Goal: Task Accomplishment & Management: Manage account settings

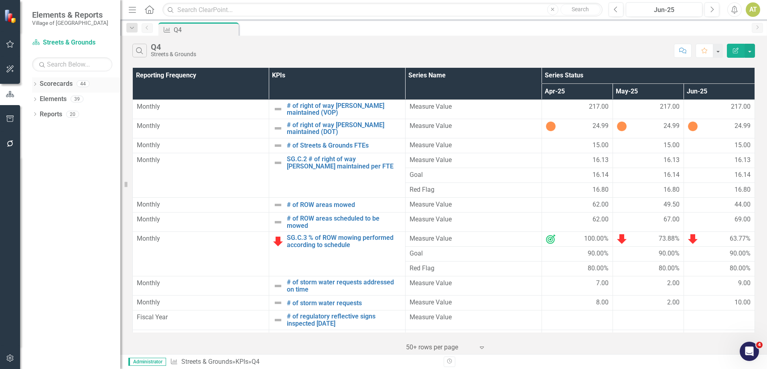
click at [34, 82] on div "Dropdown" at bounding box center [35, 84] width 6 height 7
click at [39, 98] on icon at bounding box center [40, 99] width 2 height 4
click at [45, 146] on icon "Dropdown" at bounding box center [47, 144] width 6 height 5
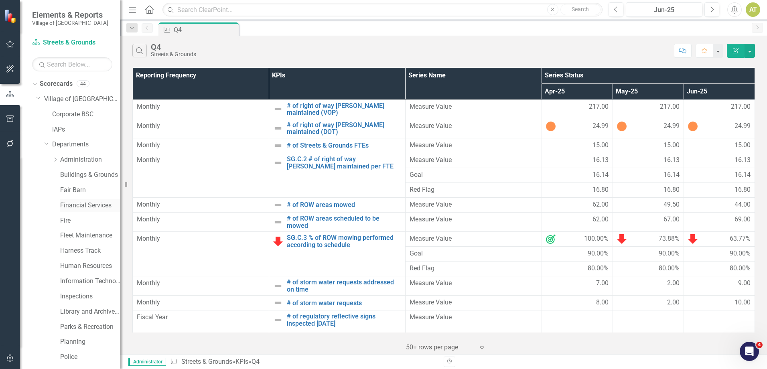
click at [79, 201] on link "Financial Services" at bounding box center [90, 205] width 60 height 9
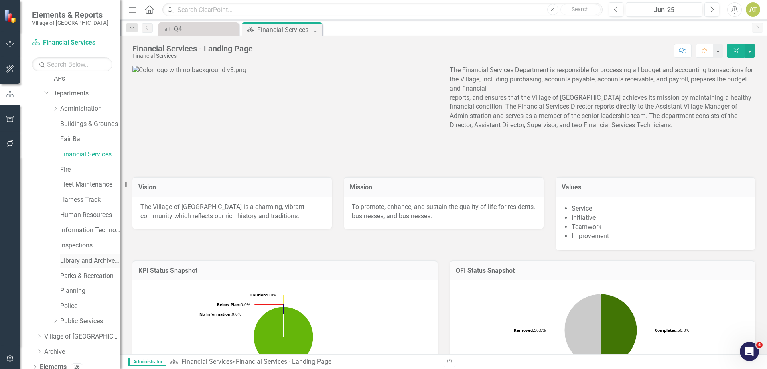
scroll to position [73, 0]
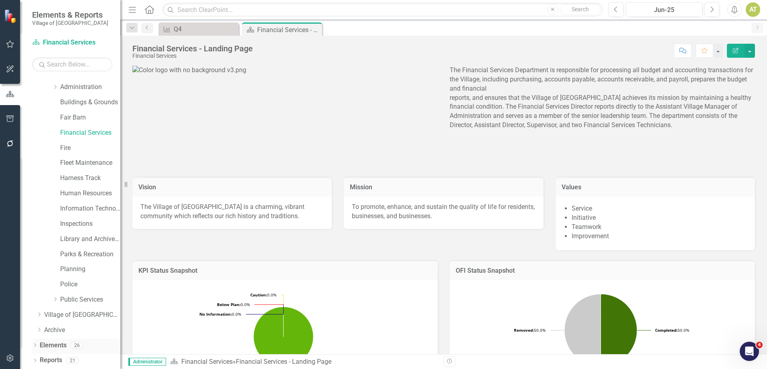
click at [59, 347] on link "Elements" at bounding box center [53, 345] width 27 height 9
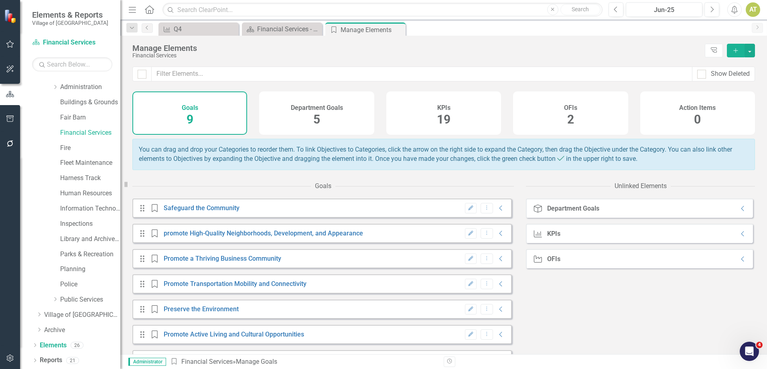
click at [443, 116] on span "19" at bounding box center [444, 119] width 14 height 14
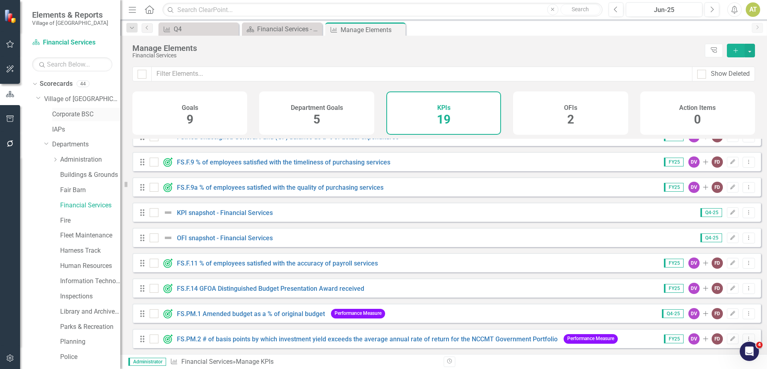
click at [73, 111] on link "Corporate BSC" at bounding box center [86, 114] width 68 height 9
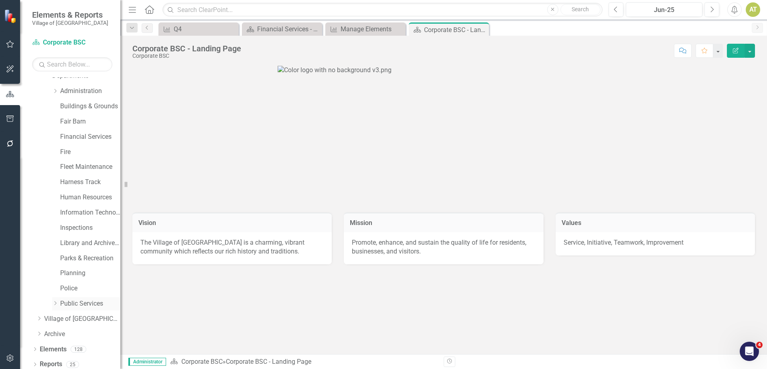
scroll to position [73, 0]
click at [69, 346] on div "Elements 128" at bounding box center [80, 346] width 81 height 15
click at [58, 345] on link "Elements" at bounding box center [53, 345] width 27 height 9
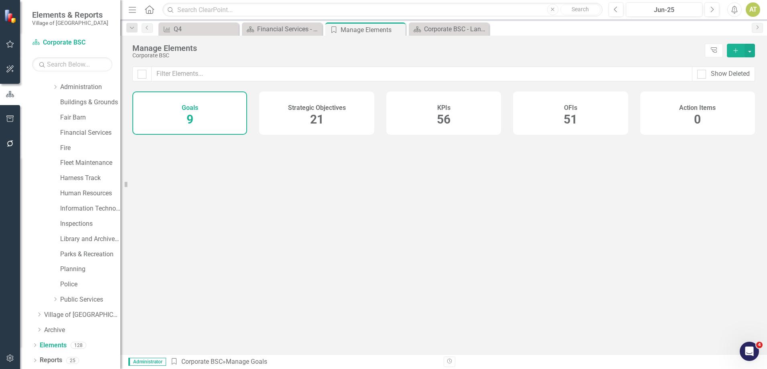
click at [459, 103] on div "KPIs 56" at bounding box center [443, 112] width 115 height 43
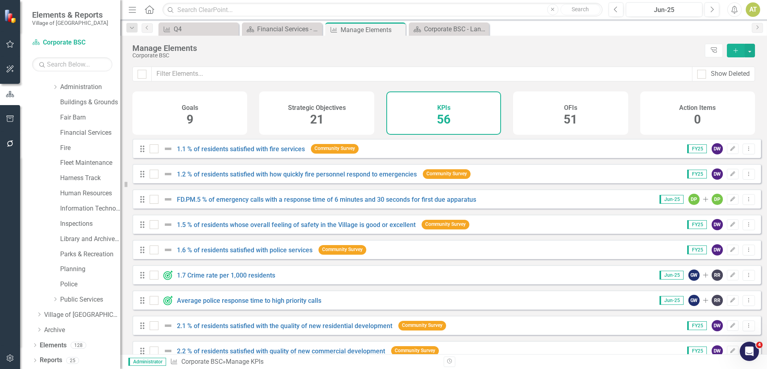
checkbox input "false"
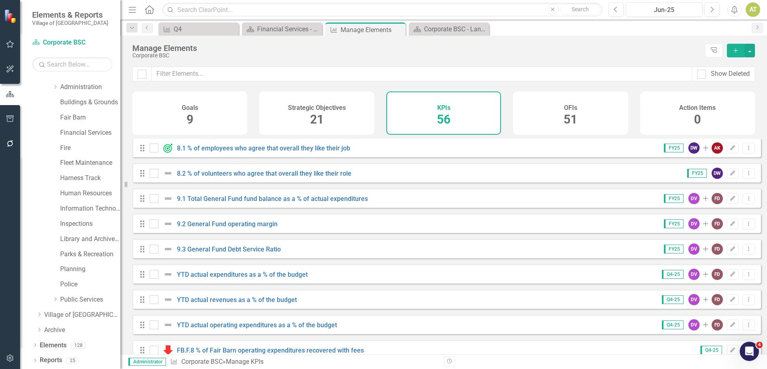
scroll to position [1125, 0]
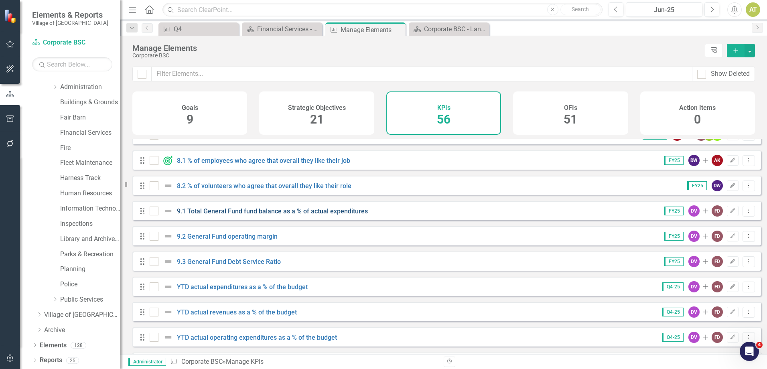
click at [239, 215] on link "9.1 Total General Fund fund balance as a % of actual expenditures" at bounding box center [272, 211] width 191 height 8
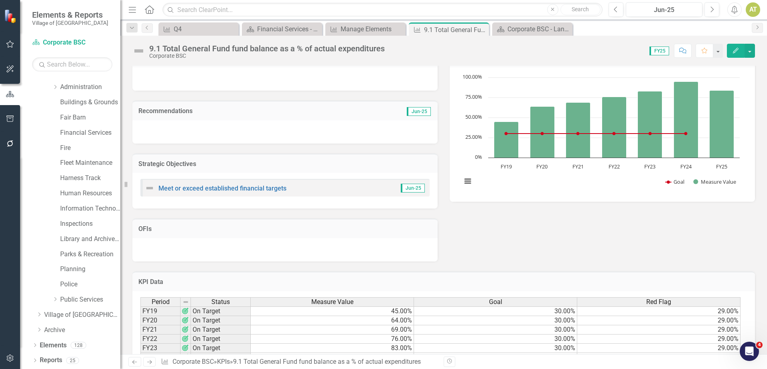
scroll to position [116, 0]
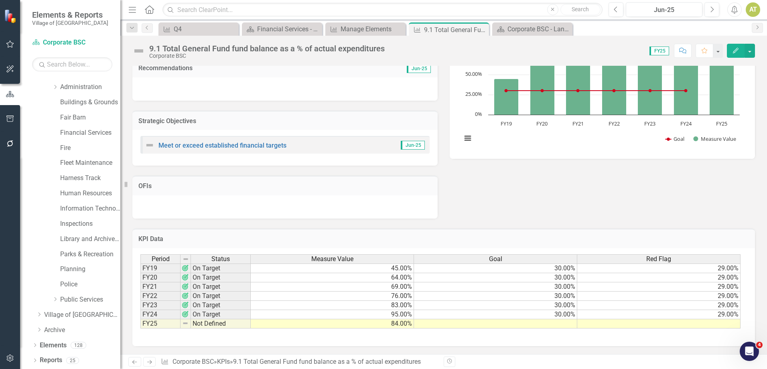
click at [147, 362] on icon "Next" at bounding box center [149, 361] width 7 height 5
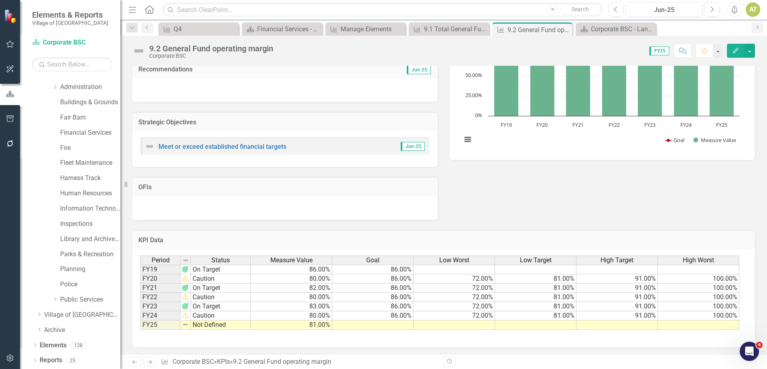
scroll to position [116, 0]
click at [152, 361] on icon "Next" at bounding box center [149, 361] width 7 height 5
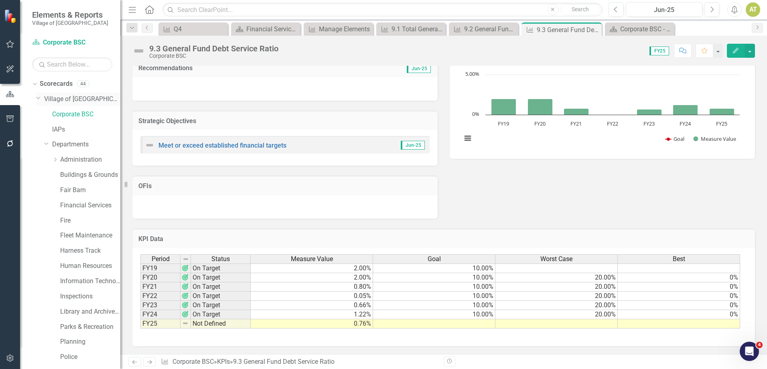
click at [39, 96] on icon "Dropdown" at bounding box center [38, 98] width 5 height 6
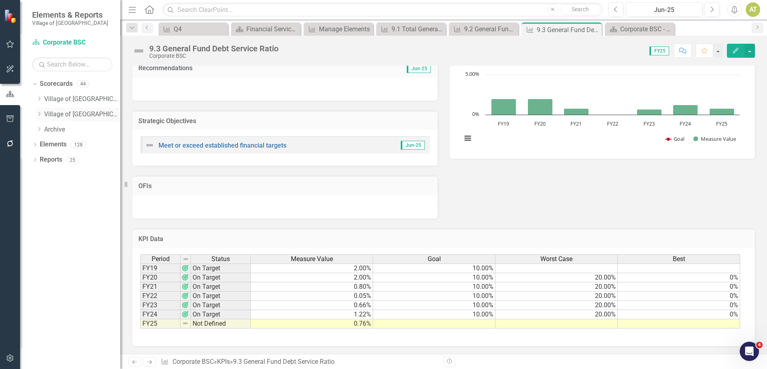
click at [38, 113] on icon "Dropdown" at bounding box center [39, 113] width 6 height 5
click at [67, 131] on link "Corporate BSC FY26" at bounding box center [86, 129] width 68 height 9
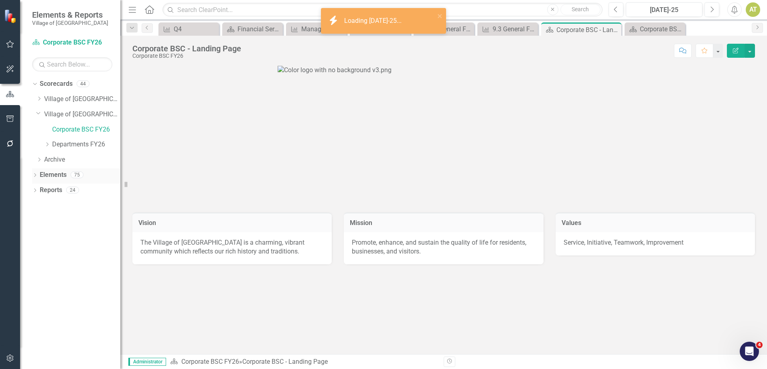
click at [57, 172] on link "Elements" at bounding box center [53, 174] width 27 height 9
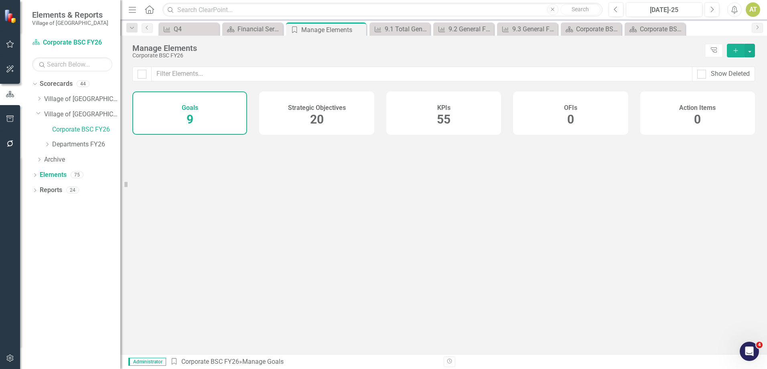
click at [453, 121] on div "KPIs 55" at bounding box center [443, 112] width 115 height 43
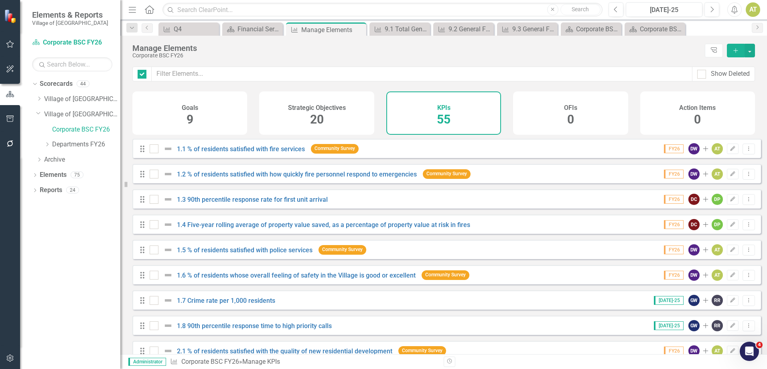
checkbox input "false"
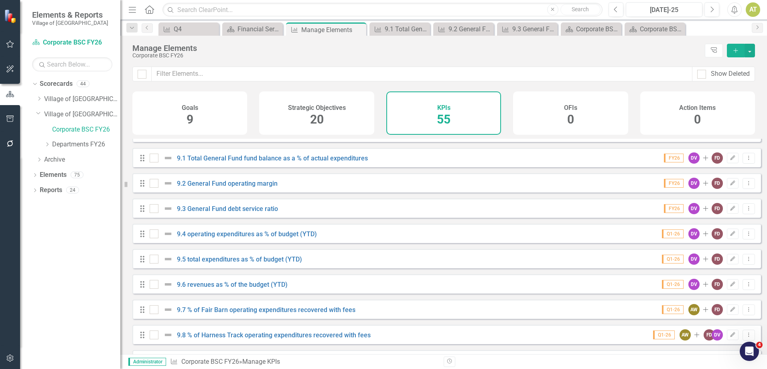
scroll to position [1180, 0]
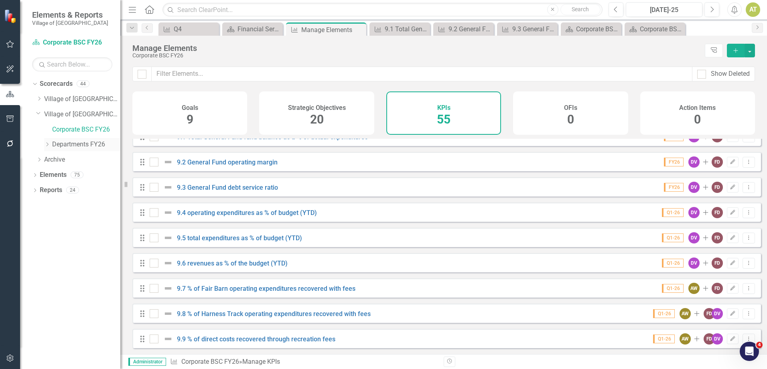
click at [49, 145] on icon "Dropdown" at bounding box center [47, 144] width 6 height 5
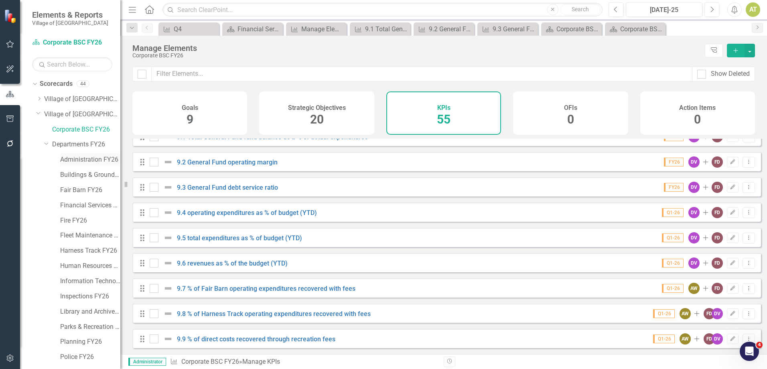
click at [69, 156] on link "Administration FY26" at bounding box center [90, 159] width 60 height 9
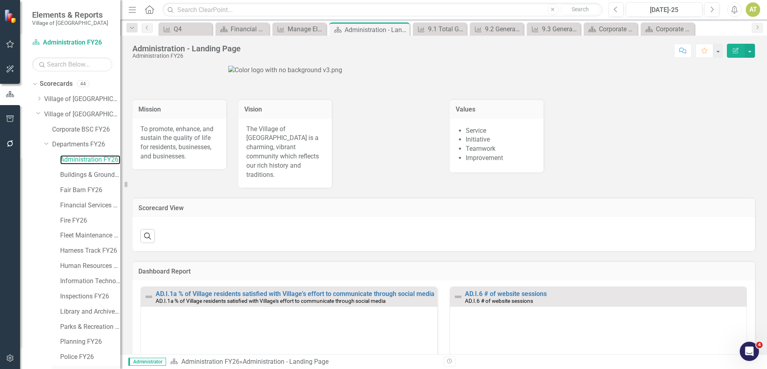
scroll to position [57, 0]
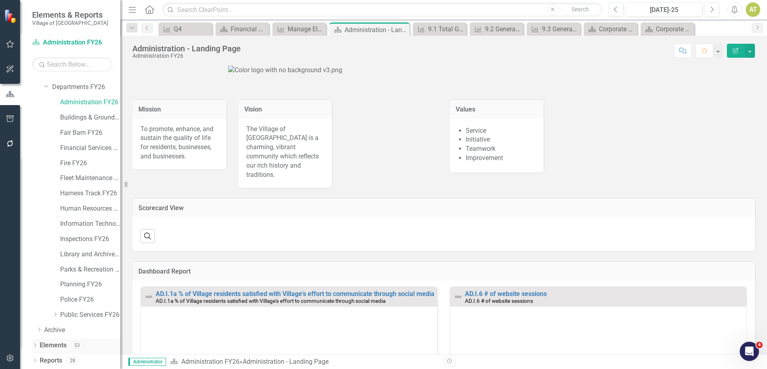
click at [59, 345] on link "Elements" at bounding box center [53, 345] width 27 height 9
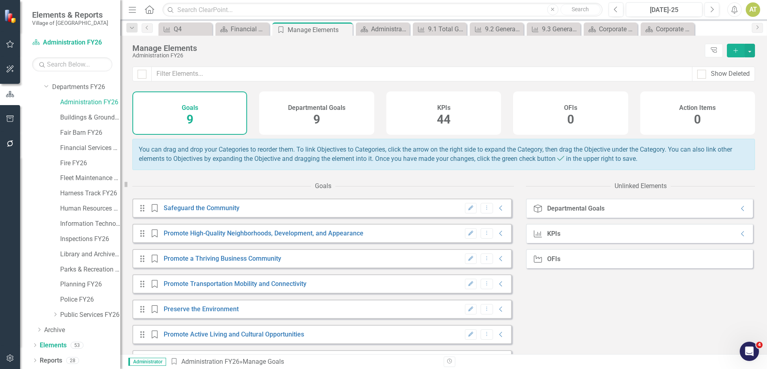
click at [408, 118] on div "KPIs 44" at bounding box center [443, 112] width 115 height 43
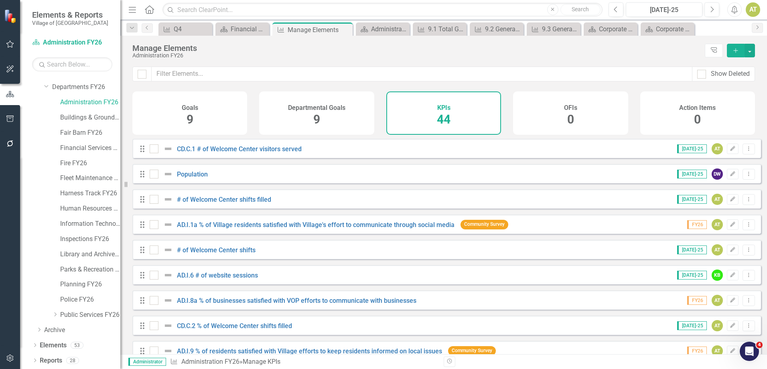
checkbox input "false"
click at [730, 176] on icon "Edit" at bounding box center [733, 174] width 6 height 5
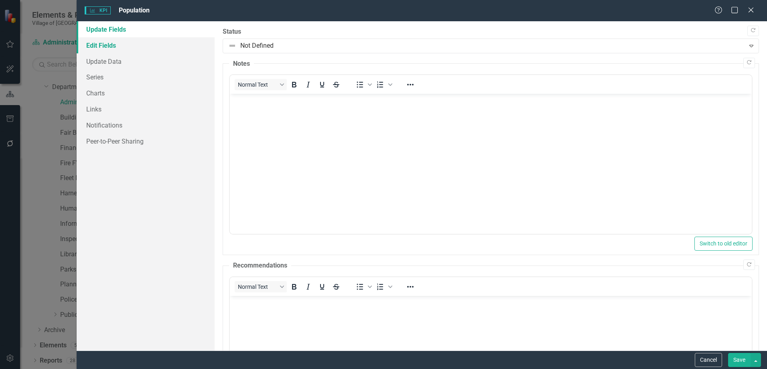
click at [131, 46] on link "Edit Fields" at bounding box center [146, 45] width 138 height 16
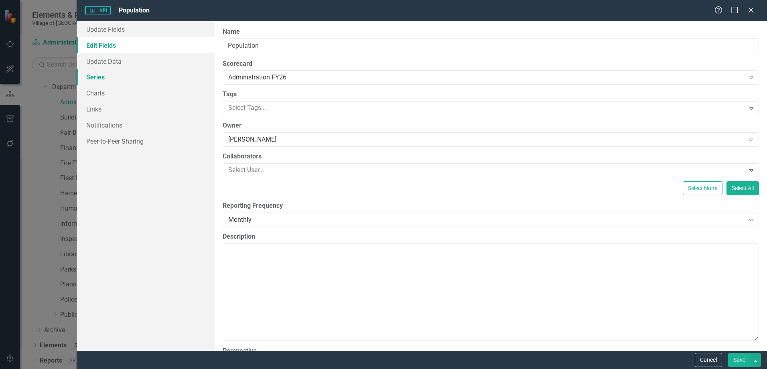
click at [126, 72] on link "Series" at bounding box center [146, 77] width 138 height 16
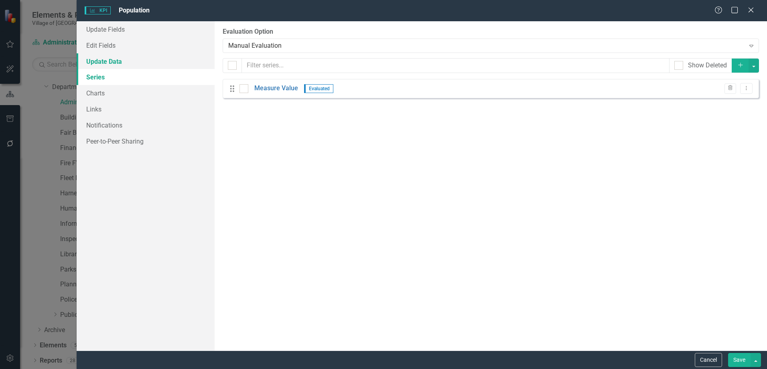
click at [161, 63] on link "Update Data" at bounding box center [146, 61] width 138 height 16
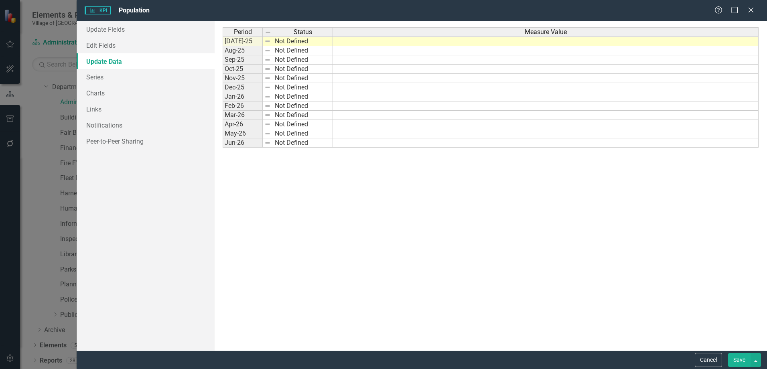
click at [456, 42] on td at bounding box center [546, 41] width 426 height 10
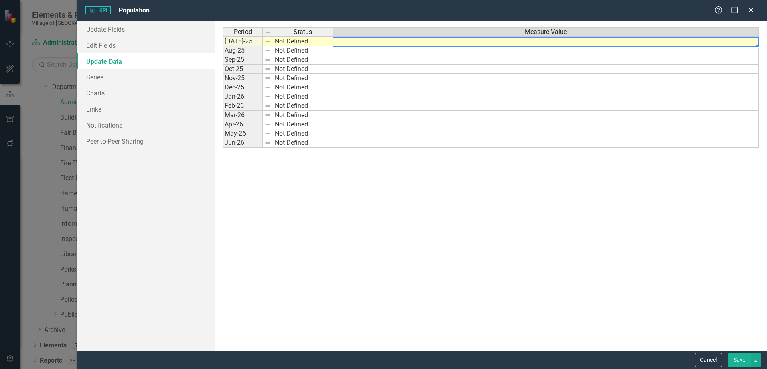
click at [456, 41] on td at bounding box center [546, 41] width 426 height 10
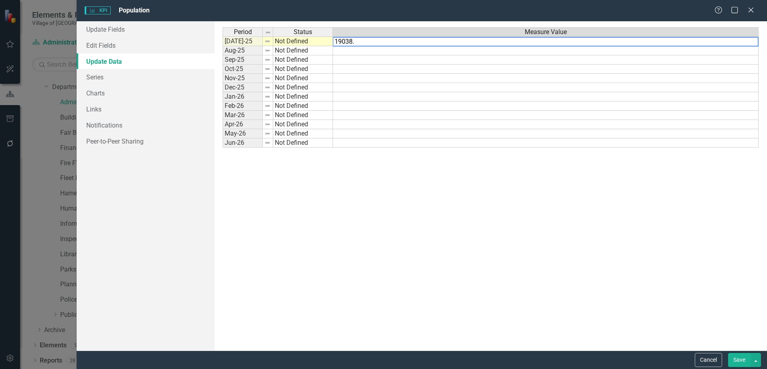
type textarea "19038"
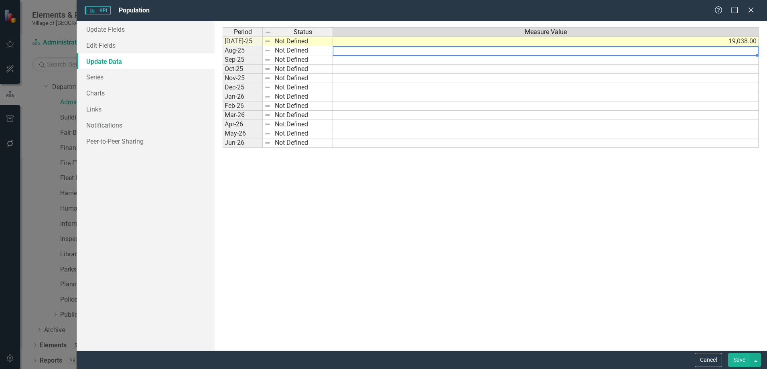
click at [461, 40] on td "19,038.00" at bounding box center [546, 41] width 426 height 10
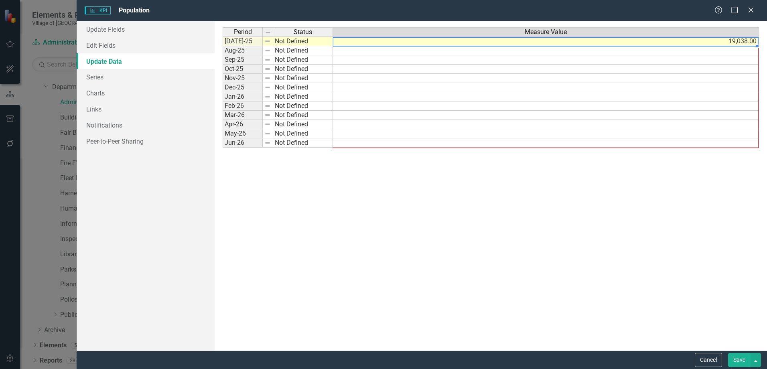
drag, startPoint x: 756, startPoint y: 46, endPoint x: 758, endPoint y: 141, distance: 95.1
click at [223, 148] on div at bounding box center [223, 148] width 0 height 0
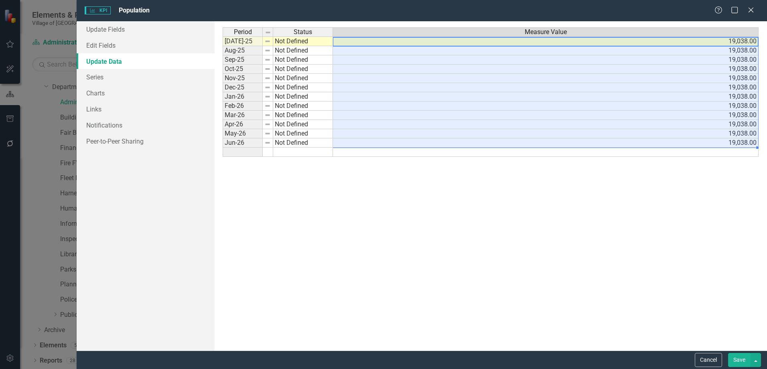
type textarea "19038"
click at [738, 207] on div "Period Status Measure Value Jul-25 Not Defined 19,038.00 Aug-25 Not Defined 19,…" at bounding box center [491, 185] width 536 height 317
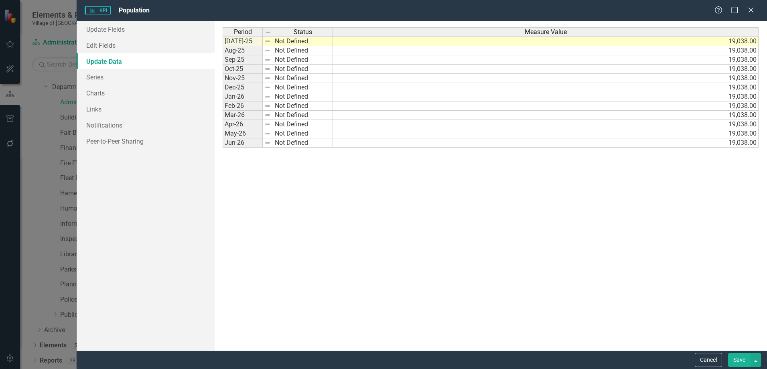
click at [740, 361] on button "Save" at bounding box center [739, 360] width 22 height 14
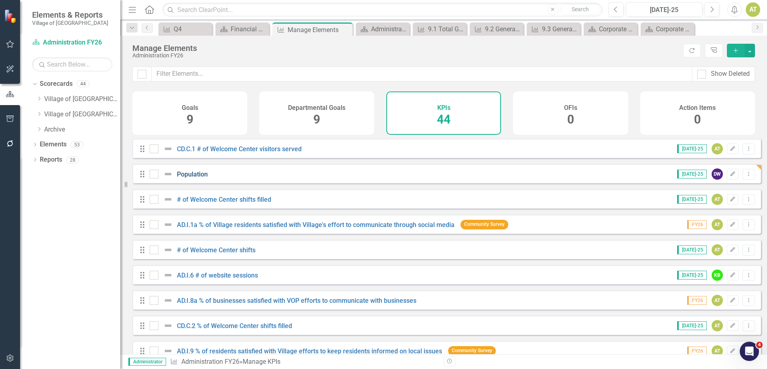
click at [182, 178] on link "Population" at bounding box center [192, 174] width 31 height 8
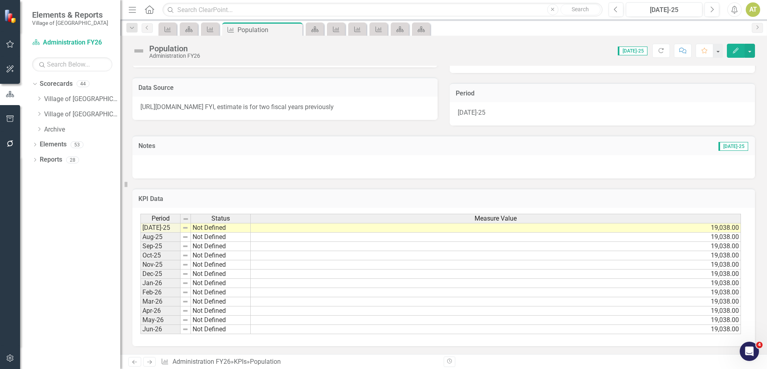
scroll to position [150, 0]
click at [210, 106] on span "https://www.osbm.nc.gov/facts-figures/population-demographics/state-demographer…" at bounding box center [236, 107] width 193 height 8
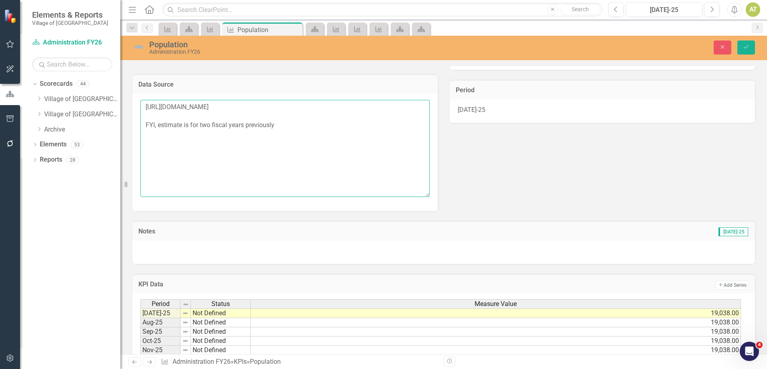
click at [210, 106] on textarea "https://www.osbm.nc.gov/facts-figures/population-demographics/state-demographer…" at bounding box center [284, 148] width 289 height 97
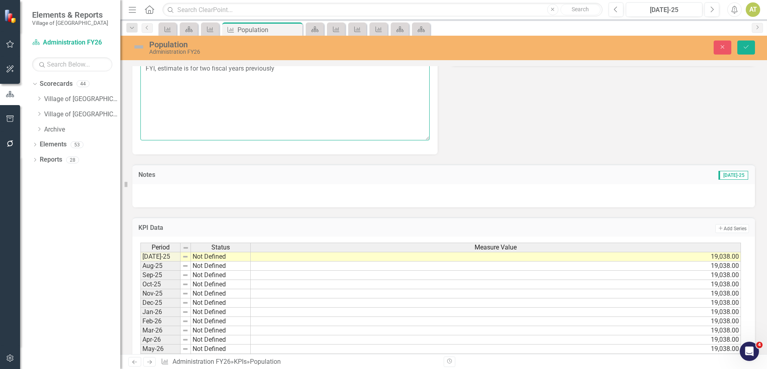
scroll to position [236, 0]
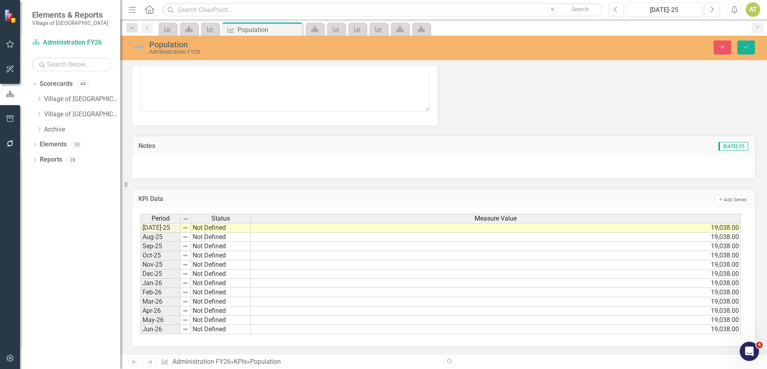
click at [450, 363] on icon "Revision History" at bounding box center [449, 361] width 6 height 5
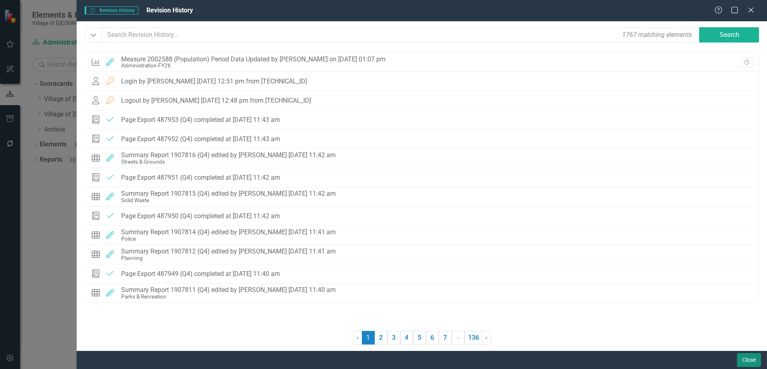
click at [740, 359] on button "Close" at bounding box center [749, 360] width 24 height 14
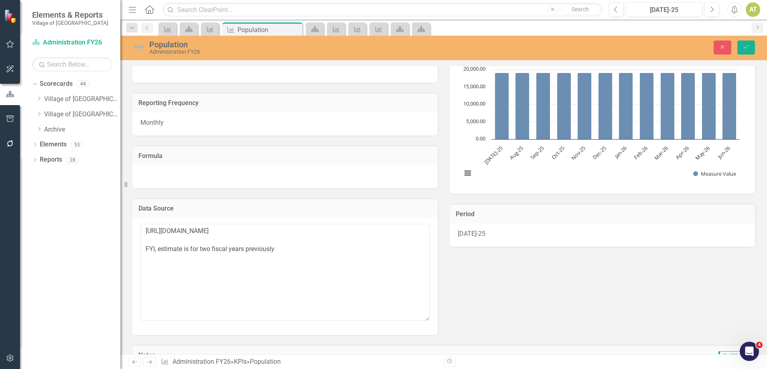
scroll to position [0, 0]
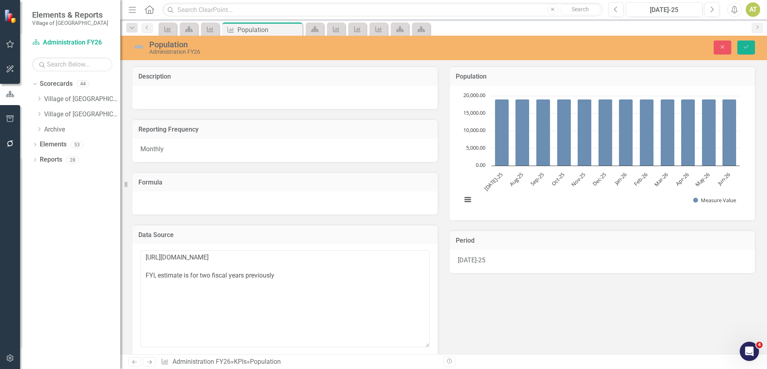
click at [452, 363] on icon "Revision History" at bounding box center [449, 361] width 6 height 5
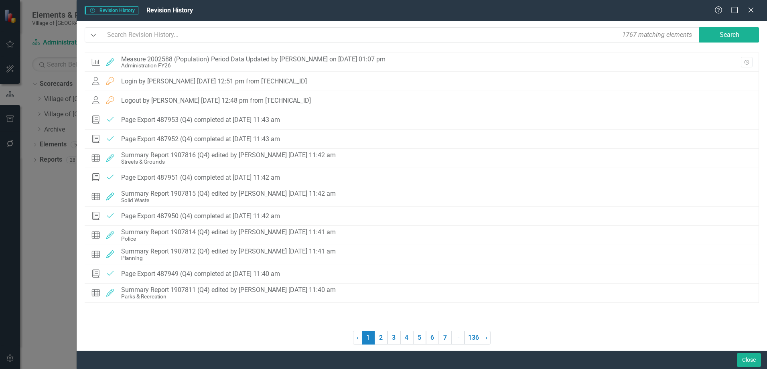
click at [631, 33] on div "1767 matching elements" at bounding box center [657, 34] width 74 height 13
click at [591, 20] on div "Revision History Revision History Revision History Help Maximize Close" at bounding box center [422, 10] width 690 height 21
click at [240, 33] on input "text" at bounding box center [401, 34] width 598 height 15
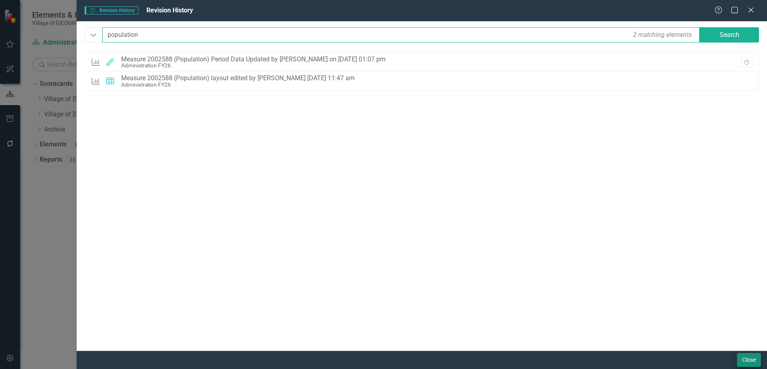
type input "population"
drag, startPoint x: 744, startPoint y: 355, endPoint x: 4, endPoint y: 13, distance: 814.8
click at [744, 355] on button "Close" at bounding box center [749, 360] width 24 height 14
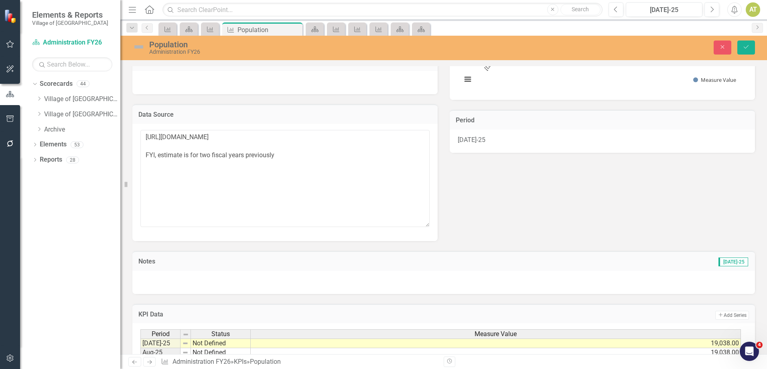
scroll to position [80, 0]
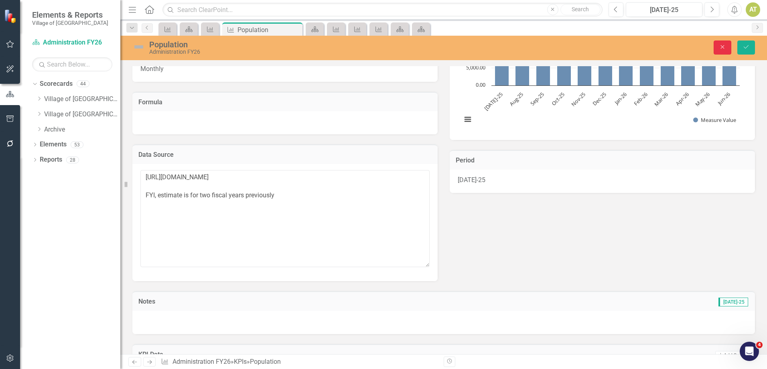
click at [717, 49] on button "Close" at bounding box center [722, 48] width 18 height 14
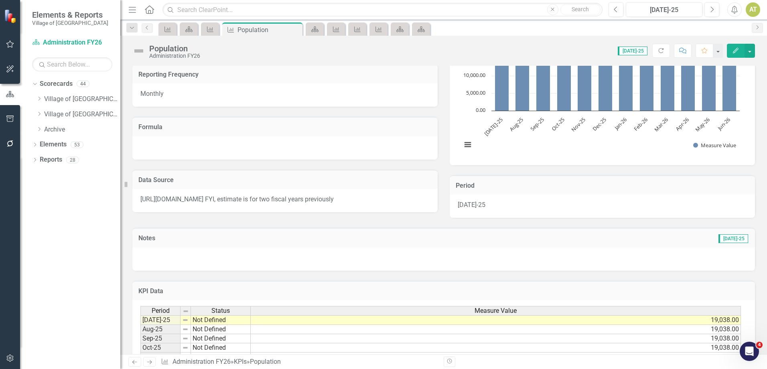
scroll to position [0, 0]
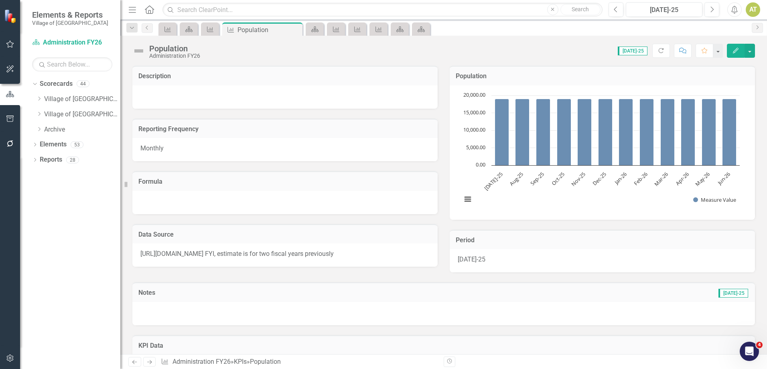
click at [731, 55] on button "Edit" at bounding box center [736, 51] width 18 height 14
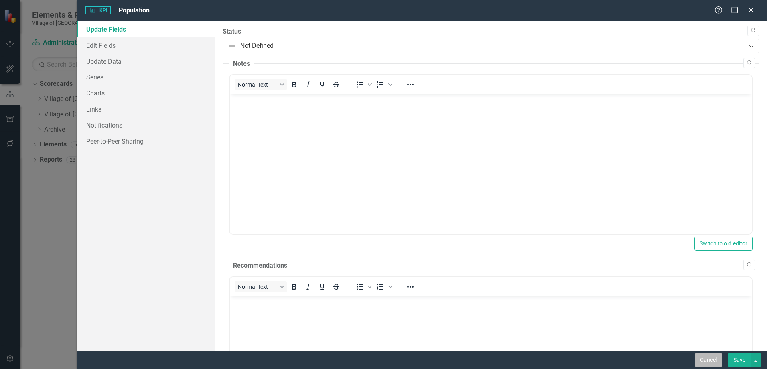
click at [701, 362] on button "Cancel" at bounding box center [708, 360] width 27 height 14
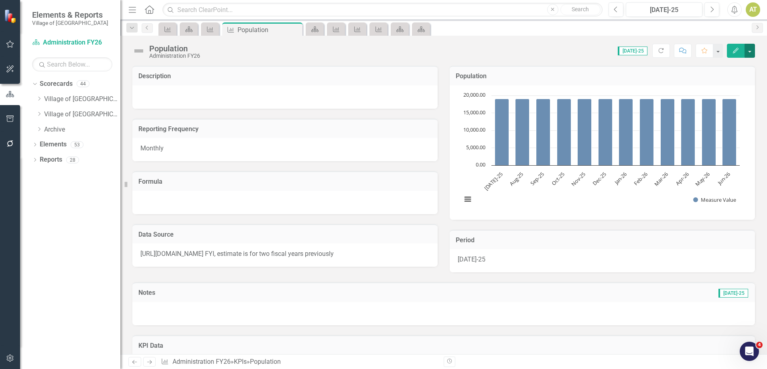
click at [753, 53] on button "button" at bounding box center [749, 51] width 10 height 14
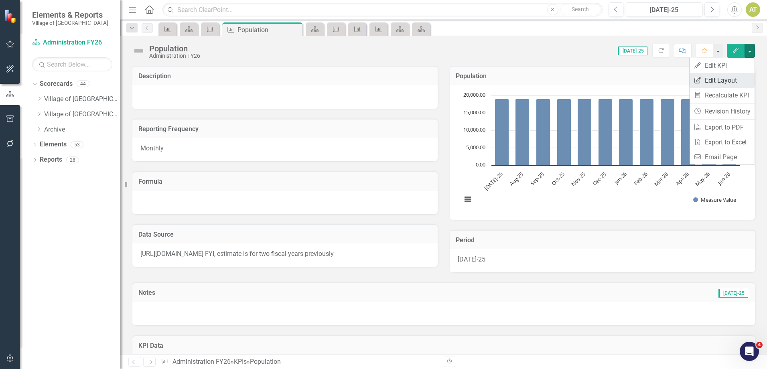
click at [728, 82] on link "Edit Report Edit Layout" at bounding box center [721, 80] width 65 height 15
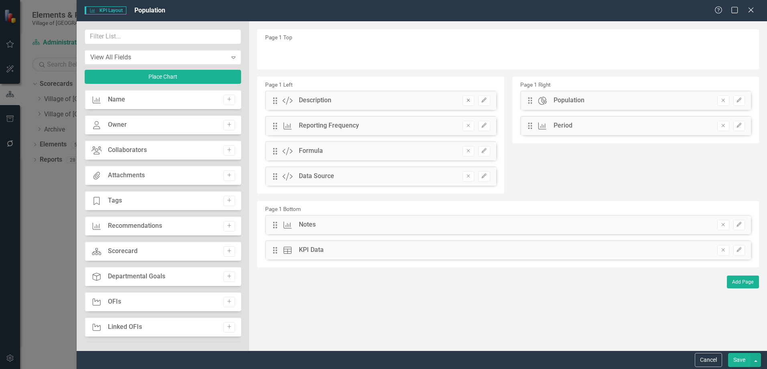
click at [468, 103] on icon "Remove" at bounding box center [468, 100] width 6 height 5
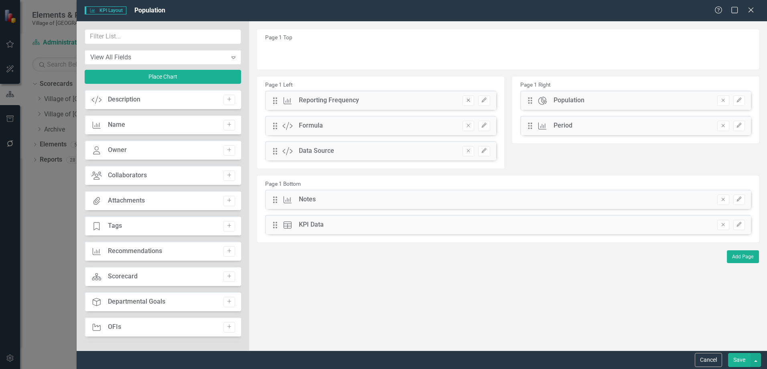
click at [468, 102] on icon "Remove" at bounding box center [468, 100] width 6 height 5
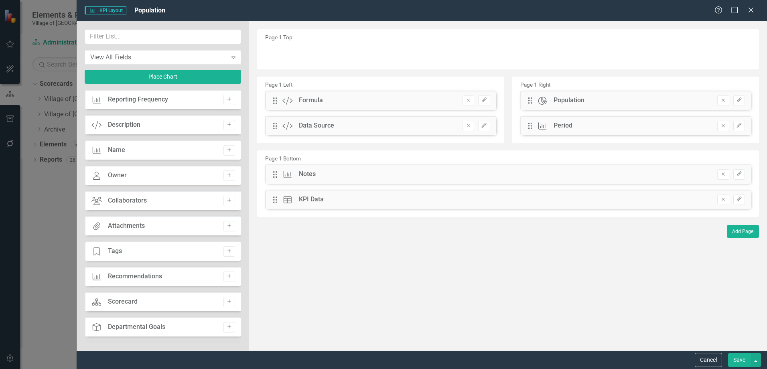
click at [468, 102] on icon "Remove" at bounding box center [468, 100] width 6 height 5
click at [722, 100] on icon "Remove" at bounding box center [723, 100] width 6 height 5
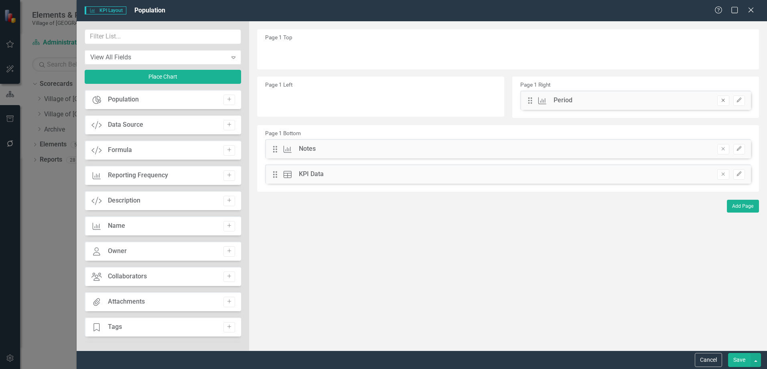
click at [722, 100] on icon "Remove" at bounding box center [723, 100] width 6 height 5
click at [740, 359] on button "Save" at bounding box center [739, 360] width 22 height 14
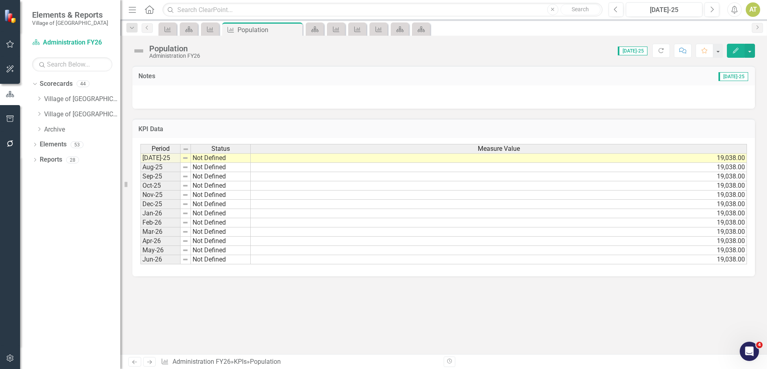
click at [294, 88] on div at bounding box center [443, 96] width 622 height 23
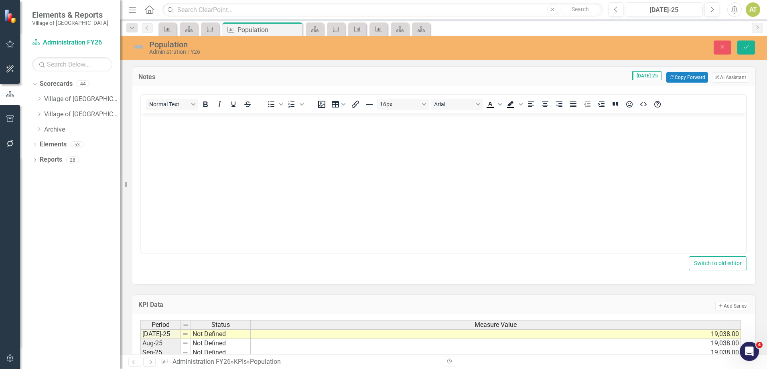
click at [285, 131] on body "Rich Text Area. Press ALT-0 for help." at bounding box center [443, 173] width 605 height 120
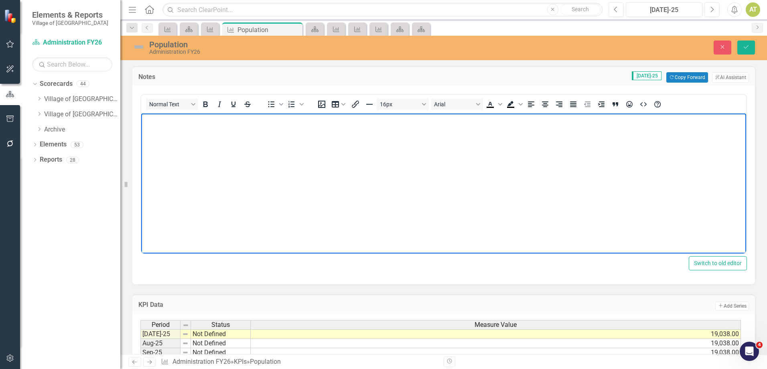
click at [238, 131] on body "Rich Text Area. Press ALT-0 for help." at bounding box center [443, 173] width 605 height 120
click at [723, 46] on icon "Close" at bounding box center [722, 47] width 7 height 6
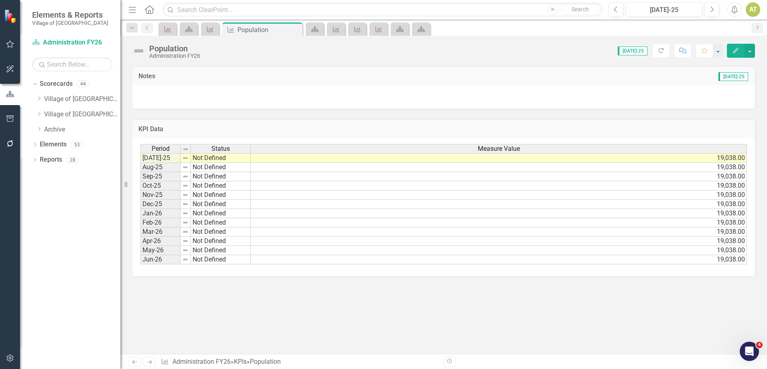
click at [222, 93] on div at bounding box center [443, 96] width 622 height 23
click at [196, 96] on div at bounding box center [443, 96] width 622 height 23
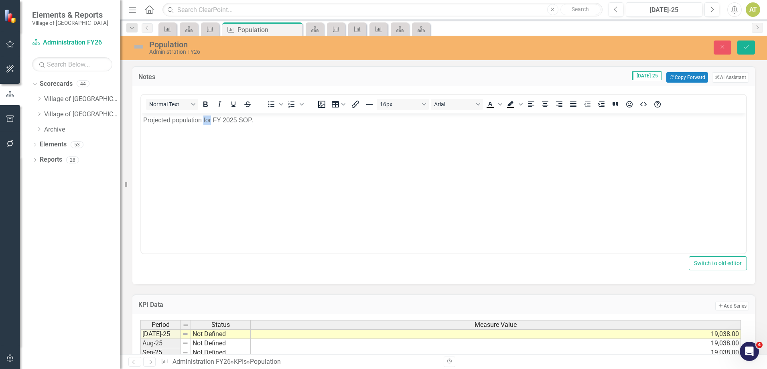
drag, startPoint x: 211, startPoint y: 120, endPoint x: 204, endPoint y: 120, distance: 6.4
click at [204, 120] on p "Projected population for FY 2025 SOP." at bounding box center [443, 121] width 601 height 10
click at [237, 120] on p "Projected population for FY 2025 SOP." at bounding box center [443, 121] width 601 height 10
drag, startPoint x: 211, startPoint y: 118, endPoint x: 203, endPoint y: 117, distance: 8.5
click at [203, 117] on p "Projected population for FY 2026 SOP." at bounding box center [443, 121] width 601 height 10
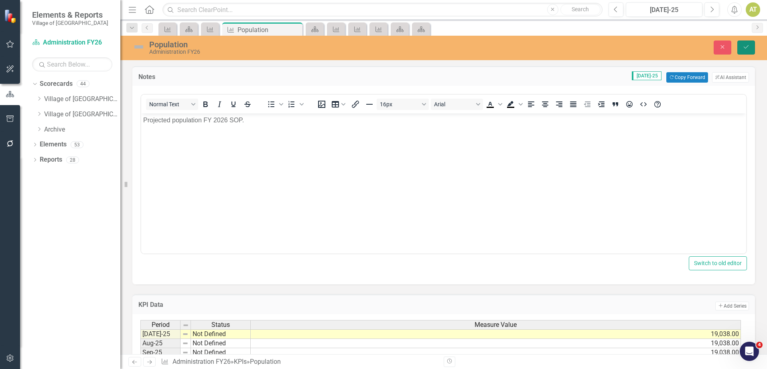
click at [750, 41] on button "Save" at bounding box center [746, 48] width 18 height 14
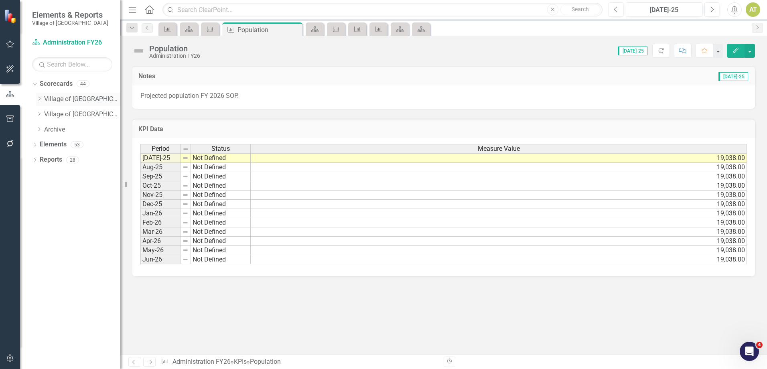
click at [40, 99] on icon "Dropdown" at bounding box center [39, 98] width 6 height 5
click at [48, 146] on icon "Dropdown" at bounding box center [47, 144] width 6 height 5
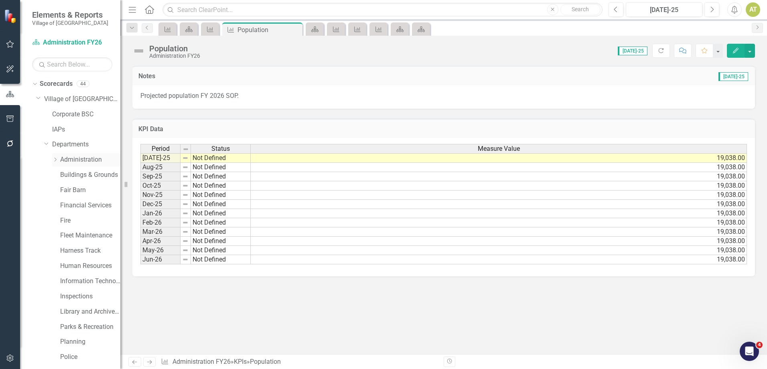
click at [67, 158] on link "Administration" at bounding box center [90, 159] width 60 height 9
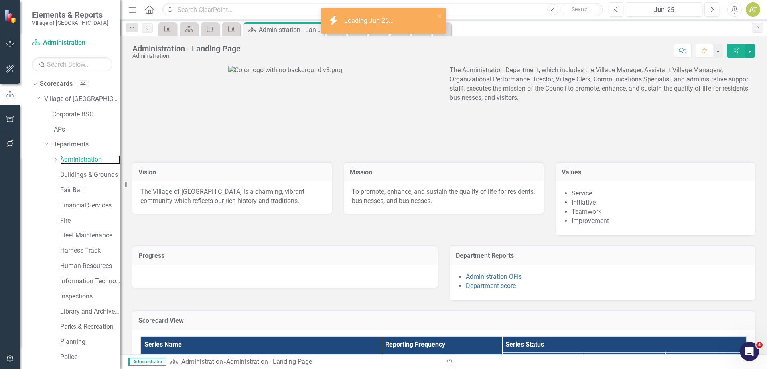
scroll to position [73, 0]
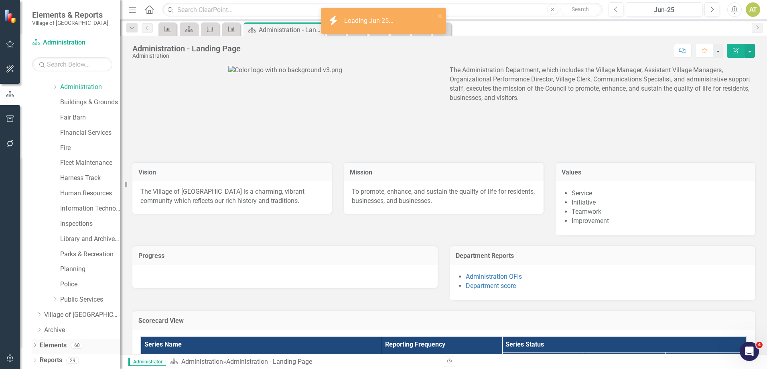
click at [65, 345] on link "Elements" at bounding box center [53, 345] width 27 height 9
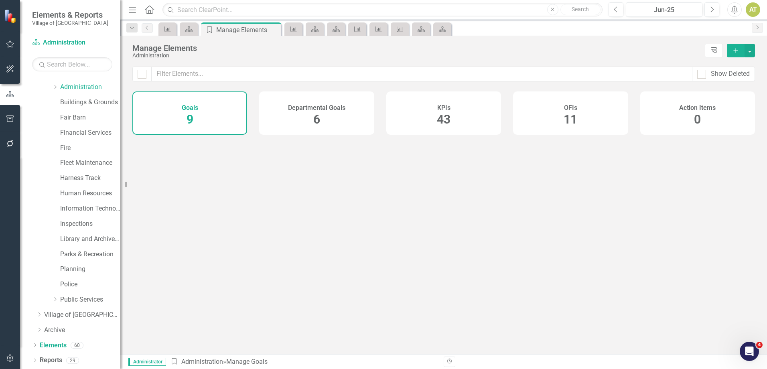
click at [441, 114] on span "43" at bounding box center [444, 119] width 14 height 14
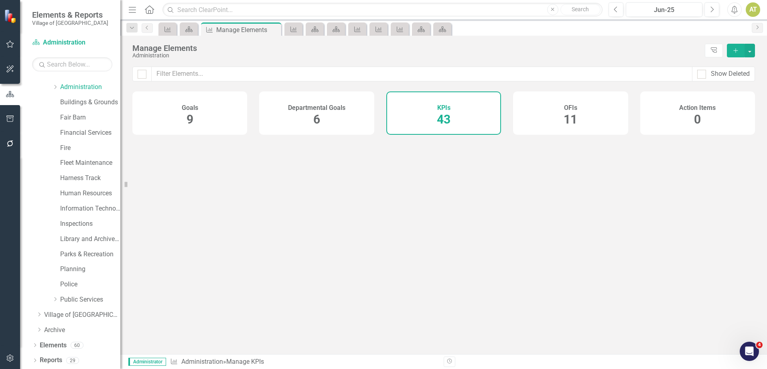
checkbox input "false"
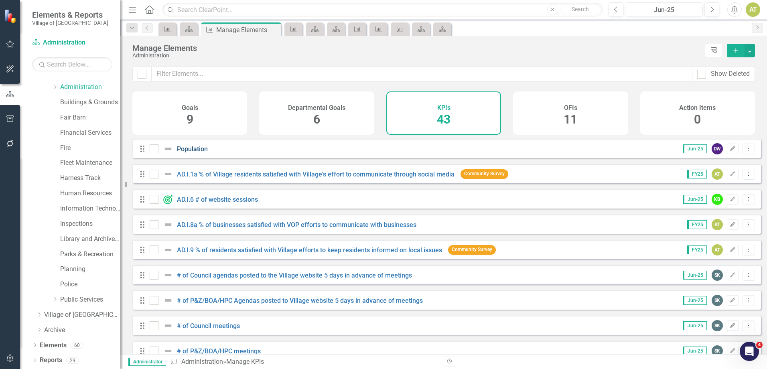
click at [205, 153] on link "Population" at bounding box center [192, 149] width 31 height 8
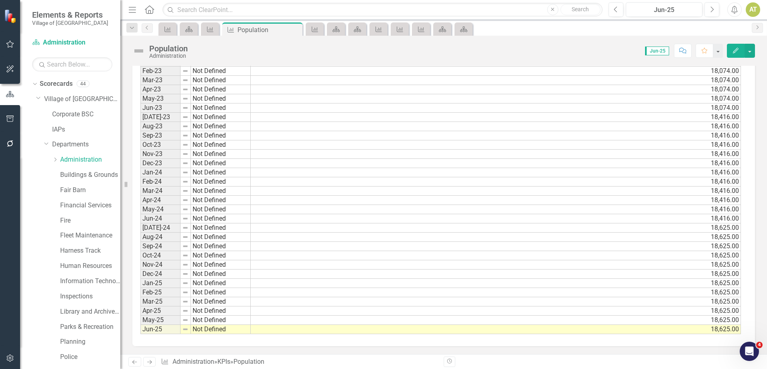
click at [36, 99] on div "Dropdown Scorecards 44 Dropdown Village of Pinehurst Corporate BSC IAPs Dropdow…" at bounding box center [76, 244] width 88 height 334
click at [38, 97] on icon "Dropdown" at bounding box center [38, 98] width 5 height 6
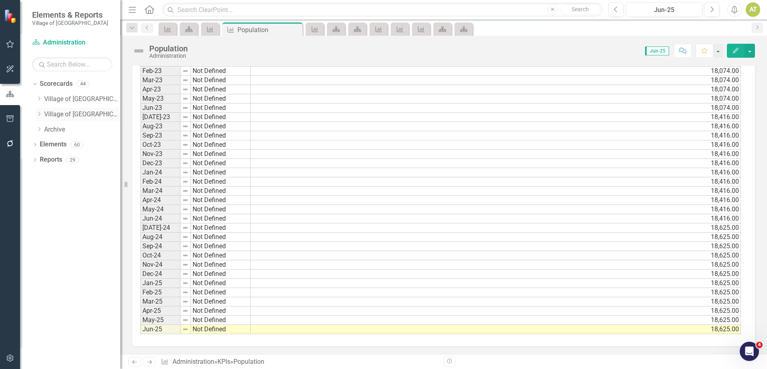
click at [51, 112] on link "Village of [GEOGRAPHIC_DATA] FY26" at bounding box center [82, 114] width 76 height 9
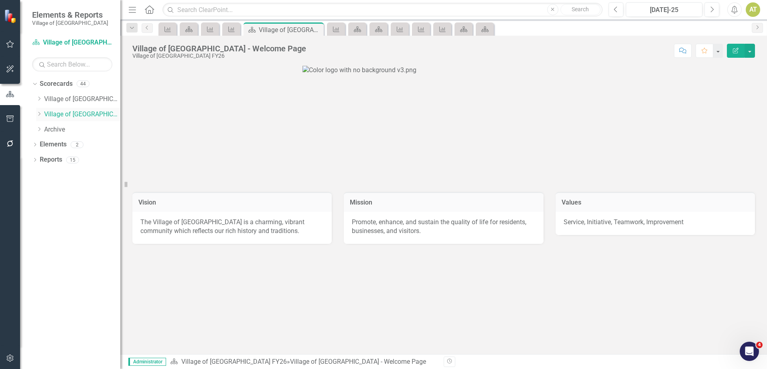
click at [40, 114] on icon "Dropdown" at bounding box center [39, 113] width 6 height 5
click at [47, 144] on icon "Dropdown" at bounding box center [47, 144] width 6 height 5
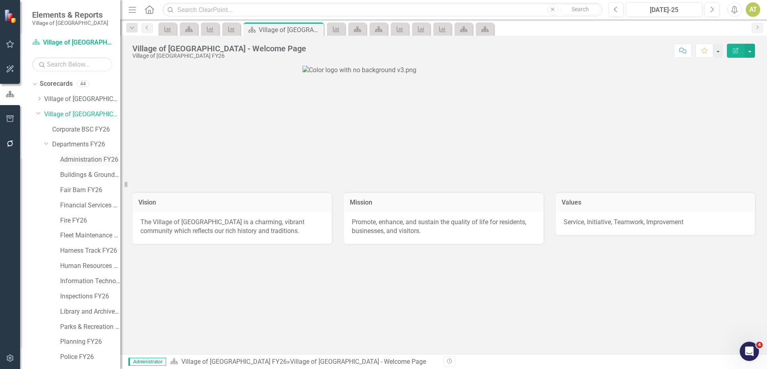
click at [82, 160] on link "Administration FY26" at bounding box center [90, 159] width 60 height 9
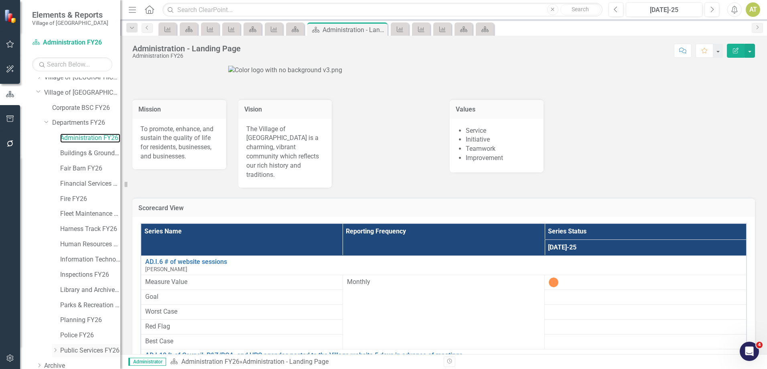
scroll to position [57, 0]
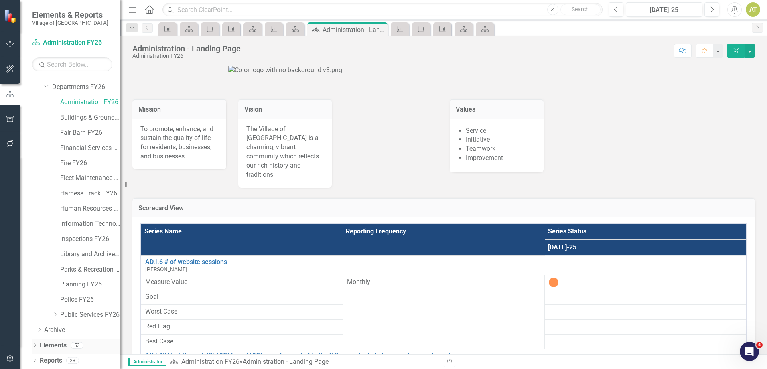
click at [61, 344] on link "Elements" at bounding box center [53, 345] width 27 height 9
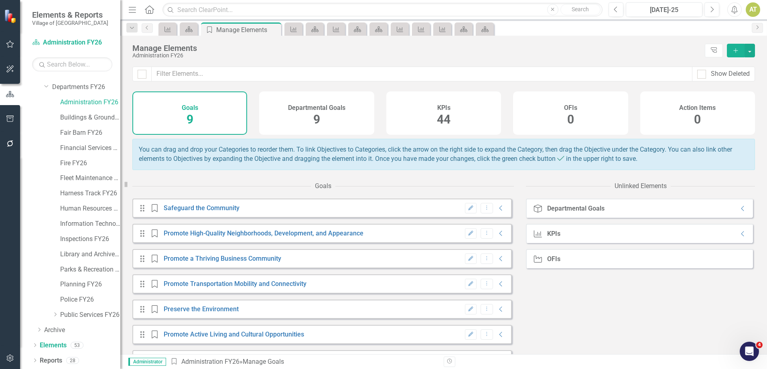
click at [441, 119] on span "44" at bounding box center [444, 119] width 14 height 14
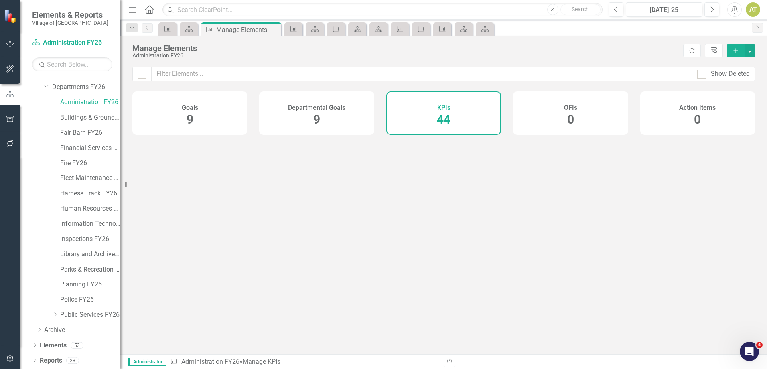
checkbox input "false"
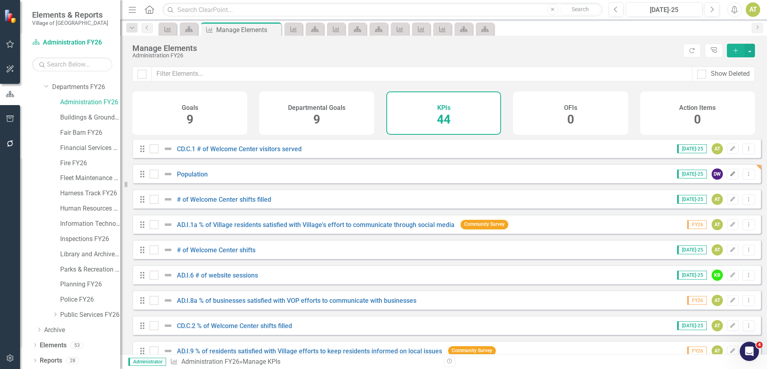
click at [727, 179] on button "Edit" at bounding box center [733, 174] width 12 height 10
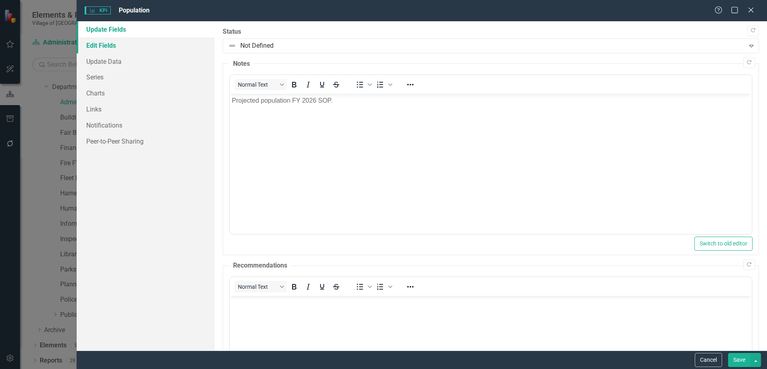
click at [139, 41] on link "Edit Fields" at bounding box center [146, 45] width 138 height 16
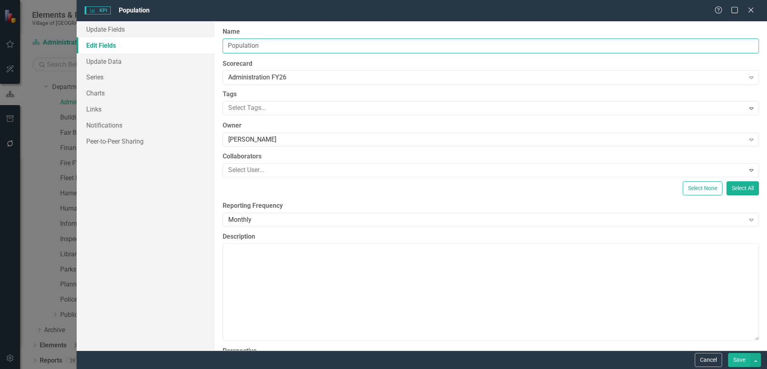
click at [227, 46] on input "Population" at bounding box center [491, 46] width 536 height 15
drag, startPoint x: 228, startPoint y: 44, endPoint x: 151, endPoint y: 42, distance: 77.0
click at [152, 42] on div "Update Fields Edit Fields Update Data Series Charts Links Notifications Peer-to…" at bounding box center [422, 185] width 690 height 329
type input "Projected Population"
click at [288, 61] on label "Scorecard" at bounding box center [491, 63] width 536 height 9
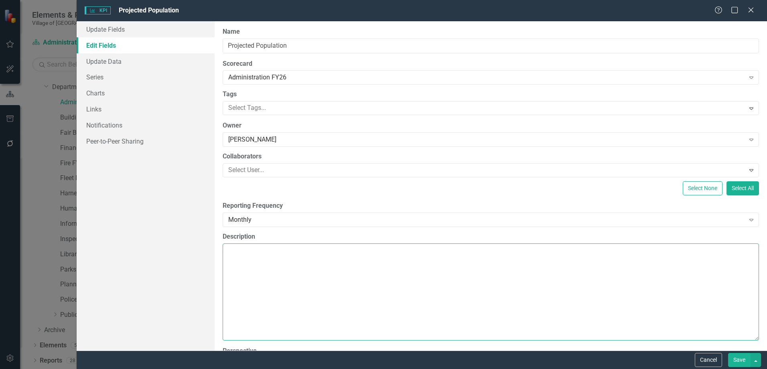
click at [414, 303] on textarea "Description" at bounding box center [491, 291] width 536 height 97
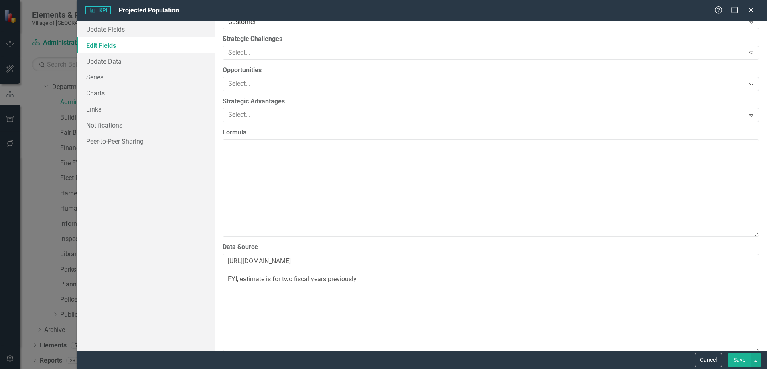
scroll to position [355, 0]
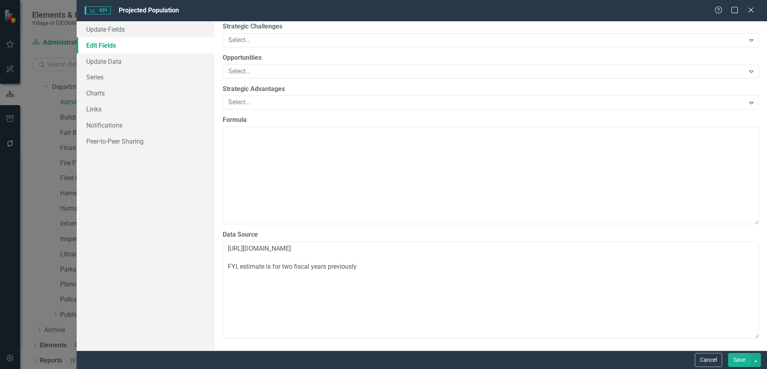
type textarea "Projected population from FY 2026 SOP."
drag, startPoint x: 390, startPoint y: 266, endPoint x: 197, endPoint y: 233, distance: 195.8
click at [197, 233] on div "Update Fields Edit Fields Update Data Series Charts Links Notifications Peer-to…" at bounding box center [422, 185] width 690 height 329
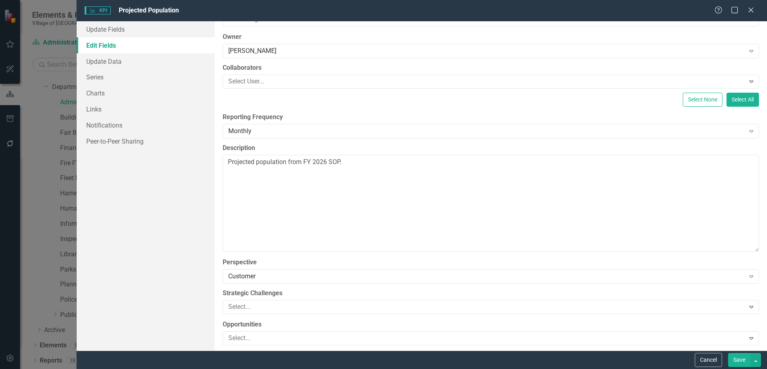
scroll to position [75, 0]
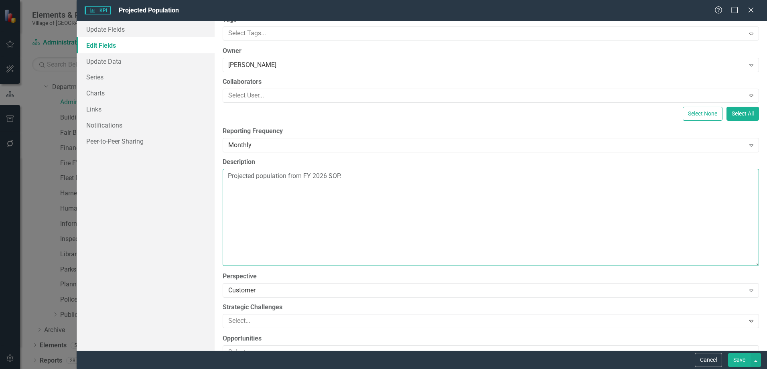
click at [259, 176] on textarea "Projected population from FY 2026 SOP." at bounding box center [491, 217] width 536 height 97
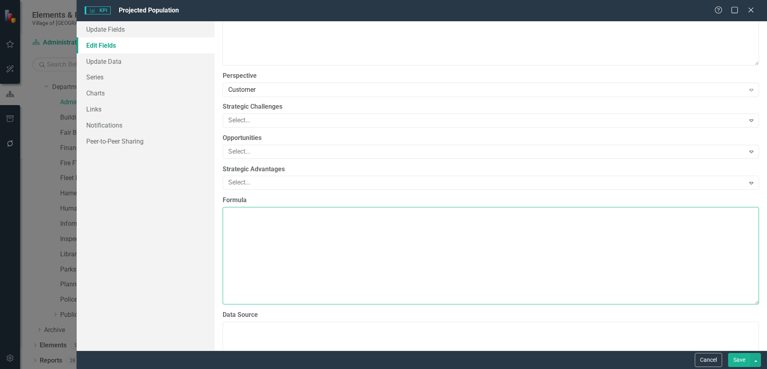
click at [277, 269] on textarea "Formula" at bounding box center [491, 255] width 536 height 97
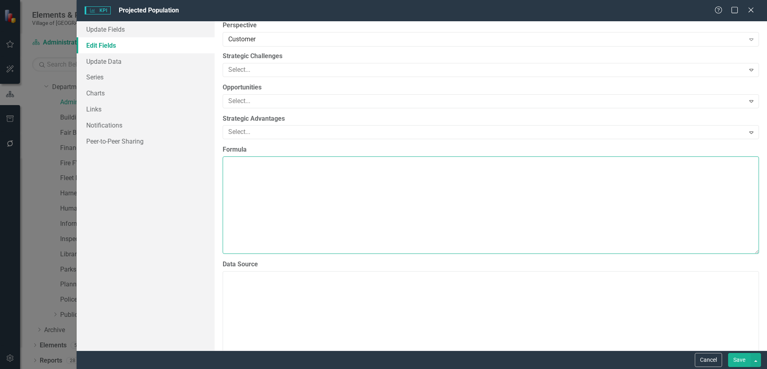
scroll to position [355, 0]
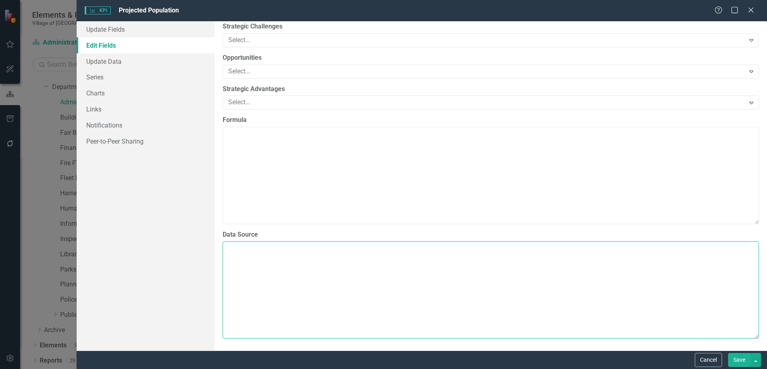
click at [271, 284] on textarea "Data Source" at bounding box center [491, 289] width 536 height 97
paste textarea "Projected population from FY 2026 SOP."
click at [337, 230] on label "Data Source" at bounding box center [491, 234] width 536 height 9
click at [337, 241] on textarea "Projected population from FY 2026 SOP." at bounding box center [491, 289] width 536 height 97
drag, startPoint x: 362, startPoint y: 250, endPoint x: 318, endPoint y: 247, distance: 44.2
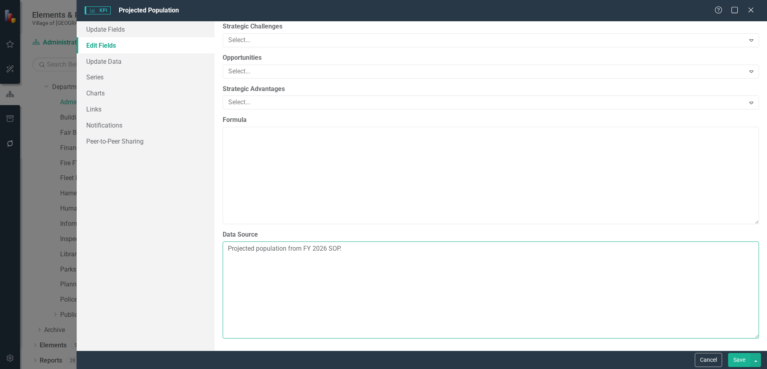
click at [311, 249] on textarea "Projected population from FY 2026 SOP." at bounding box center [491, 289] width 536 height 97
click at [381, 257] on textarea "Projected population from FY 2026 SOP." at bounding box center [491, 289] width 536 height 97
click at [373, 243] on textarea "Projected population from FY 2026 SOP." at bounding box center [491, 289] width 536 height 97
drag, startPoint x: 363, startPoint y: 247, endPoint x: 314, endPoint y: 247, distance: 49.7
click at [314, 247] on textarea "Projected population from FY 2026 SOP." at bounding box center [491, 289] width 536 height 97
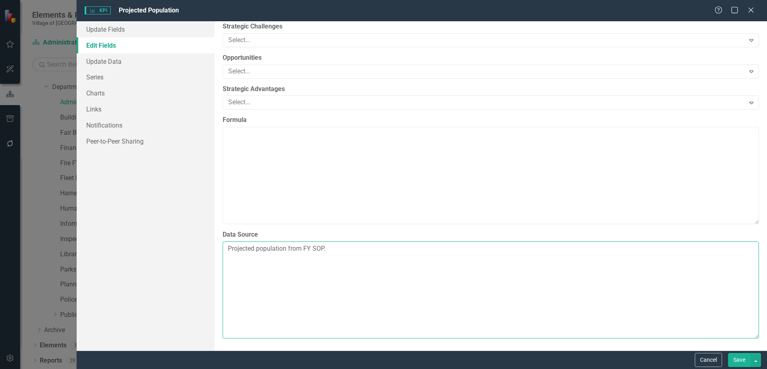
drag, startPoint x: 340, startPoint y: 252, endPoint x: 302, endPoint y: 246, distance: 38.1
click at [302, 246] on textarea "Projected population from FY SOP." at bounding box center [491, 289] width 536 height 97
type textarea "Projected population from SOP."
click at [742, 360] on button "Save" at bounding box center [739, 360] width 22 height 14
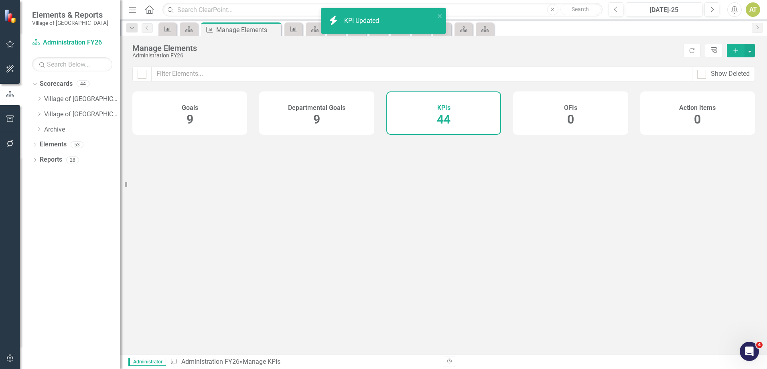
scroll to position [0, 0]
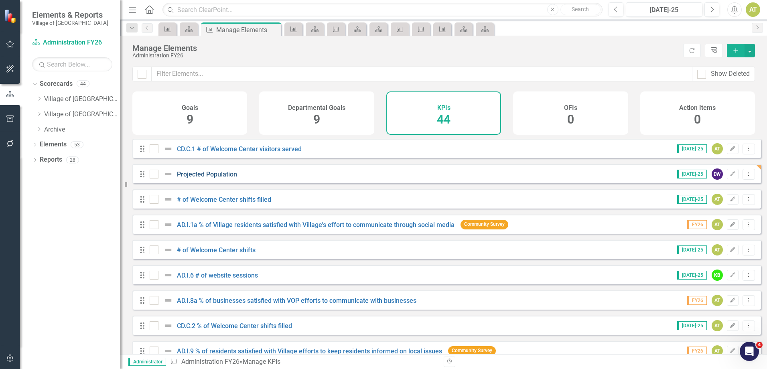
click at [225, 178] on link "Projected Population" at bounding box center [207, 174] width 60 height 8
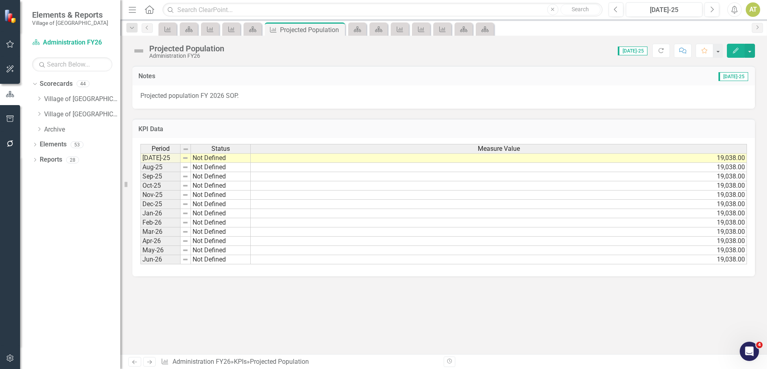
click at [286, 91] on p "Projected population FY 2026 SOP." at bounding box center [443, 95] width 606 height 9
click at [193, 98] on p "Projected population FY 2026 SOP." at bounding box center [443, 95] width 606 height 9
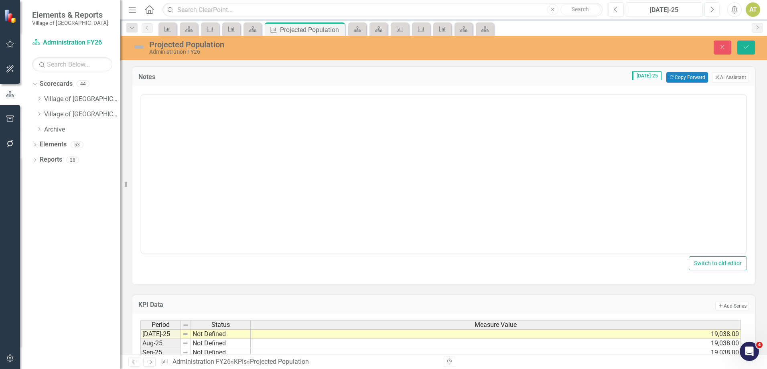
click at [193, 98] on div at bounding box center [443, 96] width 605 height 3
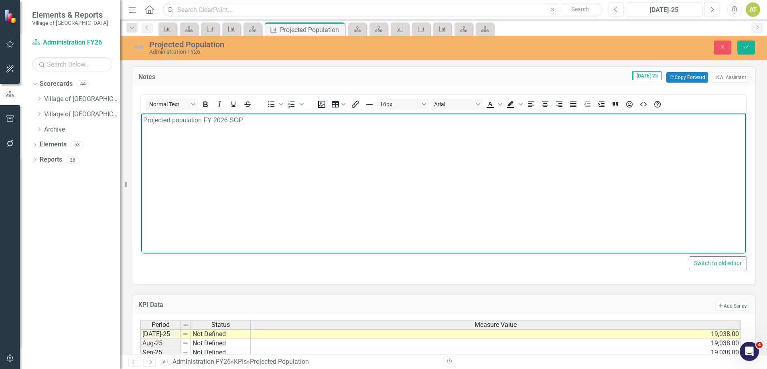
click at [214, 136] on body "Projected population FY 2026 SOP." at bounding box center [443, 173] width 605 height 120
click at [748, 50] on icon "Save" at bounding box center [745, 47] width 7 height 6
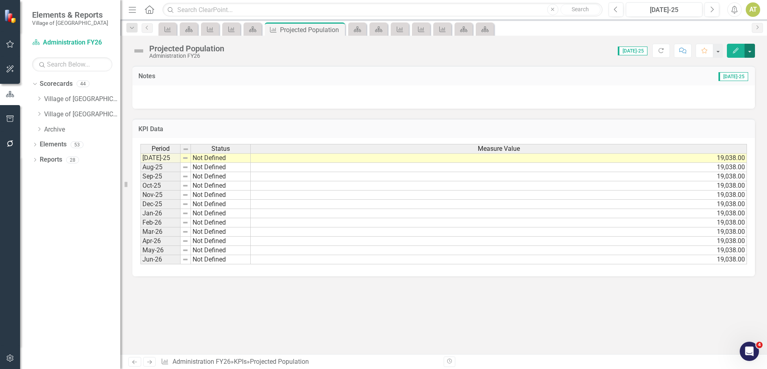
click at [750, 54] on button "button" at bounding box center [749, 51] width 10 height 14
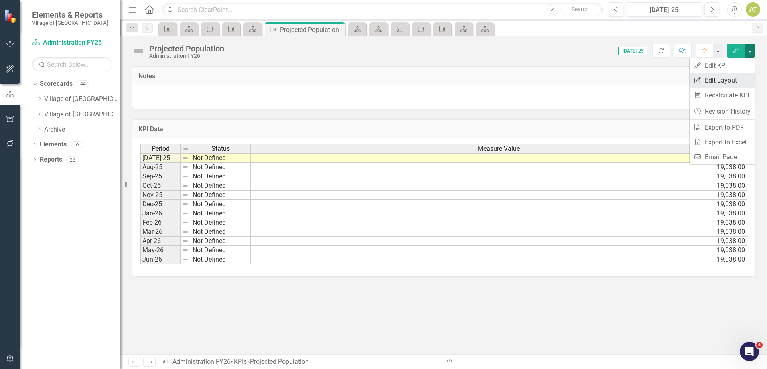
click at [746, 74] on link "Edit Report Edit Layout" at bounding box center [721, 80] width 65 height 15
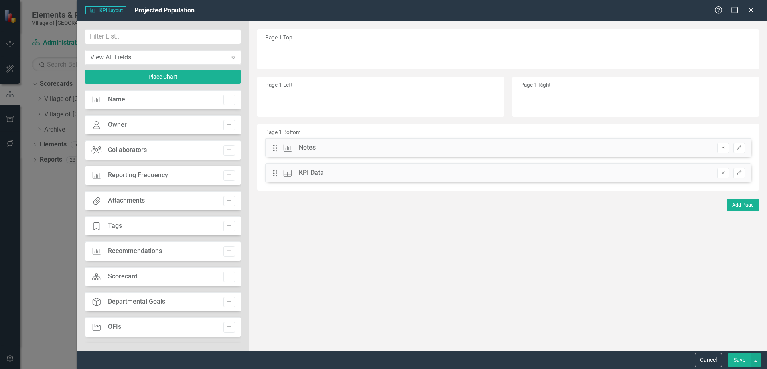
click at [719, 147] on button "Remove" at bounding box center [723, 148] width 12 height 10
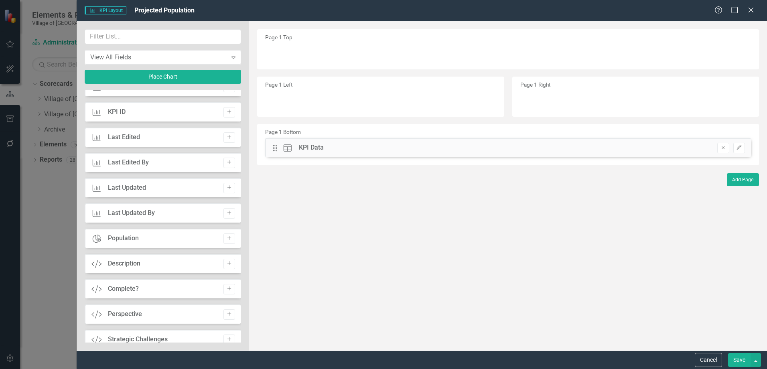
scroll to position [521, 0]
click at [226, 187] on icon "Add" at bounding box center [229, 186] width 6 height 5
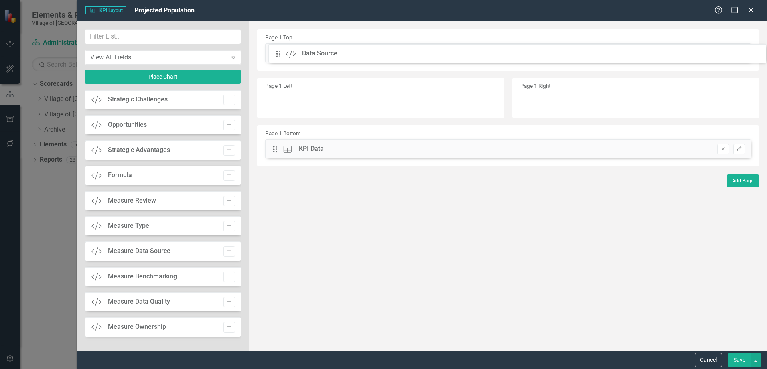
drag, startPoint x: 276, startPoint y: 52, endPoint x: 285, endPoint y: 52, distance: 9.2
click at [743, 359] on button "Save" at bounding box center [739, 360] width 22 height 14
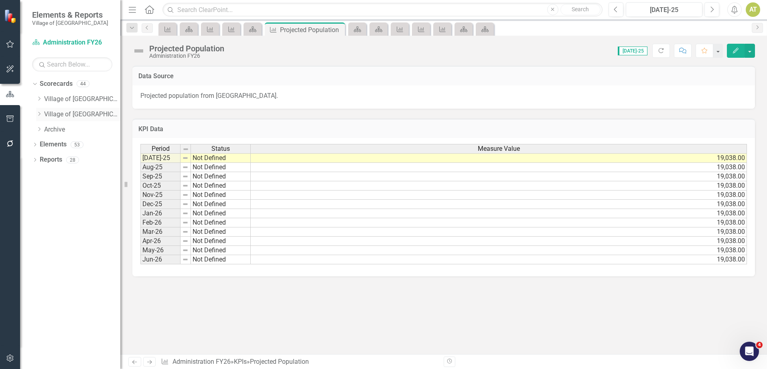
click at [40, 112] on icon "Dropdown" at bounding box center [39, 113] width 6 height 5
click at [47, 142] on icon at bounding box center [48, 144] width 2 height 4
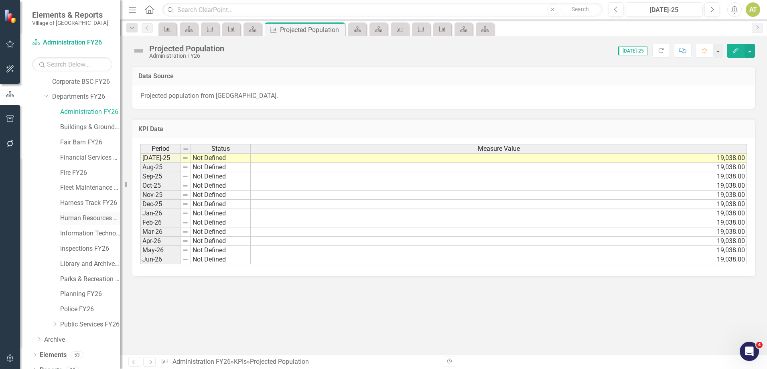
scroll to position [57, 0]
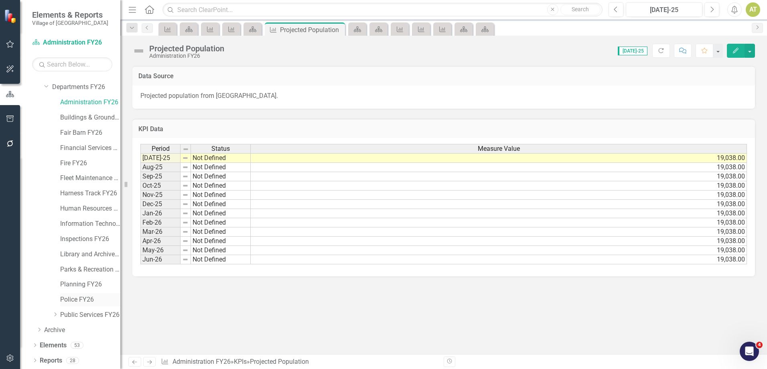
click at [67, 299] on link "Police FY26" at bounding box center [90, 299] width 60 height 9
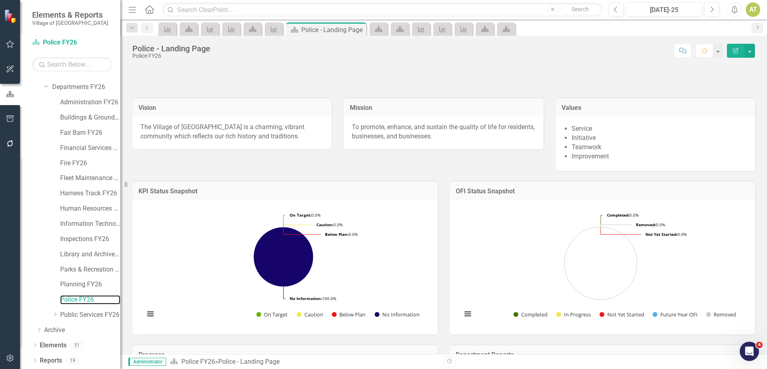
scroll to position [124, 0]
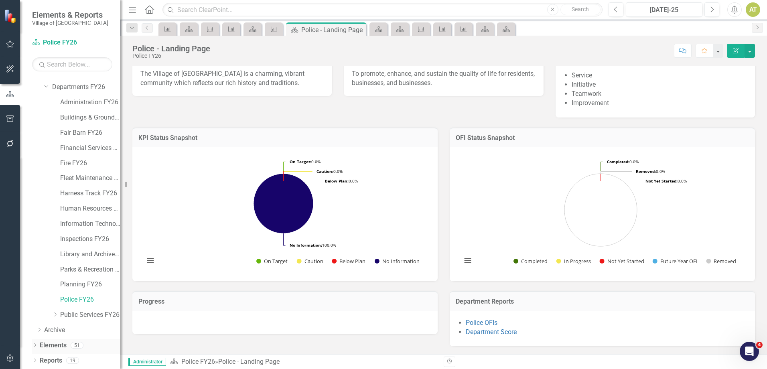
click at [56, 344] on link "Elements" at bounding box center [53, 345] width 27 height 9
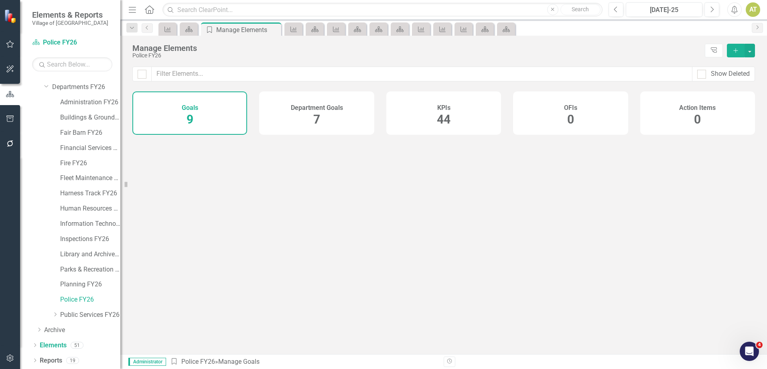
click at [458, 120] on div "KPIs 44" at bounding box center [443, 112] width 115 height 43
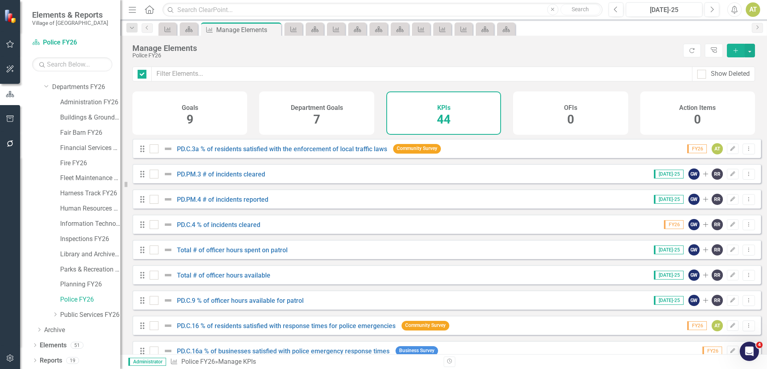
checkbox input "false"
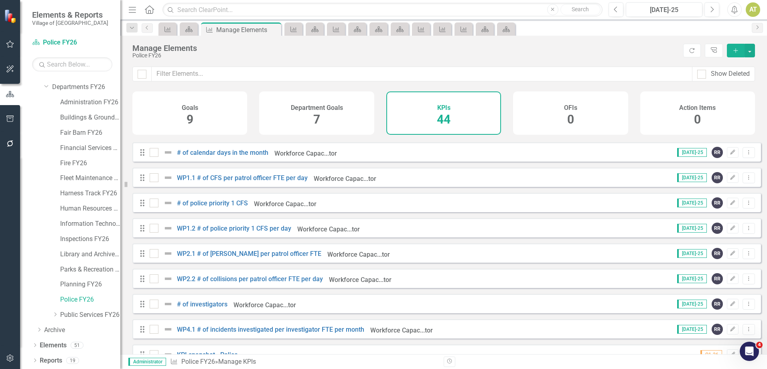
scroll to position [902, 0]
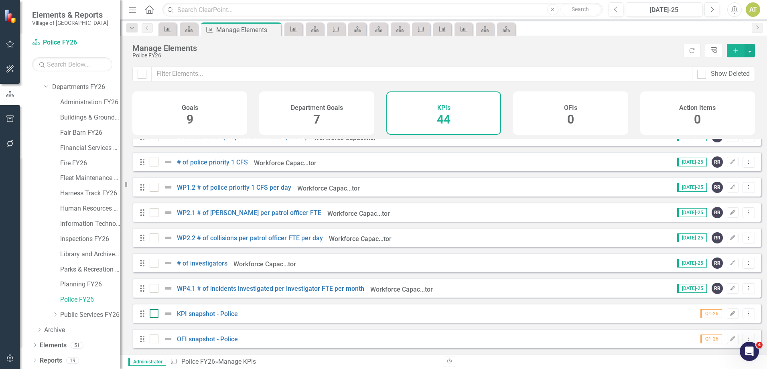
click at [154, 312] on input "checkbox" at bounding box center [152, 311] width 5 height 5
checkbox input "true"
click at [151, 341] on div at bounding box center [154, 338] width 9 height 9
click at [151, 340] on input "checkbox" at bounding box center [152, 336] width 5 height 5
click at [750, 54] on button "button" at bounding box center [749, 51] width 10 height 14
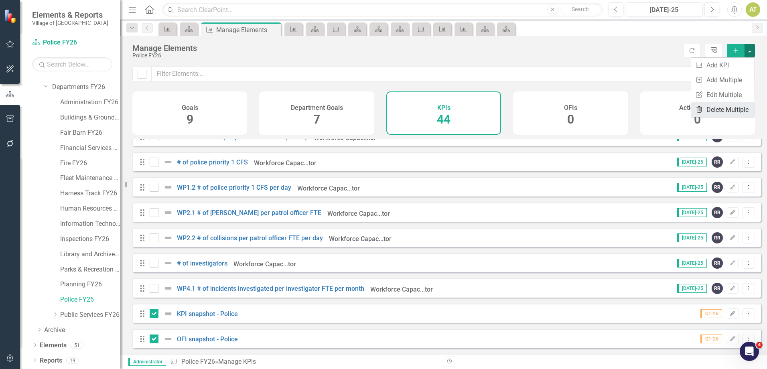
click at [735, 109] on link "Trash Delete Multiple" at bounding box center [722, 109] width 63 height 15
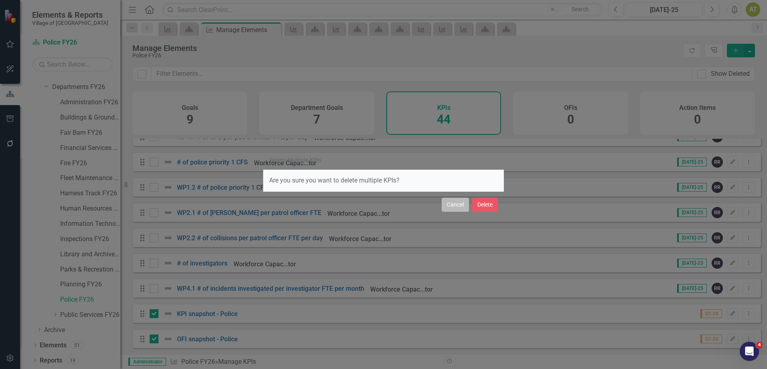
click at [456, 208] on button "Cancel" at bounding box center [455, 205] width 27 height 14
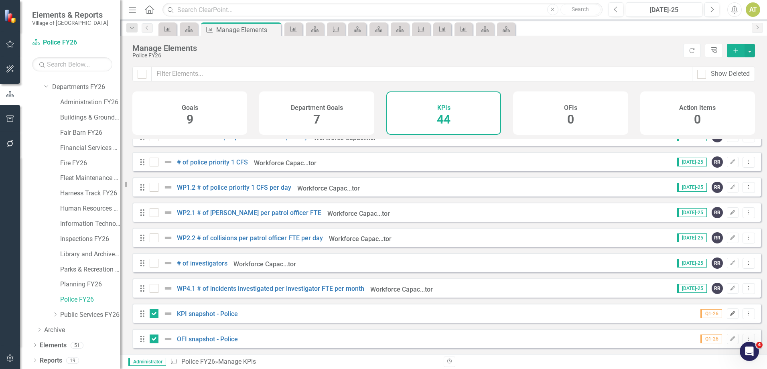
click at [730, 315] on icon "Edit" at bounding box center [733, 313] width 6 height 5
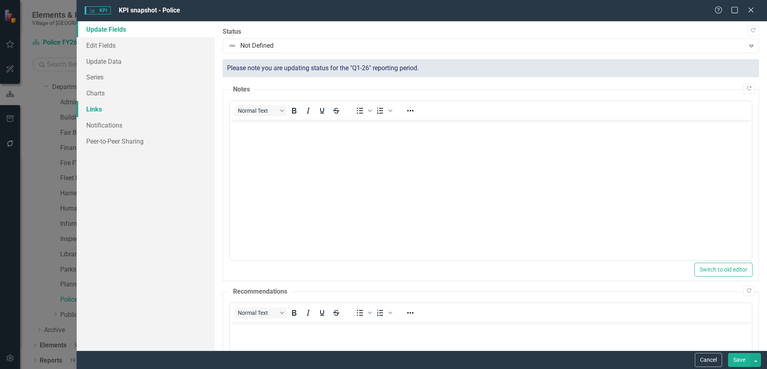
click at [119, 109] on link "Links" at bounding box center [146, 109] width 138 height 16
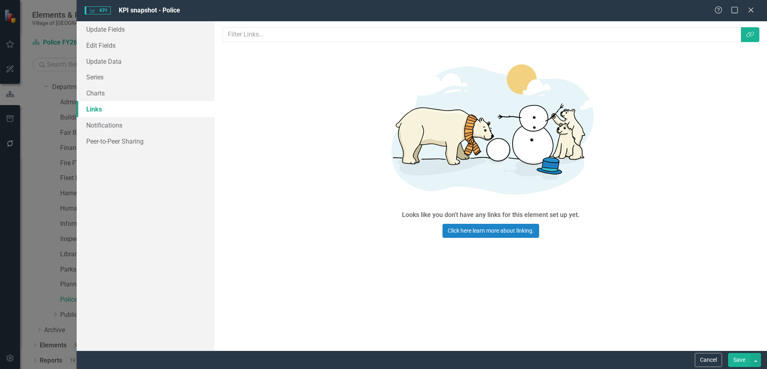
scroll to position [0, 0]
click at [706, 361] on button "Cancel" at bounding box center [708, 360] width 27 height 14
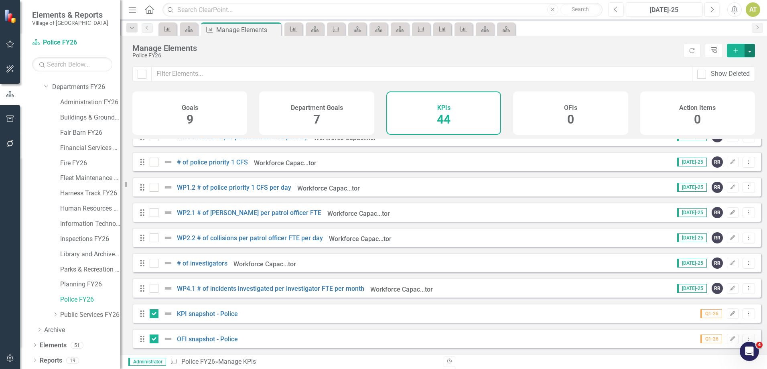
click at [749, 51] on button "button" at bounding box center [749, 51] width 10 height 14
click at [742, 108] on link "Trash Delete Multiple" at bounding box center [722, 109] width 63 height 15
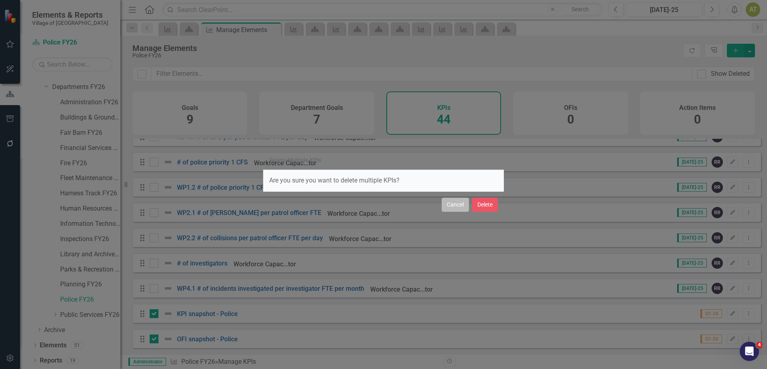
click at [458, 208] on button "Cancel" at bounding box center [455, 205] width 27 height 14
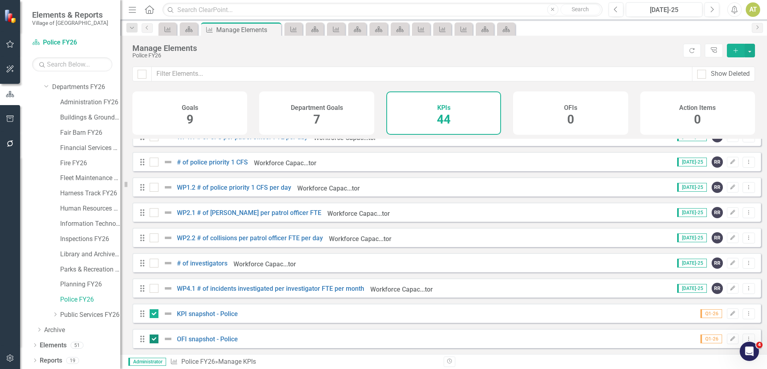
click at [154, 338] on input "checkbox" at bounding box center [152, 336] width 5 height 5
checkbox input "false"
click at [154, 310] on input "checkbox" at bounding box center [152, 311] width 5 height 5
checkbox input "false"
click at [222, 314] on link "KPI snapshot - Police" at bounding box center [207, 314] width 61 height 8
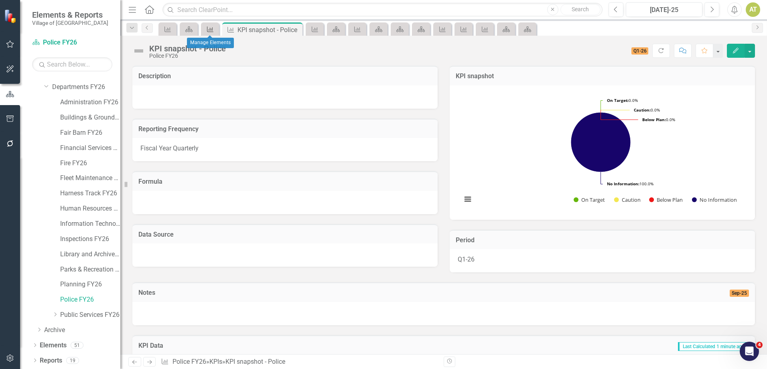
click at [209, 31] on icon "KPI" at bounding box center [210, 29] width 8 height 6
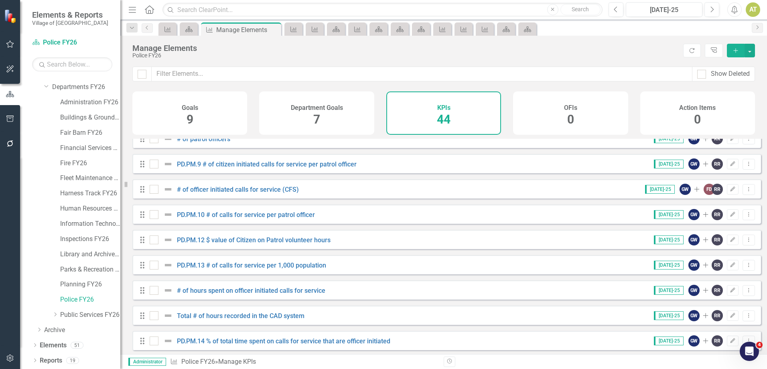
scroll to position [902, 0]
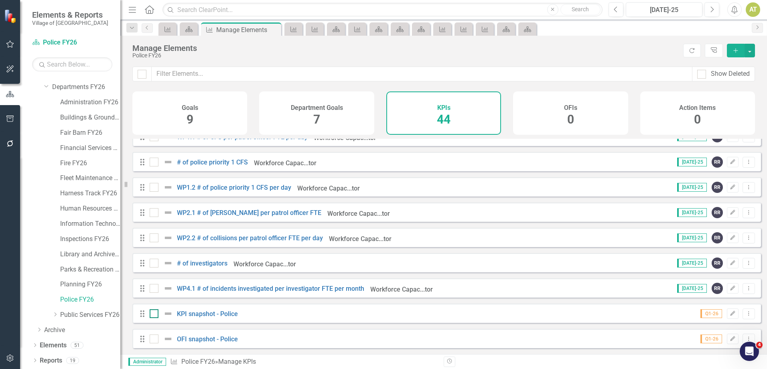
click at [150, 314] on input "checkbox" at bounding box center [152, 311] width 5 height 5
checkbox input "true"
click at [153, 338] on input "checkbox" at bounding box center [152, 336] width 5 height 5
checkbox input "true"
click at [750, 46] on button "button" at bounding box center [749, 51] width 10 height 14
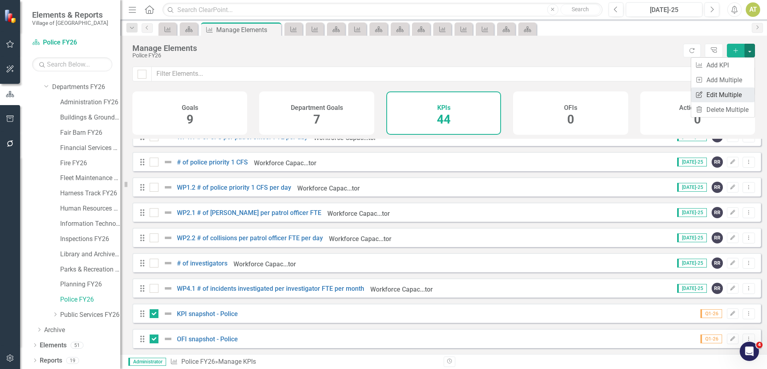
click at [741, 87] on link "Edit Multiple Edit Multiple" at bounding box center [722, 94] width 63 height 15
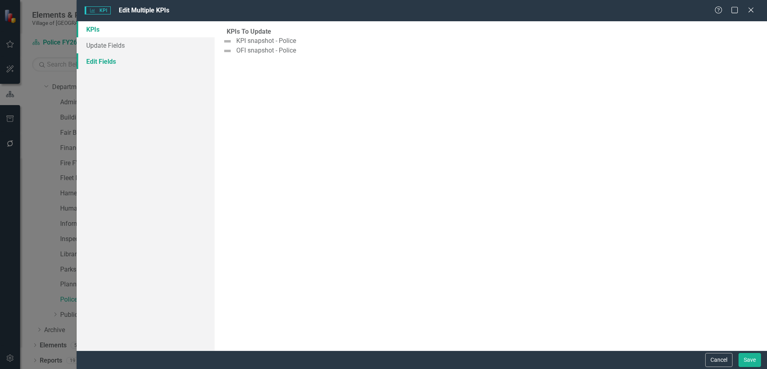
click at [149, 65] on link "Edit Fields" at bounding box center [146, 61] width 138 height 16
click at [175, 50] on link "Update Fields" at bounding box center [146, 45] width 138 height 16
click at [162, 27] on link "KPIs" at bounding box center [146, 29] width 138 height 16
click at [711, 361] on button "Cancel" at bounding box center [718, 360] width 27 height 14
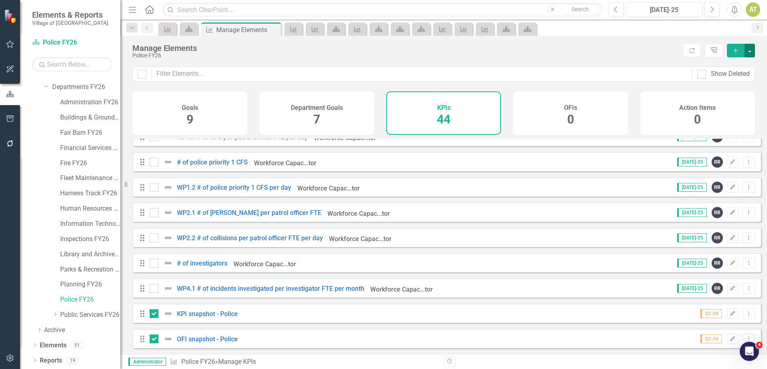
click at [748, 56] on button "button" at bounding box center [749, 51] width 10 height 14
click at [746, 111] on link "Trash Delete Multiple" at bounding box center [722, 109] width 63 height 15
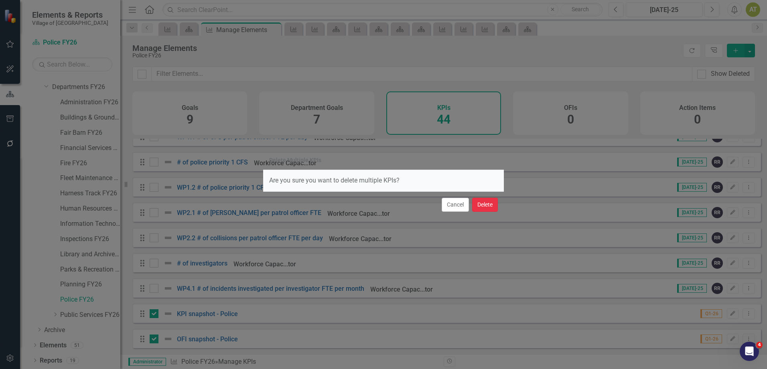
click at [491, 207] on button "Delete" at bounding box center [485, 205] width 26 height 14
checkbox input "false"
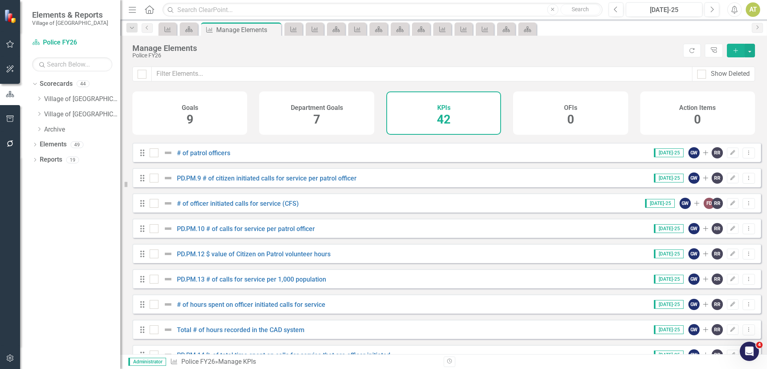
scroll to position [642, 0]
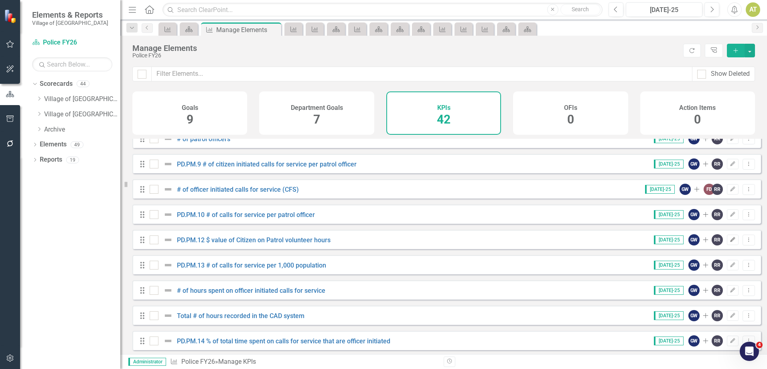
click at [730, 242] on icon "Edit" at bounding box center [733, 239] width 6 height 5
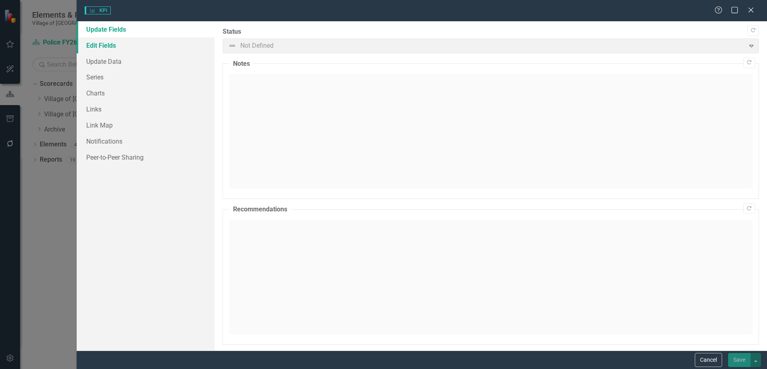
click at [107, 49] on link "Edit Fields" at bounding box center [146, 45] width 138 height 16
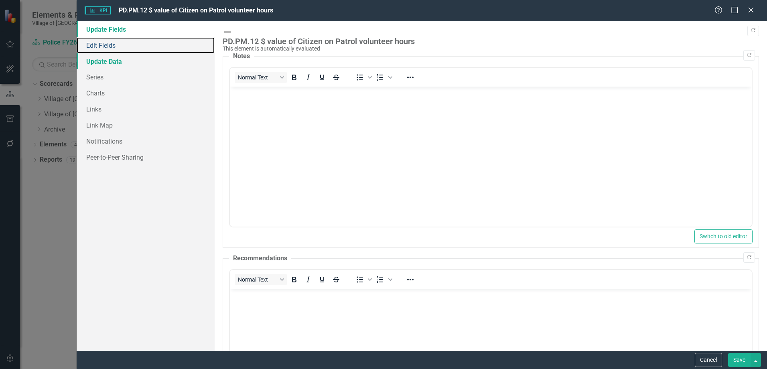
scroll to position [0, 0]
click at [100, 44] on link "Edit Fields" at bounding box center [146, 45] width 138 height 16
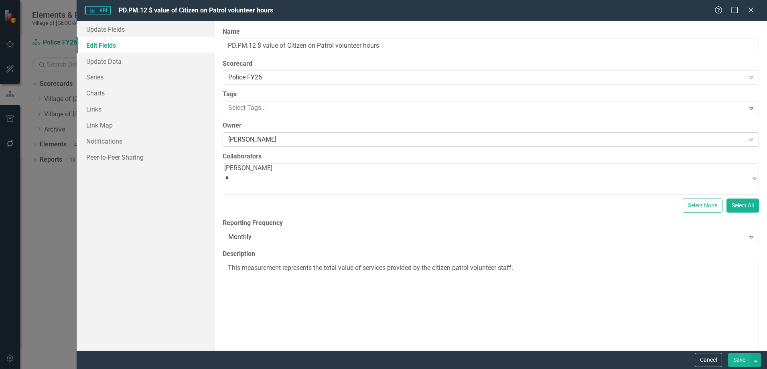
click at [261, 140] on div "Glen Webb" at bounding box center [486, 139] width 516 height 9
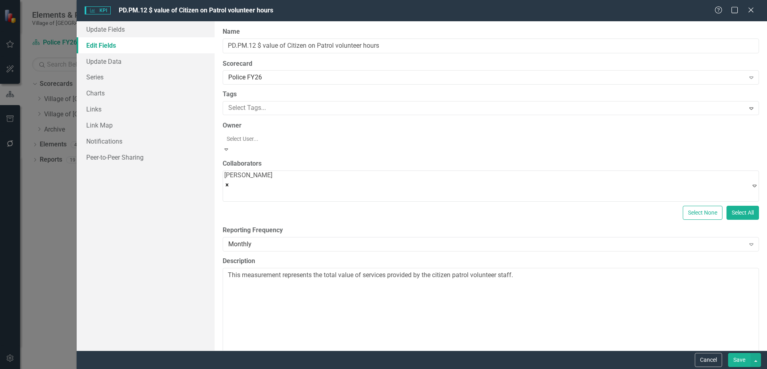
click at [255, 369] on div "Not Defined" at bounding box center [383, 373] width 767 height 9
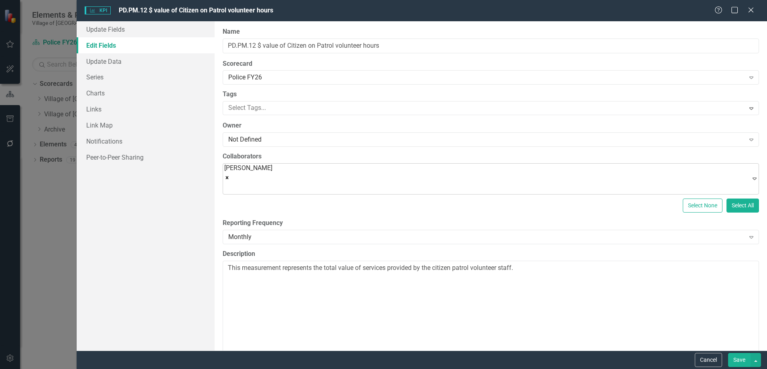
click at [229, 176] on icon "Remove Randi Rowland" at bounding box center [227, 177] width 3 height 3
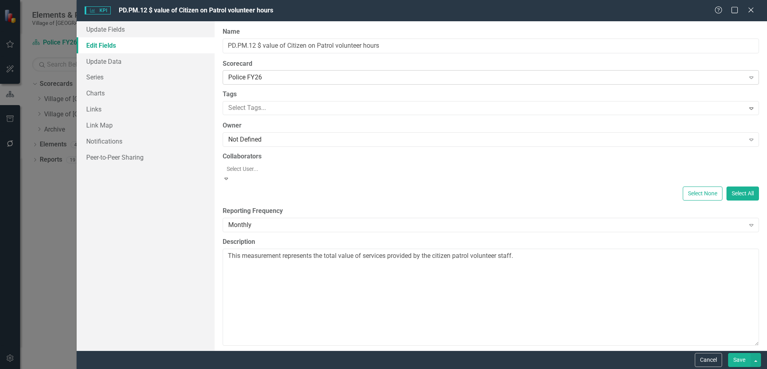
click at [247, 75] on div "Police FY26" at bounding box center [486, 77] width 516 height 9
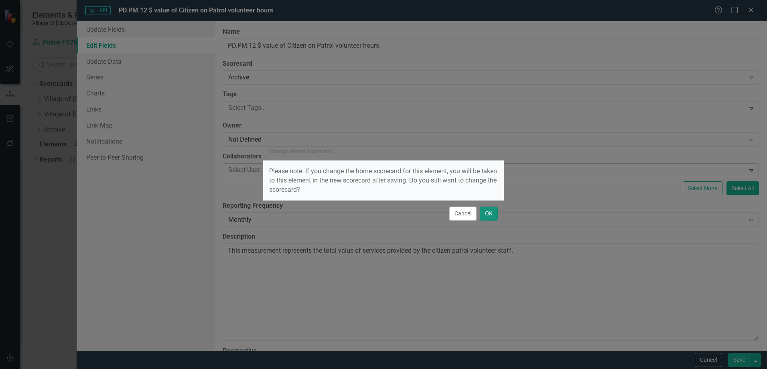
click at [493, 214] on button "OK" at bounding box center [489, 214] width 18 height 14
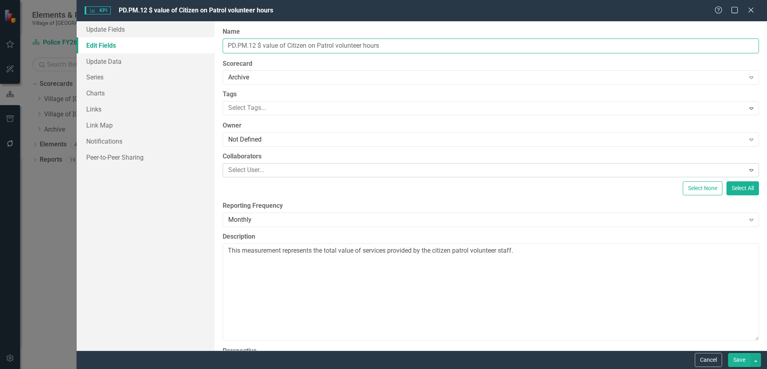
click at [341, 44] on input "PD.PM.12 $ value of Citizen on Patrol volunteer hours" at bounding box center [491, 46] width 536 height 15
click at [124, 112] on link "Links" at bounding box center [146, 109] width 138 height 16
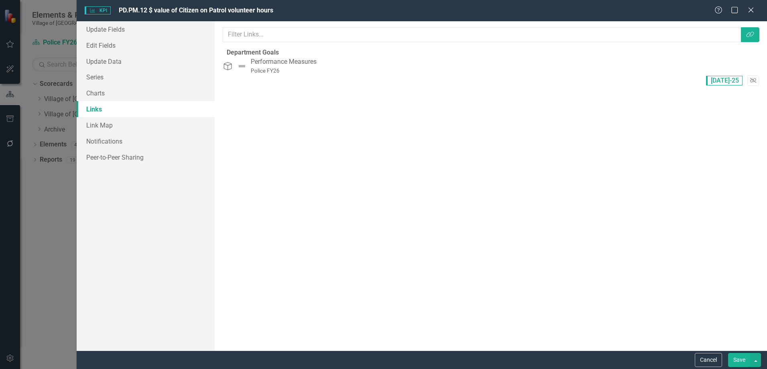
click at [750, 78] on icon "Unlink" at bounding box center [753, 80] width 6 height 5
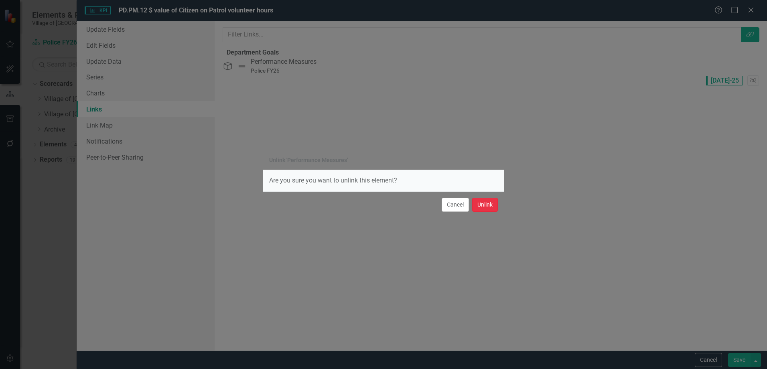
click at [488, 205] on button "Unlink" at bounding box center [485, 205] width 26 height 14
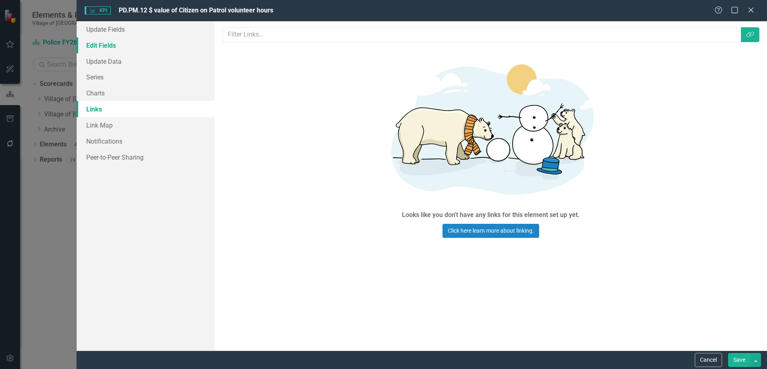
click at [127, 42] on link "Edit Fields" at bounding box center [146, 45] width 138 height 16
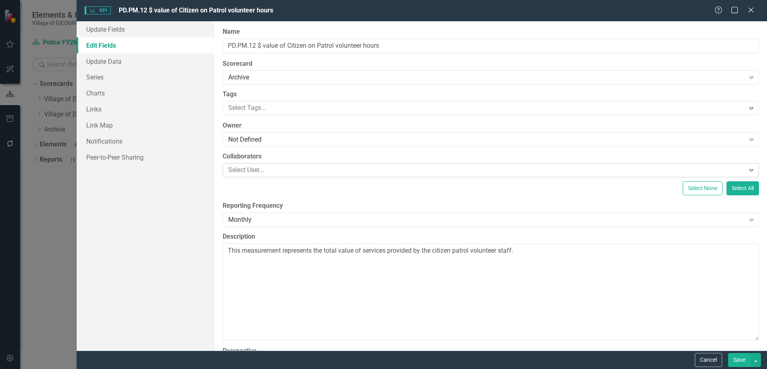
click at [734, 360] on button "Save" at bounding box center [739, 360] width 22 height 14
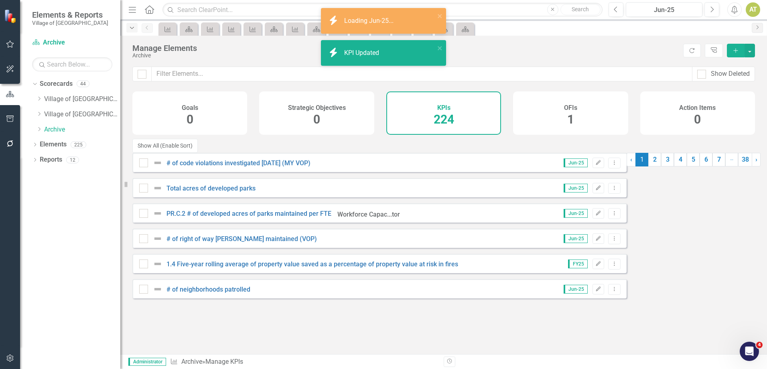
click at [133, 28] on icon "Dropdown" at bounding box center [131, 28] width 7 height 6
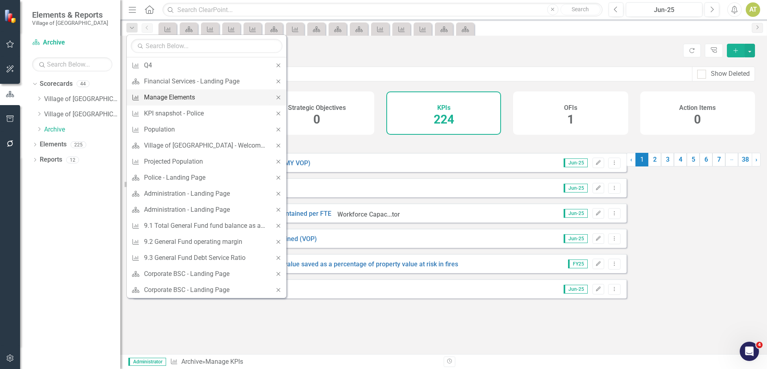
click at [160, 94] on div "Manage Elements" at bounding box center [205, 97] width 122 height 10
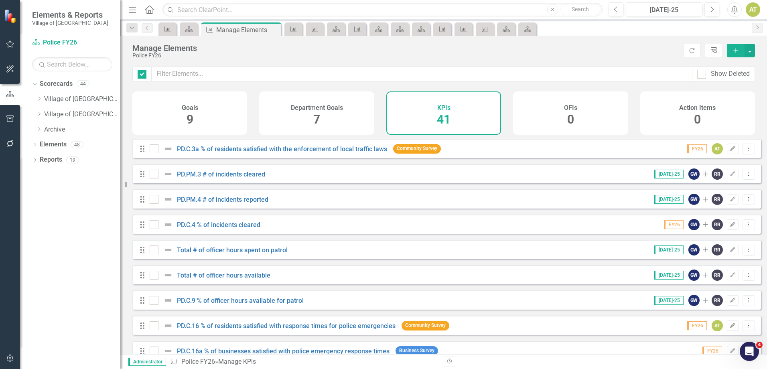
checkbox input "false"
click at [442, 63] on div "Manage Elements Police FY26 Refresh Tree Explorer Add" at bounding box center [443, 51] width 647 height 31
click at [36, 87] on div "Dropdown" at bounding box center [35, 85] width 6 height 4
click at [34, 86] on icon "Dropdown" at bounding box center [35, 85] width 6 height 4
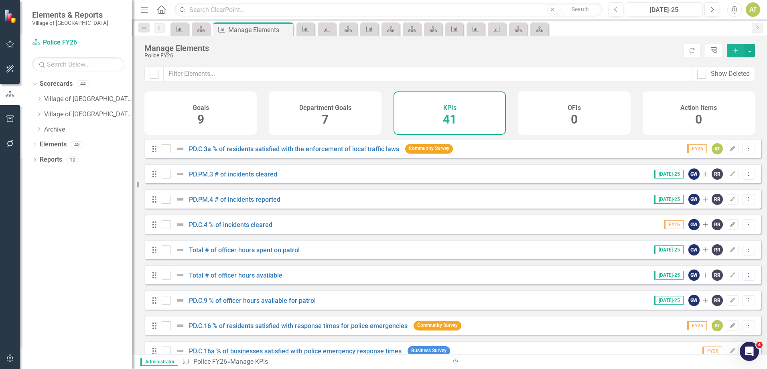
drag, startPoint x: 122, startPoint y: 99, endPoint x: 150, endPoint y: 98, distance: 28.5
click at [139, 98] on div "Resize" at bounding box center [135, 184] width 6 height 369
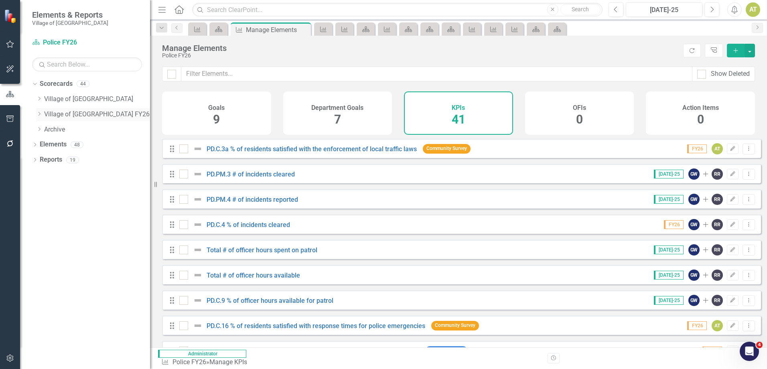
click at [39, 112] on icon at bounding box center [40, 114] width 2 height 4
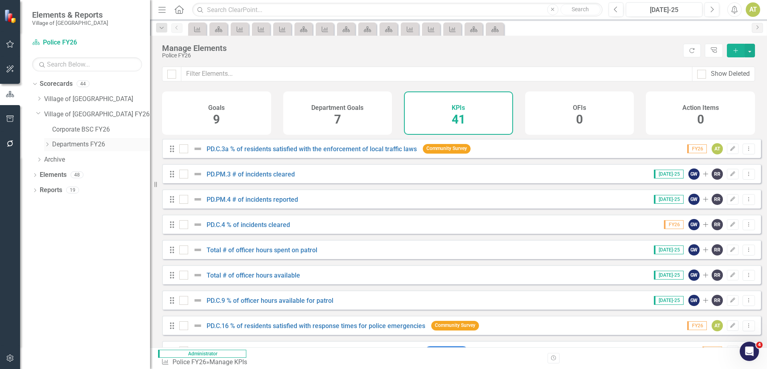
click at [47, 144] on icon "Dropdown" at bounding box center [47, 144] width 6 height 5
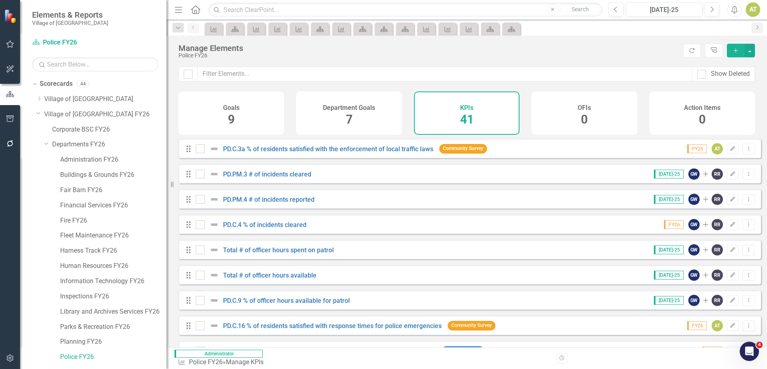
drag, startPoint x: 150, startPoint y: 274, endPoint x: 167, endPoint y: 272, distance: 16.6
click at [167, 272] on div "Resize" at bounding box center [169, 184] width 6 height 369
click at [128, 280] on link "Information Technology FY26" at bounding box center [113, 281] width 107 height 9
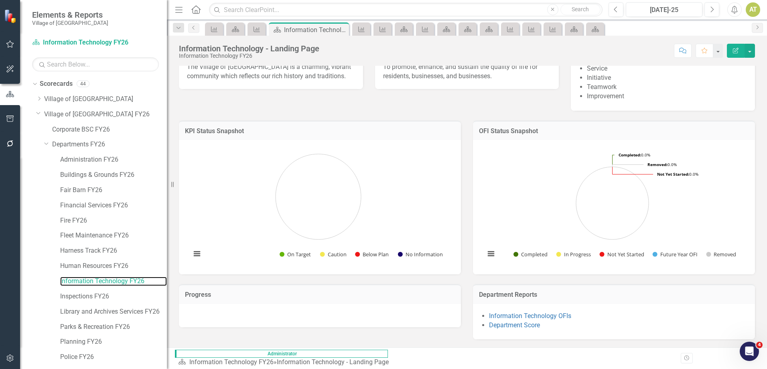
scroll to position [57, 0]
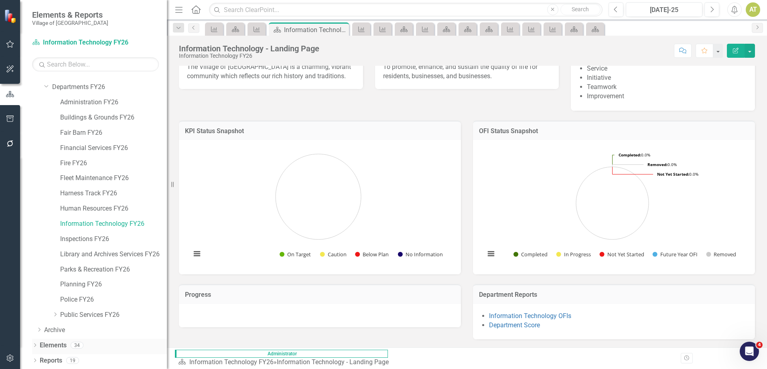
click at [67, 343] on div "Elements 34" at bounding box center [103, 346] width 127 height 15
click at [57, 343] on link "Elements" at bounding box center [53, 345] width 27 height 9
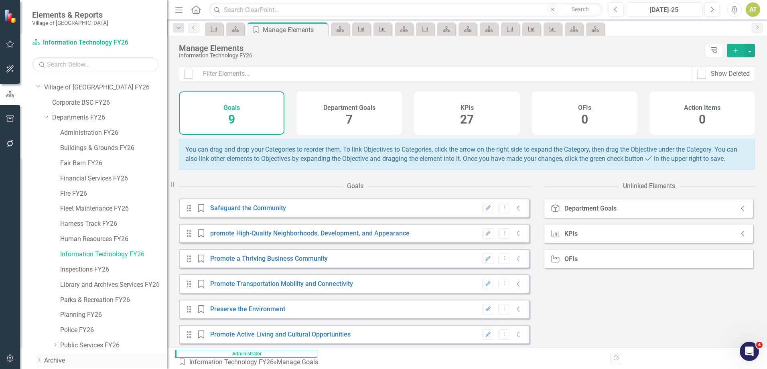
scroll to position [57, 0]
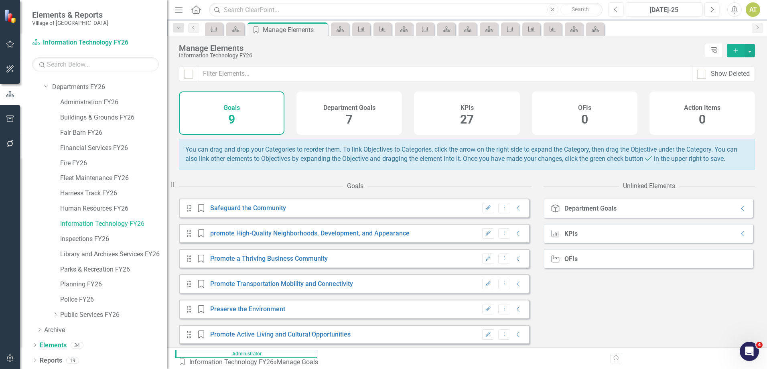
click at [456, 114] on div "KPIs 27" at bounding box center [466, 112] width 105 height 43
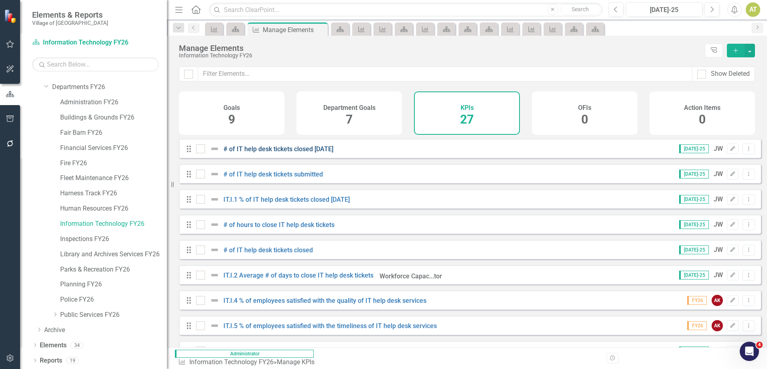
click at [295, 153] on link "# of IT help desk tickets closed within 2 days" at bounding box center [278, 149] width 110 height 8
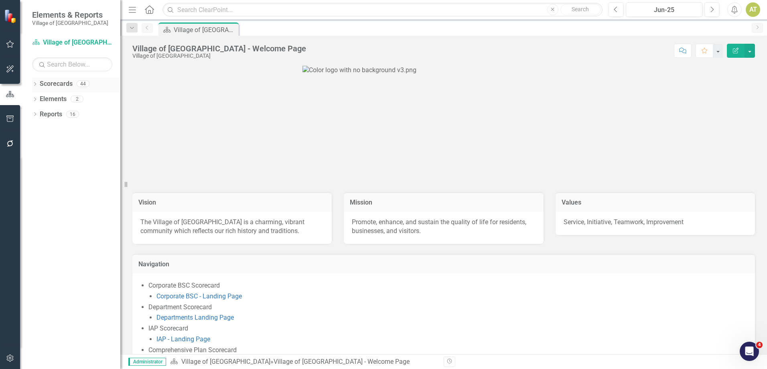
click at [34, 81] on div "Dropdown Scorecards 44" at bounding box center [76, 84] width 88 height 15
click at [37, 83] on icon "Dropdown" at bounding box center [35, 85] width 6 height 4
click at [72, 114] on link "Village of [GEOGRAPHIC_DATA] FY26" at bounding box center [82, 114] width 76 height 9
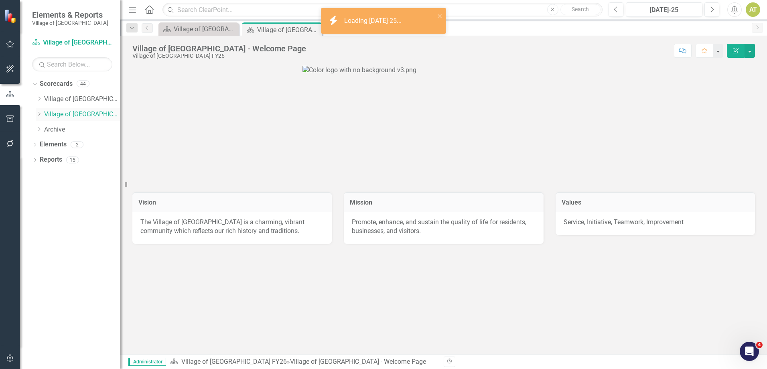
click at [41, 115] on icon "Dropdown" at bounding box center [39, 113] width 6 height 5
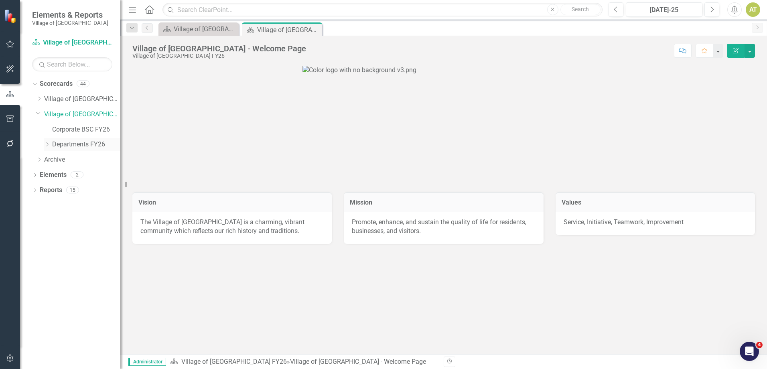
click at [48, 143] on icon "Dropdown" at bounding box center [47, 144] width 6 height 5
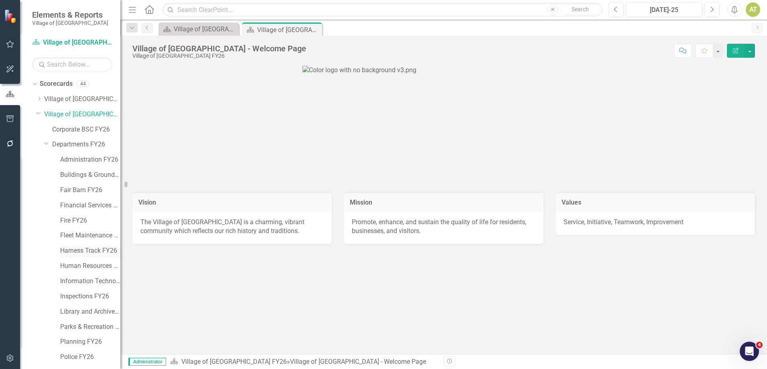
scroll to position [40, 0]
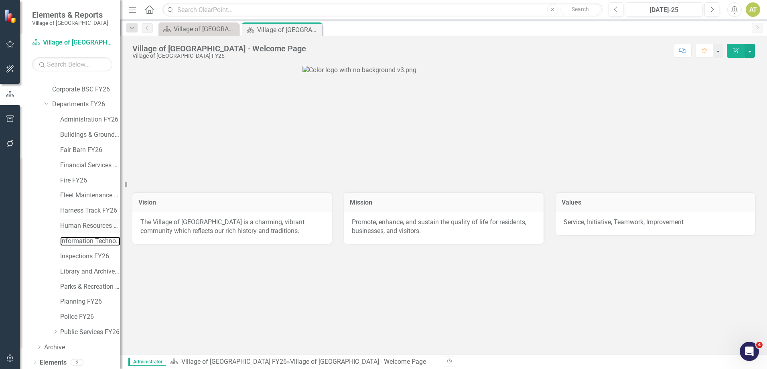
click at [73, 241] on link "Information Technology FY26" at bounding box center [90, 241] width 60 height 9
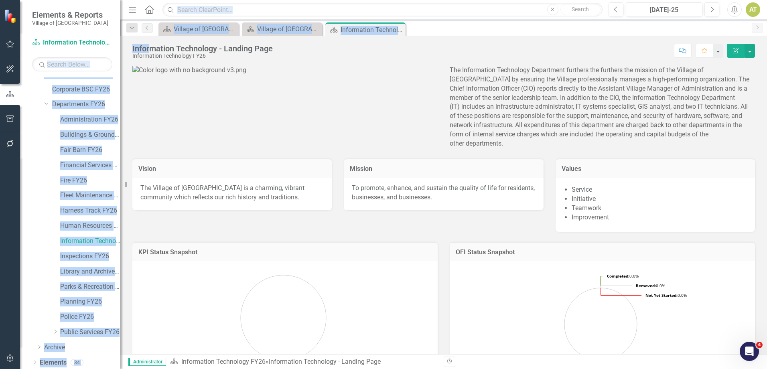
drag, startPoint x: 120, startPoint y: 38, endPoint x: 152, endPoint y: 38, distance: 32.1
click at [152, 38] on div "Elements & Reports Village of Pinehurst Scorecard Information Technology FY26 S…" at bounding box center [383, 184] width 767 height 369
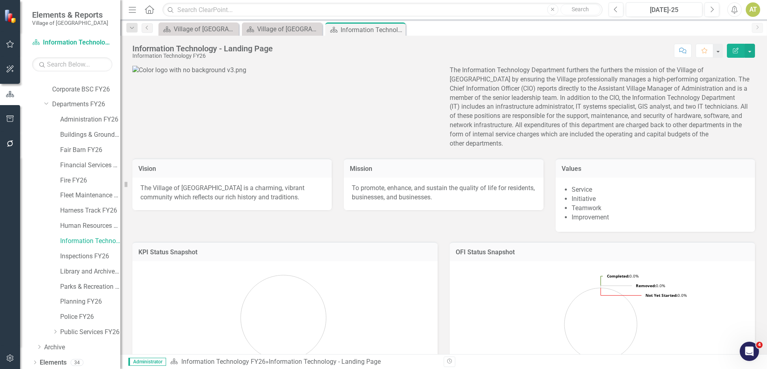
drag, startPoint x: 152, startPoint y: 38, endPoint x: 118, endPoint y: 40, distance: 34.1
click at [118, 40] on div "Scorecard Information Technology FY26 Search Dropdown Scorecards 44 Dropdown Vi…" at bounding box center [70, 202] width 100 height 333
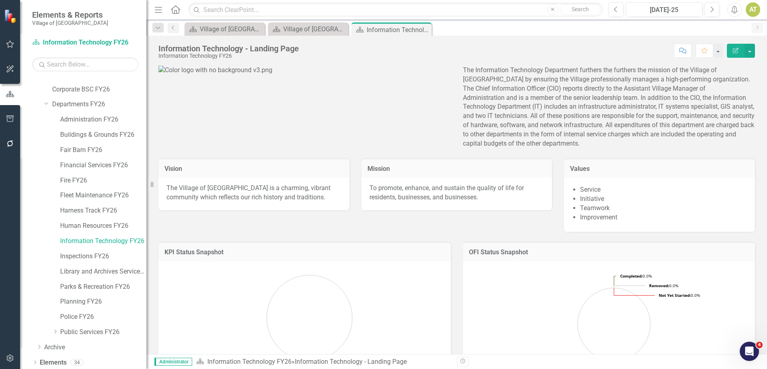
drag, startPoint x: 123, startPoint y: 41, endPoint x: 158, endPoint y: 39, distance: 34.5
click at [153, 39] on div "Resize" at bounding box center [149, 184] width 6 height 369
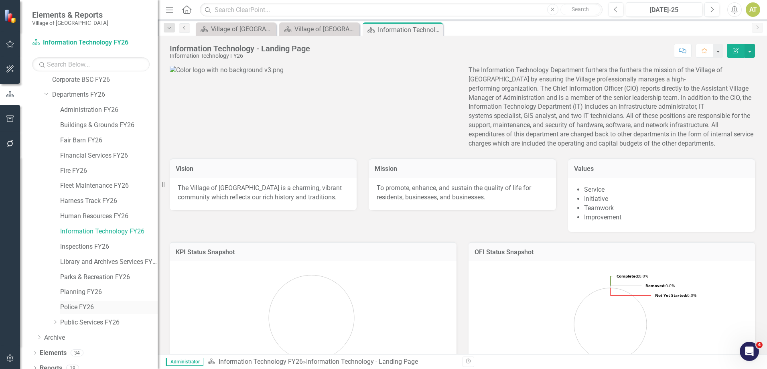
scroll to position [57, 0]
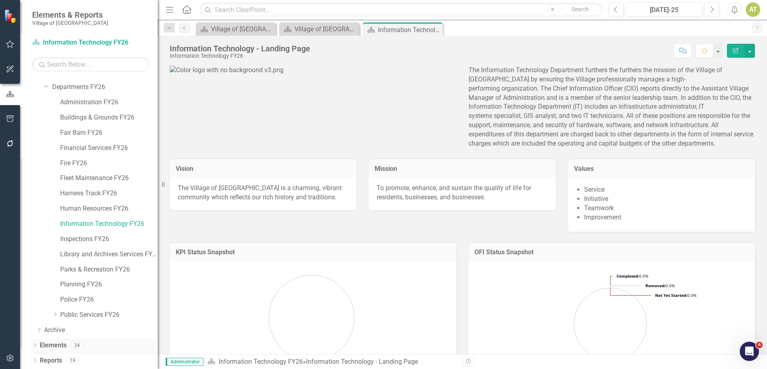
click at [79, 345] on div "34" at bounding box center [77, 345] width 13 height 7
click at [68, 344] on div "Elements 34" at bounding box center [99, 346] width 118 height 15
click at [60, 345] on link "Elements" at bounding box center [53, 345] width 27 height 9
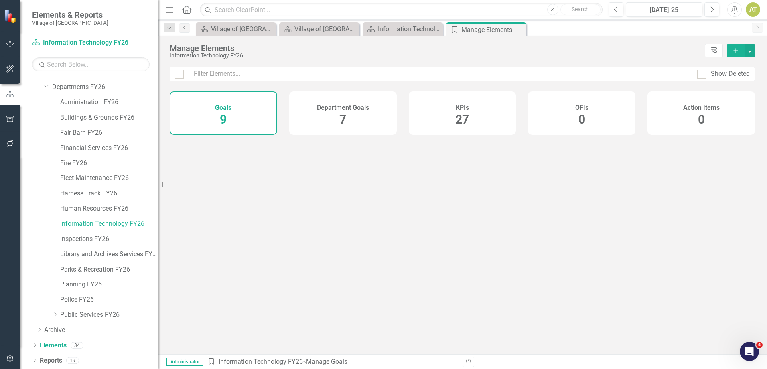
click at [464, 105] on h4 "KPIs" at bounding box center [462, 107] width 13 height 7
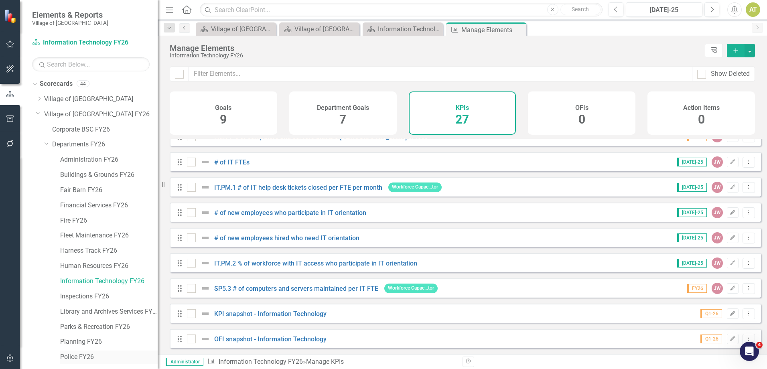
click at [84, 356] on link "Police FY26" at bounding box center [108, 357] width 97 height 9
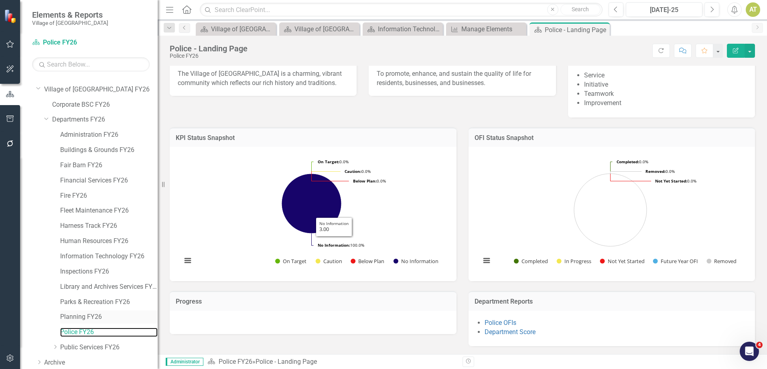
scroll to position [57, 0]
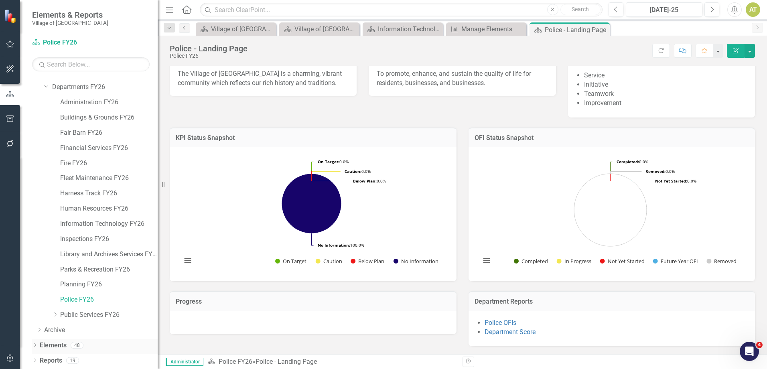
click at [62, 347] on link "Elements" at bounding box center [53, 345] width 27 height 9
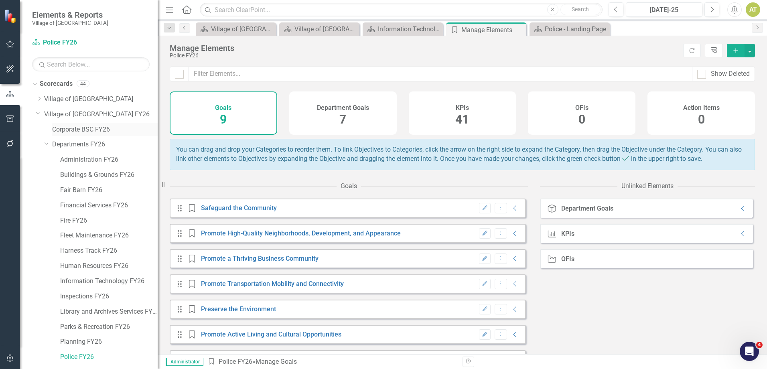
click at [68, 128] on link "Corporate BSC FY26" at bounding box center [104, 129] width 105 height 9
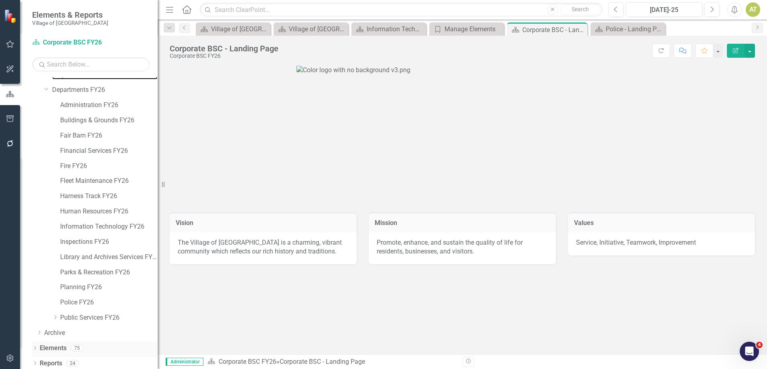
scroll to position [57, 0]
click at [55, 349] on link "Elements" at bounding box center [53, 345] width 27 height 9
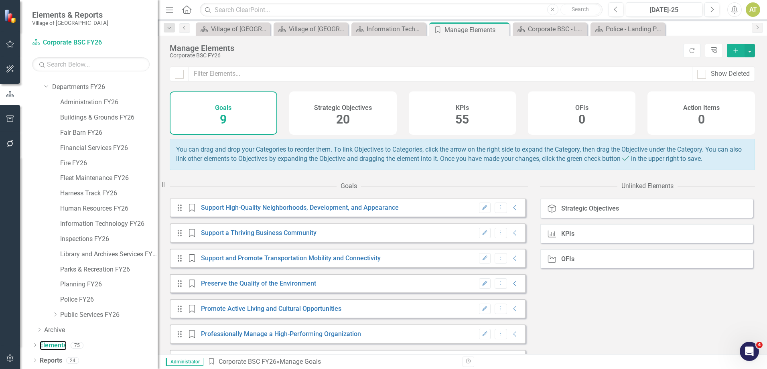
scroll to position [40, 0]
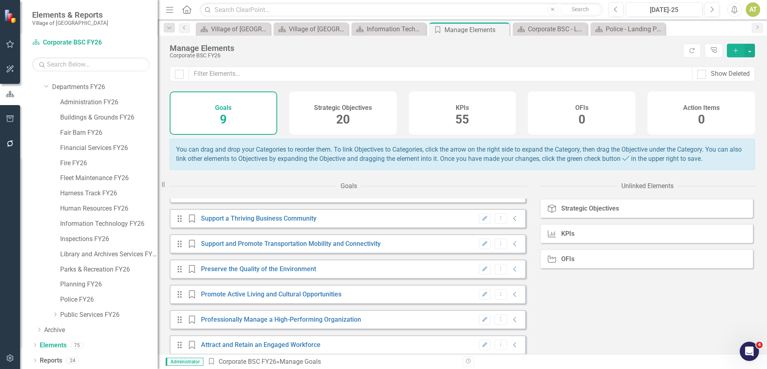
click at [485, 123] on div "KPIs 55" at bounding box center [462, 112] width 107 height 43
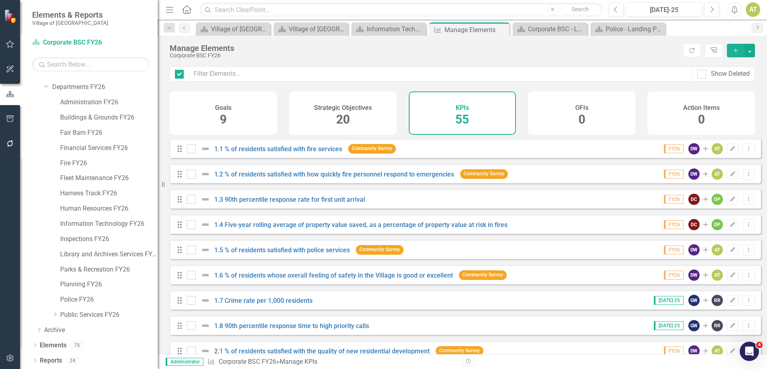
checkbox input "false"
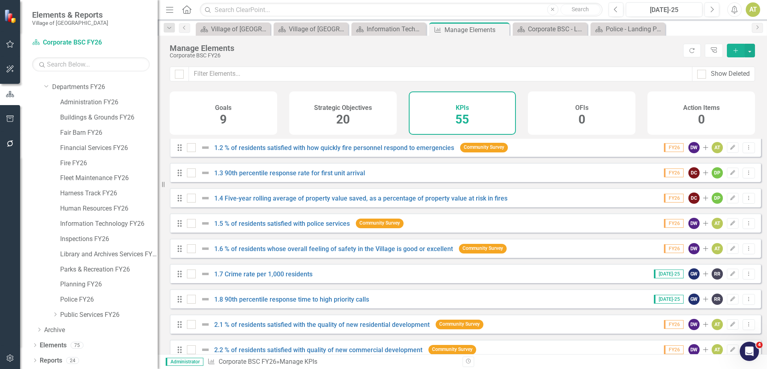
scroll to position [40, 0]
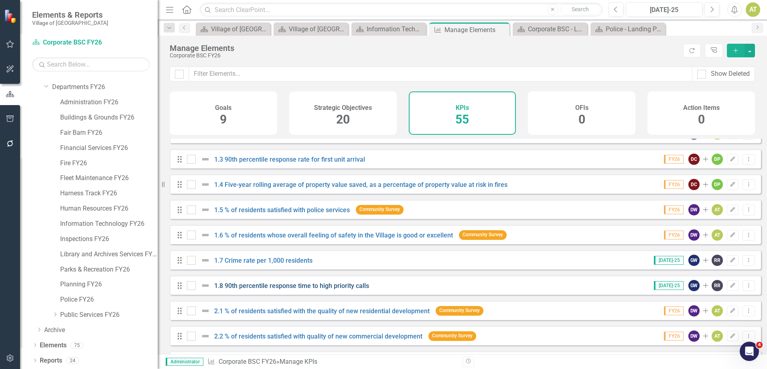
click at [279, 290] on link "1.8 90th percentile response time to high priority calls" at bounding box center [291, 286] width 155 height 8
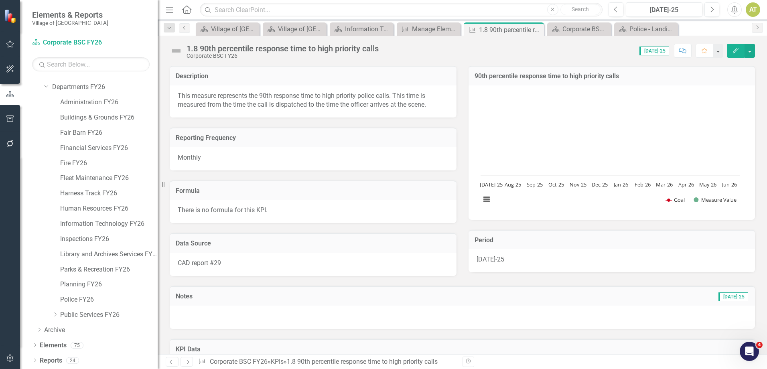
click at [276, 47] on div "1.8 90th percentile response time to high priority calls" at bounding box center [282, 48] width 192 height 9
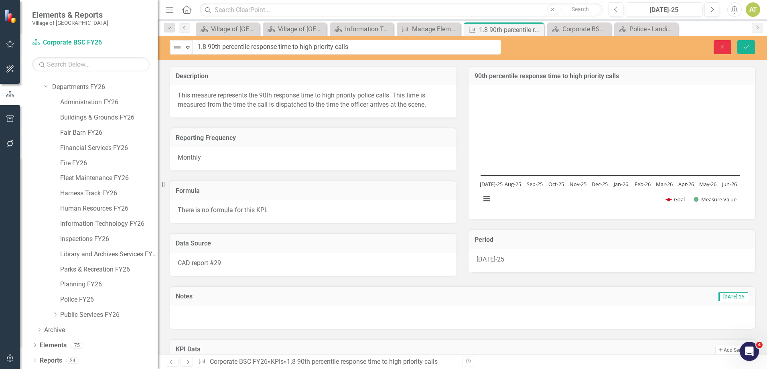
click at [719, 45] on icon "Close" at bounding box center [722, 47] width 7 height 6
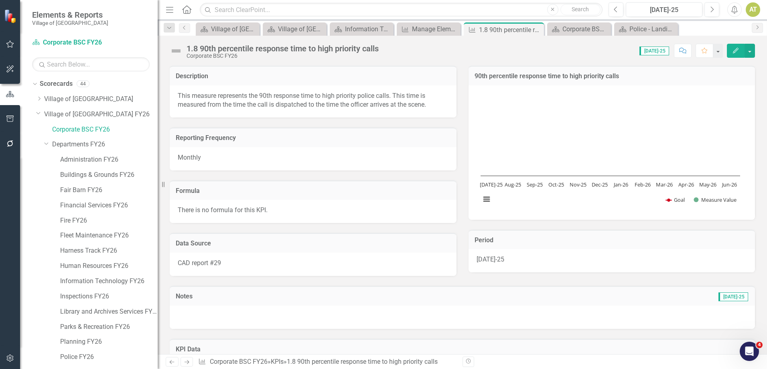
drag, startPoint x: 247, startPoint y: 213, endPoint x: 222, endPoint y: 215, distance: 24.9
click at [247, 213] on span "There is no formula for this KPI." at bounding box center [223, 210] width 90 height 8
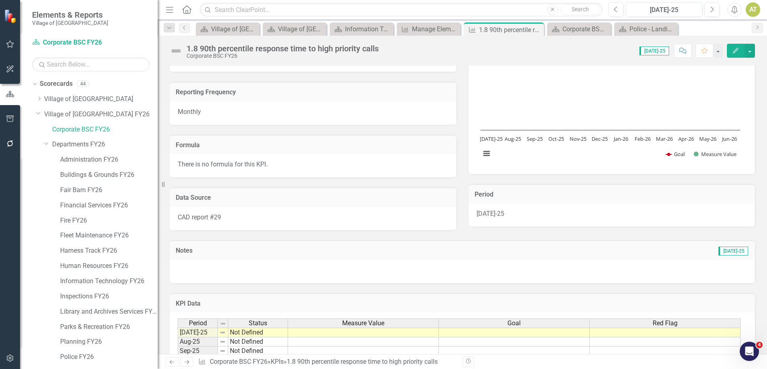
scroll to position [150, 0]
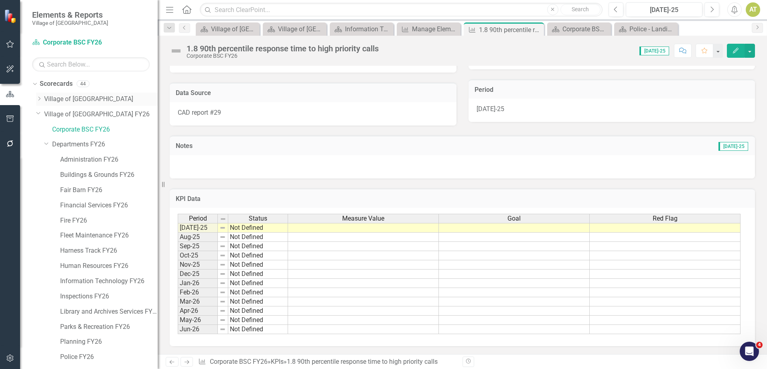
click at [63, 96] on link "Village of [GEOGRAPHIC_DATA]" at bounding box center [100, 99] width 113 height 9
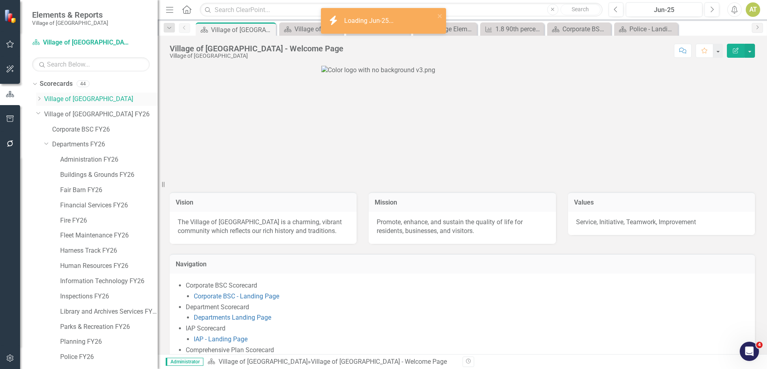
click at [40, 99] on icon "Dropdown" at bounding box center [39, 98] width 6 height 5
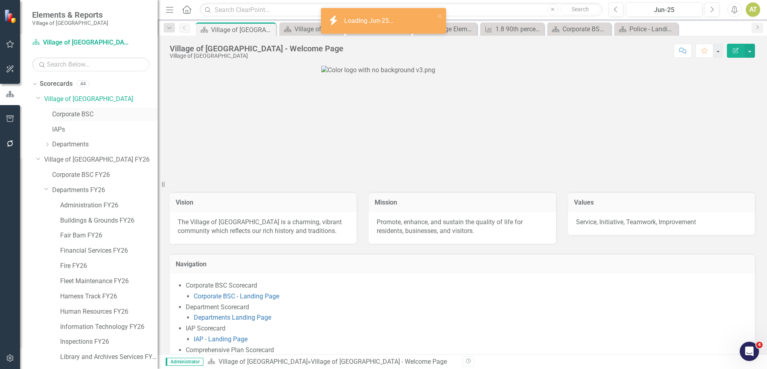
click at [68, 112] on link "Corporate BSC" at bounding box center [104, 114] width 105 height 9
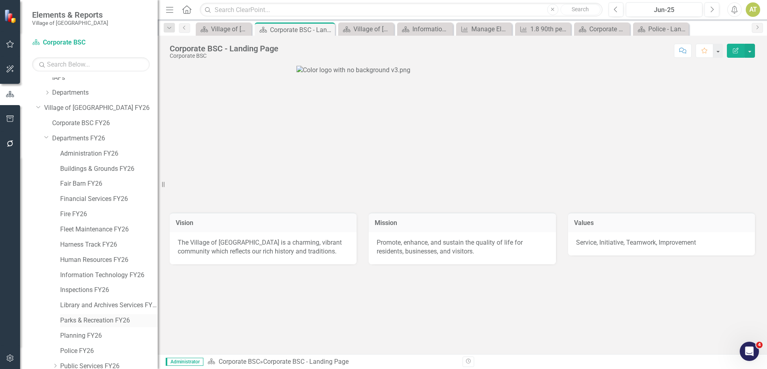
scroll to position [103, 0]
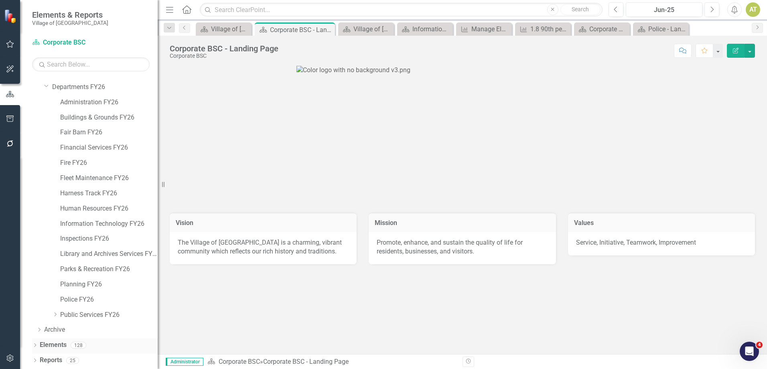
click at [66, 344] on link "Elements" at bounding box center [53, 344] width 27 height 9
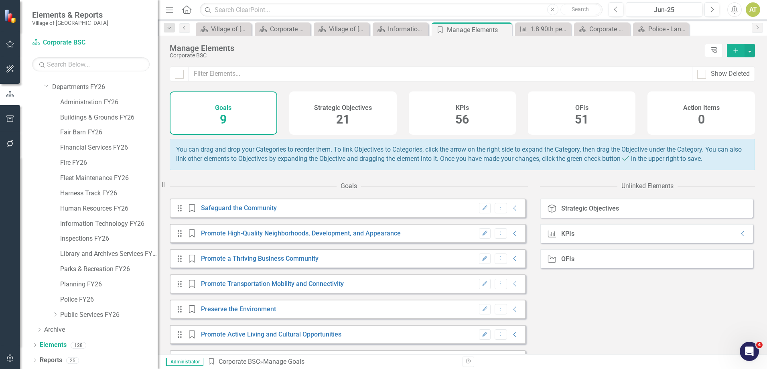
click at [458, 119] on span "56" at bounding box center [462, 119] width 14 height 14
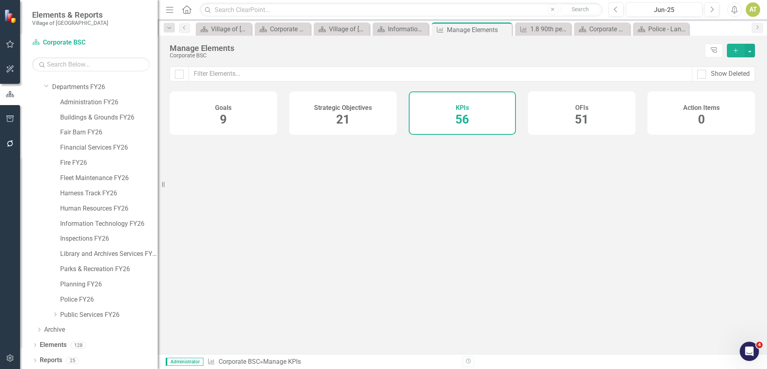
checkbox input "false"
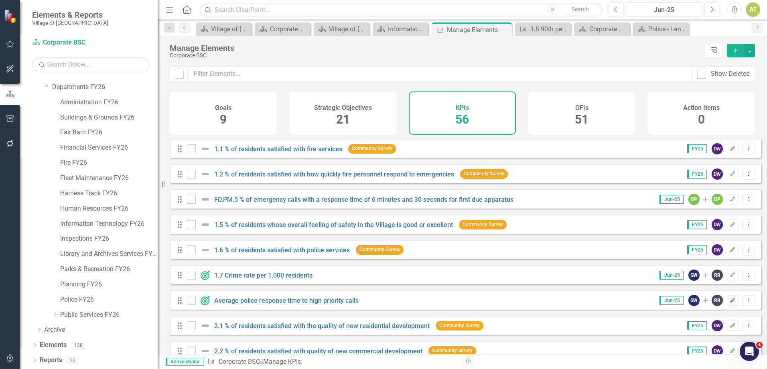
click at [730, 303] on icon "Edit" at bounding box center [733, 300] width 6 height 5
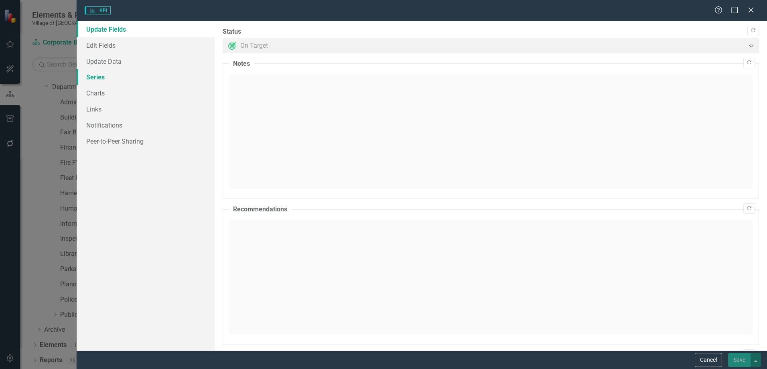
click at [103, 71] on link "Series" at bounding box center [146, 77] width 138 height 16
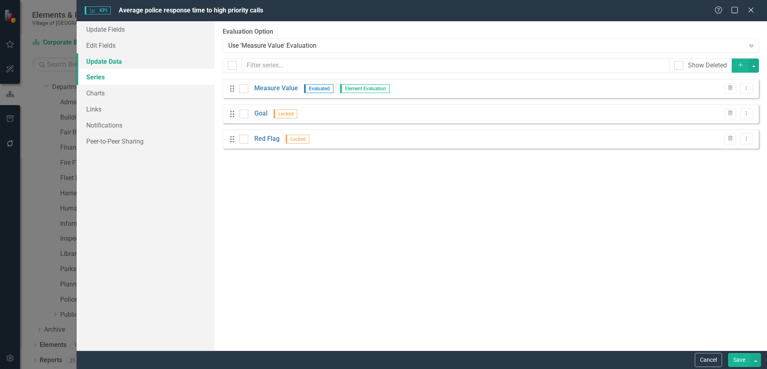
click at [137, 65] on link "Update Data" at bounding box center [146, 61] width 138 height 16
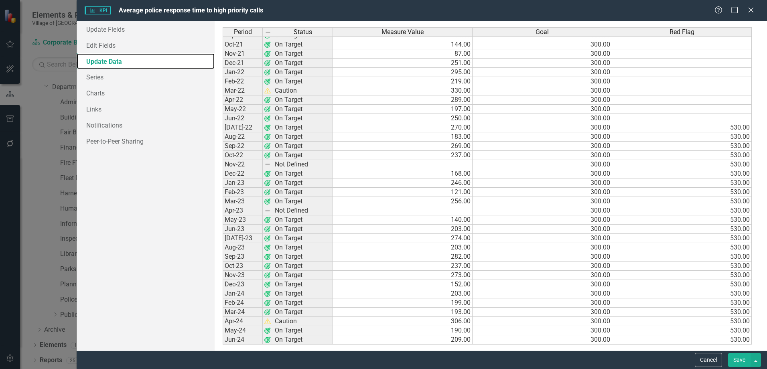
scroll to position [468, 0]
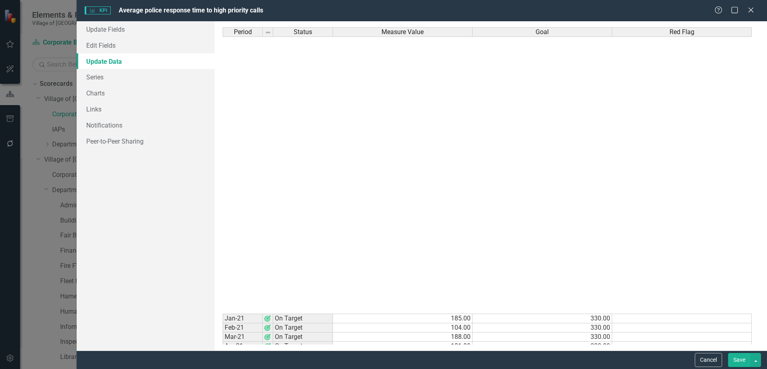
scroll to position [468, 0]
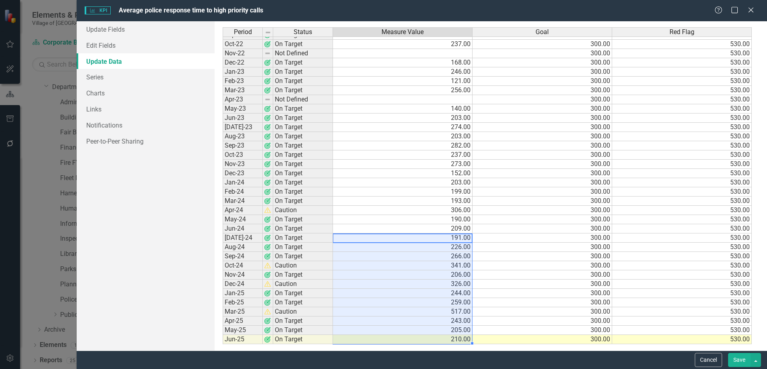
drag, startPoint x: 384, startPoint y: 239, endPoint x: 401, endPoint y: 348, distance: 110.3
click at [401, 348] on div "Period Status Measure Value Goal Red Flag Sep-21 On Target 11.00 300.00 Oct-21 …" at bounding box center [491, 185] width 552 height 329
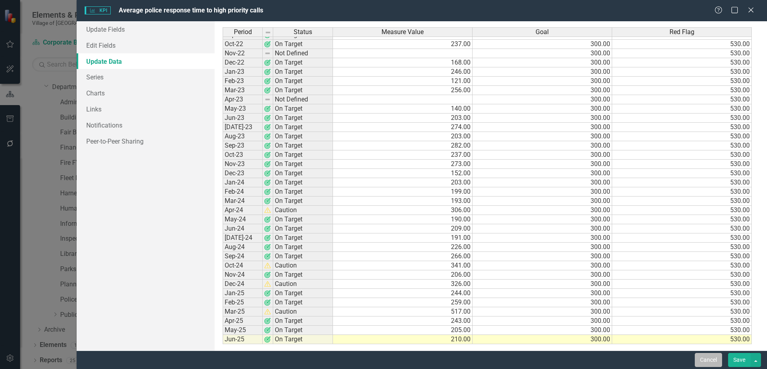
click at [699, 363] on button "Cancel" at bounding box center [708, 360] width 27 height 14
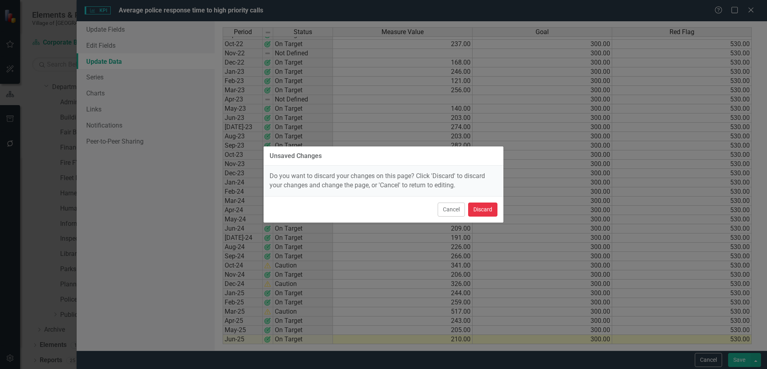
click at [488, 207] on button "Discard" at bounding box center [482, 210] width 29 height 14
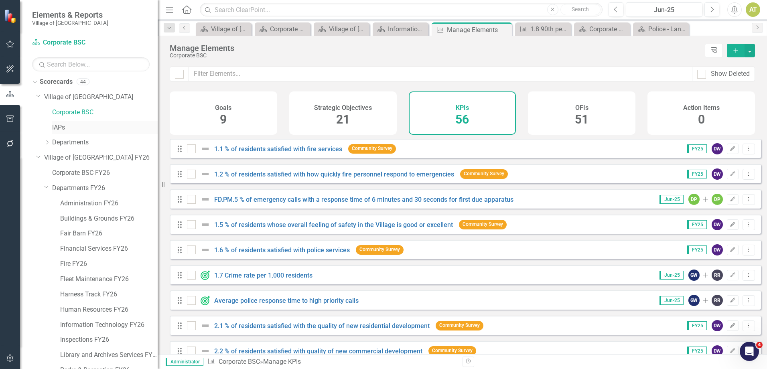
scroll to position [0, 0]
click at [61, 174] on link "Corporate BSC FY26" at bounding box center [104, 174] width 105 height 9
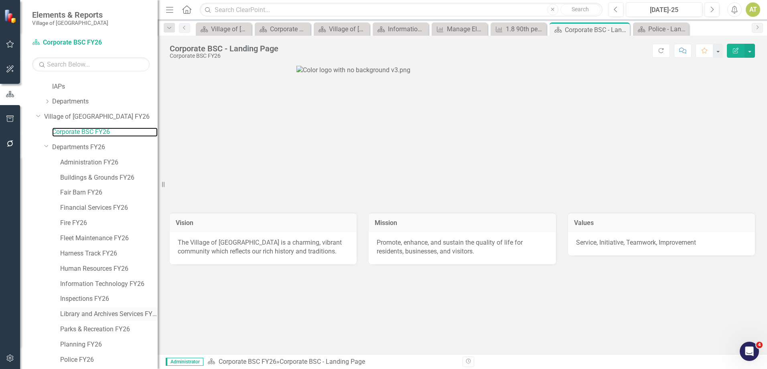
scroll to position [103, 0]
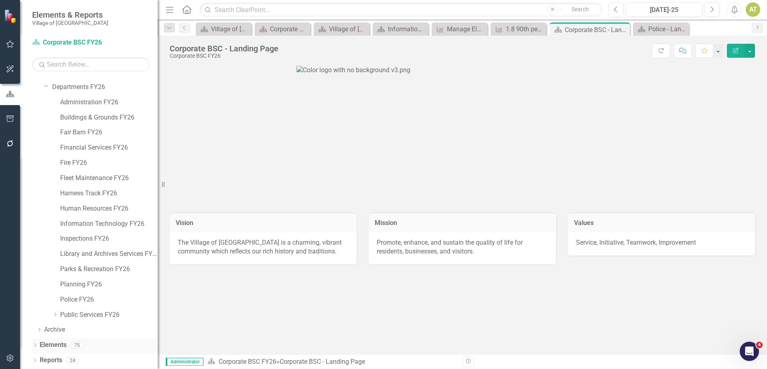
click at [50, 346] on link "Elements" at bounding box center [53, 344] width 27 height 9
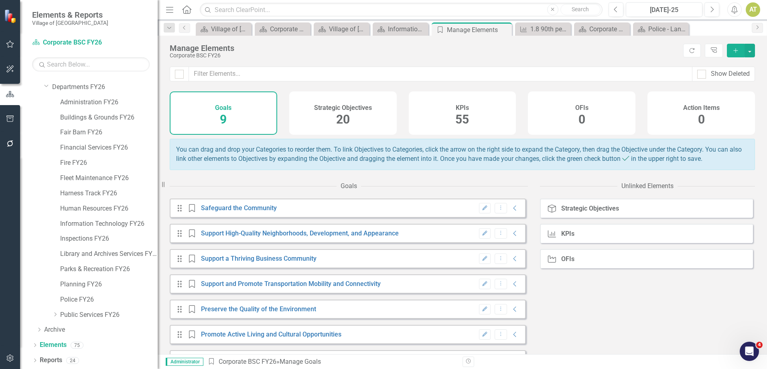
click at [438, 122] on div "KPIs 55" at bounding box center [462, 112] width 107 height 43
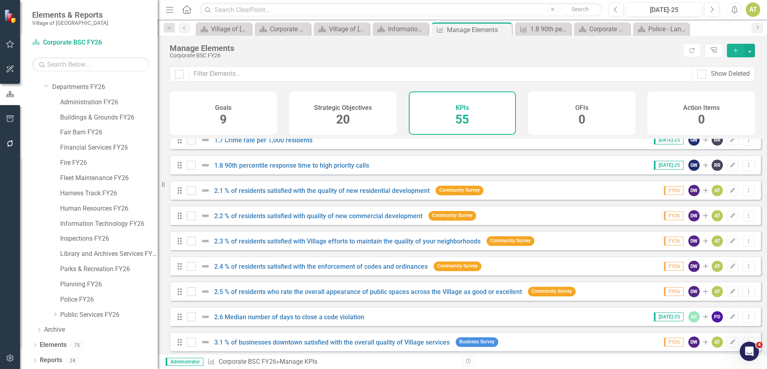
scroll to position [120, 0]
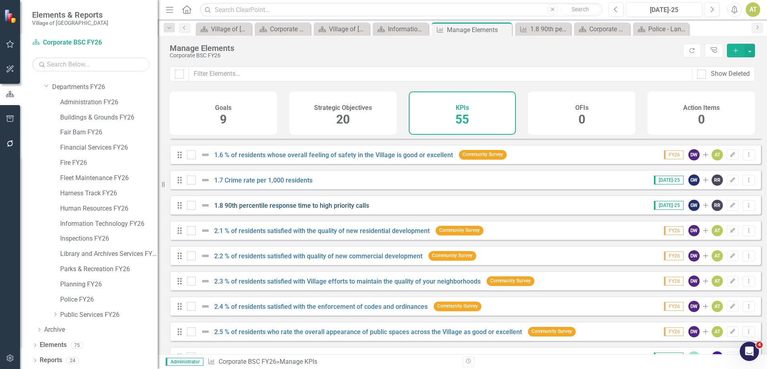
click at [285, 209] on link "1.8 90th percentile response time to high priority calls" at bounding box center [291, 206] width 155 height 8
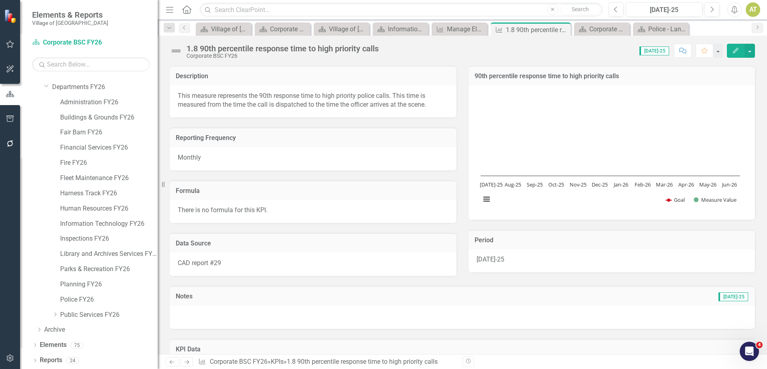
click at [355, 94] on span "This measure represents the 90th response time to high priority police calls. T…" at bounding box center [302, 100] width 248 height 17
click at [351, 95] on span "This measure represents the 90th response time to high priority police calls. T…" at bounding box center [302, 100] width 248 height 17
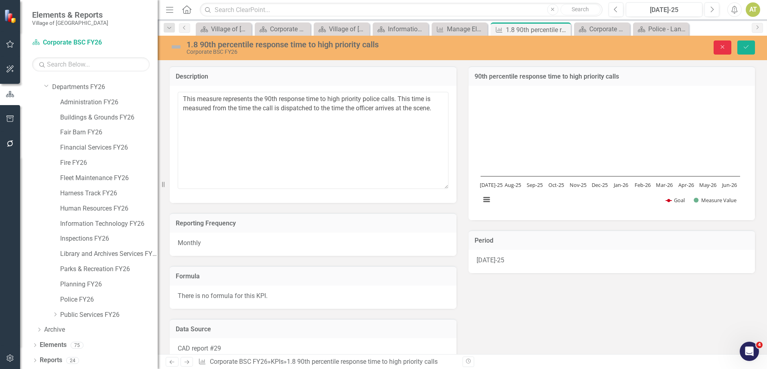
click at [722, 44] on button "Close" at bounding box center [722, 48] width 18 height 14
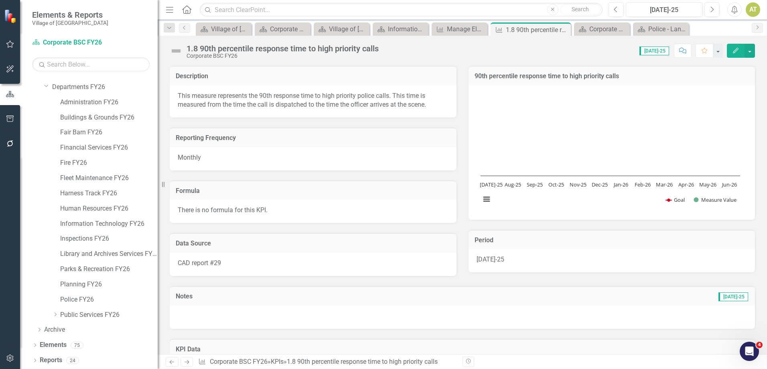
click at [730, 53] on button "Edit" at bounding box center [736, 51] width 18 height 14
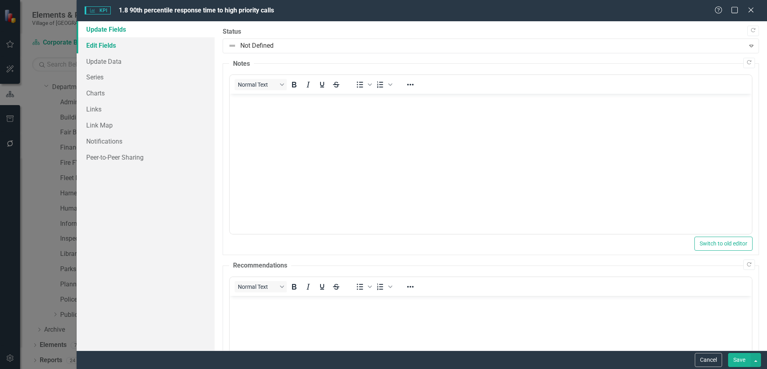
click at [97, 45] on link "Edit Fields" at bounding box center [146, 45] width 138 height 16
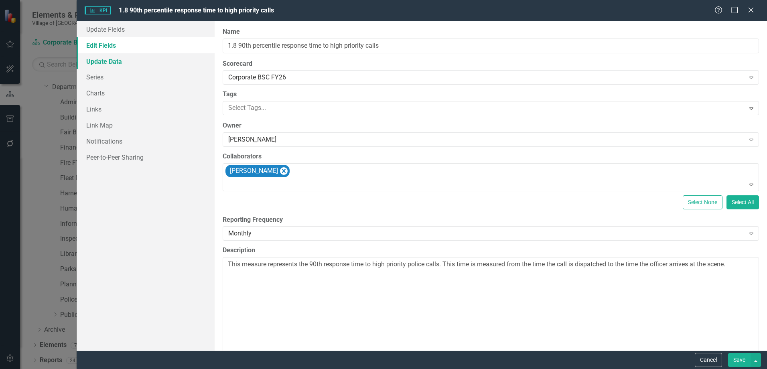
click at [96, 63] on link "Update Data" at bounding box center [146, 61] width 138 height 16
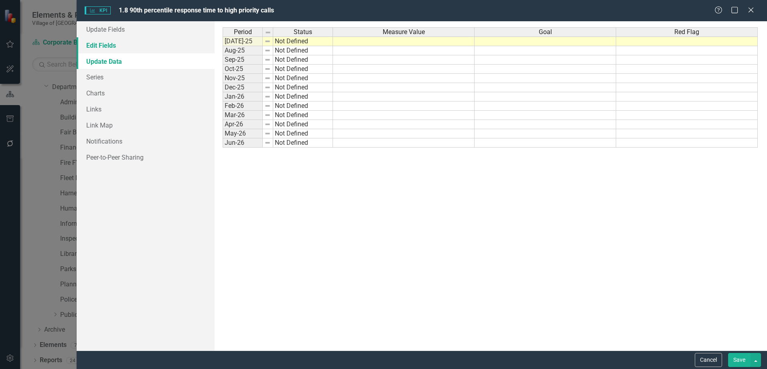
click at [99, 48] on link "Edit Fields" at bounding box center [146, 45] width 138 height 16
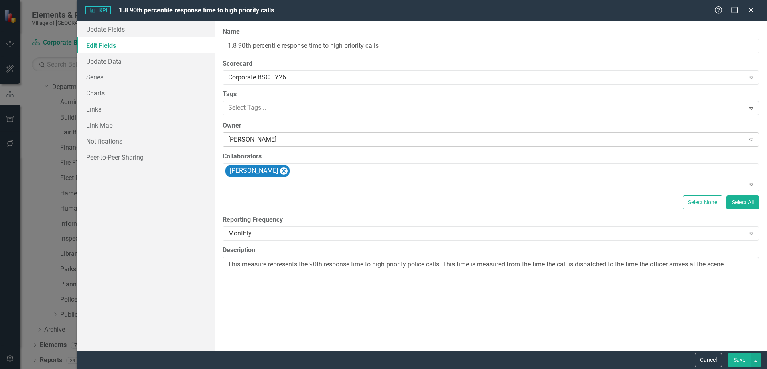
click at [353, 138] on div "Glen Webb" at bounding box center [486, 139] width 516 height 9
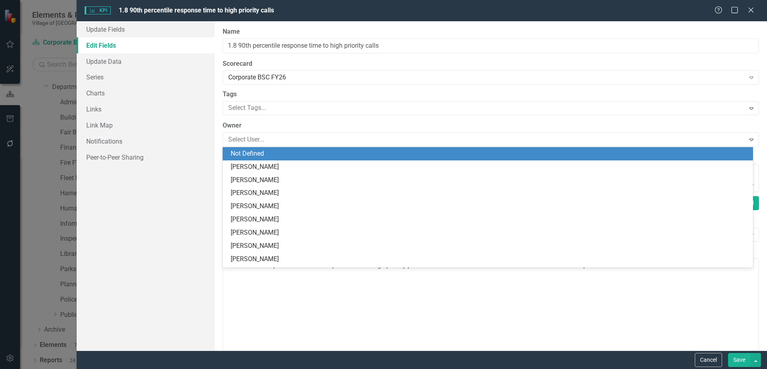
click at [259, 155] on div "Not Defined" at bounding box center [489, 153] width 517 height 9
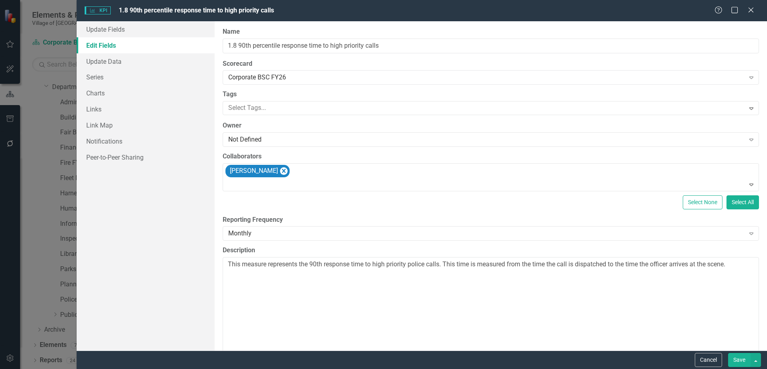
click at [278, 125] on label "Owner" at bounding box center [491, 125] width 536 height 9
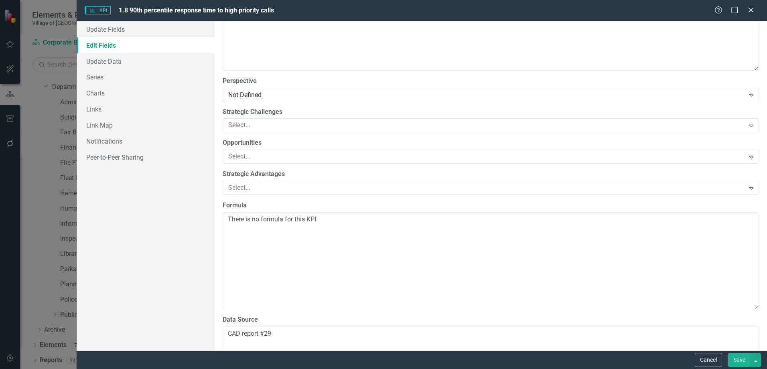
scroll to position [281, 0]
click at [257, 104] on div "Not Defined Expand" at bounding box center [491, 98] width 536 height 14
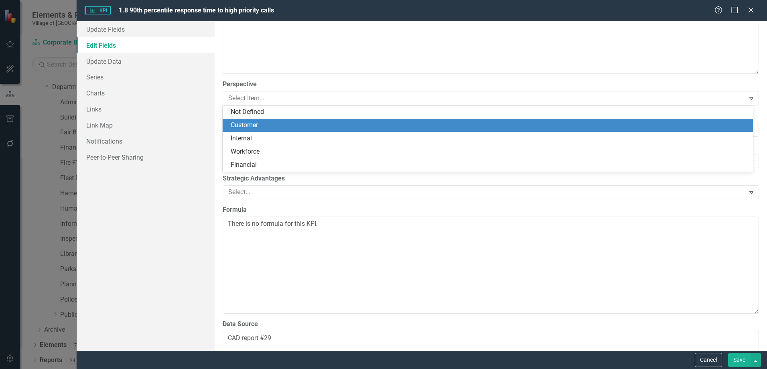
click at [255, 126] on div "Customer" at bounding box center [489, 125] width 517 height 9
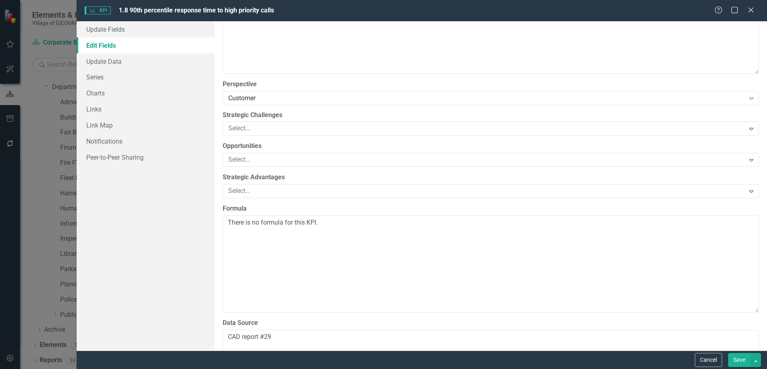
click at [294, 89] on div "Perspective Customer Expand" at bounding box center [491, 92] width 536 height 25
click at [280, 98] on div "Customer" at bounding box center [486, 97] width 516 height 9
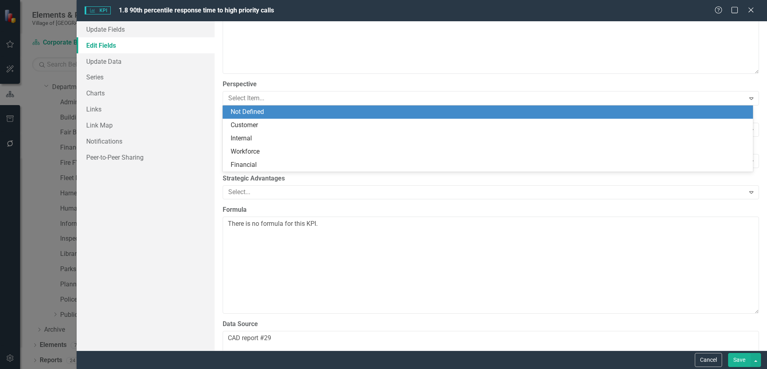
click at [274, 107] on div "Not Defined" at bounding box center [488, 111] width 530 height 13
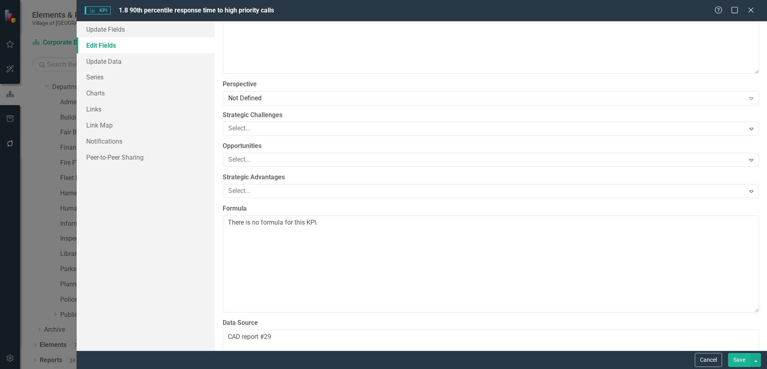
click at [276, 80] on label "Perspective" at bounding box center [491, 84] width 536 height 9
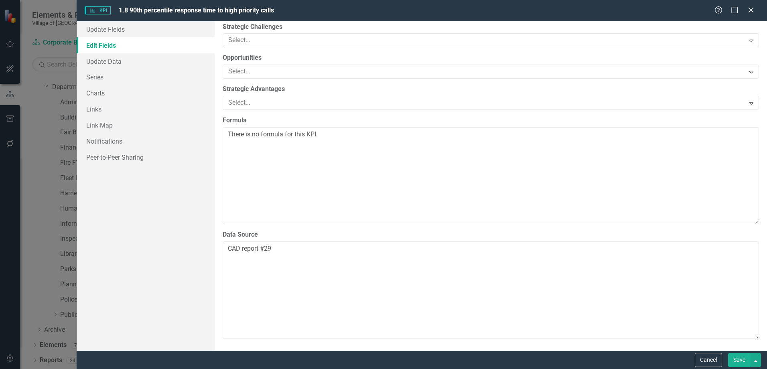
scroll to position [369, 0]
drag, startPoint x: 329, startPoint y: 134, endPoint x: 136, endPoint y: 132, distance: 192.5
click at [136, 132] on div "Update Fields Edit Fields Update Data Series Charts Links Link Map Notification…" at bounding box center [422, 185] width 690 height 329
paste textarea "This measure represents the 90th response time to high priority police calls. T…"
drag, startPoint x: 283, startPoint y: 148, endPoint x: 271, endPoint y: 135, distance: 17.9
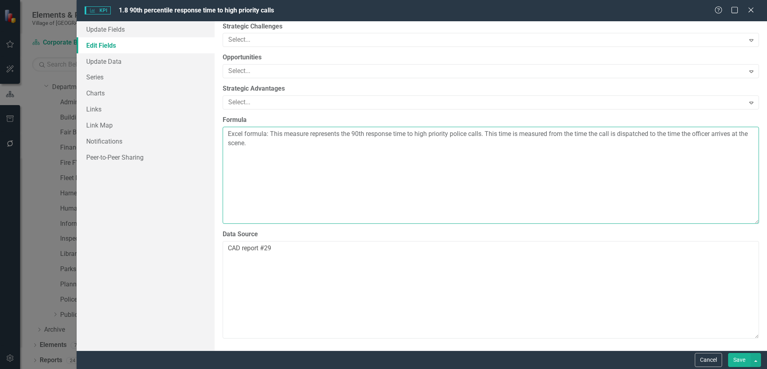
click at [271, 135] on textarea "Excel formula: This measure represents the 90th response time to high priority …" at bounding box center [491, 175] width 536 height 97
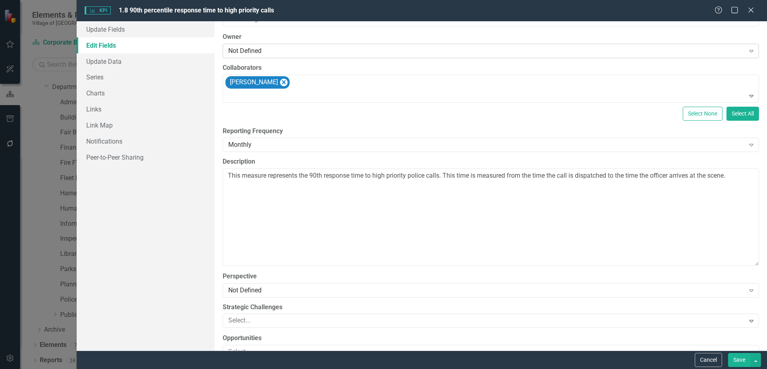
scroll to position [0, 0]
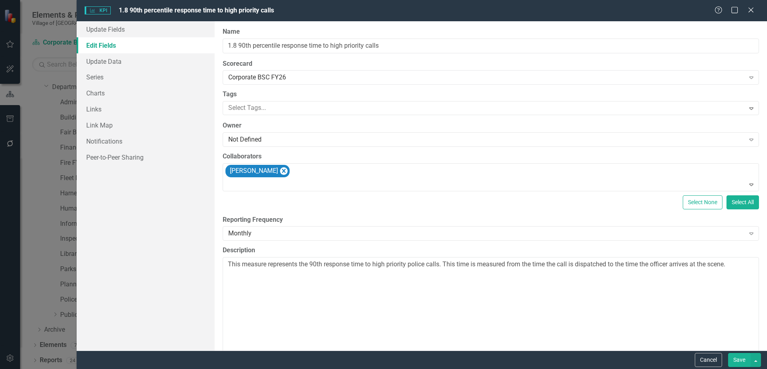
type textarea "Excel formula:"
click at [347, 43] on input "1.8 90th percentile response time to high priority calls" at bounding box center [491, 46] width 536 height 15
type input "1.8 90th percentile response time to high-priority calls"
click at [390, 263] on textarea "This measure represents the 90th response time to high priority police calls. T…" at bounding box center [491, 305] width 536 height 97
click at [336, 265] on textarea "This measure represents the 90th response time to high-priority police calls. T…" at bounding box center [491, 305] width 536 height 97
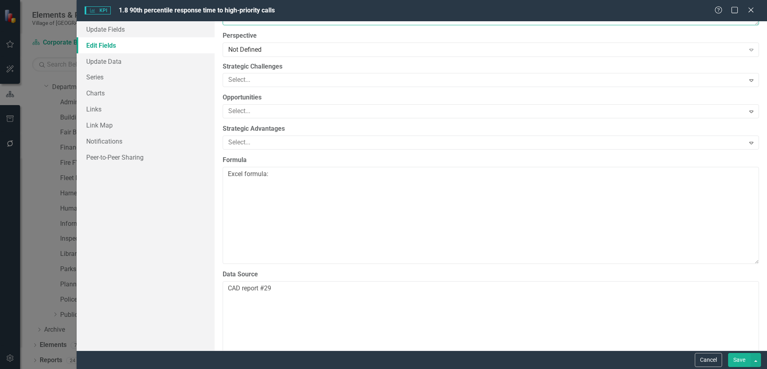
scroll to position [369, 0]
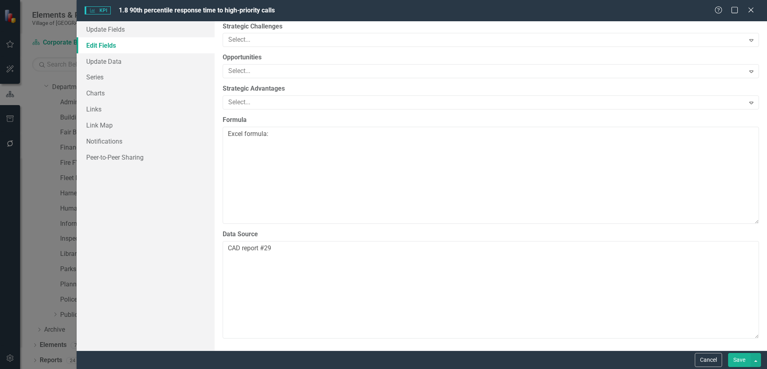
type textarea "This measure represents the 90th percentile response time to high-priority poli…"
click at [262, 145] on textarea "Excel formula:" at bounding box center [491, 175] width 536 height 97
click at [305, 130] on textarea "Excel formula:" at bounding box center [491, 175] width 536 height 97
click at [299, 134] on textarea "Excel formula:" at bounding box center [491, 175] width 536 height 97
click at [317, 137] on textarea "Excel formula:" at bounding box center [491, 175] width 536 height 97
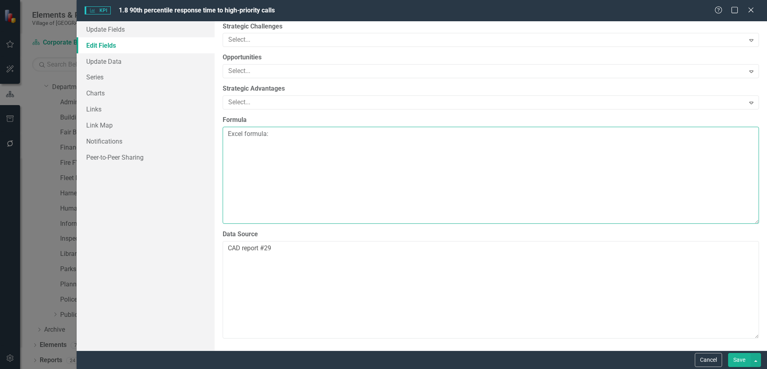
paste textarea "=PERCENTILE.INC(A:A, 0.9)"
click at [350, 134] on textarea "Excel formula: =PERCENTILE.INC(column:A, 0.9)" at bounding box center [491, 175] width 536 height 97
click at [377, 172] on textarea "Excel formula: =PERCENTILE.INC(column:column, 0.9)" at bounding box center [491, 175] width 536 height 97
click at [426, 150] on textarea "Excel formula: =PERCENTILE.INC(column:column, 0.9)" at bounding box center [491, 175] width 536 height 97
click at [429, 138] on textarea "Excel formula: =PERCENTILE.INC(column:column, 0.9)" at bounding box center [491, 175] width 536 height 97
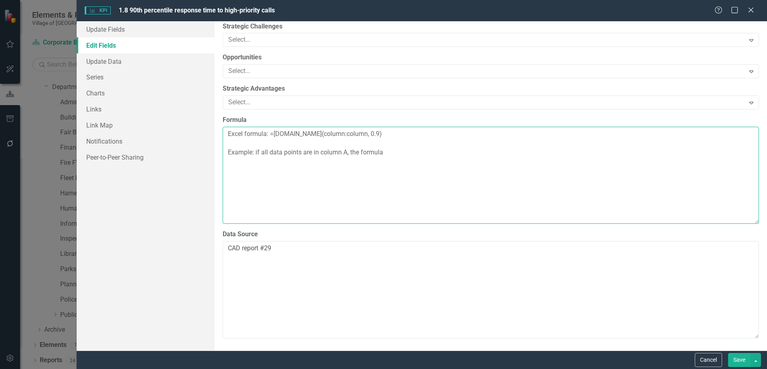
click at [317, 151] on textarea "Excel formula: =PERCENTILE.INC(column:column, 0.9) Example: if all data points …" at bounding box center [491, 175] width 536 height 97
click at [322, 176] on textarea "Excel formula: =PERCENTILE.INC(column:column, 0.9) Example: if all data points …" at bounding box center [491, 175] width 536 height 97
drag, startPoint x: 347, startPoint y: 152, endPoint x: 356, endPoint y: 153, distance: 9.3
click at [347, 152] on textarea "Excel formula: =PERCENTILE.INC(column:column, 0.9) Example: if all data points …" at bounding box center [491, 175] width 536 height 97
click at [430, 145] on textarea "Excel formula: =PERCENTILE.INC(column:column, 0.9) Example: if all data points …" at bounding box center [491, 175] width 536 height 97
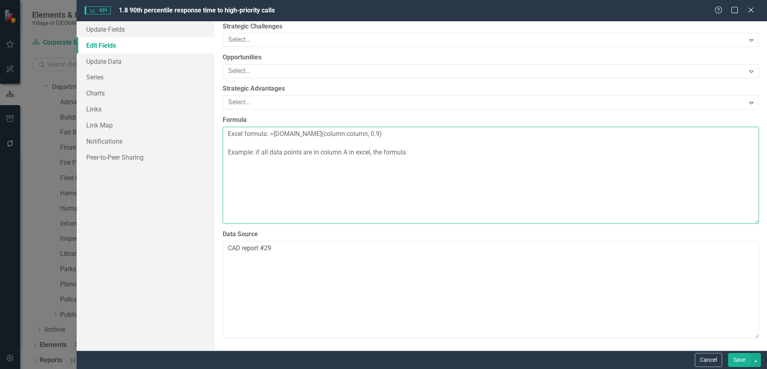
click at [437, 151] on textarea "Excel formula: =PERCENTILE.INC(column:column, 0.9) Example: if all data points …" at bounding box center [491, 175] width 536 height 97
drag, startPoint x: 393, startPoint y: 131, endPoint x: 270, endPoint y: 126, distance: 122.4
click at [270, 126] on div "Formula Excel formula: =PERCENTILE.INC(column:column, 0.9) Example: if all data…" at bounding box center [491, 170] width 536 height 108
click at [515, 157] on textarea "Excel formula: =PERCENTILE.INC(column:column, 0.9) Example: if all data points …" at bounding box center [491, 175] width 536 height 97
paste textarea "=PERCENTILE.INC(column:column, 0.9)"
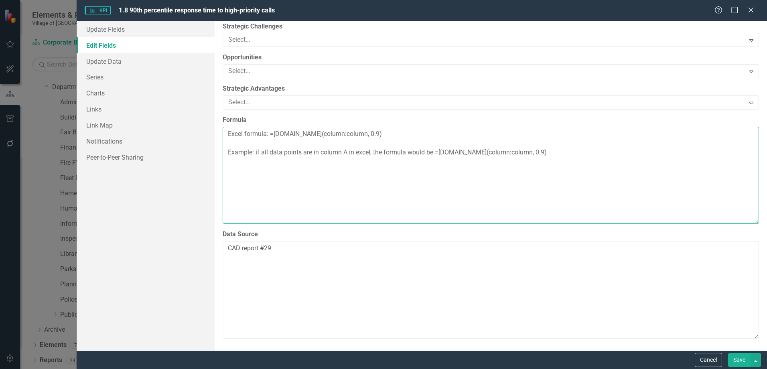
drag, startPoint x: 533, startPoint y: 152, endPoint x: 514, endPoint y: 153, distance: 18.9
click at [514, 153] on textarea "Excel formula: =PERCENTILE.INC(column:column, 0.9) Example: if all data points …" at bounding box center [491, 175] width 536 height 97
click at [483, 237] on label "Data Source" at bounding box center [491, 234] width 536 height 9
click at [483, 241] on textarea "CAD report #29" at bounding box center [491, 289] width 536 height 97
click at [359, 149] on textarea "Excel formula: =PERCENTILE.INC(column:column, 0.9) Example: if all data points …" at bounding box center [491, 175] width 536 height 97
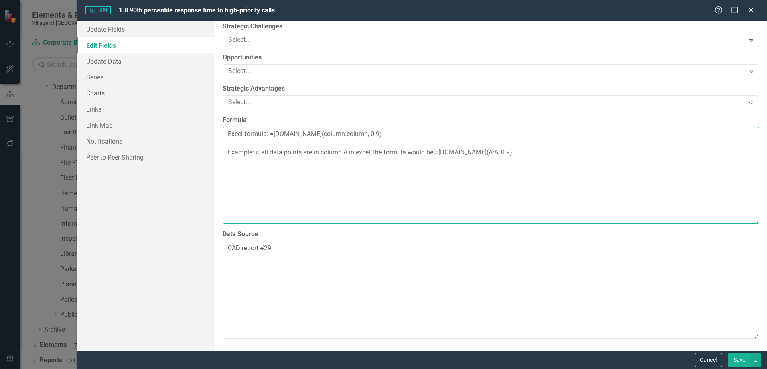
drag, startPoint x: 504, startPoint y: 197, endPoint x: 505, endPoint y: 193, distance: 4.2
click at [504, 197] on textarea "Excel formula: =PERCENTILE.INC(column:column, 0.9) Example: if all data points …" at bounding box center [491, 175] width 536 height 97
click at [359, 148] on textarea "Excel formula: =PERCENTILE.INC(column:column, 0.9) Example: if all data points …" at bounding box center [491, 175] width 536 height 97
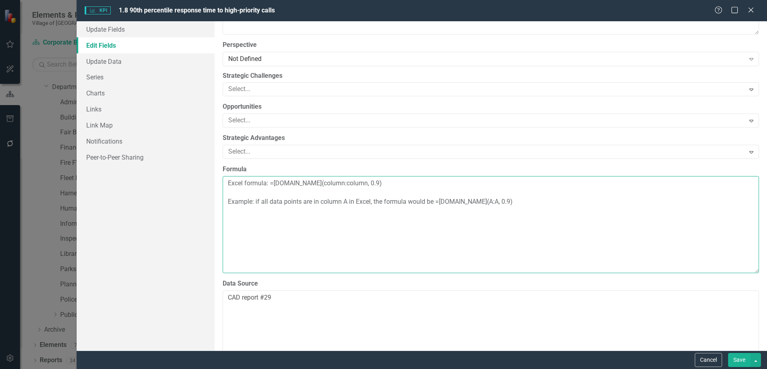
scroll to position [329, 0]
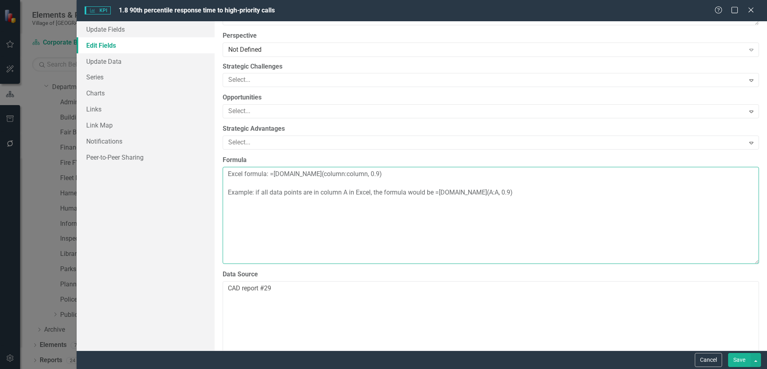
click at [284, 228] on textarea "Excel formula: =PERCENTILE.INC(column:column, 0.9) Example: if all data points …" at bounding box center [491, 215] width 536 height 97
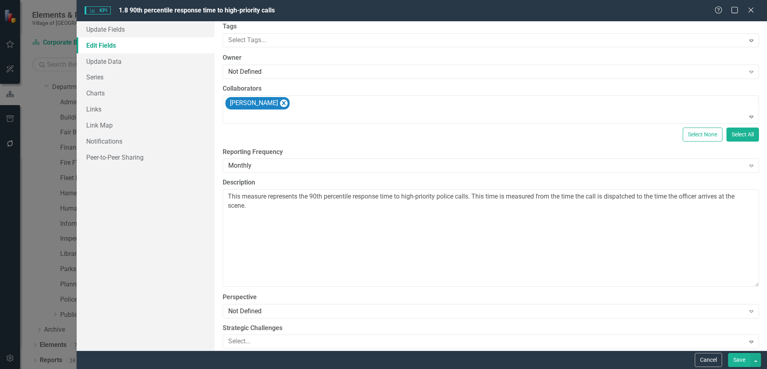
scroll to position [0, 0]
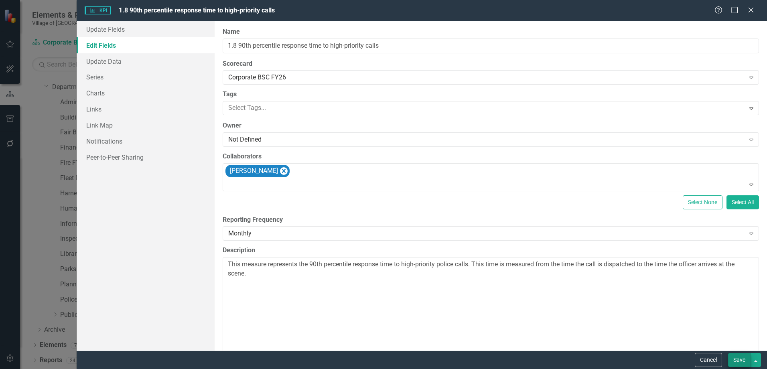
type textarea "Excel formula: =PERCENTILE.INC(column:column, 0.9) Example: if all data points …"
click at [736, 357] on button "Save" at bounding box center [739, 360] width 22 height 14
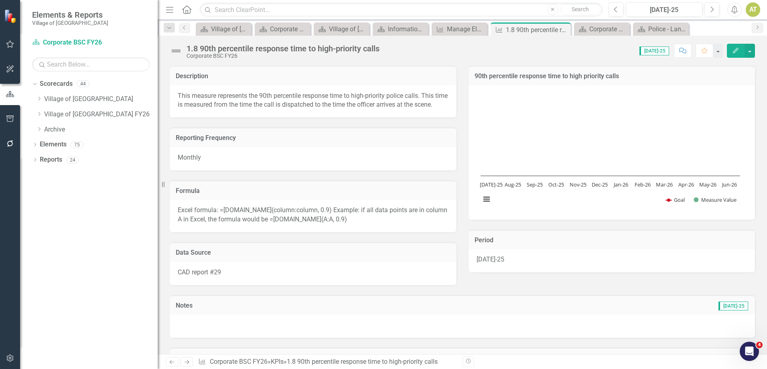
click at [355, 220] on span "Excel formula: =PERCENTILE.INC(column:column, 0.9) Example: if all data points …" at bounding box center [313, 214] width 270 height 17
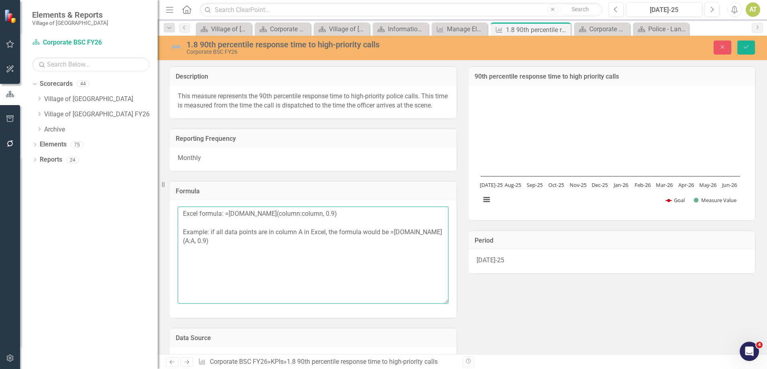
click at [219, 232] on textarea "Excel formula: =PERCENTILE.INC(column:column, 0.9) Example: if all data points …" at bounding box center [313, 255] width 271 height 97
click at [337, 227] on textarea "Excel formula: =PERCENTILE.INC(column:column, 0.9) Example: if all data points …" at bounding box center [313, 255] width 271 height 97
click at [351, 224] on textarea "Excel formula: =PERCENTILE.INC(column:column, 0.9) Example: if all data points …" at bounding box center [313, 255] width 271 height 97
click at [727, 53] on button "Close" at bounding box center [722, 48] width 18 height 14
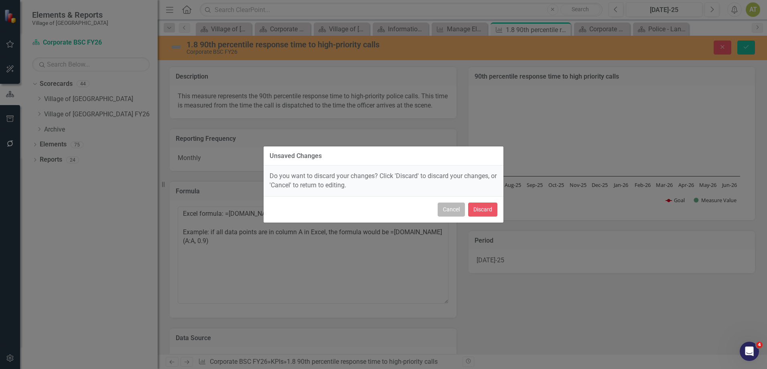
click at [455, 211] on button "Cancel" at bounding box center [451, 210] width 27 height 14
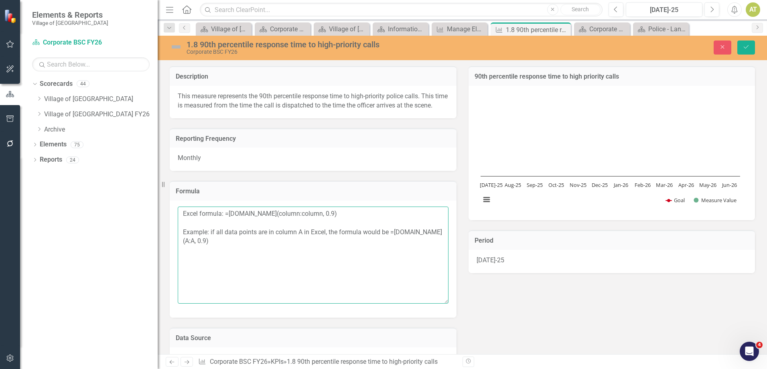
drag, startPoint x: 290, startPoint y: 256, endPoint x: 152, endPoint y: 231, distance: 140.6
click at [152, 231] on div "Elements & Reports Village of Pinehurst Scorecard Corporate BSC FY26 Search Dro…" at bounding box center [383, 184] width 767 height 369
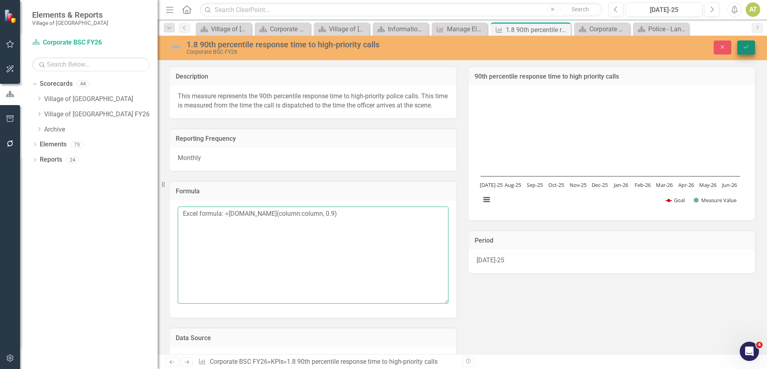
type textarea "Excel formula: =PERCENTILE.INC(column:column, 0.9)"
click at [749, 46] on icon "Save" at bounding box center [745, 47] width 7 height 6
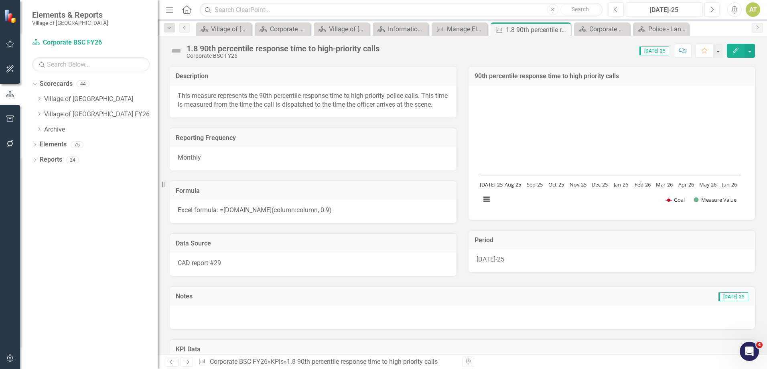
click at [304, 214] on span "Excel formula: =PERCENTILE.INC(column:column, 0.9)" at bounding box center [255, 210] width 154 height 8
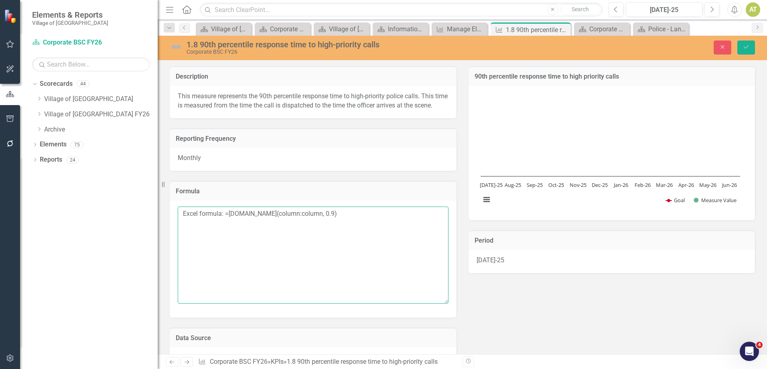
click at [300, 222] on textarea "Excel formula: =PERCENTILE.INC(column:column, 0.9)" at bounding box center [313, 255] width 271 height 97
click at [720, 49] on icon "Close" at bounding box center [722, 47] width 7 height 6
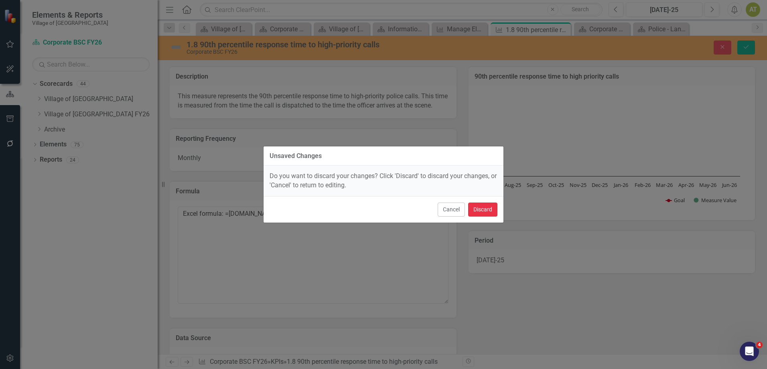
click at [484, 208] on button "Discard" at bounding box center [482, 210] width 29 height 14
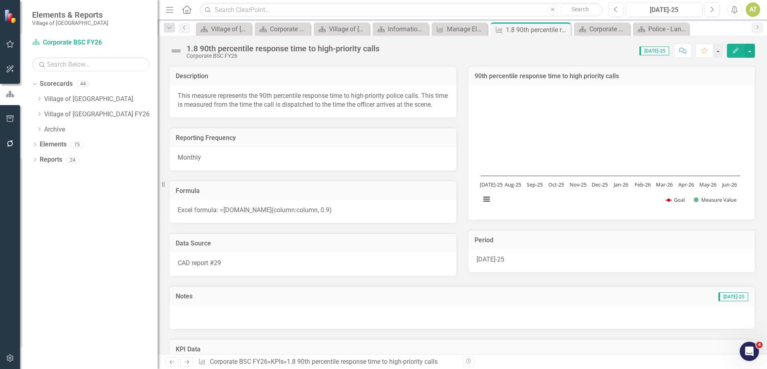
scroll to position [160, 0]
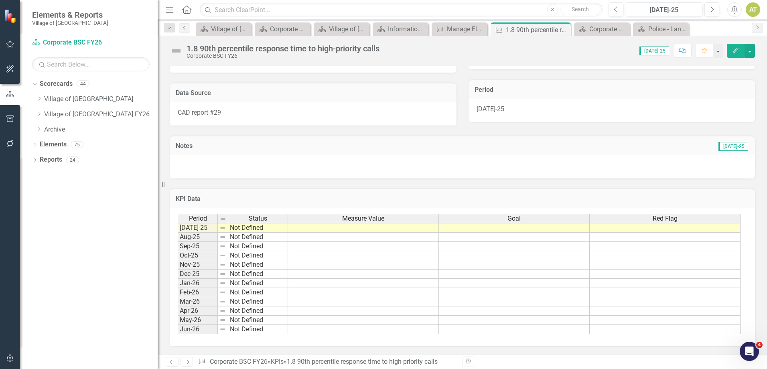
click at [516, 227] on td at bounding box center [514, 228] width 151 height 10
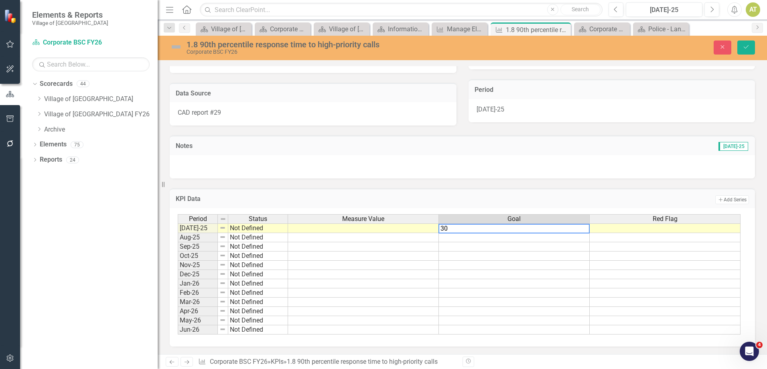
type textarea "300"
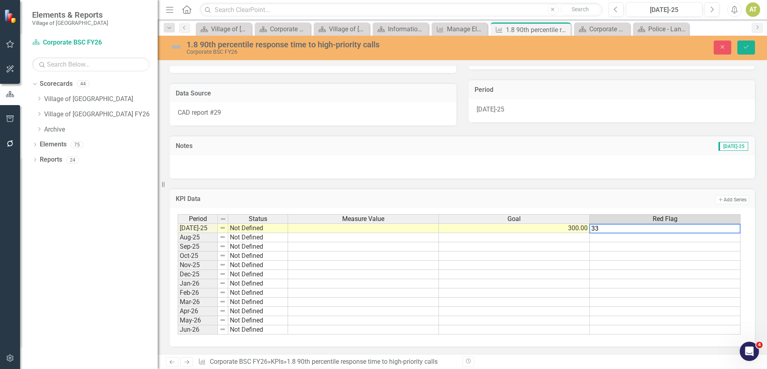
type textarea "330"
click at [516, 227] on td "300.00" at bounding box center [514, 228] width 151 height 10
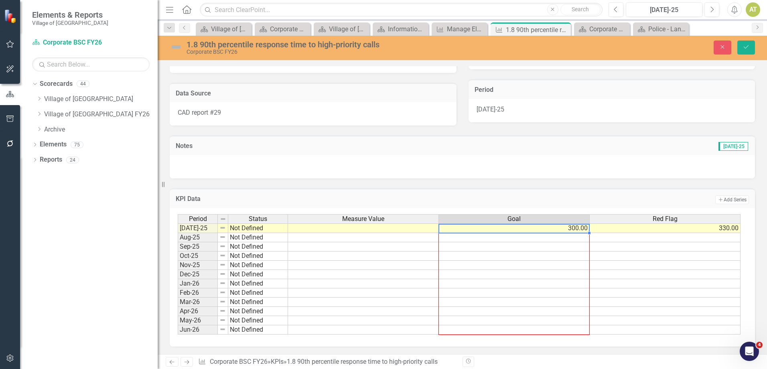
drag, startPoint x: 588, startPoint y: 233, endPoint x: 587, endPoint y: 329, distance: 95.5
click at [178, 329] on div "Period Status Measure Value Goal Red Flag Jul-25 Not Defined 300.00 330.00 Aug-…" at bounding box center [178, 274] width 0 height 120
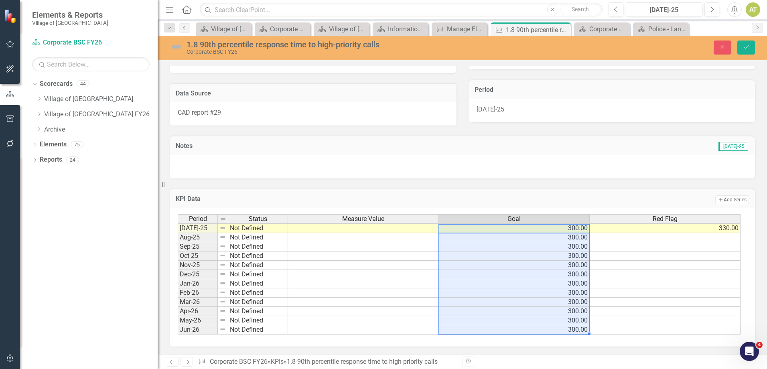
click at [662, 231] on td "330.00" at bounding box center [665, 228] width 151 height 10
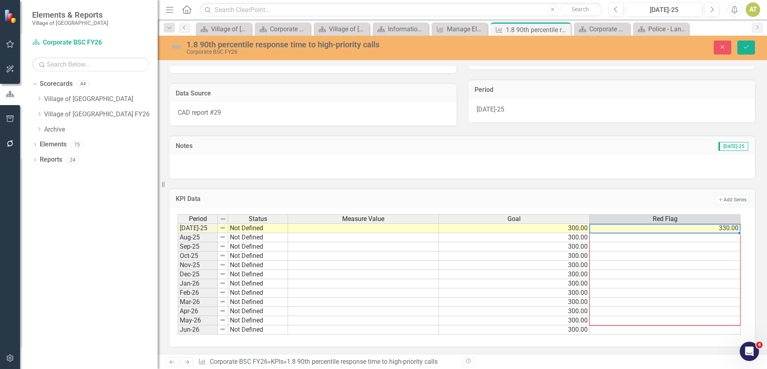
drag, startPoint x: 739, startPoint y: 233, endPoint x: 738, endPoint y: 326, distance: 93.5
click at [178, 326] on div "Period Status Measure Value Goal Red Flag Jul-25 Not Defined 300.00 330.00 Aug-…" at bounding box center [178, 274] width 0 height 120
type textarea "330"
click at [178, 326] on div "Period Status Measure Value Goal Red Flag Jul-25 Not Defined 300.00 330.00 Aug-…" at bounding box center [178, 274] width 0 height 120
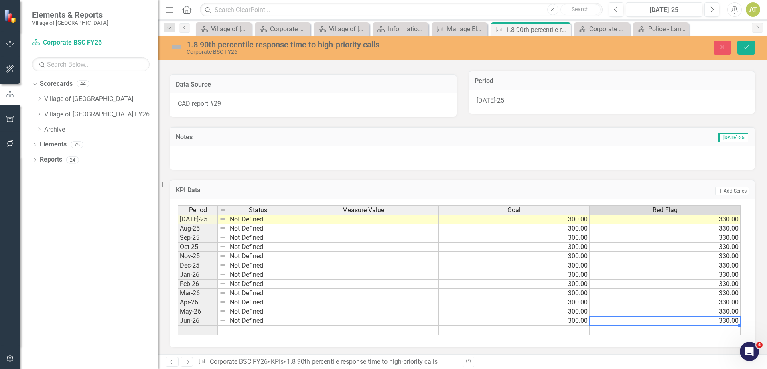
click at [622, 196] on td "Add Add Series" at bounding box center [583, 191] width 330 height 10
click at [753, 47] on button "Save" at bounding box center [746, 48] width 18 height 14
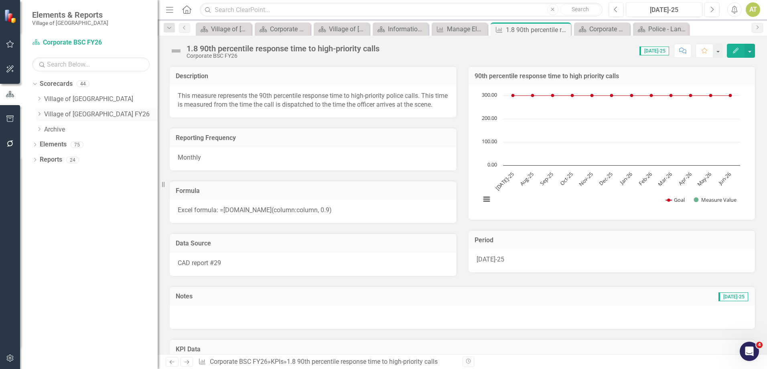
click at [39, 111] on div "Dropdown" at bounding box center [39, 114] width 6 height 7
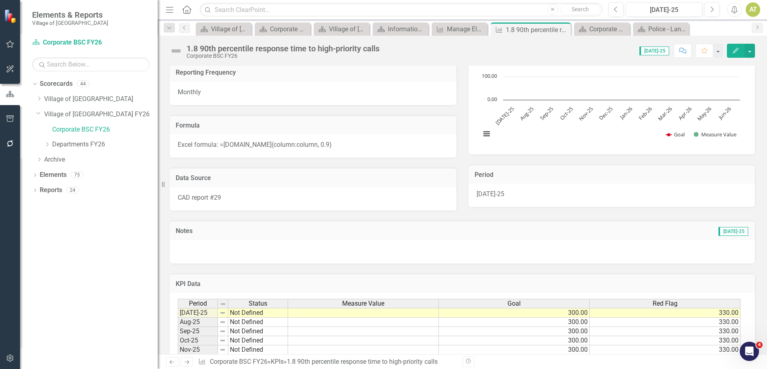
scroll to position [79, 0]
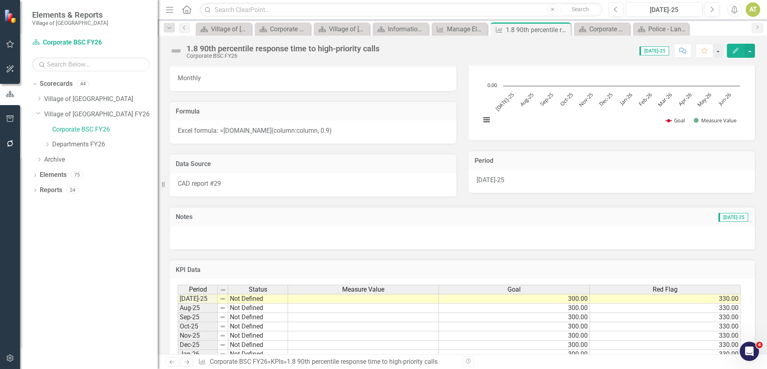
click at [304, 134] on span "Excel formula: =PERCENTILE.INC(column:column, 0.9)" at bounding box center [255, 131] width 154 height 8
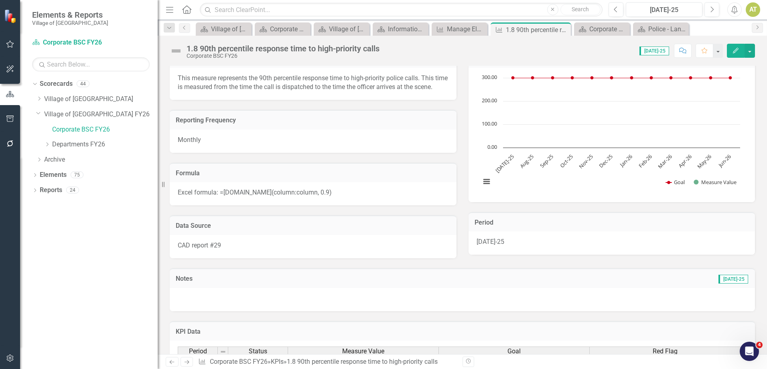
scroll to position [0, 0]
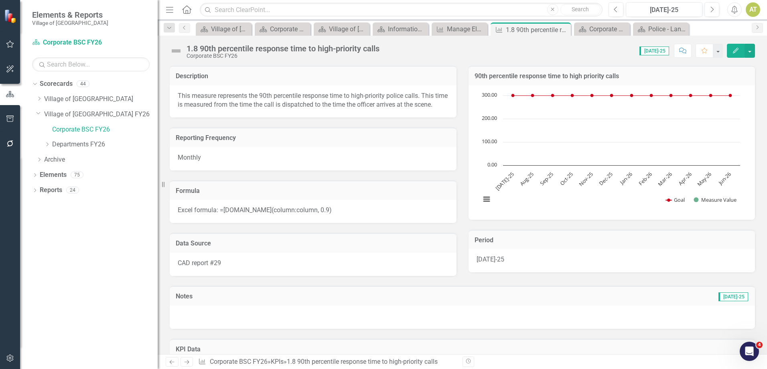
click at [340, 218] on div "Excel formula: =PERCENTILE.INC(column:column, 0.9)" at bounding box center [313, 211] width 287 height 23
click at [337, 220] on div "Excel formula: =PERCENTILE.INC(column:column, 0.9)" at bounding box center [313, 211] width 287 height 23
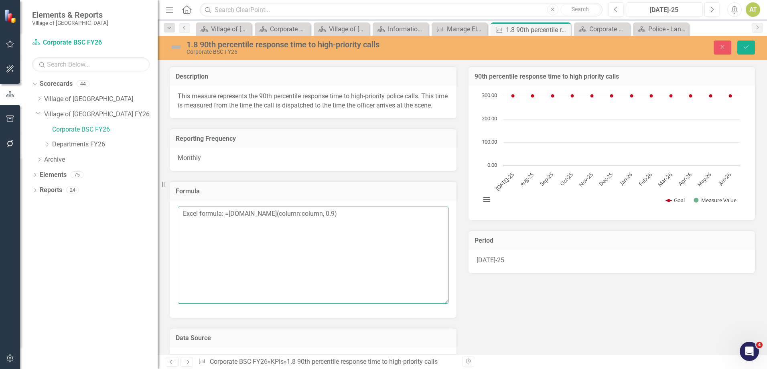
click at [181, 223] on textarea "Excel formula: =PERCENTILE.INC(column:column, 0.9)" at bounding box center [313, 255] width 271 height 97
click at [323, 221] on textarea "List all measures in excel in one column (example will use column A with no hea…" at bounding box center [313, 255] width 271 height 97
drag, startPoint x: 367, startPoint y: 231, endPoint x: 210, endPoint y: 237, distance: 157.7
click at [210, 237] on textarea "List all measures in excel in one column (example fromula will use column A wit…" at bounding box center [313, 255] width 271 height 97
click at [183, 221] on textarea "List all measures in excel in one column (example fromula will use column A wit…" at bounding box center [313, 255] width 271 height 97
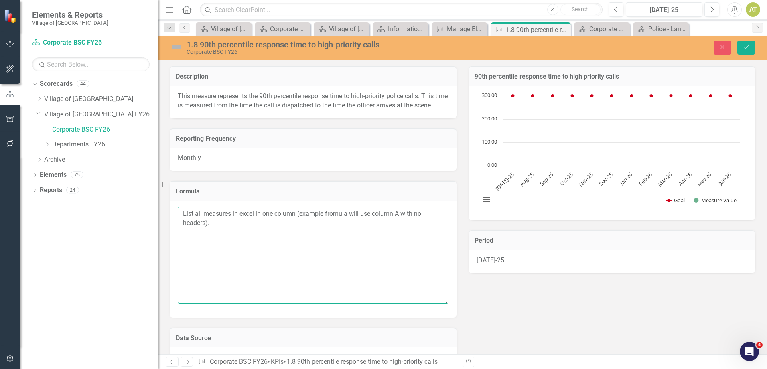
paste textarea "Excel formula: =PERCENTILE.INC(column:column, 0.9)"
click at [369, 230] on textarea "Excel formula: =PERCENTILE.INC(column:column, 0.9) List all measures in Excel i…" at bounding box center [313, 255] width 271 height 97
click at [351, 222] on textarea "Excel formula: =PERCENTILE.INC(column:column, 0.9) List all measures in Excel i…" at bounding box center [313, 255] width 271 height 97
drag, startPoint x: 420, startPoint y: 221, endPoint x: 408, endPoint y: 222, distance: 11.7
click at [407, 222] on textarea "Excel formula: =PERCENTILE.INC(column:column, 0.9) Enter all data points on eac…" at bounding box center [313, 255] width 271 height 97
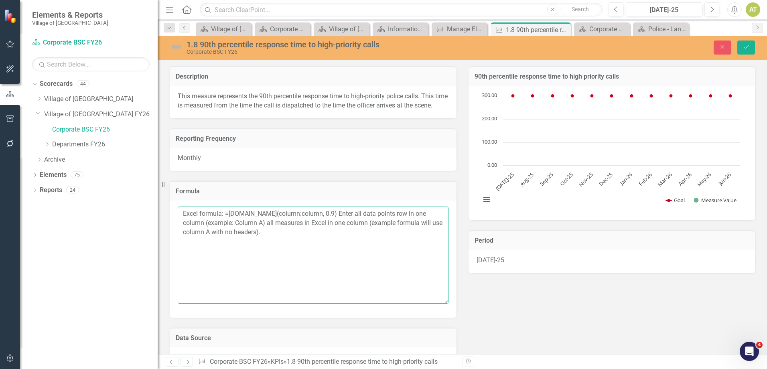
click at [411, 223] on textarea "Excel formula: =PERCENTILE.INC(column:column, 0.9) Enter all data points row in…" at bounding box center [313, 255] width 271 height 97
drag, startPoint x: 278, startPoint y: 243, endPoint x: 245, endPoint y: 233, distance: 34.3
click at [245, 233] on textarea "Excel formula: =PERCENTILE.INC(column:column, 0.9) Enter all data points in one…" at bounding box center [313, 255] width 271 height 97
click at [389, 232] on textarea "Excel formula: =PERCENTILE.INC(column:column, 0.9) Enter all data points in one…" at bounding box center [313, 255] width 271 height 97
click at [391, 232] on textarea "Excel formula: =PERCENTILE.INC(column:column, 0.9) Enter all data points in one…" at bounding box center [313, 255] width 271 height 97
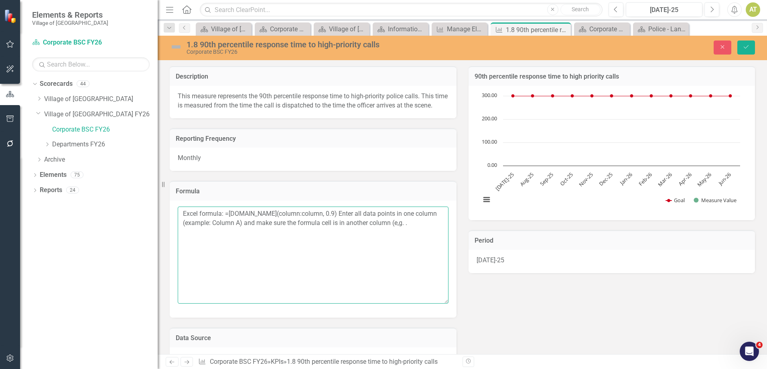
drag, startPoint x: 209, startPoint y: 231, endPoint x: 184, endPoint y: 233, distance: 24.5
click at [184, 233] on textarea "Excel formula: =PERCENTILE.INC(column:column, 0.9) Enter all data points in one…" at bounding box center [313, 255] width 271 height 97
click at [197, 232] on textarea "Excel formula: =PERCENTILE.INC(column:column, 0.9) Enter all data points in one…" at bounding box center [313, 255] width 271 height 97
click at [420, 247] on textarea "Excel formula: =PERCENTILE.INC(column:column, 0.9) Enter all data points in one…" at bounding box center [313, 255] width 271 height 97
click at [347, 238] on textarea "Excel formula: =PERCENTILE.INC(column:column, 0.9) Enter all data points in one…" at bounding box center [313, 255] width 271 height 97
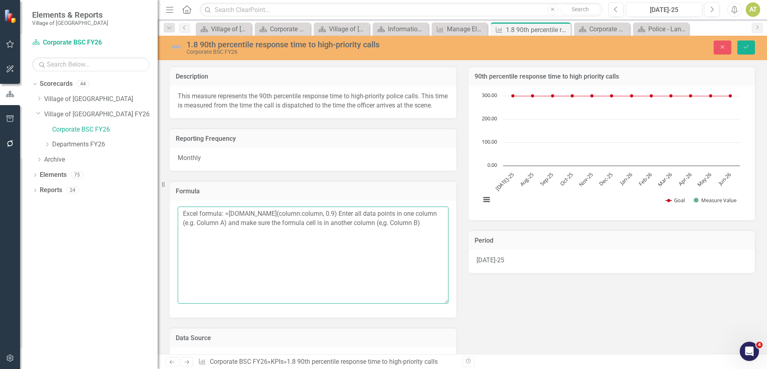
drag, startPoint x: 220, startPoint y: 224, endPoint x: 239, endPoint y: 266, distance: 45.9
click at [220, 224] on textarea "Excel formula: =PERCENTILE.INC(column:column, 0.9) Enter all data points in one…" at bounding box center [313, 255] width 271 height 97
click at [434, 223] on textarea "Excel formula: =PERCENTILE.INC(column:column, 0.9) Enter all data points in one…" at bounding box center [313, 255] width 271 height 97
click at [436, 223] on textarea "Excel formula: =PERCENTILE.INC(column:column, 0.9) Enter all data points in one…" at bounding box center [313, 255] width 271 height 97
click at [439, 222] on textarea "Excel formula: =PERCENTILE.INC(column:column, 0.9) Enter all data points in one…" at bounding box center [313, 255] width 271 height 97
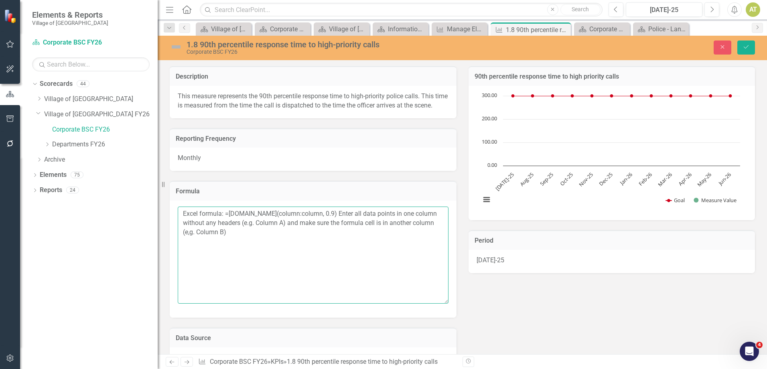
click at [274, 245] on textarea "Excel formula: =PERCENTILE.INC(column:column, 0.9) Enter all data points in one…" at bounding box center [313, 255] width 271 height 97
type textarea "Excel formula: =PERCENTILE.INC(column:column, 0.9) Enter all data points in one…"
click at [283, 260] on textarea "Excel formula: =PERCENTILE.INC(column:column, 0.9) Enter all data points in one…" at bounding box center [313, 255] width 271 height 97
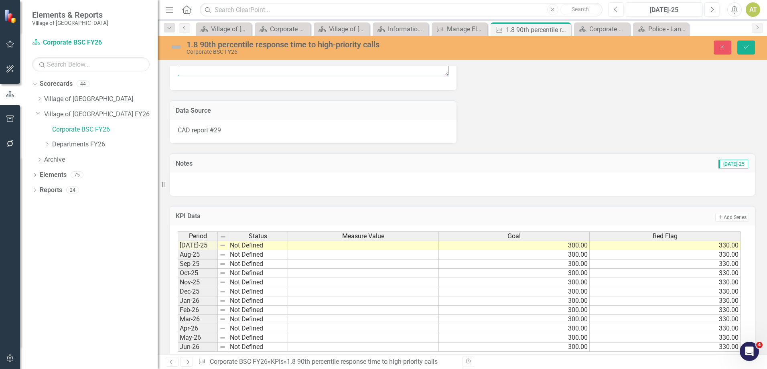
scroll to position [254, 0]
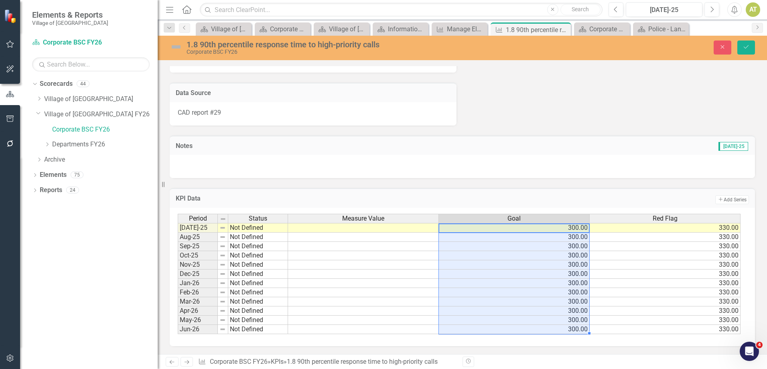
drag, startPoint x: 569, startPoint y: 228, endPoint x: 572, endPoint y: 319, distance: 91.1
click at [575, 327] on tbody "Jul-25 Not Defined 300.00 330.00 Aug-25 Not Defined 300.00 330.00 Sep-25 Not De…" at bounding box center [459, 278] width 563 height 111
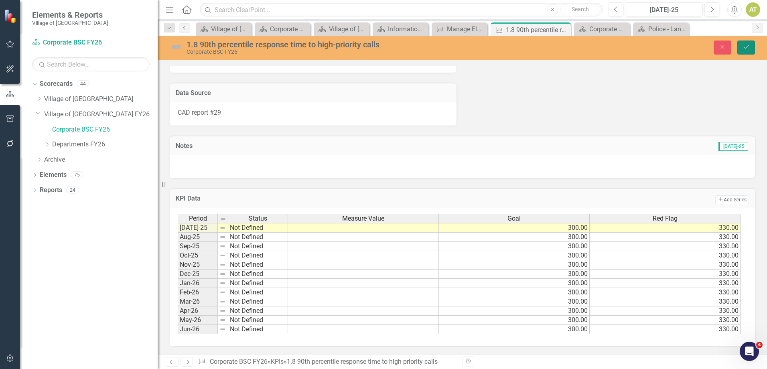
click at [749, 51] on button "Save" at bounding box center [746, 48] width 18 height 14
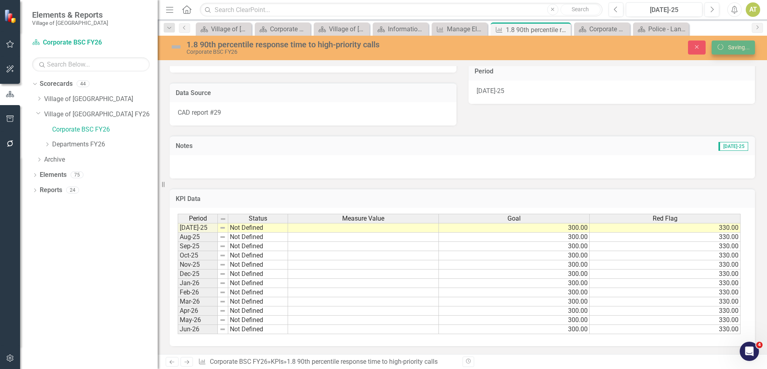
scroll to position [178, 0]
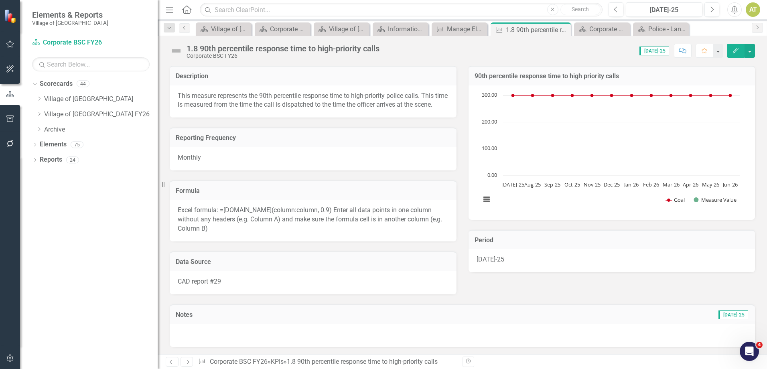
click at [225, 232] on span "Excel formula: =PERCENTILE.INC(column:column, 0.9) Enter all data points in one…" at bounding box center [310, 219] width 264 height 26
click at [258, 222] on span "Excel formula: =PERCENTILE.INC(column:column, 0.9) Enter all data points in one…" at bounding box center [310, 219] width 264 height 26
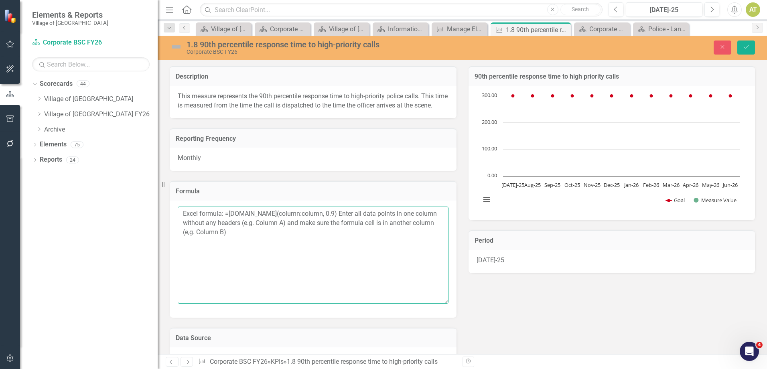
drag, startPoint x: 300, startPoint y: 222, endPoint x: 280, endPoint y: 224, distance: 20.6
click at [280, 224] on textarea "Excel formula: =PERCENTILE.INC(column:column, 0.9) Enter all data points in one…" at bounding box center [313, 255] width 271 height 97
drag, startPoint x: 312, startPoint y: 223, endPoint x: 289, endPoint y: 222, distance: 22.5
click at [289, 222] on textarea "Excel formula: =PERCENTILE.INC(cell:column, 0.9) Enter all data points in one c…" at bounding box center [313, 255] width 271 height 97
click at [332, 233] on textarea "Excel formula: =PERCENTILE.INC(cell:column, 0.9) Enter all data points in one c…" at bounding box center [313, 255] width 271 height 97
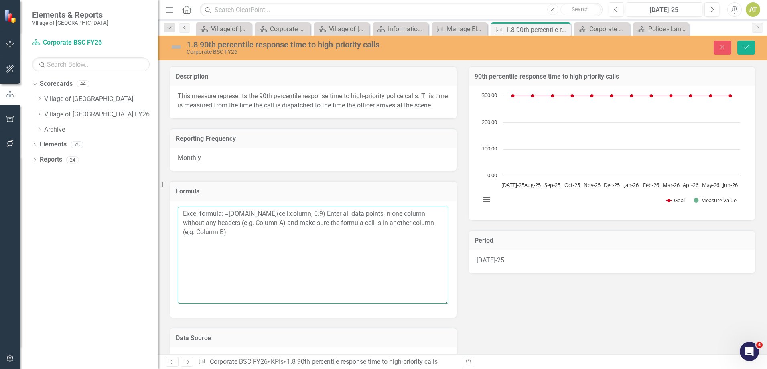
drag, startPoint x: 312, startPoint y: 224, endPoint x: 292, endPoint y: 224, distance: 20.1
click at [292, 224] on textarea "Excel formula: =PERCENTILE.INC(cell:column, 0.9) Enter all data points in one c…" at bounding box center [313, 255] width 271 height 97
drag, startPoint x: 219, startPoint y: 231, endPoint x: 415, endPoint y: 223, distance: 196.7
click at [415, 223] on textarea "Excel formula: =PERCENTILE.INC(cell:cell, 0.9) Enter all data points in one col…" at bounding box center [313, 255] width 271 height 97
drag, startPoint x: 409, startPoint y: 231, endPoint x: 227, endPoint y: 240, distance: 181.9
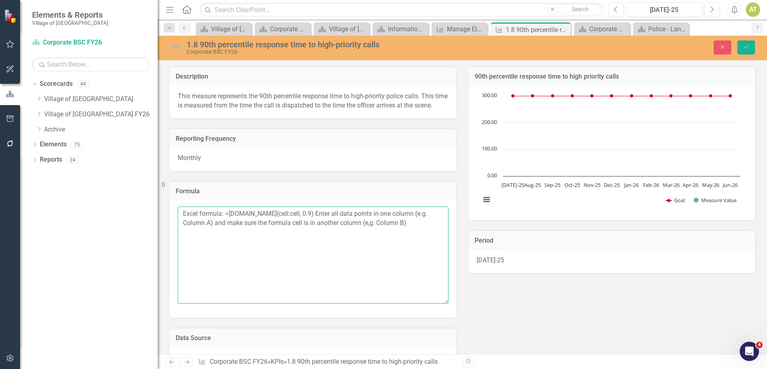
click at [227, 240] on textarea "Excel formula: =PERCENTILE.INC(cell:cell, 0.9) Enter all data points in one col…" at bounding box center [313, 255] width 271 height 97
click at [357, 253] on textarea "Excel formula: =PERCENTILE.INC(cell:cell, 0.9) Enter all data points in one col…" at bounding box center [313, 255] width 271 height 97
drag, startPoint x: 413, startPoint y: 233, endPoint x: 213, endPoint y: 241, distance: 199.5
click at [213, 241] on textarea "Excel formula: =PERCENTILE.INC(cell:cell, 0.9) Enter all data points in one col…" at bounding box center [313, 255] width 271 height 97
drag, startPoint x: 225, startPoint y: 221, endPoint x: 314, endPoint y: 222, distance: 89.8
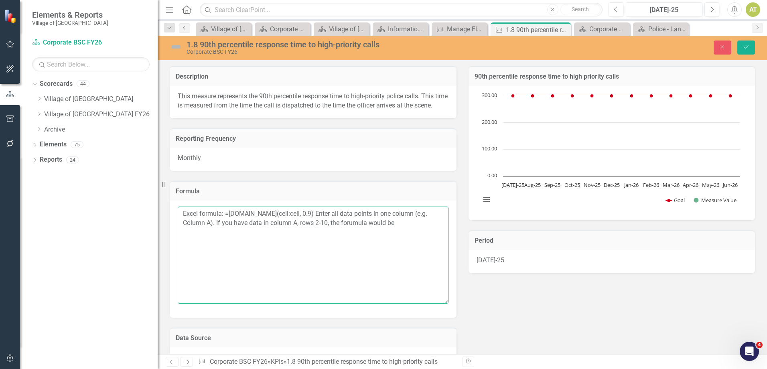
click at [314, 222] on textarea "Excel formula: =PERCENTILE.INC(cell:cell, 0.9) Enter all data points in one col…" at bounding box center [313, 255] width 271 height 97
click at [396, 234] on textarea "Excel formula: =PERCENTILE.INC(cell:cell, 0.9) Enter all data points in one col…" at bounding box center [313, 255] width 271 height 97
paste textarea "=PERCENTILE.INC(cell:cell, 0.9)"
drag, startPoint x: 247, startPoint y: 240, endPoint x: 269, endPoint y: 240, distance: 22.5
click at [247, 240] on textarea "Excel formula: =PERCENTILE.INC(cell:cell, 0.9) Enter all data points in one col…" at bounding box center [313, 255] width 271 height 97
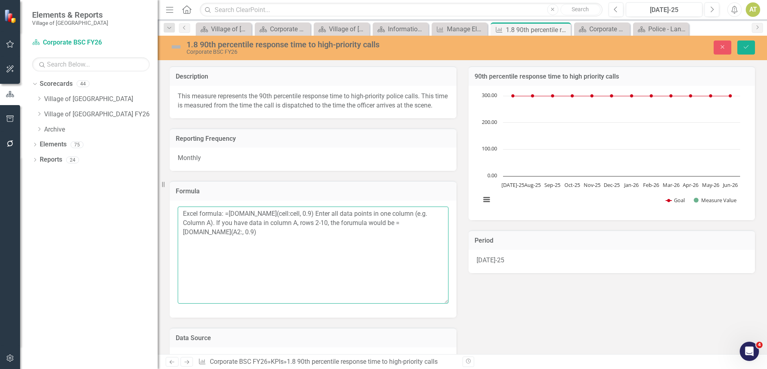
type textarea "Excel formula: =[DOMAIN_NAME](cell:cell, 0.9) Enter all data points in one colu…"
click at [272, 243] on textarea "Excel formula: =[DOMAIN_NAME](cell:cell, 0.9) Enter all data points in one colu…" at bounding box center [313, 255] width 271 height 97
drag, startPoint x: 212, startPoint y: 230, endPoint x: 316, endPoint y: 212, distance: 105.0
click at [316, 212] on div "Excel formula: =[DOMAIN_NAME](cell:cell, 0.9) Enter all data points in one colu…" at bounding box center [313, 259] width 287 height 117
click at [282, 239] on textarea "Excel formula: =[DOMAIN_NAME](cell:cell, 0.9) Enter all data points in one colu…" at bounding box center [313, 255] width 271 height 97
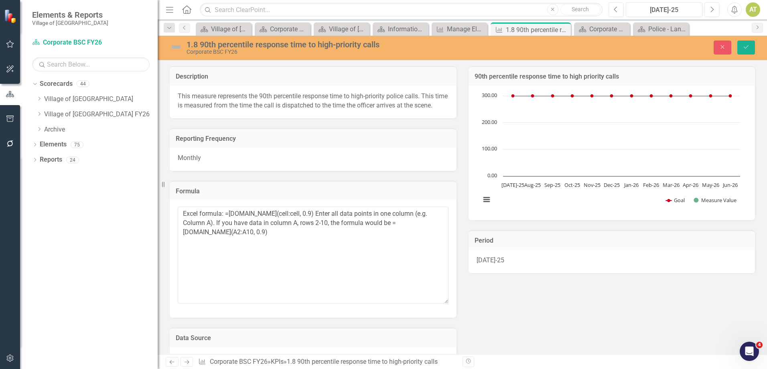
drag, startPoint x: 251, startPoint y: 231, endPoint x: 217, endPoint y: 234, distance: 33.4
click at [216, 234] on textarea "Excel formula: =[DOMAIN_NAME](cell:cell, 0.9) Enter all data points in one colu…" at bounding box center [313, 255] width 271 height 97
click at [264, 233] on textarea "Excel formula: =[DOMAIN_NAME](cell:cell, 0.9) Enter all data points in one colu…" at bounding box center [313, 255] width 271 height 97
click at [244, 232] on textarea "Excel formula: =[DOMAIN_NAME](cell:cell, 0.9) Enter all data points in one colu…" at bounding box center [313, 255] width 271 height 97
drag, startPoint x: 210, startPoint y: 231, endPoint x: 415, endPoint y: 223, distance: 205.1
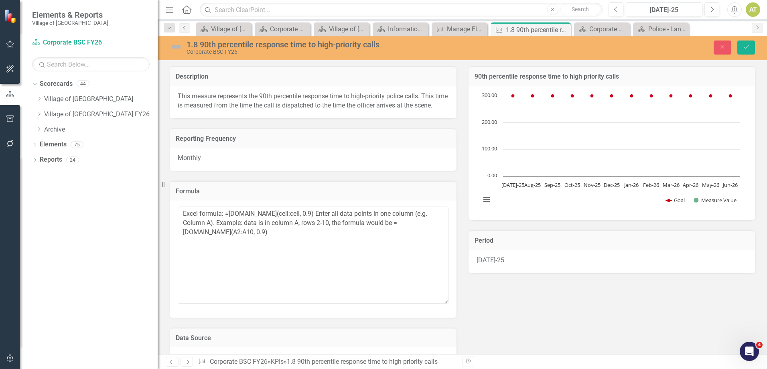
click at [415, 223] on textarea "Excel formula: =[DOMAIN_NAME](cell:cell, 0.9) Enter all data points in one colu…" at bounding box center [313, 255] width 271 height 97
click at [418, 222] on textarea "Excel formula: =[DOMAIN_NAME](cell:cell, 0.9) Enter all data points in one colu…" at bounding box center [313, 255] width 271 height 97
drag, startPoint x: 422, startPoint y: 220, endPoint x: 316, endPoint y: 222, distance: 105.5
click at [316, 222] on textarea "Excel formula: =[DOMAIN_NAME](cell:cell, 0.9) Enter all data points in one colu…" at bounding box center [313, 255] width 271 height 97
click at [345, 222] on textarea "Excel formula: =[DOMAIN_NAME](cell:cell, 0.9) Example: data is in column A, row…" at bounding box center [313, 255] width 271 height 97
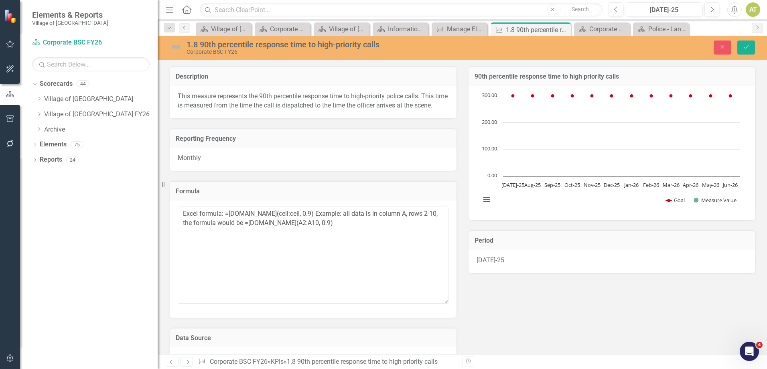
click at [373, 224] on textarea "Excel formula: =[DOMAIN_NAME](cell:cell, 0.9) Example: all data is in column A,…" at bounding box center [313, 255] width 271 height 97
drag, startPoint x: 433, startPoint y: 222, endPoint x: 368, endPoint y: 220, distance: 65.0
click at [368, 220] on textarea "Excel formula: =[DOMAIN_NAME](cell:cell, 0.9) Example: all data are on separate…" at bounding box center [313, 255] width 271 height 97
drag, startPoint x: 364, startPoint y: 222, endPoint x: 346, endPoint y: 223, distance: 18.1
click at [346, 223] on textarea "Excel formula: =[DOMAIN_NAME](cell:cell, 0.9) Example: all data is in column A,…" at bounding box center [313, 255] width 271 height 97
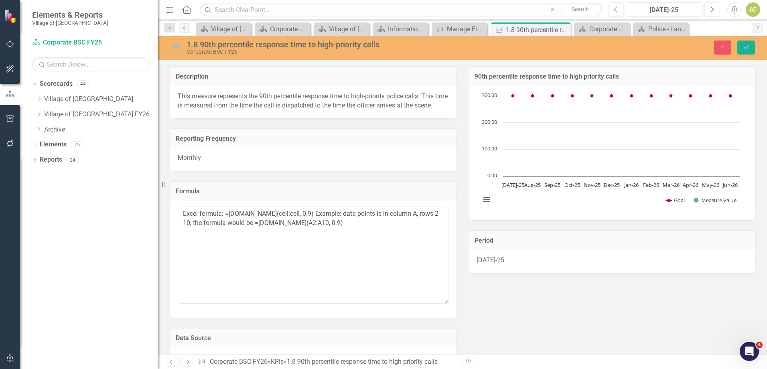
click at [382, 221] on textarea "Excel formula: =[DOMAIN_NAME](cell:cell, 0.9) Example: data points is in column…" at bounding box center [313, 255] width 271 height 97
click at [343, 220] on textarea "Excel formula: =[DOMAIN_NAME](cell:cell, 0.9) Example: data points are in colum…" at bounding box center [313, 255] width 271 height 97
click at [376, 233] on textarea "Excel formula: =[DOMAIN_NAME](cell:cell, 0.9) Example: if data points are in co…" at bounding box center [313, 255] width 271 height 97
type textarea "Excel formula: =[DOMAIN_NAME](cell:cell, 0.9) Example: if data points are in co…"
click at [740, 44] on button "Save" at bounding box center [746, 48] width 18 height 14
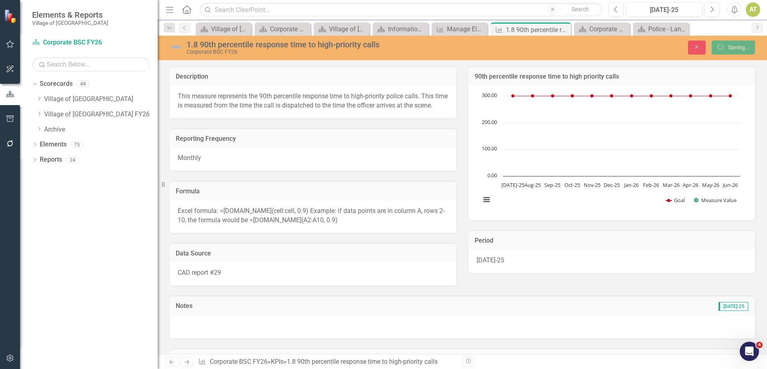
scroll to position [159, 0]
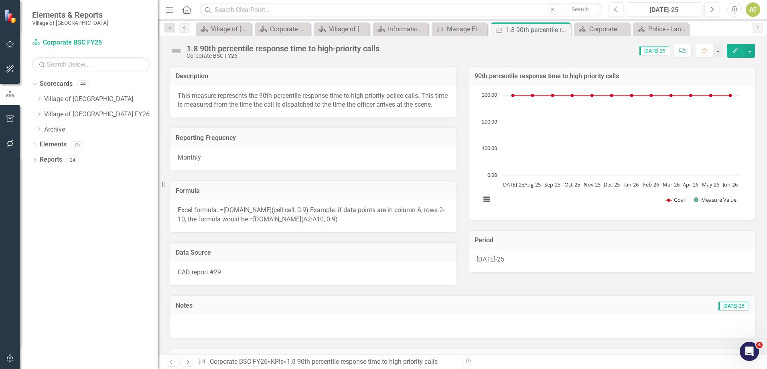
click at [259, 219] on span "Excel formula: =[DOMAIN_NAME](cell:cell, 0.9) Example: if data points are in co…" at bounding box center [311, 214] width 267 height 17
drag, startPoint x: 220, startPoint y: 219, endPoint x: 226, endPoint y: 221, distance: 6.3
click at [226, 221] on span "Excel formula: =[DOMAIN_NAME](cell:cell, 0.9) Example: if data points are in co…" at bounding box center [311, 214] width 267 height 17
drag, startPoint x: 221, startPoint y: 221, endPoint x: 276, endPoint y: 216, distance: 55.1
click at [274, 219] on span "Excel formula: =[DOMAIN_NAME](cell:cell, 0.9) Example: if data points are in co…" at bounding box center [311, 214] width 267 height 17
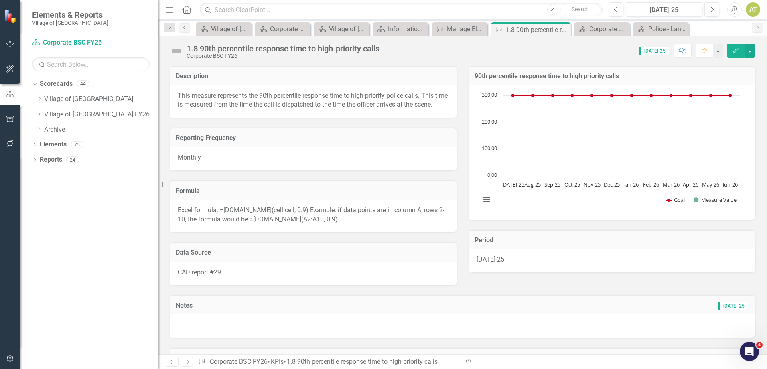
click at [277, 215] on div "Excel formula: =[DOMAIN_NAME](cell:cell, 0.9) Example: if data points are in co…" at bounding box center [313, 216] width 287 height 32
click at [276, 219] on span "Excel formula: =[DOMAIN_NAME](cell:cell, 0.9) Example: if data points are in co…" at bounding box center [311, 214] width 267 height 17
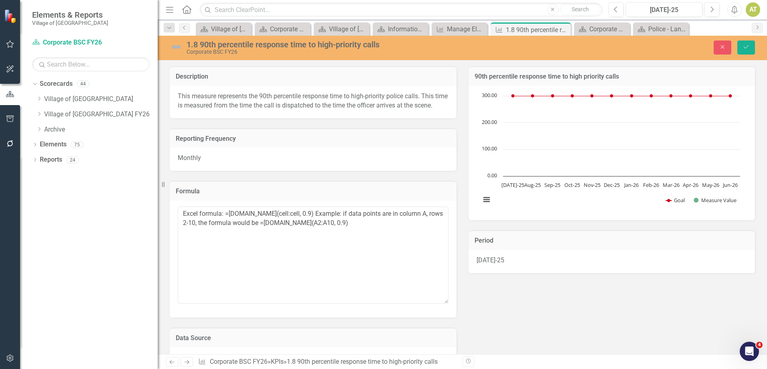
click at [276, 219] on textarea "Excel formula: =[DOMAIN_NAME](cell:cell, 0.9) Example: if data points are in co…" at bounding box center [313, 255] width 271 height 97
click at [313, 220] on textarea "Excel formula: =[DOMAIN_NAME](cell:cell, 0.9) Example: if data points are in co…" at bounding box center [313, 255] width 271 height 97
drag, startPoint x: 225, startPoint y: 223, endPoint x: 314, endPoint y: 223, distance: 89.8
click at [314, 223] on textarea "Excel formula: =[DOMAIN_NAME](cell:cell, 0.9) Example: if data points are in co…" at bounding box center [313, 255] width 271 height 97
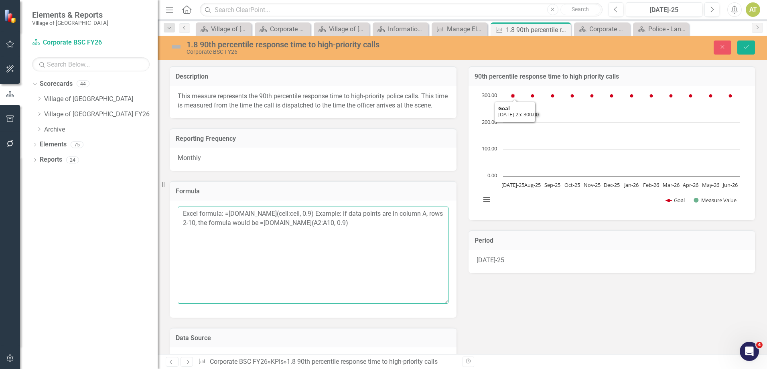
click at [393, 223] on textarea "Excel formula: =[DOMAIN_NAME](cell:cell, 0.9) Example: if data points are in co…" at bounding box center [313, 255] width 271 height 97
click at [390, 235] on textarea "Excel formula: =[DOMAIN_NAME](cell:cell, 0.9) Example: if data points are in co…" at bounding box center [313, 255] width 271 height 97
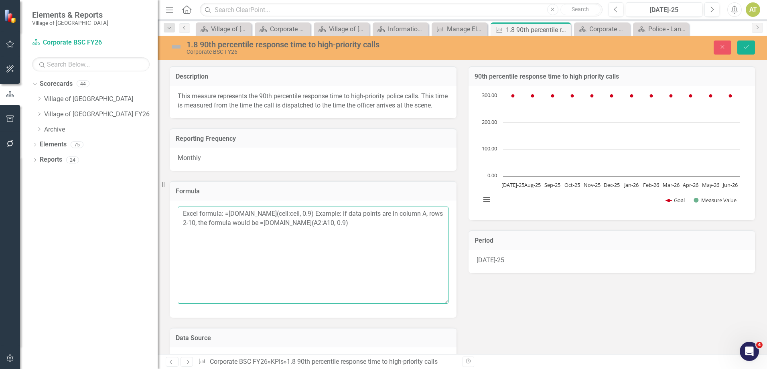
click at [389, 233] on textarea "Excel formula: =[DOMAIN_NAME](cell:cell, 0.9) Example: if data points are in co…" at bounding box center [313, 255] width 271 height 97
click at [333, 265] on textarea "Excel formula: =[DOMAIN_NAME](cell:cell, 0.9) Example: if data points are in co…" at bounding box center [313, 255] width 271 height 97
drag, startPoint x: 386, startPoint y: 236, endPoint x: 178, endPoint y: 235, distance: 207.8
click at [178, 235] on textarea "Excel formula: =[DOMAIN_NAME](cell:cell, 0.9) Example: if data points are in co…" at bounding box center [313, 255] width 271 height 97
click at [335, 230] on textarea "Excel formula: =[DOMAIN_NAME](cell:cell, 0.9) Example: if data points are in co…" at bounding box center [313, 255] width 271 height 97
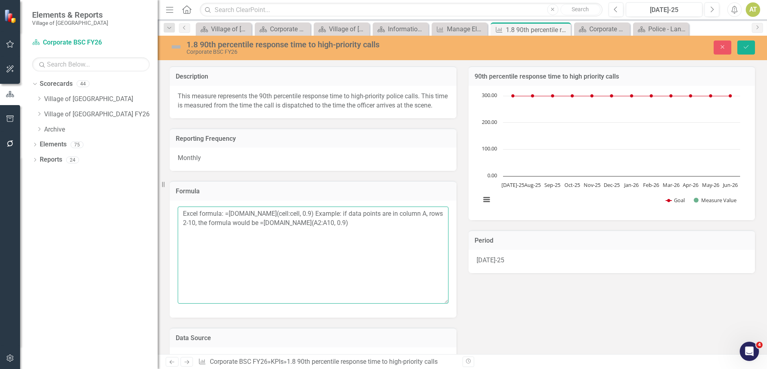
click at [337, 229] on textarea "Excel formula: =[DOMAIN_NAME](cell:cell, 0.9) Example: if data points are in co…" at bounding box center [313, 255] width 271 height 97
click at [209, 231] on textarea "Excel formula: =[DOMAIN_NAME](cell:cell, 0.9) Example: if data points are in co…" at bounding box center [313, 255] width 271 height 97
click at [211, 231] on textarea "Excel formula: =[DOMAIN_NAME](cell:cell, 0.9) Example: if data points are in co…" at bounding box center [313, 255] width 271 height 97
click at [301, 222] on textarea "Excel formula: =[DOMAIN_NAME](cell:cell, 0.9) Example: if data points are in co…" at bounding box center [313, 255] width 271 height 97
click at [248, 304] on textarea "Excel formula: =[DOMAIN_NAME](column:column, 0.9) Example: if data points are i…" at bounding box center [313, 255] width 271 height 97
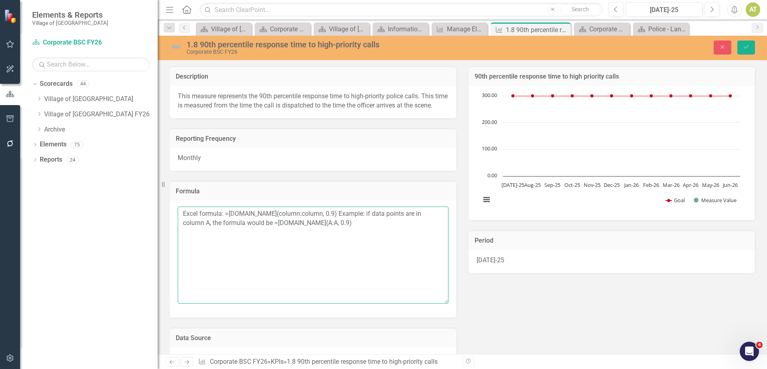
click at [304, 221] on textarea "Excel formula: =[DOMAIN_NAME](column:column, 0.9) Example: if data points are i…" at bounding box center [313, 255] width 271 height 97
click at [543, 297] on div "Description This measure represents the 90th percentile response time to high-p…" at bounding box center [462, 213] width 597 height 314
click at [373, 221] on textarea "Excel formula: =[DOMAIN_NAME](column:column, 0.9) Example: if data points are i…" at bounding box center [313, 255] width 271 height 97
type textarea "Excel formula: =[DOMAIN_NAME](column:column, 0.9) Example: if all data points a…"
click at [750, 46] on button "Save" at bounding box center [746, 48] width 18 height 14
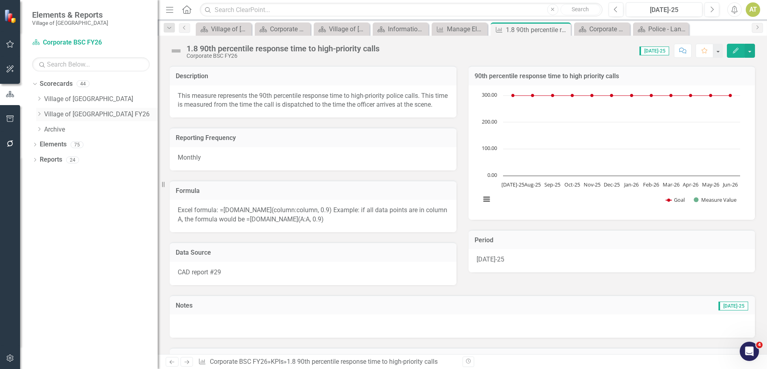
click at [39, 113] on icon at bounding box center [40, 114] width 2 height 4
click at [46, 143] on icon "Dropdown" at bounding box center [47, 144] width 6 height 5
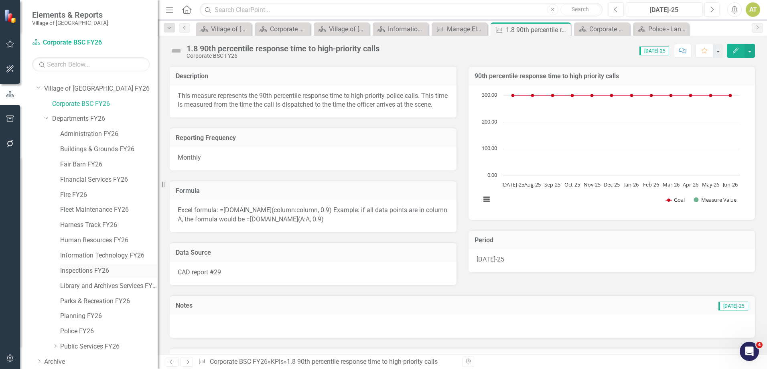
scroll to position [57, 0]
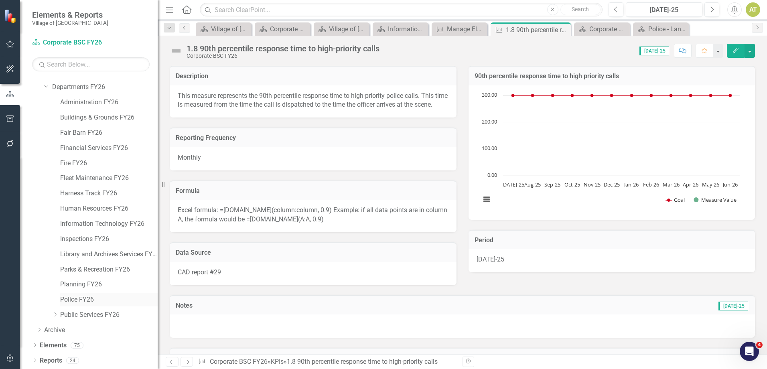
click at [79, 300] on link "Police FY26" at bounding box center [108, 299] width 97 height 9
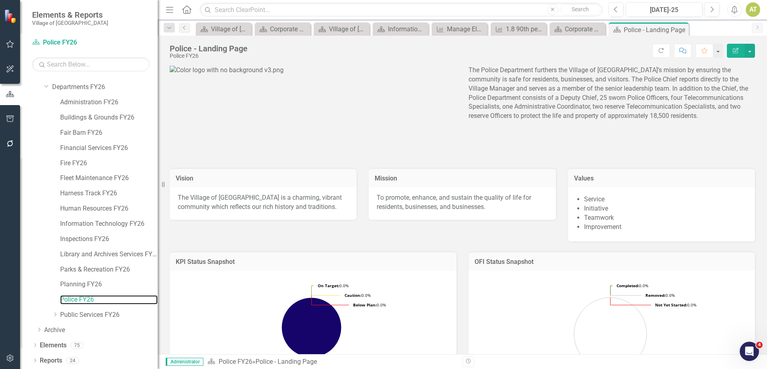
scroll to position [124, 0]
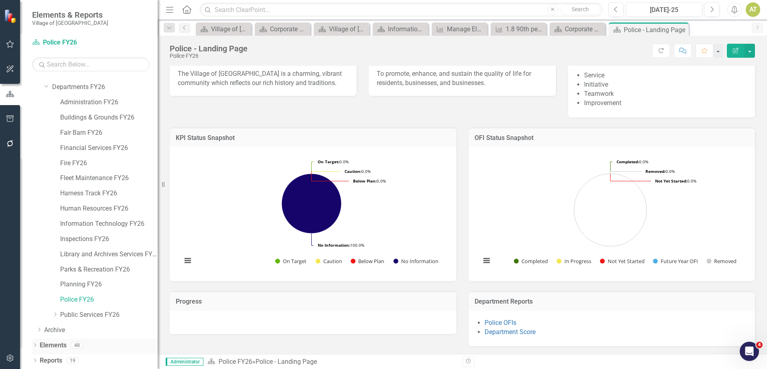
click at [66, 349] on link "Elements" at bounding box center [53, 345] width 27 height 9
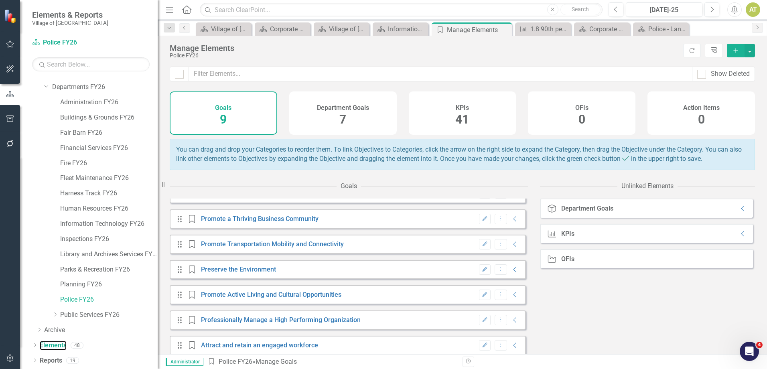
scroll to position [78, 0]
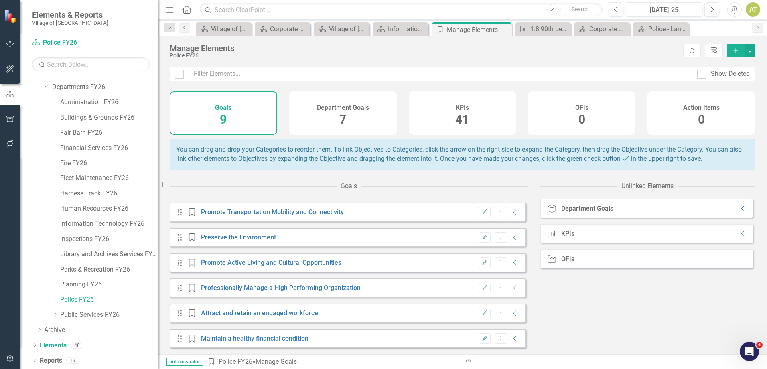
click at [450, 114] on div "KPIs 41" at bounding box center [462, 112] width 107 height 43
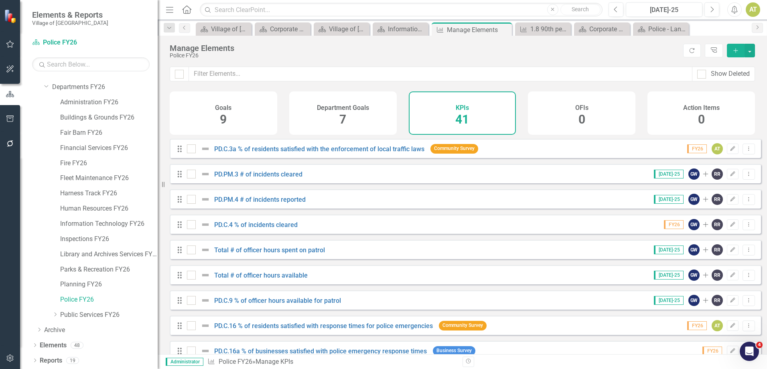
checkbox input "false"
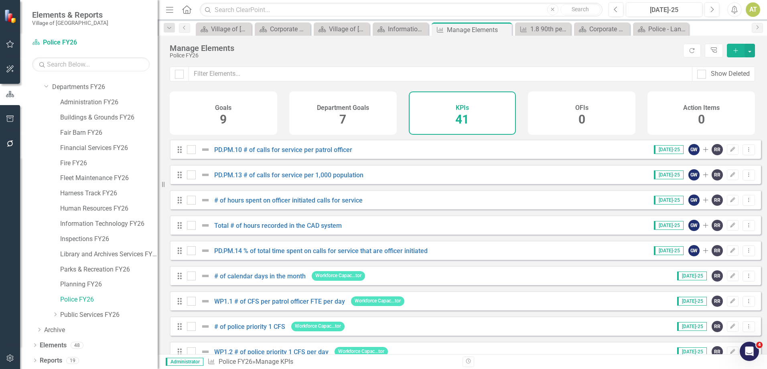
scroll to position [827, 0]
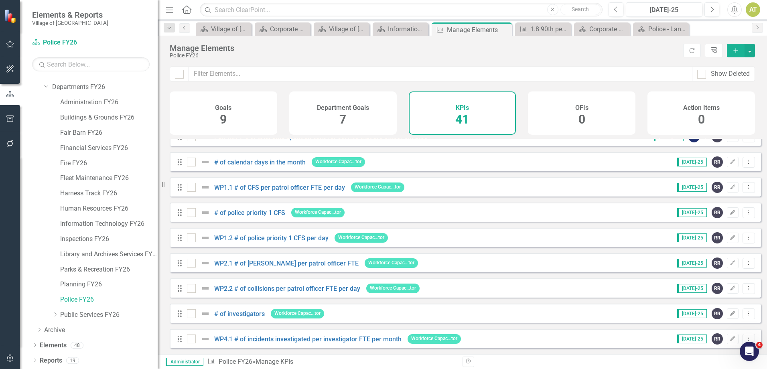
click at [732, 50] on icon "Add" at bounding box center [735, 51] width 7 height 6
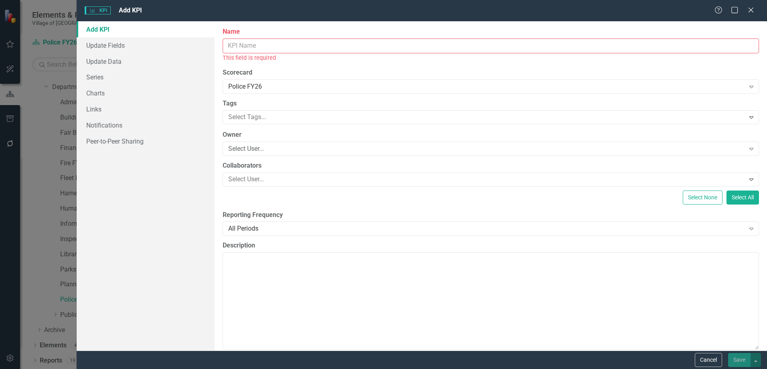
click at [257, 50] on input "Name" at bounding box center [491, 46] width 536 height 15
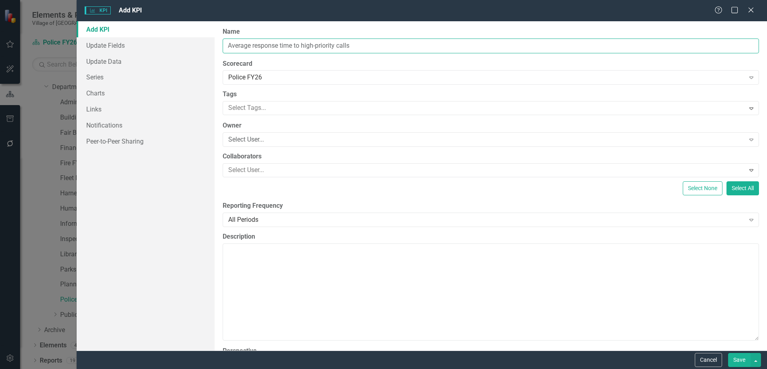
type input "Average response time to high-priority calls"
click at [239, 218] on div "All Periods" at bounding box center [486, 219] width 516 height 9
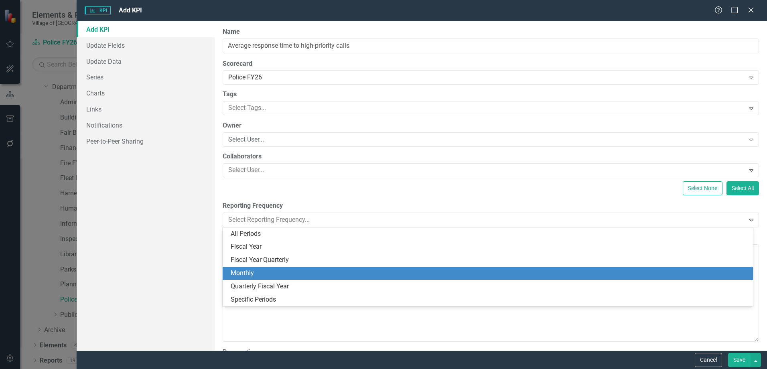
click at [253, 270] on div "Monthly" at bounding box center [489, 273] width 517 height 9
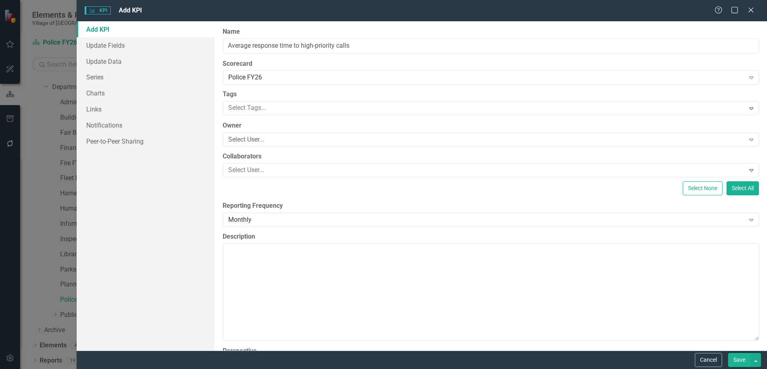
click at [310, 199] on div "ClearPoint Can Do More! How ClearPoint Can Help Close Enterprise plans can auto…" at bounding box center [491, 185] width 552 height 329
click at [122, 80] on link "Series" at bounding box center [146, 77] width 138 height 16
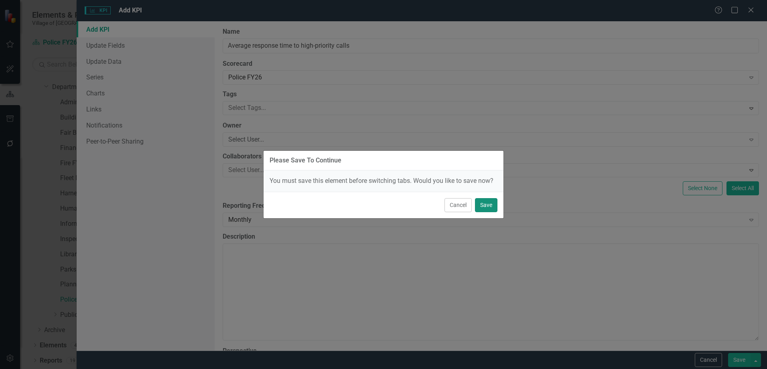
click at [483, 207] on button "Save" at bounding box center [486, 205] width 22 height 14
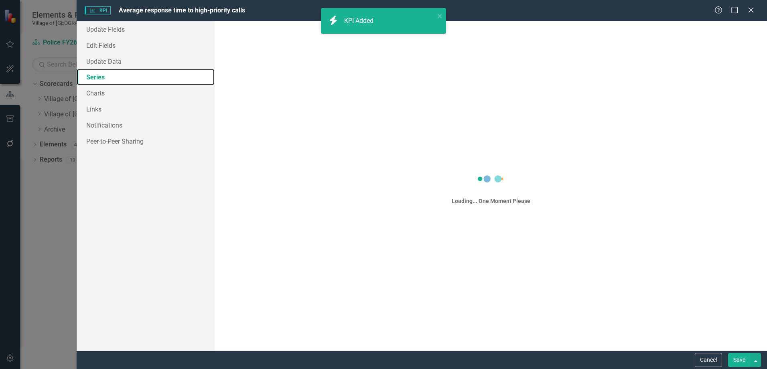
scroll to position [0, 0]
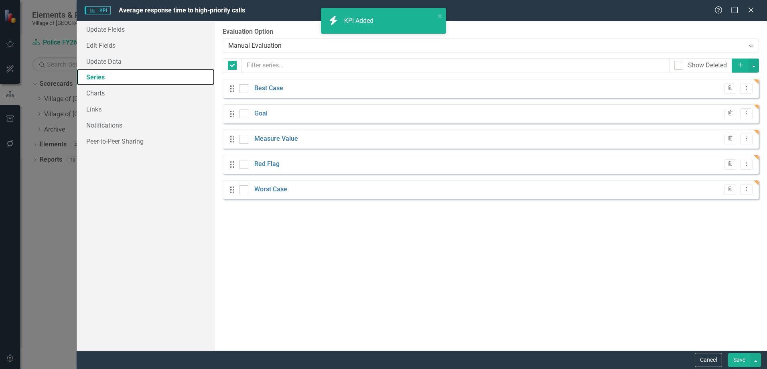
checkbox input "false"
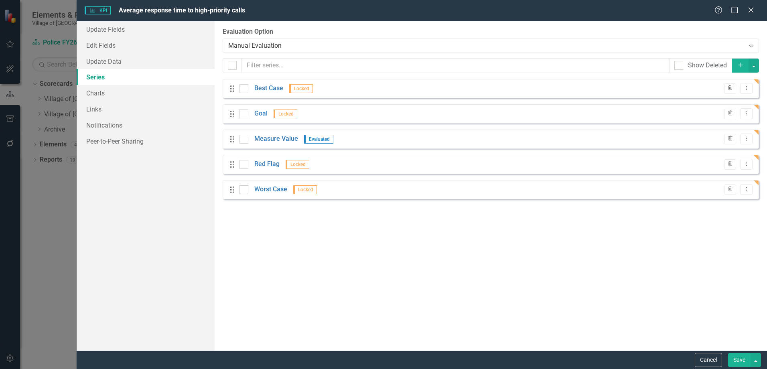
click at [728, 90] on icon "Trash" at bounding box center [730, 88] width 6 height 5
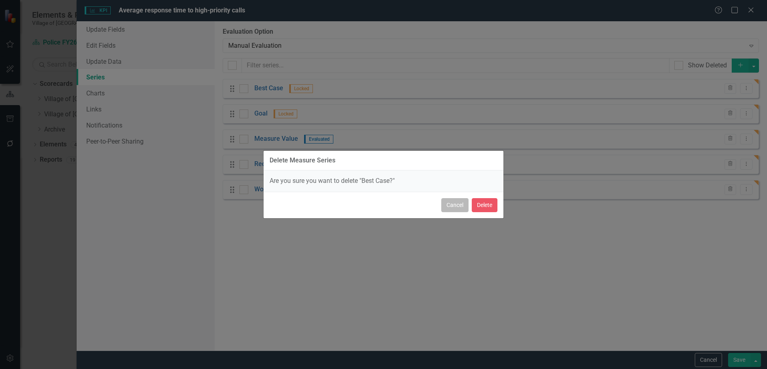
click at [458, 205] on button "Cancel" at bounding box center [454, 205] width 27 height 14
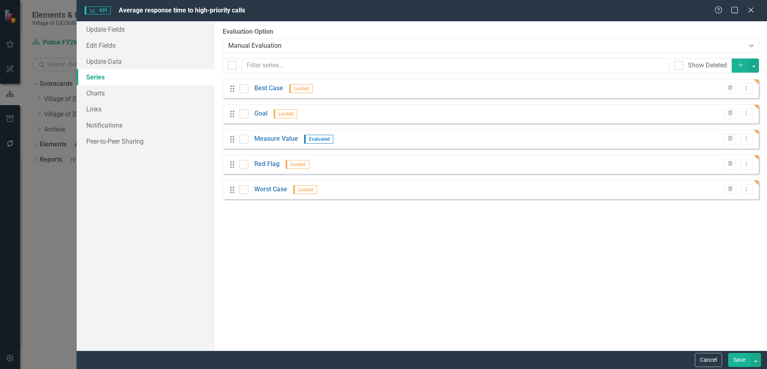
click at [187, 69] on link "Series" at bounding box center [146, 77] width 138 height 16
click at [182, 63] on link "Update Data" at bounding box center [146, 61] width 138 height 16
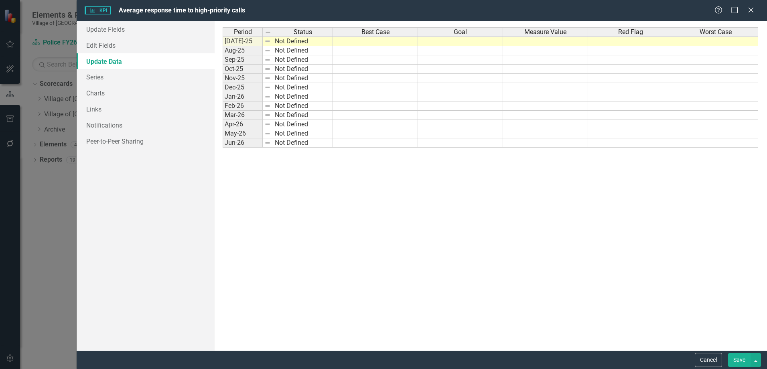
click at [113, 63] on link "Update Data" at bounding box center [146, 61] width 138 height 16
click at [110, 70] on link "Series" at bounding box center [146, 77] width 138 height 16
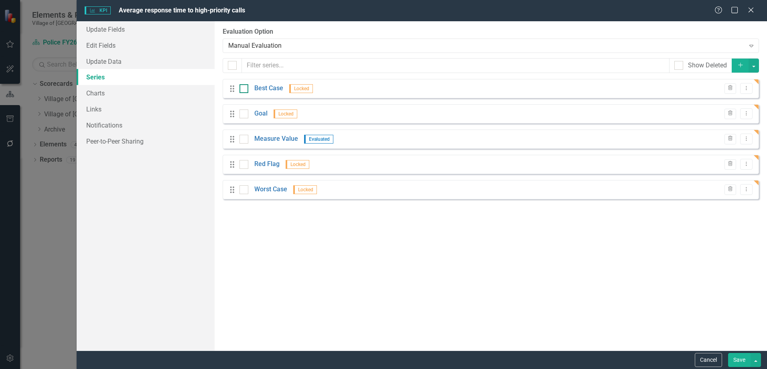
click at [245, 89] on div at bounding box center [243, 88] width 9 height 9
click at [245, 89] on input "checkbox" at bounding box center [241, 86] width 5 height 5
checkbox input "true"
click at [244, 138] on input "checkbox" at bounding box center [241, 137] width 5 height 5
checkbox input "true"
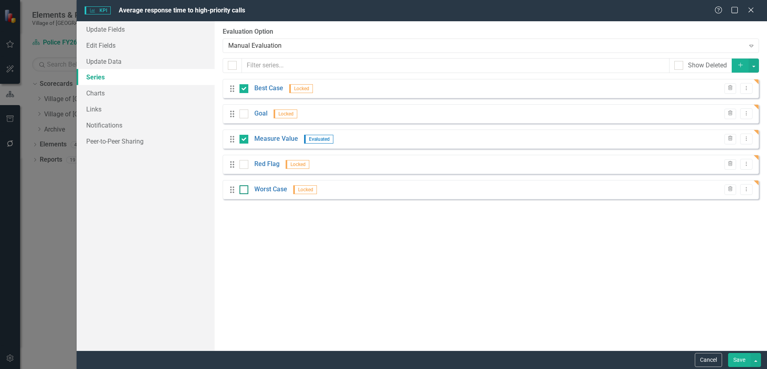
click at [245, 189] on div at bounding box center [243, 189] width 9 height 9
click at [245, 189] on input "checkbox" at bounding box center [241, 187] width 5 height 5
checkbox input "true"
click at [755, 63] on button "button" at bounding box center [753, 66] width 10 height 14
click at [740, 125] on link "Trash Delete Multiple" at bounding box center [726, 125] width 63 height 15
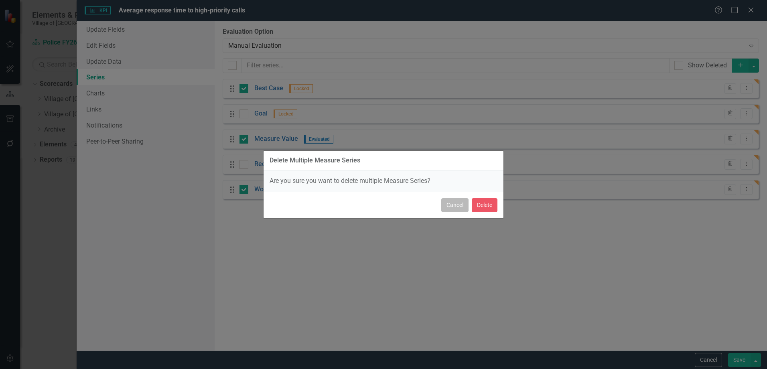
click at [455, 205] on button "Cancel" at bounding box center [454, 205] width 27 height 14
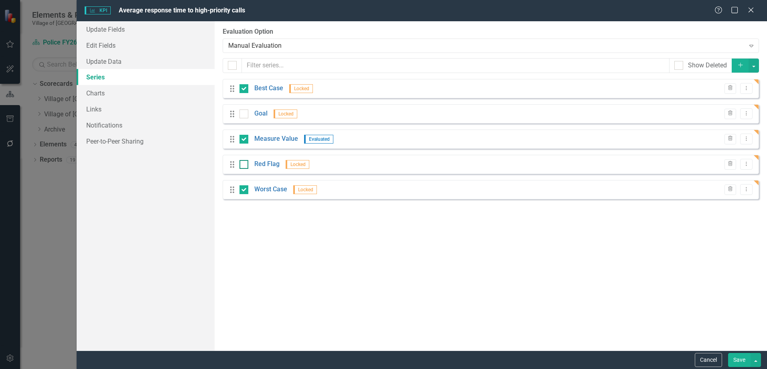
click at [247, 163] on div at bounding box center [243, 164] width 9 height 9
click at [245, 163] on input "checkbox" at bounding box center [241, 162] width 5 height 5
checkbox input "true"
click at [246, 112] on div at bounding box center [243, 113] width 9 height 9
click at [245, 112] on input "checkbox" at bounding box center [241, 111] width 5 height 5
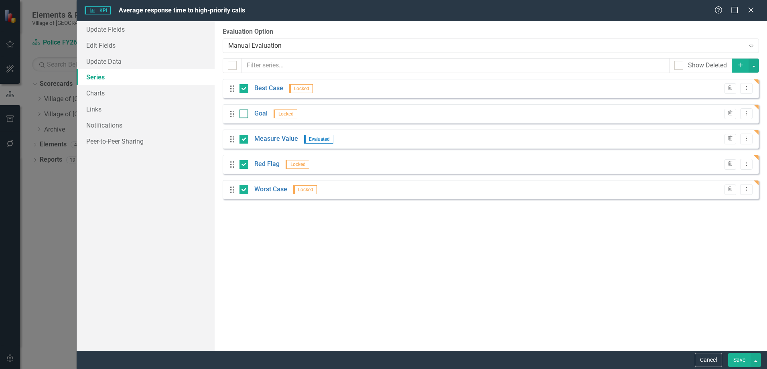
checkbox input "true"
drag, startPoint x: 246, startPoint y: 136, endPoint x: 324, endPoint y: 146, distance: 78.1
click at [247, 137] on div at bounding box center [243, 139] width 9 height 9
click at [245, 137] on input "checkbox" at bounding box center [241, 137] width 5 height 5
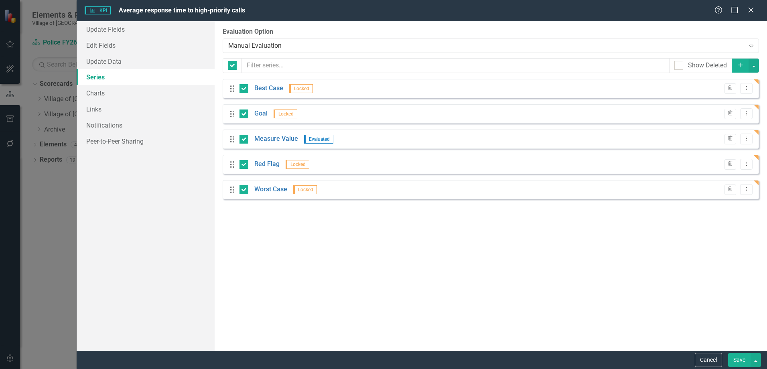
checkbox input "false"
click at [755, 64] on button "button" at bounding box center [753, 66] width 10 height 14
click at [729, 121] on link "Trash Delete Multiple" at bounding box center [726, 125] width 63 height 15
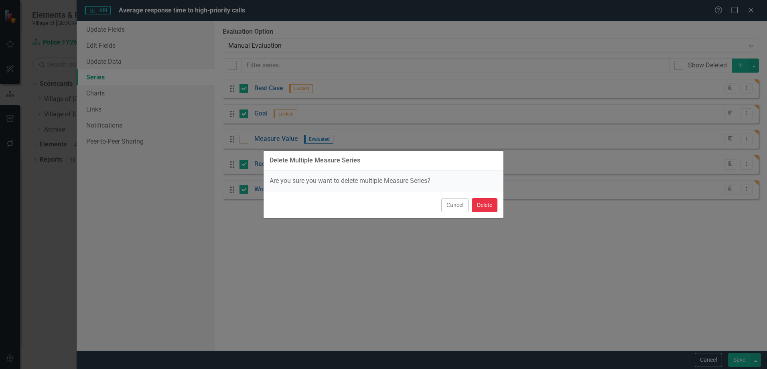
click at [485, 203] on button "Delete" at bounding box center [485, 205] width 26 height 14
checkbox input "false"
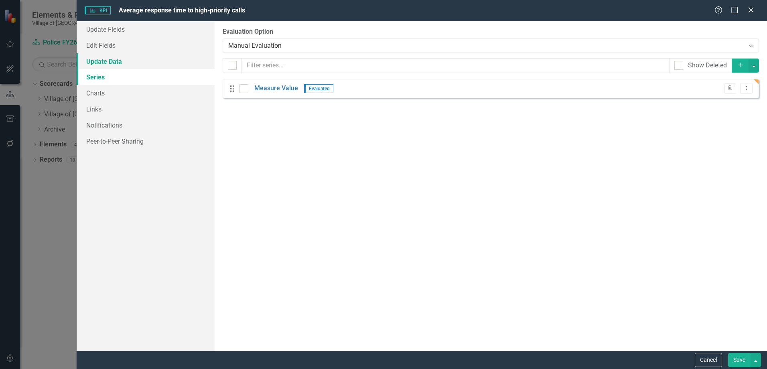
click at [118, 59] on link "Update Data" at bounding box center [146, 61] width 138 height 16
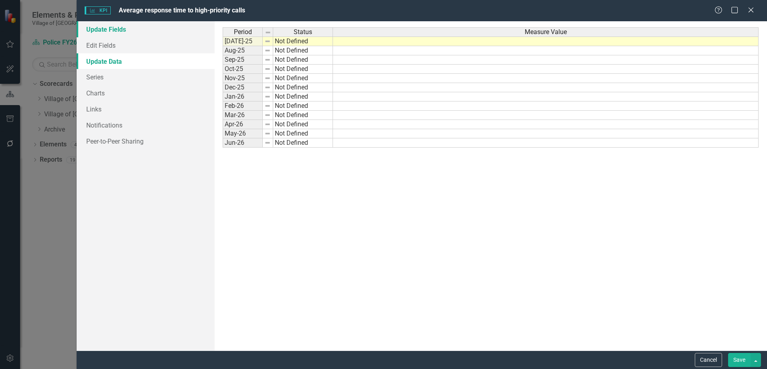
click at [114, 34] on link "Update Fields" at bounding box center [146, 29] width 138 height 16
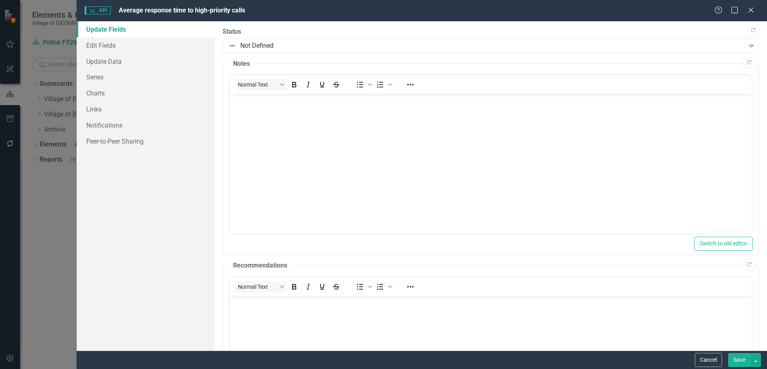
click at [740, 363] on button "Save" at bounding box center [739, 360] width 22 height 14
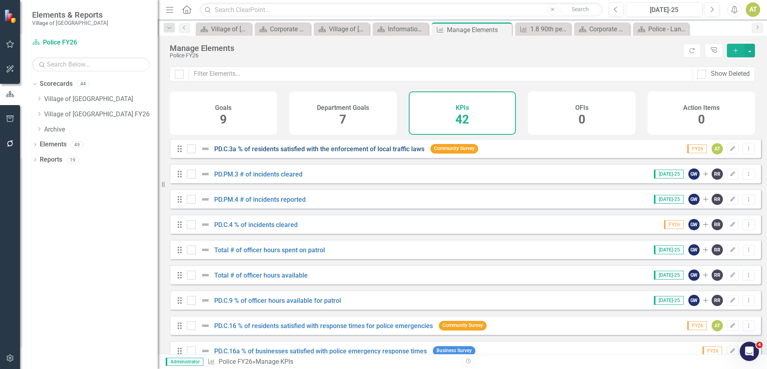
click at [341, 152] on link "PD.C.3a % of residents satisfied with the enforcement of local traffic laws" at bounding box center [319, 149] width 210 height 8
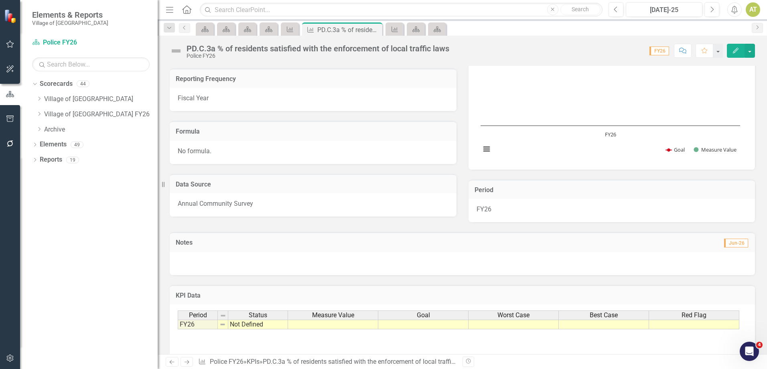
scroll to position [106, 0]
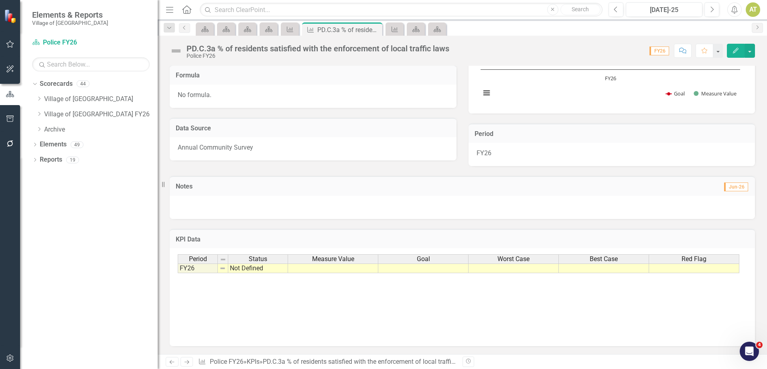
click at [417, 267] on td at bounding box center [423, 268] width 90 height 10
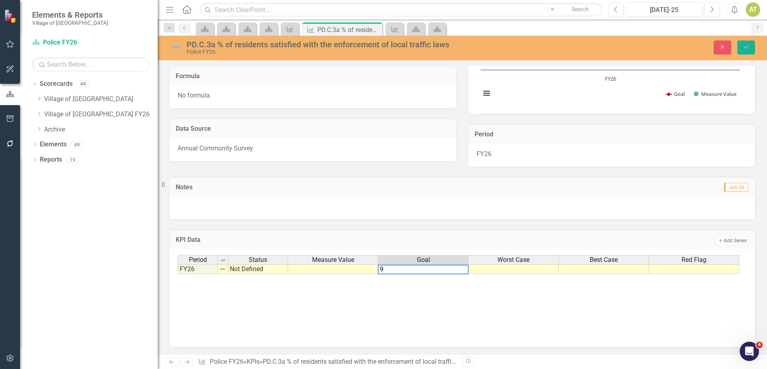
type textarea "90"
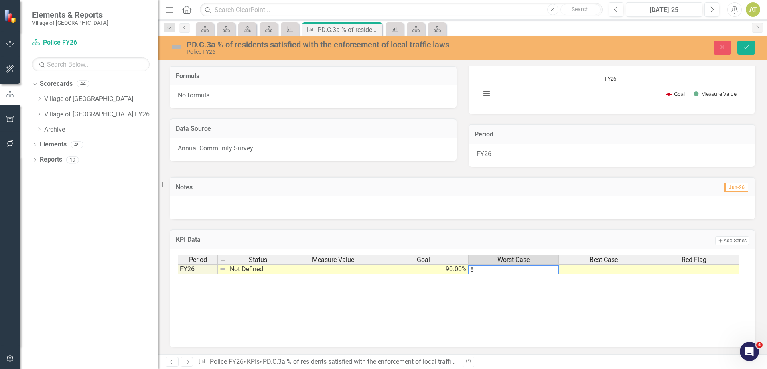
type textarea "80"
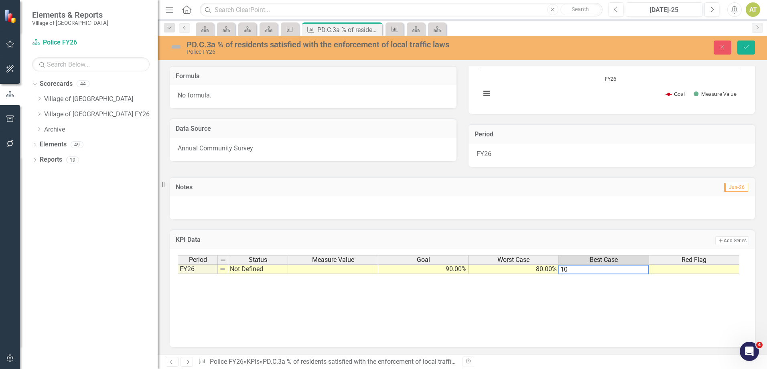
type textarea "100"
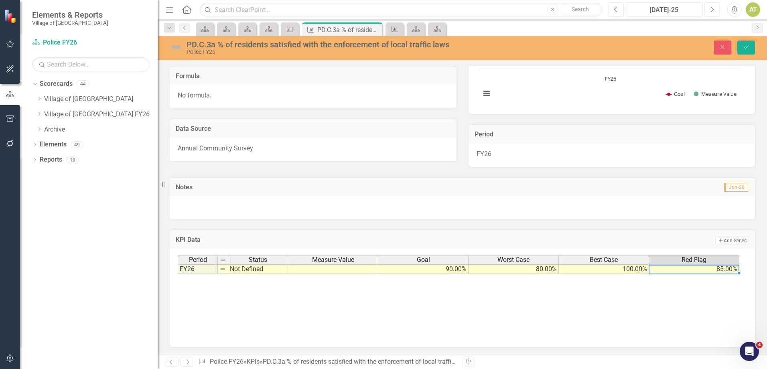
type textarea "85"
click at [514, 328] on div "Period Status Measure Value Goal Worst Case Best Case Red Flag FY26 Not Defined…" at bounding box center [462, 295] width 569 height 80
click at [742, 43] on button "Save" at bounding box center [746, 48] width 18 height 14
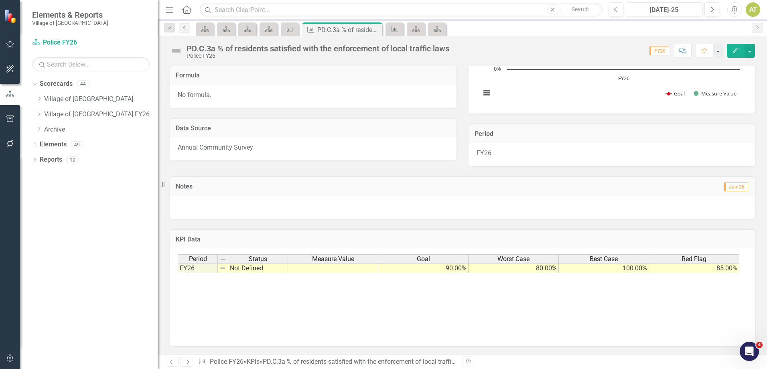
click at [732, 51] on icon "Edit" at bounding box center [735, 51] width 7 height 6
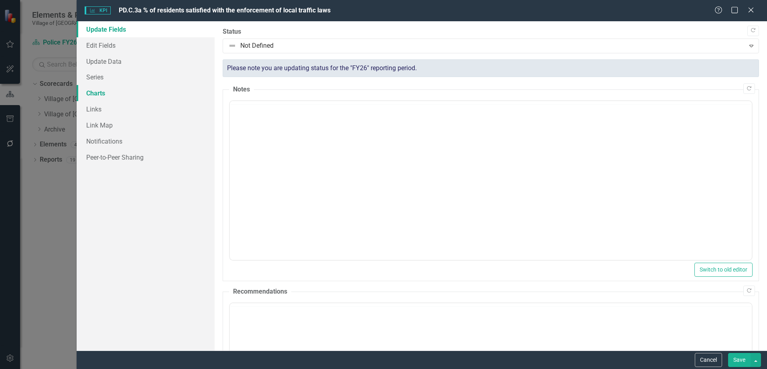
click at [97, 91] on link "Charts" at bounding box center [146, 93] width 138 height 16
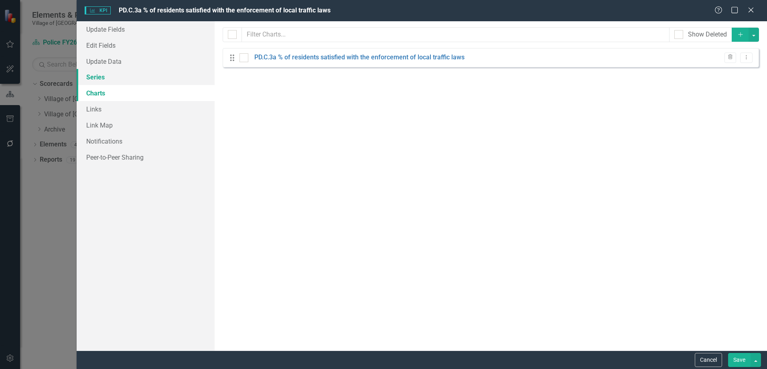
click at [102, 77] on link "Series" at bounding box center [146, 77] width 138 height 16
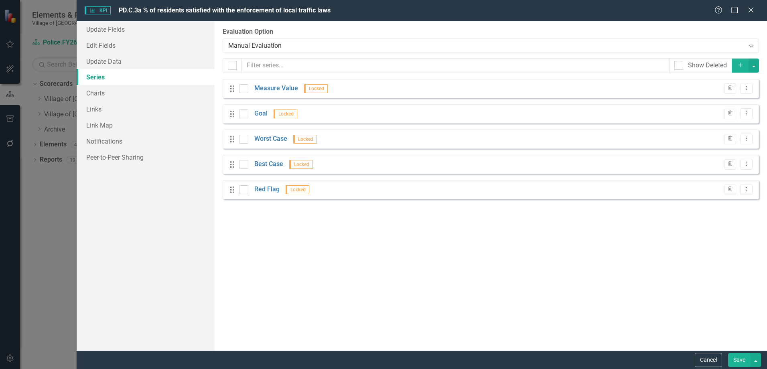
scroll to position [0, 0]
click at [751, 89] on button "Dropdown Menu" at bounding box center [746, 88] width 12 height 11
click at [746, 98] on link "Edit Edit Measure Series" at bounding box center [706, 101] width 91 height 15
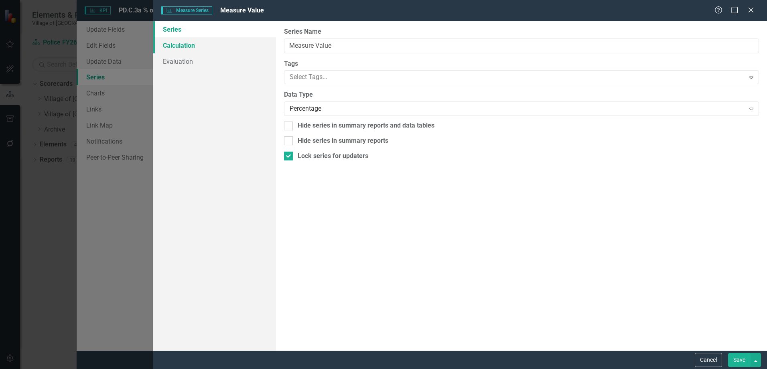
click at [205, 47] on link "Calculation" at bounding box center [214, 45] width 123 height 16
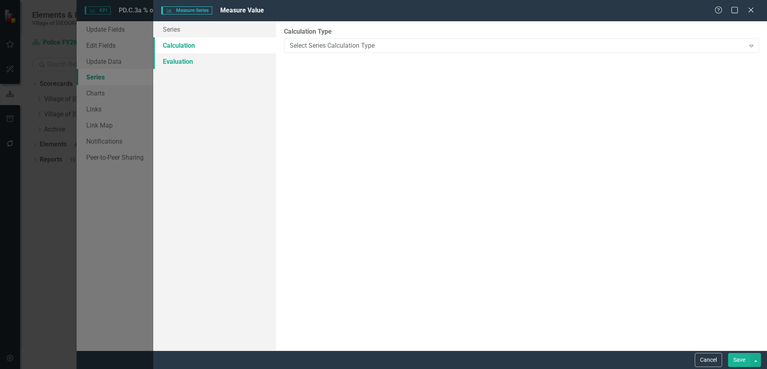
click at [202, 56] on link "Evaluation" at bounding box center [214, 61] width 123 height 16
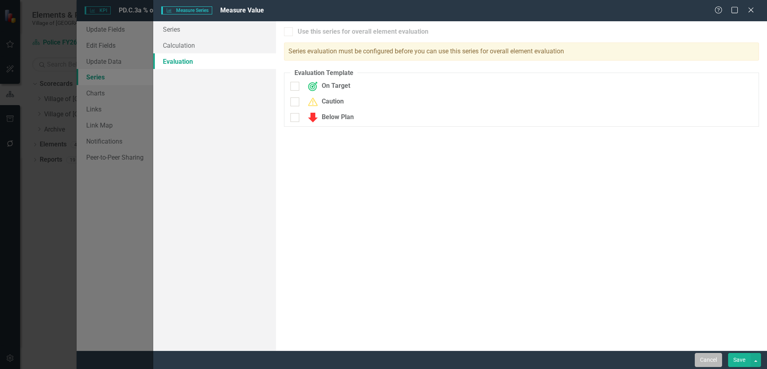
click at [699, 362] on button "Cancel" at bounding box center [708, 360] width 27 height 14
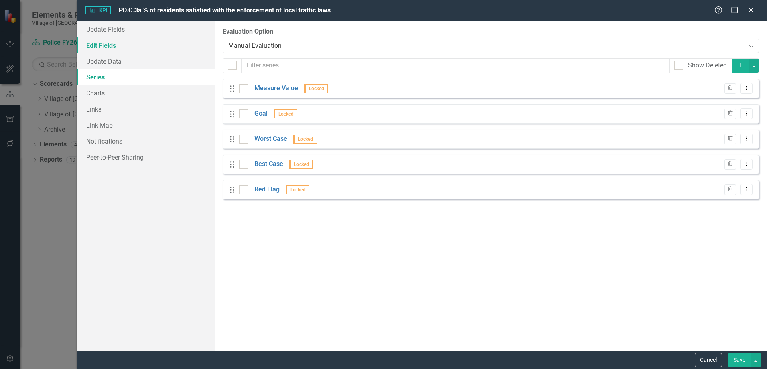
click at [119, 40] on link "Edit Fields" at bounding box center [146, 45] width 138 height 16
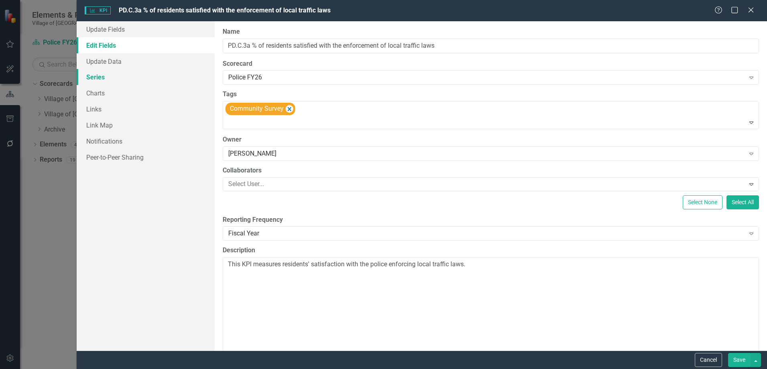
click at [119, 79] on link "Series" at bounding box center [146, 77] width 138 height 16
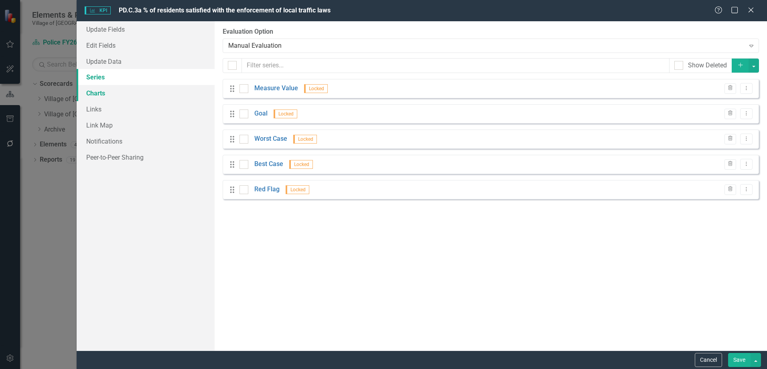
click at [119, 87] on link "Charts" at bounding box center [146, 93] width 138 height 16
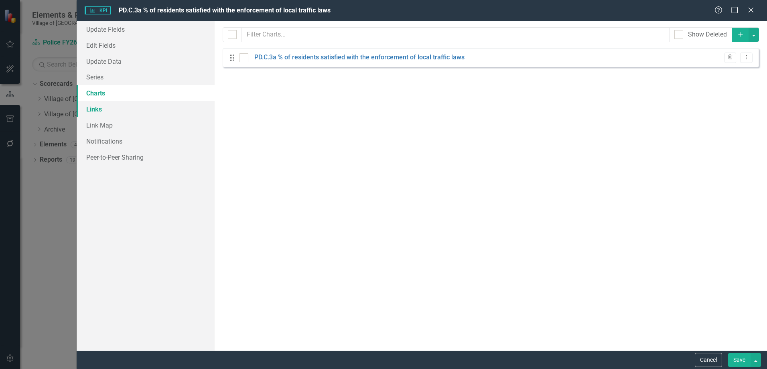
click at [117, 106] on link "Links" at bounding box center [146, 109] width 138 height 16
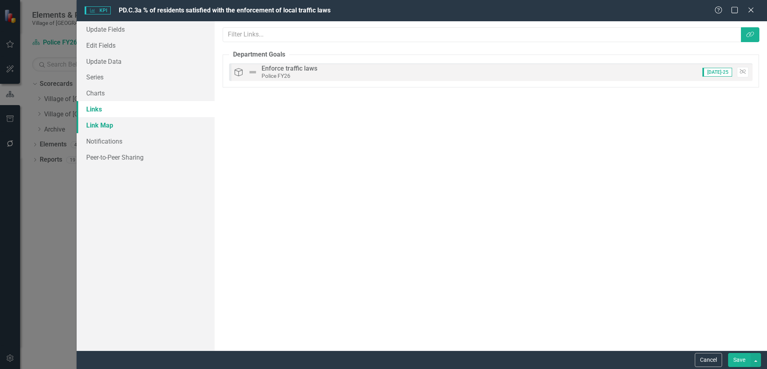
click at [119, 119] on link "Link Map" at bounding box center [146, 125] width 138 height 16
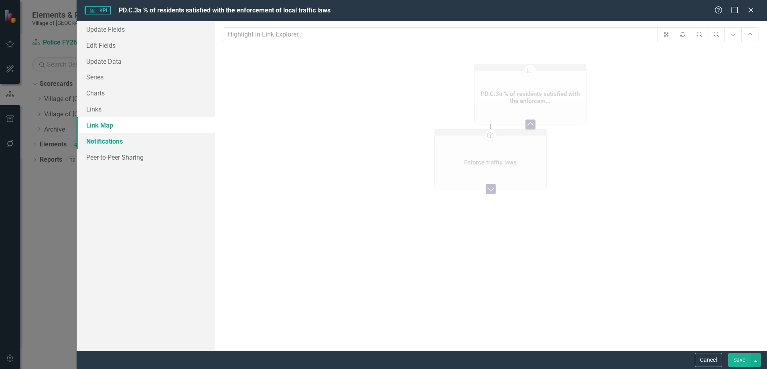
click at [124, 140] on link "Notifications" at bounding box center [146, 141] width 138 height 16
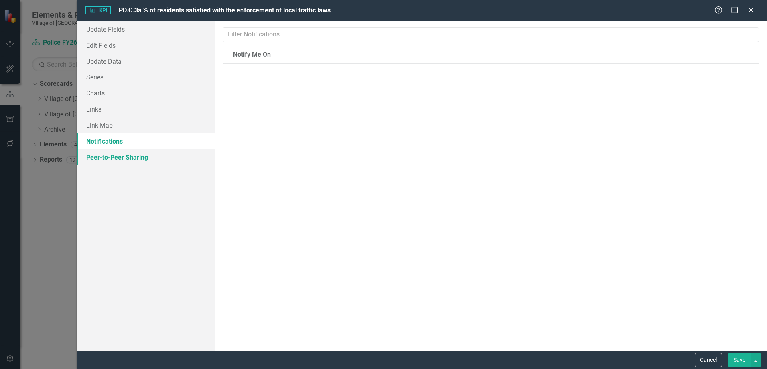
click at [129, 161] on link "Peer-to-Peer Sharing" at bounding box center [146, 157] width 138 height 16
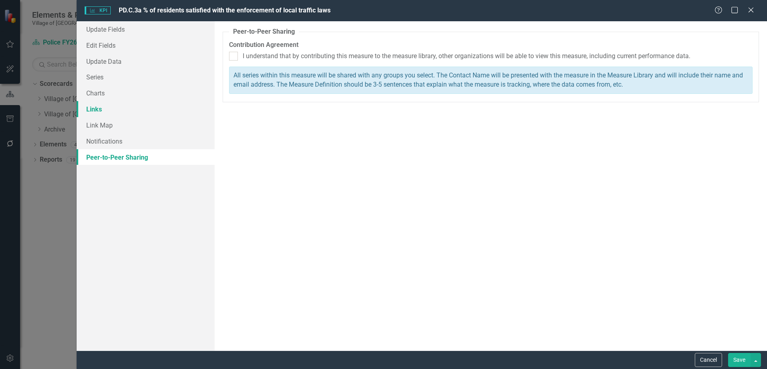
click at [115, 109] on link "Links" at bounding box center [146, 109] width 138 height 16
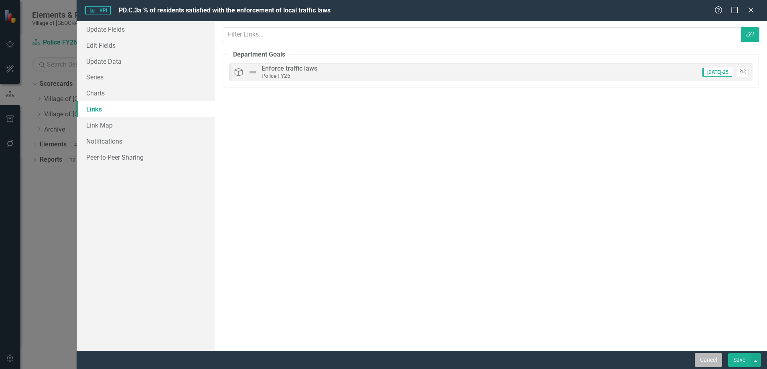
click at [706, 358] on button "Cancel" at bounding box center [708, 360] width 27 height 14
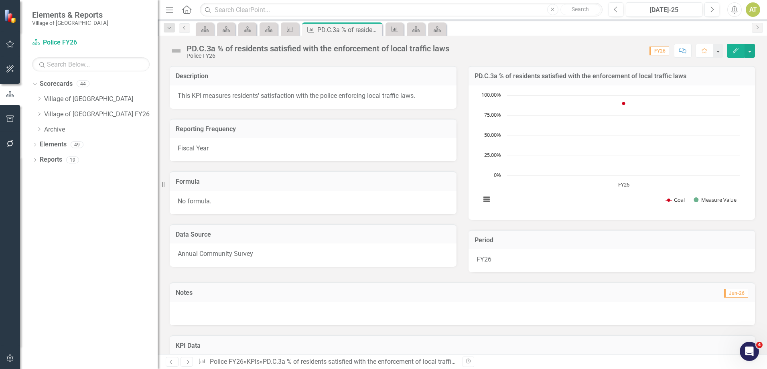
click at [187, 358] on link "Next" at bounding box center [186, 362] width 13 height 10
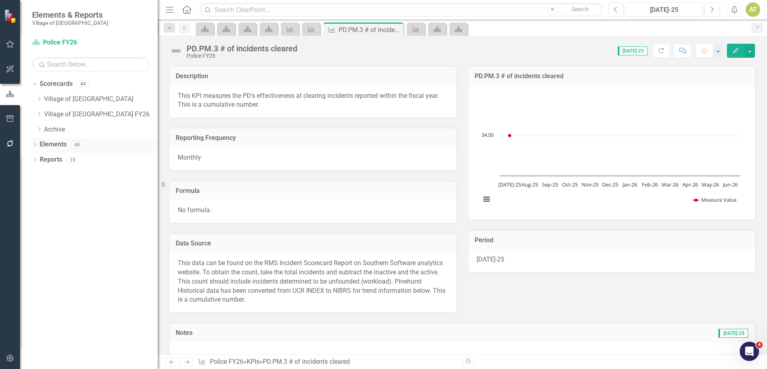
click at [33, 146] on icon "Dropdown" at bounding box center [35, 145] width 6 height 4
click at [39, 175] on icon "Dropdown" at bounding box center [39, 176] width 6 height 4
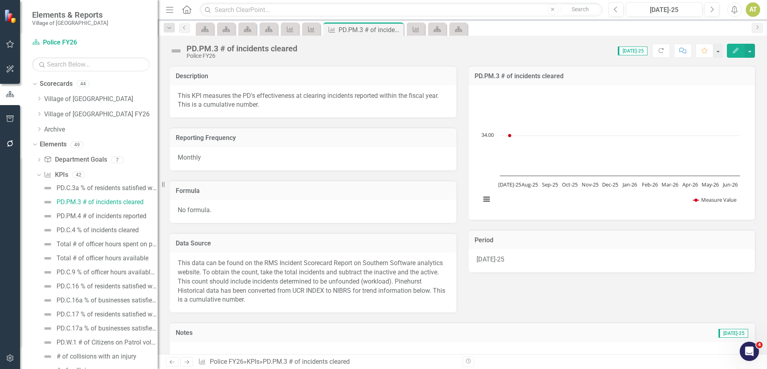
click at [740, 50] on button "Edit" at bounding box center [736, 51] width 18 height 14
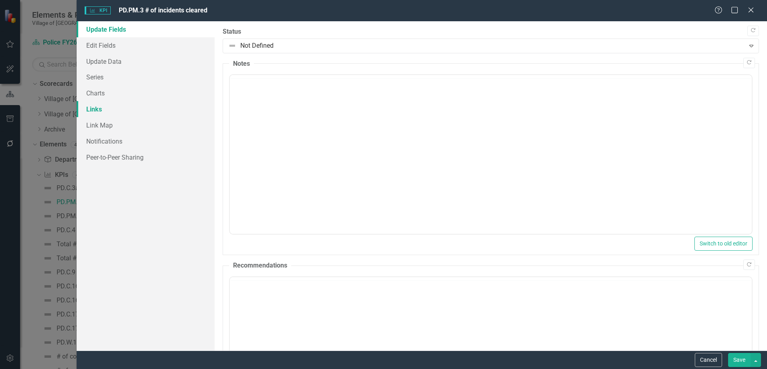
click at [103, 111] on link "Links" at bounding box center [146, 109] width 138 height 16
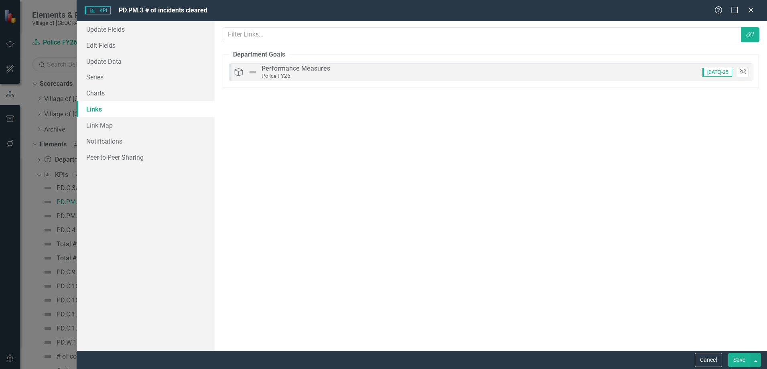
click at [742, 70] on icon "Unlink" at bounding box center [743, 71] width 6 height 5
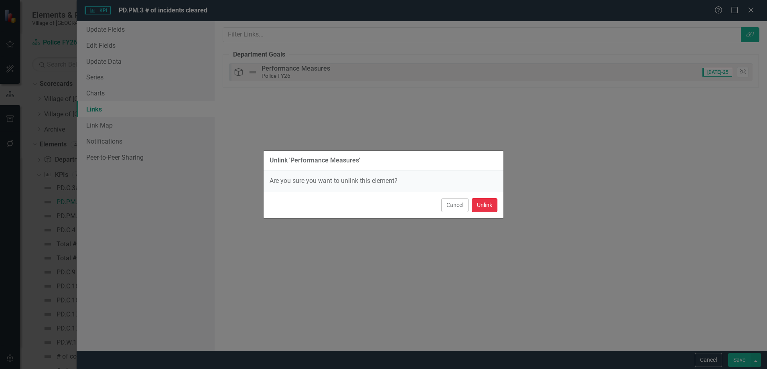
click at [485, 207] on button "Unlink" at bounding box center [485, 205] width 26 height 14
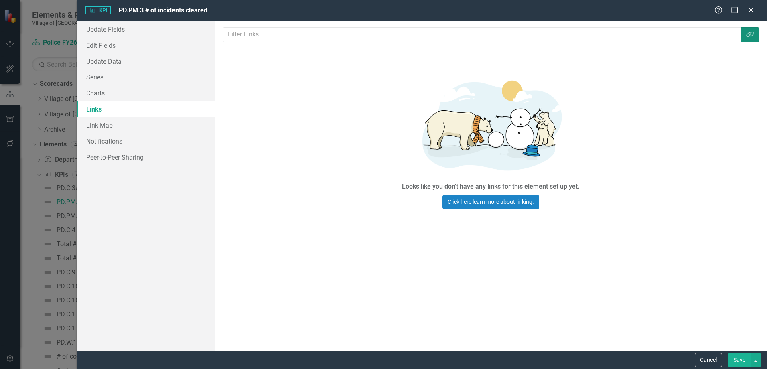
click at [751, 36] on icon "button" at bounding box center [750, 35] width 8 height 6
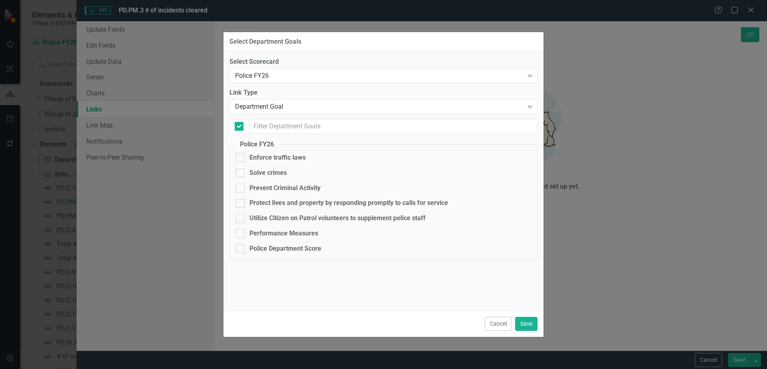
checkbox input "false"
click at [261, 108] on div "Department Goal" at bounding box center [379, 106] width 288 height 9
click at [263, 80] on div "Police FY26" at bounding box center [379, 75] width 288 height 9
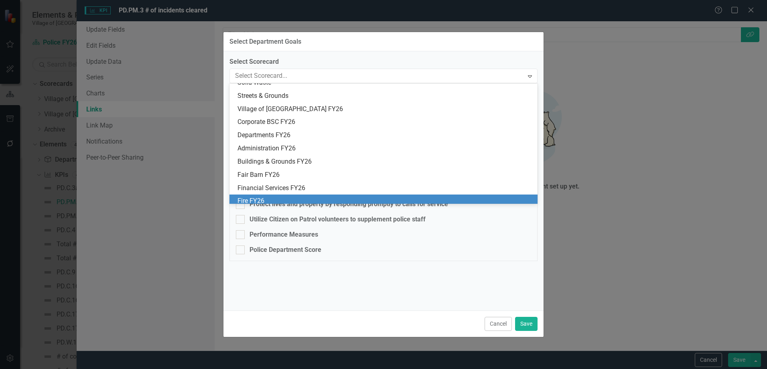
scroll to position [259, 0]
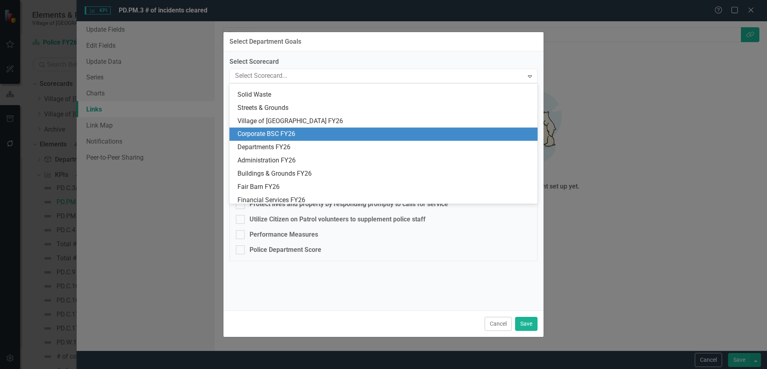
click at [264, 135] on div "Corporate BSC FY26" at bounding box center [384, 134] width 295 height 9
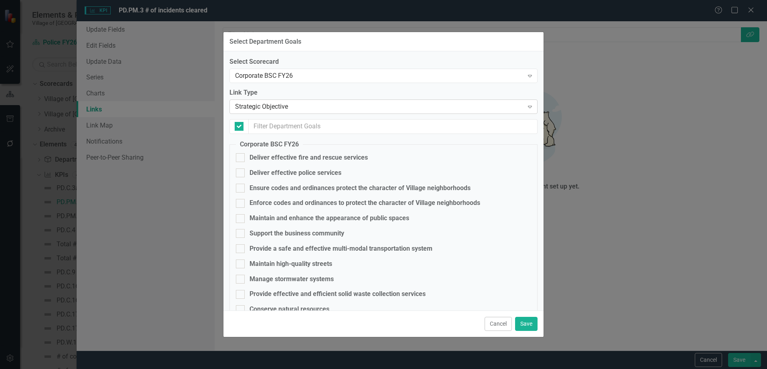
checkbox input "false"
click at [270, 172] on div "Deliver effective police services" at bounding box center [295, 172] width 92 height 9
click at [241, 172] on input "Deliver effective police services" at bounding box center [238, 170] width 5 height 5
checkbox input "true"
click at [526, 326] on button "Save" at bounding box center [526, 324] width 22 height 14
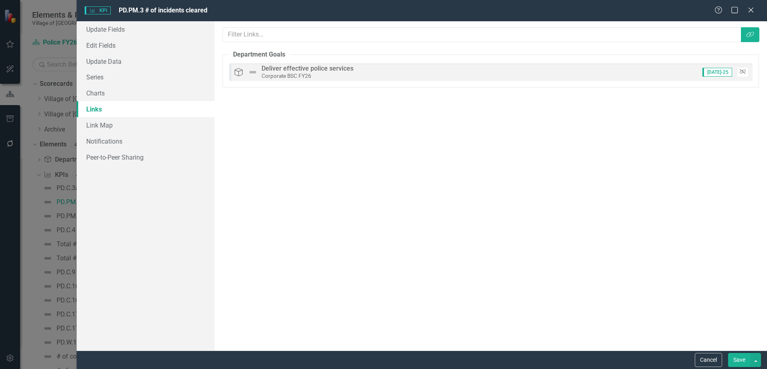
click at [743, 71] on icon "Unlink" at bounding box center [743, 71] width 6 height 5
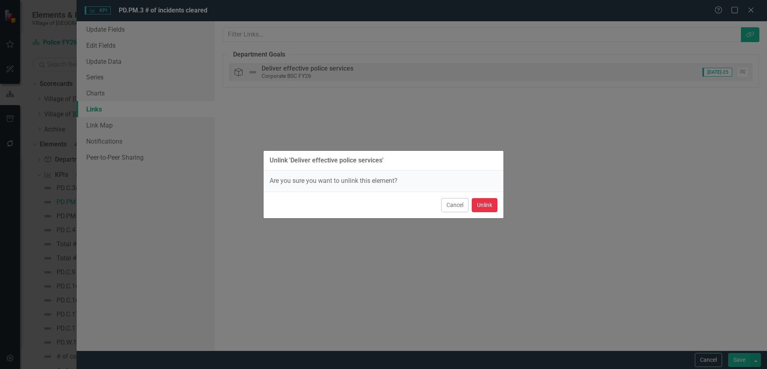
click at [490, 203] on button "Unlink" at bounding box center [485, 205] width 26 height 14
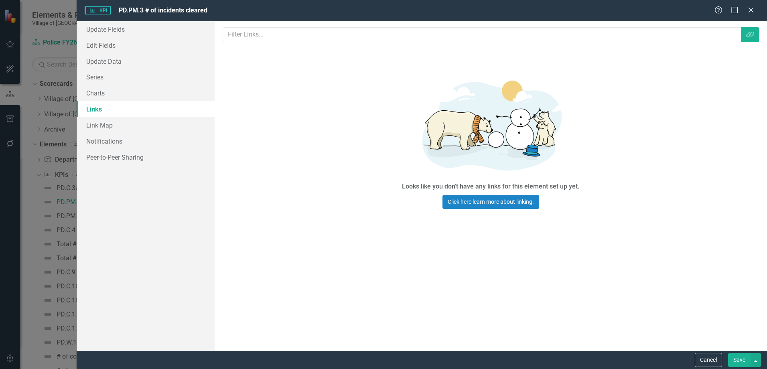
click at [740, 358] on button "Save" at bounding box center [739, 360] width 22 height 14
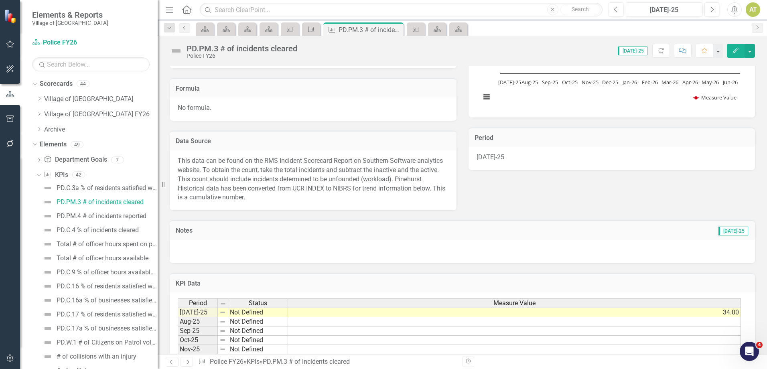
scroll to position [0, 0]
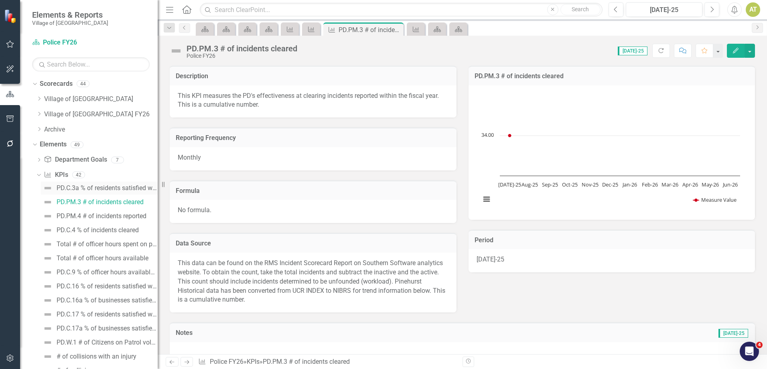
click at [107, 188] on div "PD.C.3a % of residents satisfied with the enforcement of local traffic laws" at bounding box center [107, 187] width 101 height 7
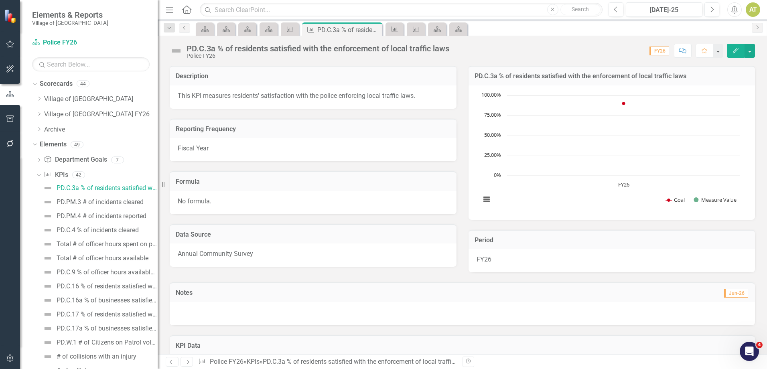
click at [730, 51] on button "Edit" at bounding box center [736, 51] width 18 height 14
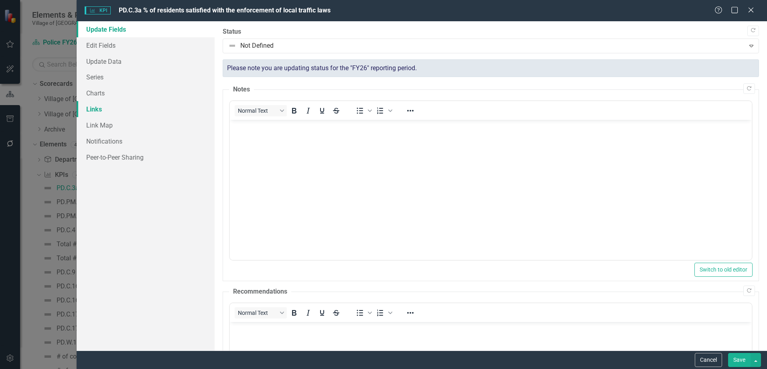
click at [100, 110] on link "Links" at bounding box center [146, 109] width 138 height 16
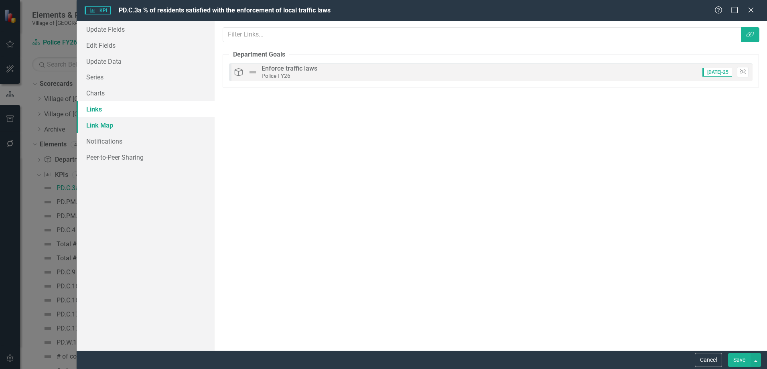
click at [153, 130] on link "Link Map" at bounding box center [146, 125] width 138 height 16
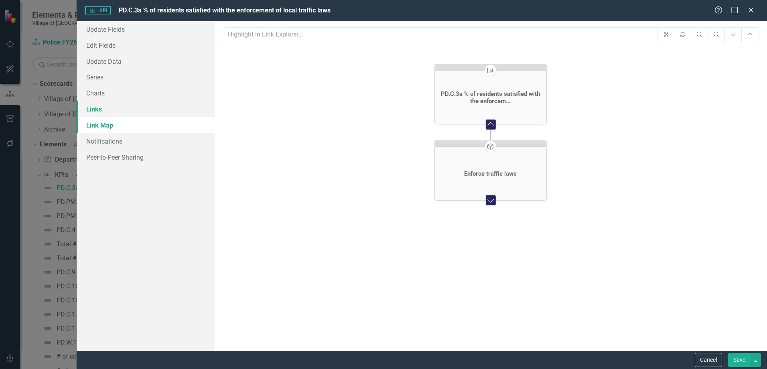
click at [113, 105] on link "Links" at bounding box center [146, 109] width 138 height 16
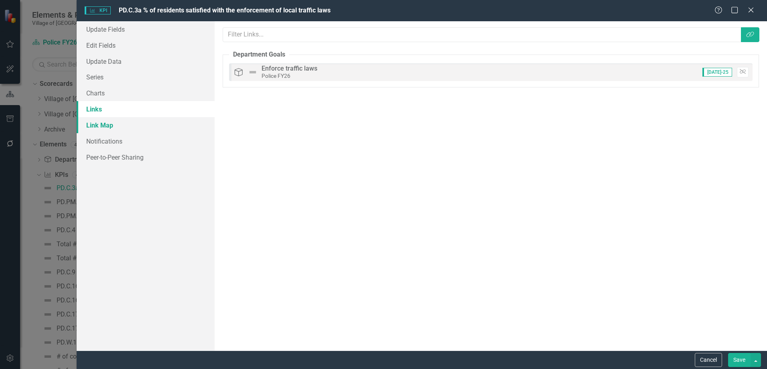
click at [111, 121] on link "Link Map" at bounding box center [146, 125] width 138 height 16
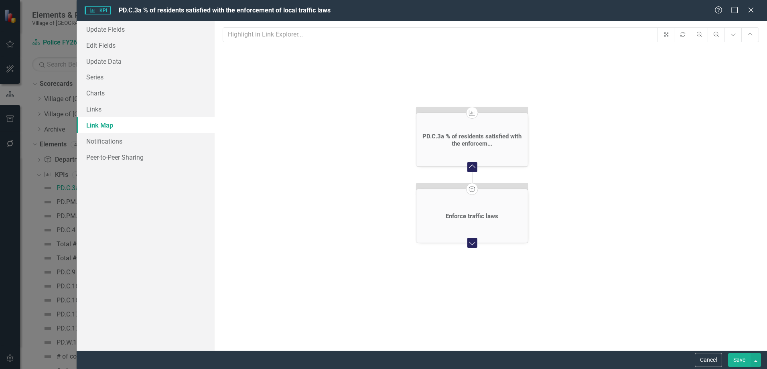
drag, startPoint x: 489, startPoint y: 206, endPoint x: 470, endPoint y: 249, distance: 46.7
click at [470, 249] on icon "KPI PD.C.3a % of residents satisfied with the enforcem... Collapse Chart Depart…" at bounding box center [491, 212] width 536 height 329
click at [698, 359] on button "Cancel" at bounding box center [708, 360] width 27 height 14
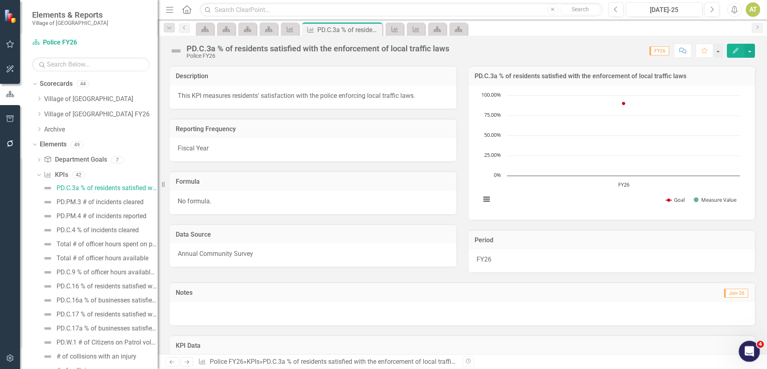
click at [742, 353] on div "Open Intercom Messenger" at bounding box center [748, 350] width 26 height 26
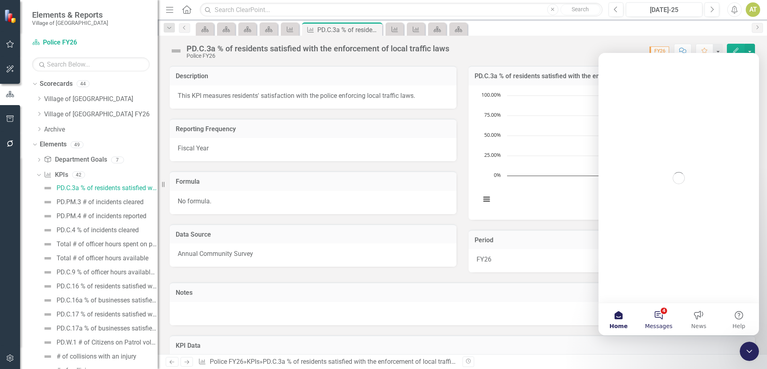
click at [657, 314] on button "4 Messages" at bounding box center [658, 319] width 40 height 32
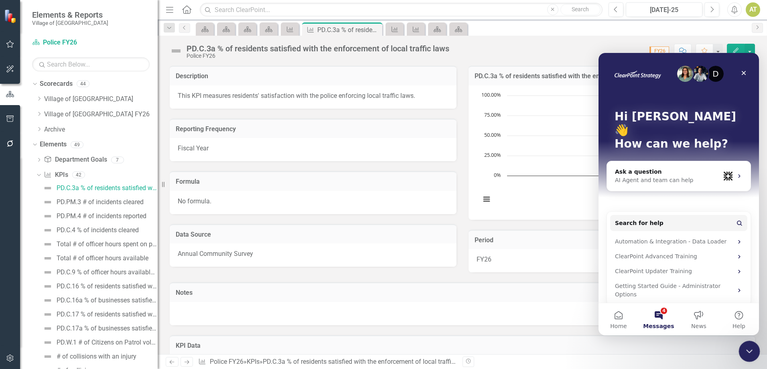
click at [742, 349] on div "Close Intercom Messenger" at bounding box center [747, 349] width 19 height 19
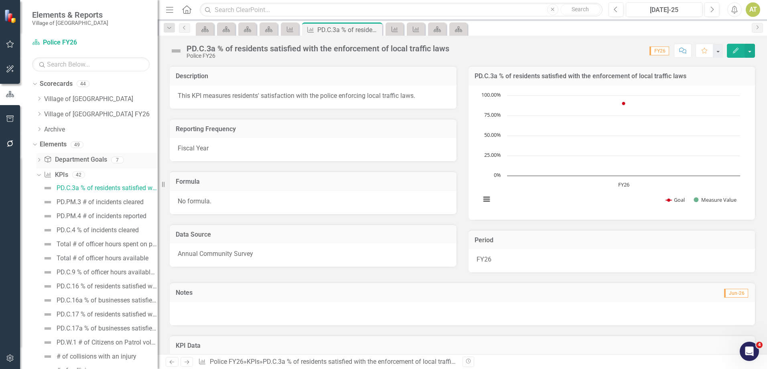
drag, startPoint x: 85, startPoint y: 159, endPoint x: 91, endPoint y: 160, distance: 5.7
click at [85, 159] on link "Department Goal Department Goals" at bounding box center [75, 159] width 63 height 9
click at [77, 158] on link "Department Goal Department Goals" at bounding box center [75, 159] width 63 height 9
click at [73, 155] on div "Department Goal Department Goals" at bounding box center [75, 159] width 63 height 13
click at [71, 158] on link "Department Goal Department Goals" at bounding box center [75, 159] width 63 height 9
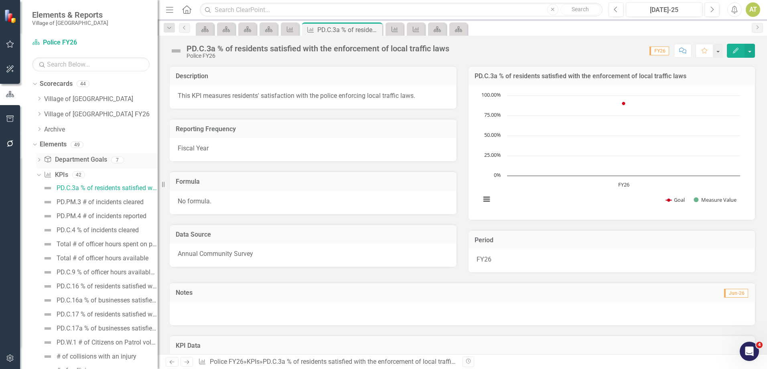
click at [72, 158] on link "Department Goal Department Goals" at bounding box center [75, 159] width 63 height 9
click at [73, 158] on link "Department Goal Department Goals" at bounding box center [75, 159] width 63 height 9
click at [54, 140] on div "Elements" at bounding box center [53, 144] width 27 height 13
click at [53, 142] on link "Elements" at bounding box center [53, 144] width 27 height 9
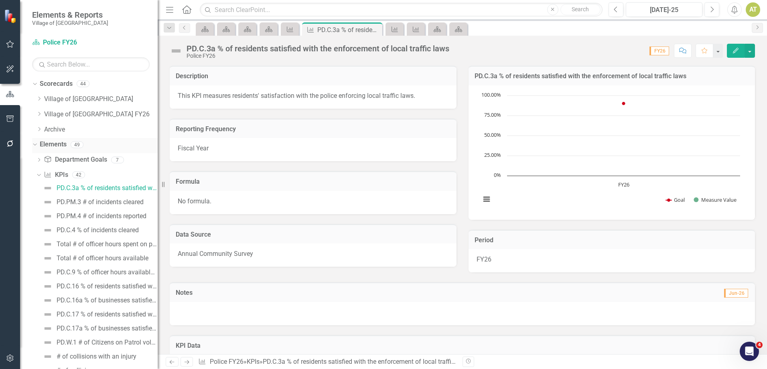
click at [53, 142] on link "Elements" at bounding box center [53, 144] width 27 height 9
click at [66, 169] on div "KPI KPIs" at bounding box center [56, 174] width 24 height 13
click at [66, 168] on div "KPI KPIs" at bounding box center [56, 174] width 24 height 13
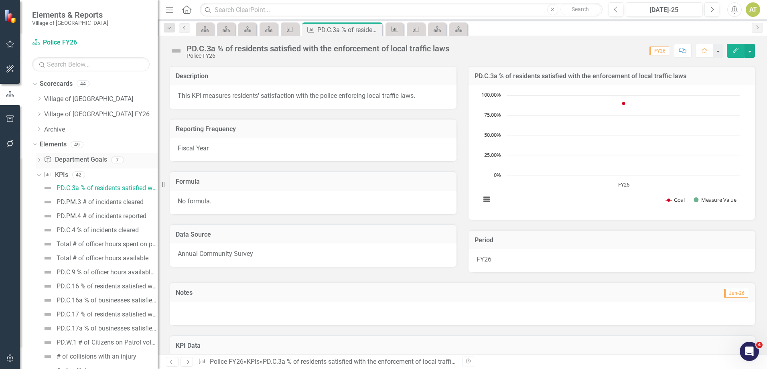
drag, startPoint x: 66, startPoint y: 168, endPoint x: 106, endPoint y: 158, distance: 41.8
click at [107, 158] on div "Department Goal Department Goals 7" at bounding box center [101, 160] width 114 height 15
click at [107, 158] on link "Department Goal Department Goals" at bounding box center [75, 159] width 63 height 9
click at [107, 160] on link "Department Goal Department Goals" at bounding box center [75, 159] width 63 height 9
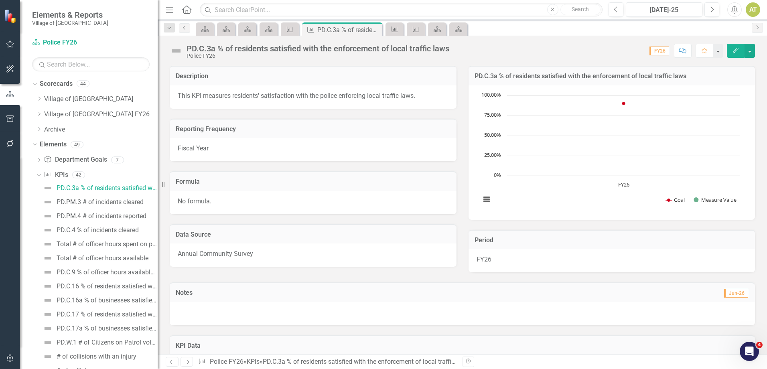
click at [277, 57] on div "Police FY26" at bounding box center [317, 56] width 263 height 6
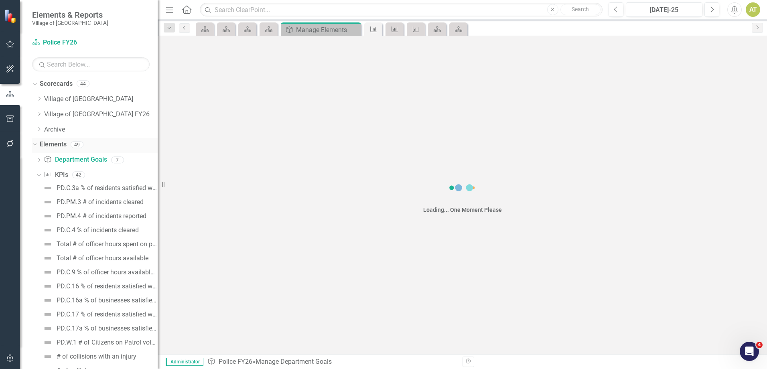
click at [51, 141] on link "Elements" at bounding box center [53, 144] width 27 height 9
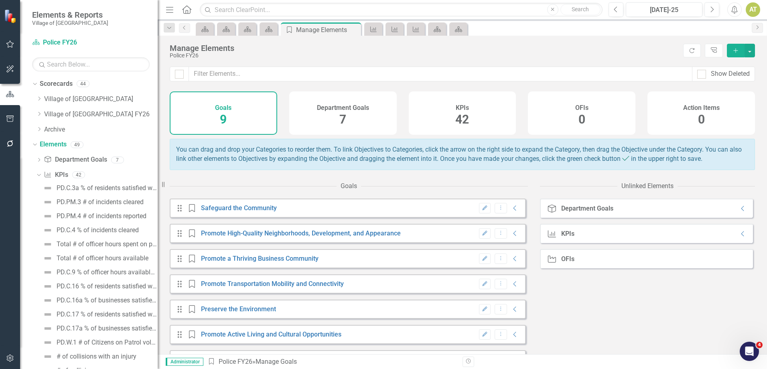
click at [344, 108] on h4 "Department Goals" at bounding box center [343, 107] width 52 height 7
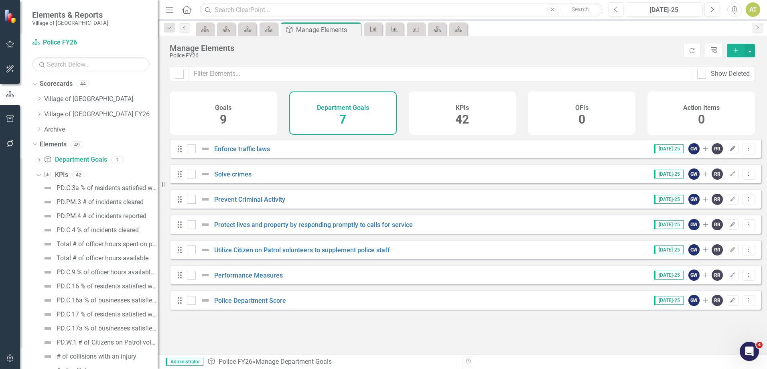
click at [730, 151] on icon "button" at bounding box center [732, 148] width 5 height 5
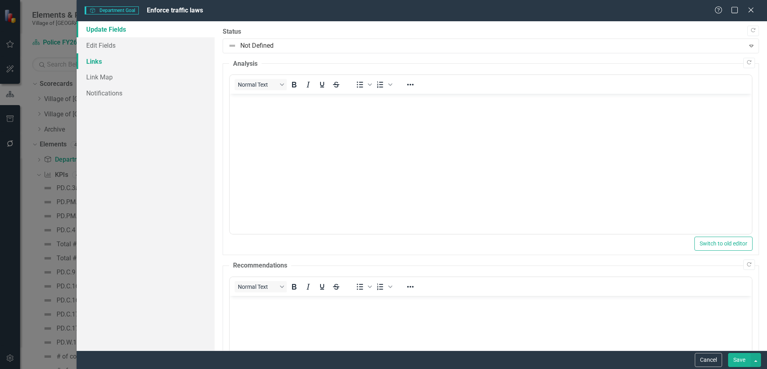
click at [120, 63] on link "Links" at bounding box center [146, 61] width 138 height 16
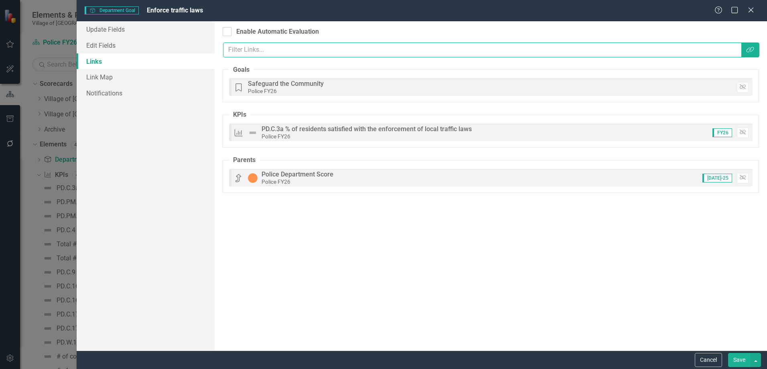
click at [318, 45] on input "text" at bounding box center [482, 50] width 518 height 15
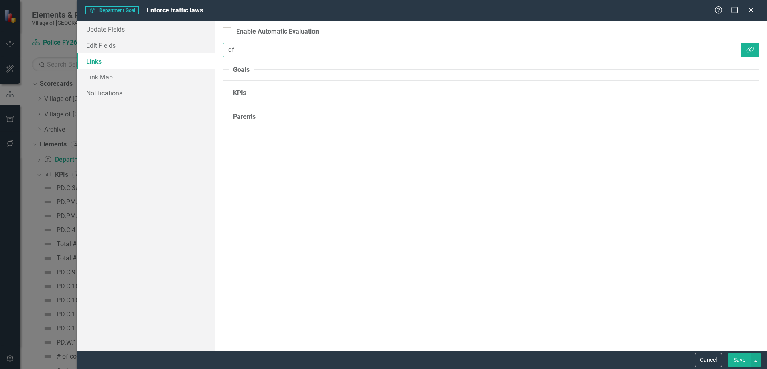
type input "d"
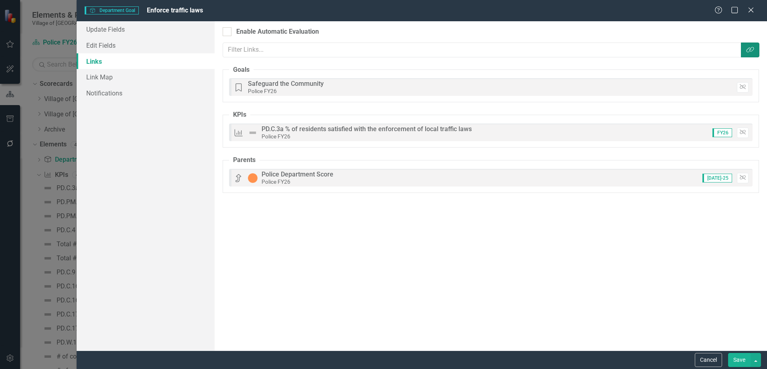
click at [756, 47] on button "Link Tag" at bounding box center [750, 50] width 18 height 15
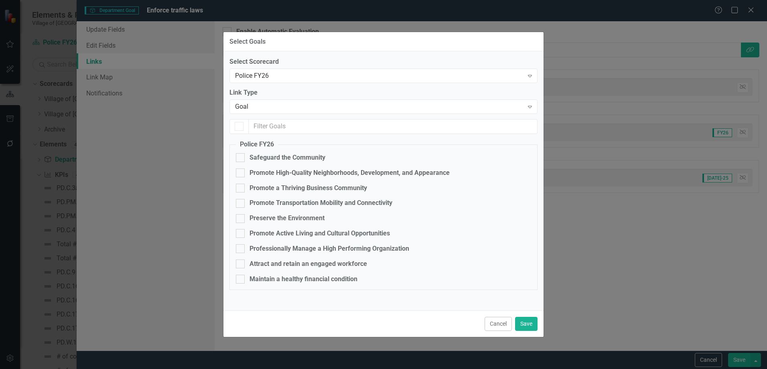
checkbox input "true"
checkbox input "false"
click at [507, 320] on button "Cancel" at bounding box center [497, 324] width 27 height 14
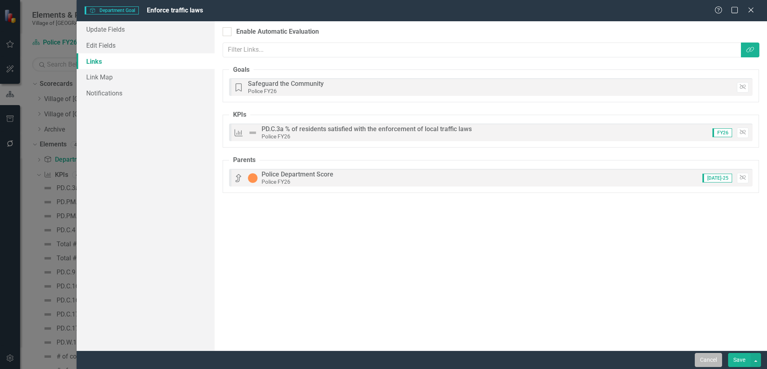
click at [703, 360] on button "Cancel" at bounding box center [708, 360] width 27 height 14
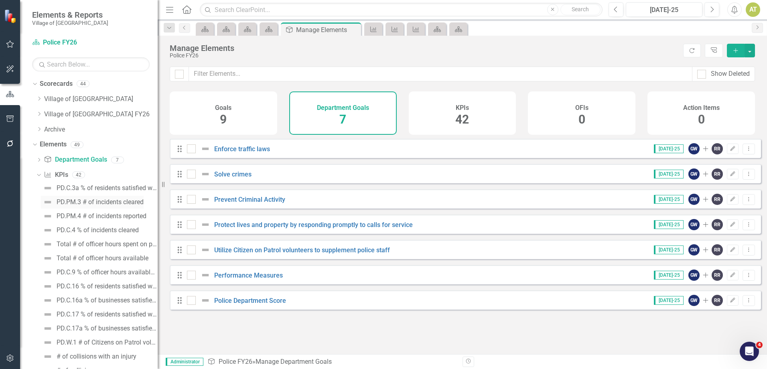
click at [96, 200] on div "PD.PM.3 # of incidents cleared" at bounding box center [100, 202] width 87 height 7
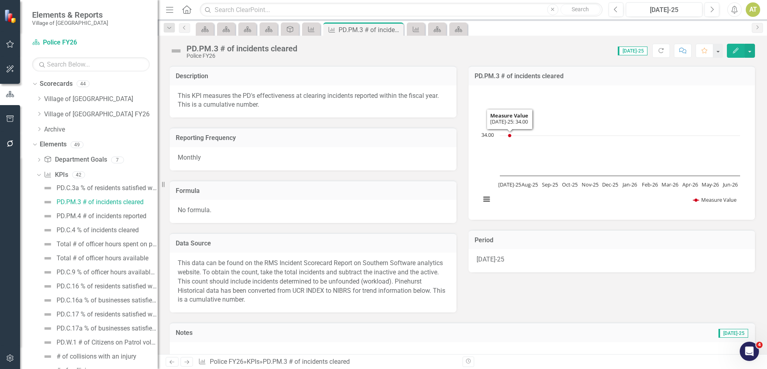
click at [734, 54] on button "Edit" at bounding box center [736, 51] width 18 height 14
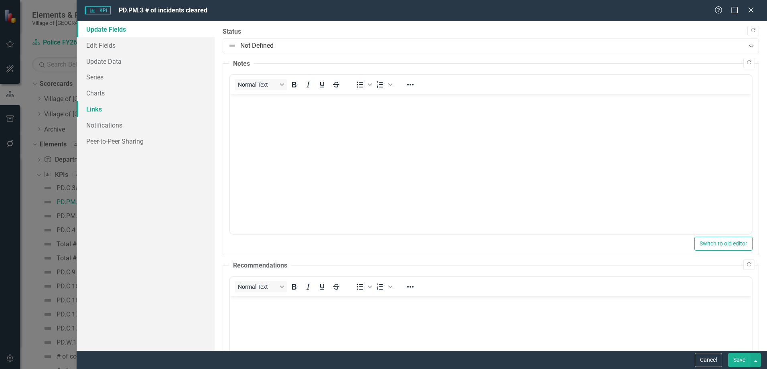
click at [85, 109] on link "Links" at bounding box center [146, 109] width 138 height 16
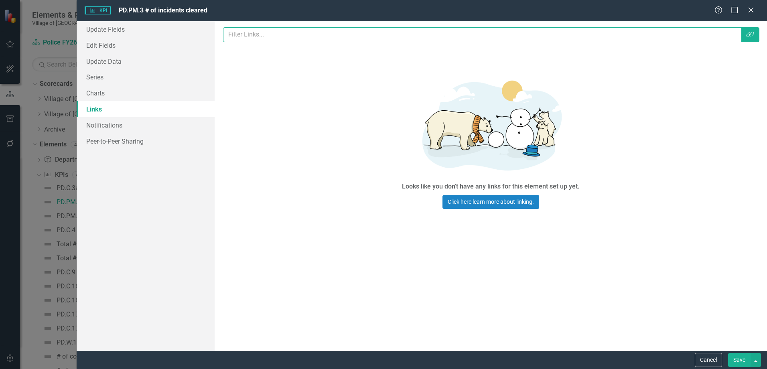
click at [272, 33] on input "text" at bounding box center [482, 34] width 518 height 15
click at [750, 35] on icon "Link Tag" at bounding box center [750, 34] width 8 height 6
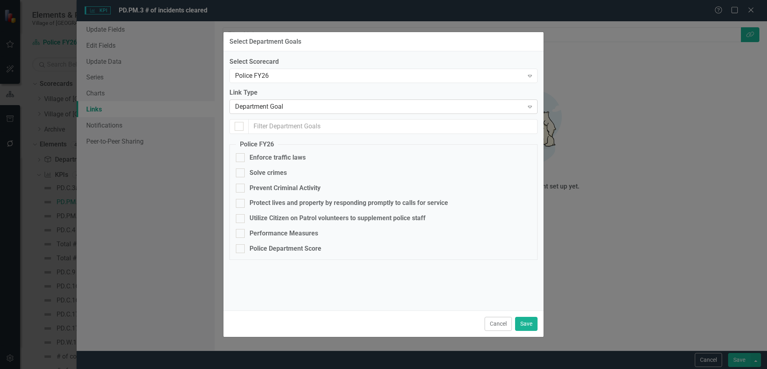
click at [255, 104] on div "Department Goal" at bounding box center [379, 106] width 288 height 9
click at [263, 71] on div "Police FY26 Expand" at bounding box center [383, 76] width 308 height 14
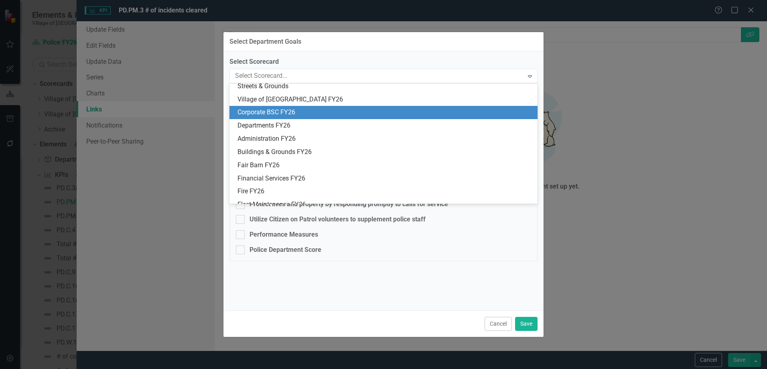
scroll to position [281, 0]
click at [270, 107] on div "Corporate BSC FY26" at bounding box center [383, 111] width 308 height 13
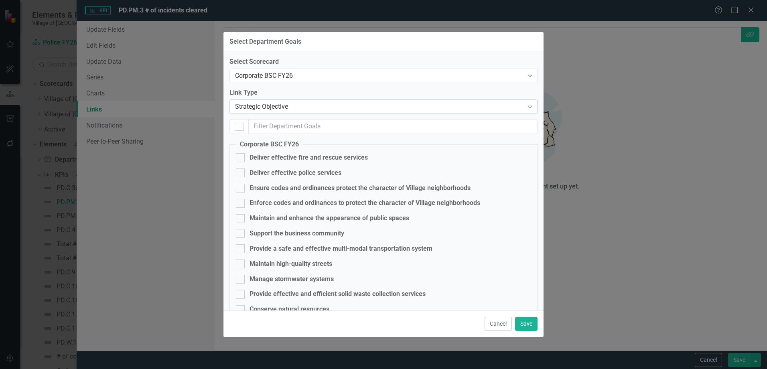
click at [258, 107] on div "Strategic Objective" at bounding box center [379, 106] width 288 height 9
click at [284, 168] on div "Deliver effective police services" at bounding box center [295, 172] width 92 height 9
click at [241, 168] on input "Deliver effective police services" at bounding box center [238, 170] width 5 height 5
checkbox input "true"
click at [531, 332] on div "Cancel Save" at bounding box center [383, 323] width 320 height 26
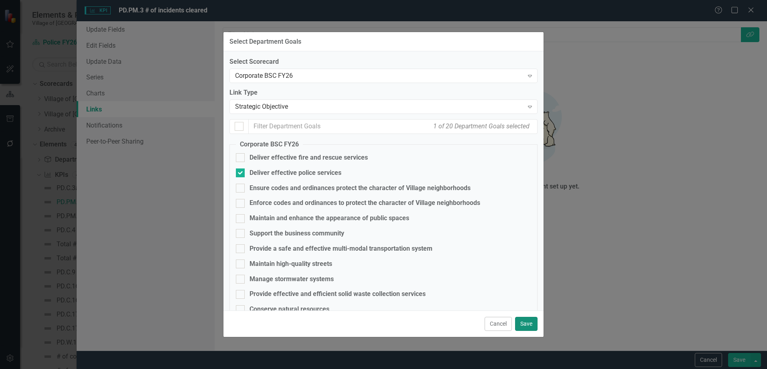
click at [531, 328] on button "Save" at bounding box center [526, 324] width 22 height 14
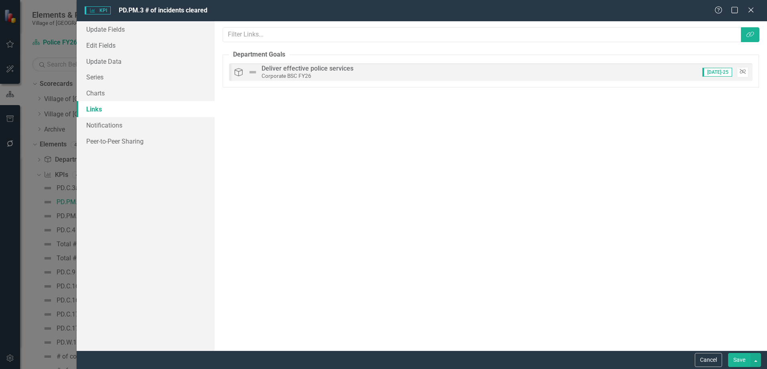
click at [741, 72] on icon "Unlink" at bounding box center [743, 71] width 6 height 5
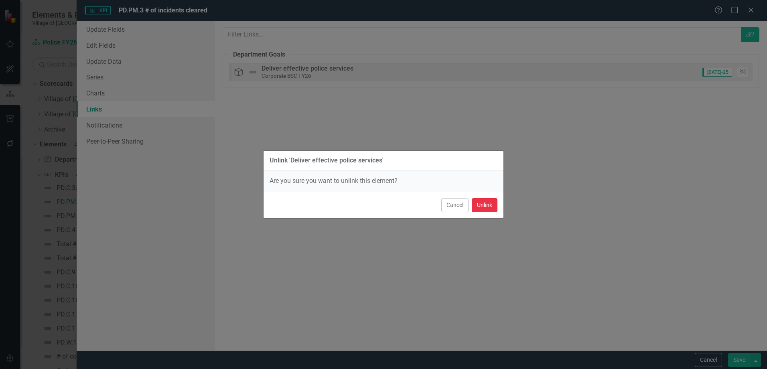
click at [484, 209] on button "Unlink" at bounding box center [485, 205] width 26 height 14
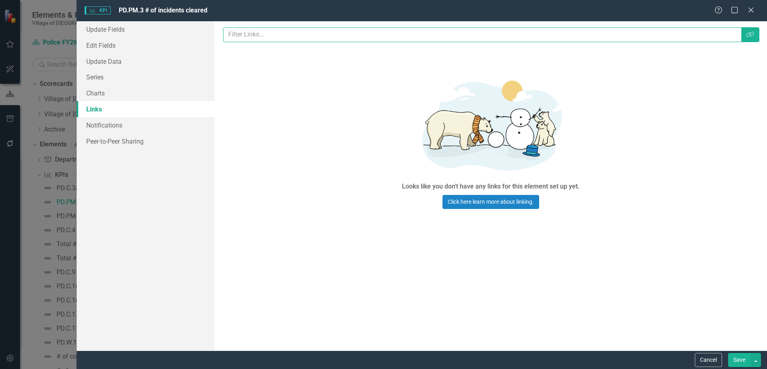
click at [282, 32] on input "text" at bounding box center [482, 34] width 518 height 15
click at [749, 38] on button "Link Tag" at bounding box center [750, 34] width 18 height 15
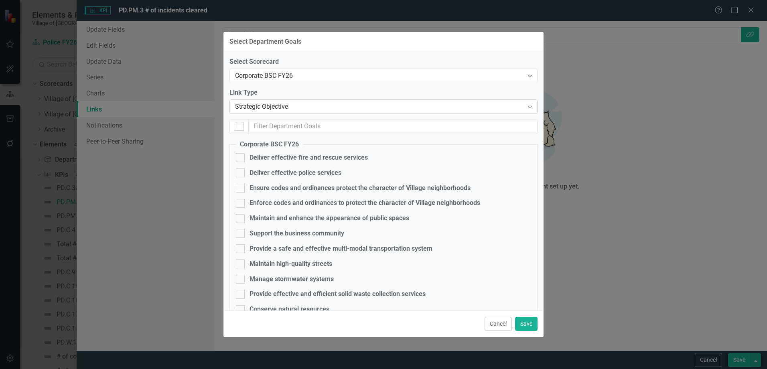
click at [271, 103] on div "Strategic Objective" at bounding box center [379, 106] width 288 height 9
click at [276, 78] on div "Corporate BSC FY26" at bounding box center [379, 75] width 288 height 9
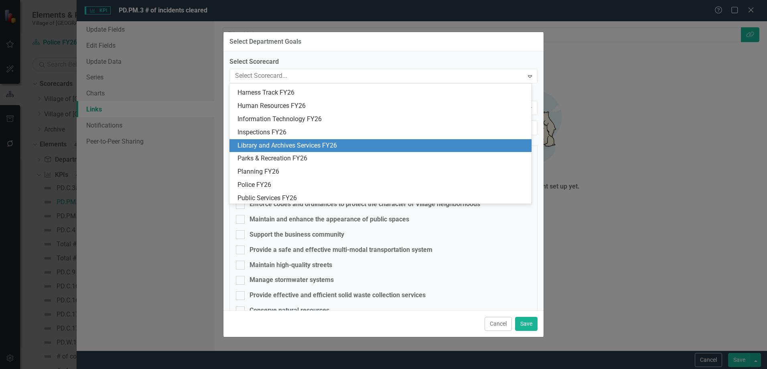
scroll to position [423, 0]
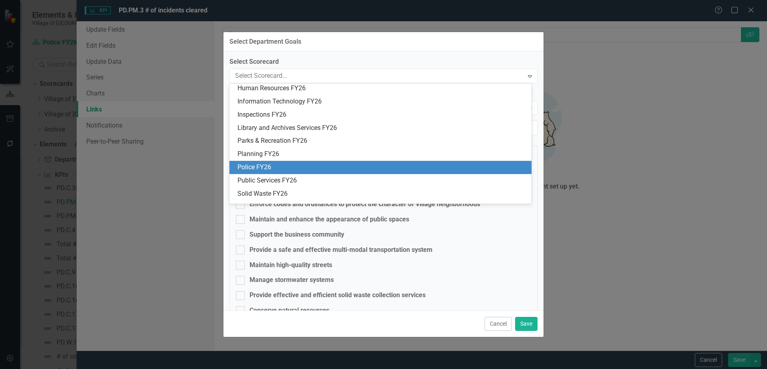
click at [271, 166] on div "Police FY26" at bounding box center [381, 167] width 289 height 9
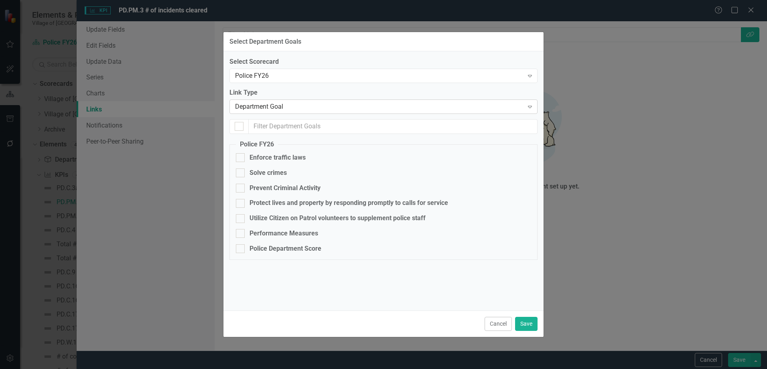
click at [261, 103] on div "Department Goal" at bounding box center [379, 106] width 288 height 9
click at [493, 314] on div "Cancel Save" at bounding box center [383, 323] width 320 height 26
click at [496, 320] on button "Cancel" at bounding box center [497, 324] width 27 height 14
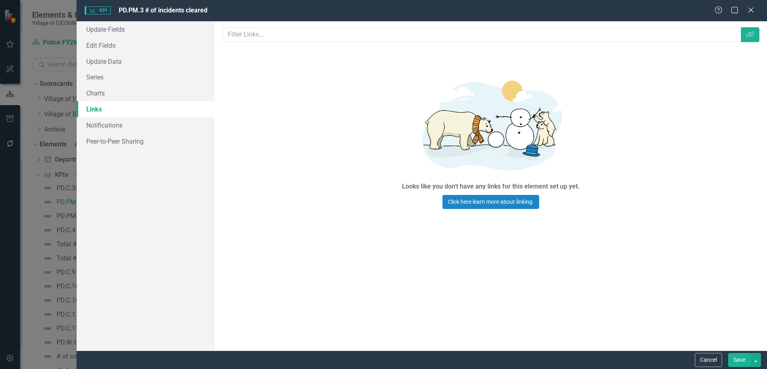
click at [741, 360] on button "Save" at bounding box center [739, 360] width 22 height 14
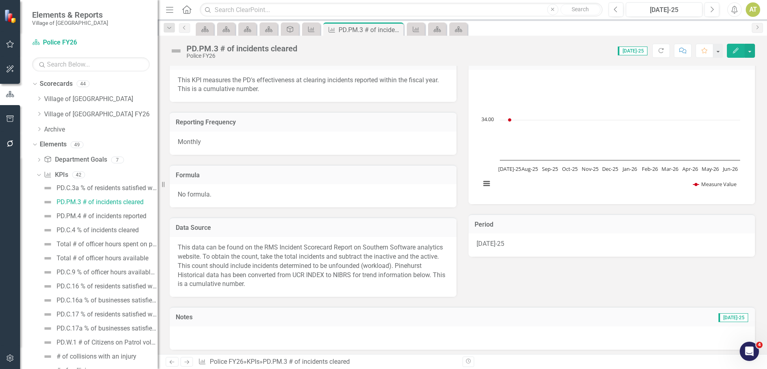
scroll to position [0, 0]
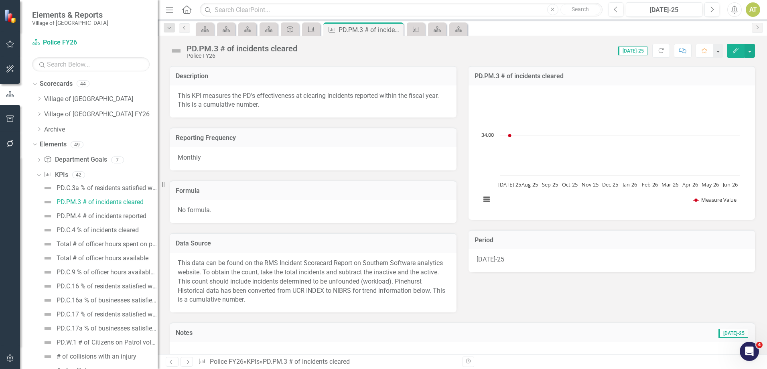
click at [186, 359] on link "Next" at bounding box center [186, 362] width 13 height 10
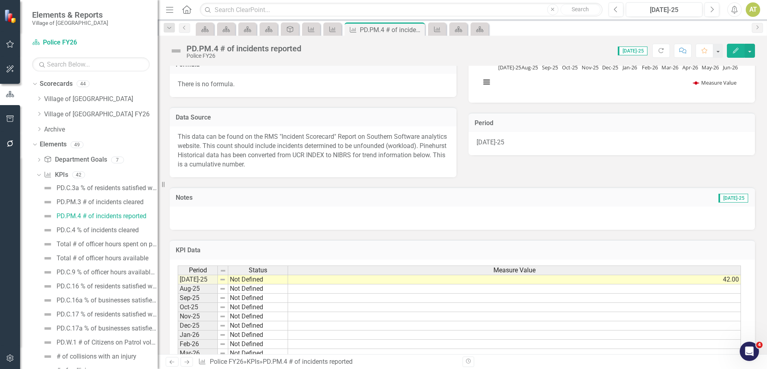
scroll to position [169, 0]
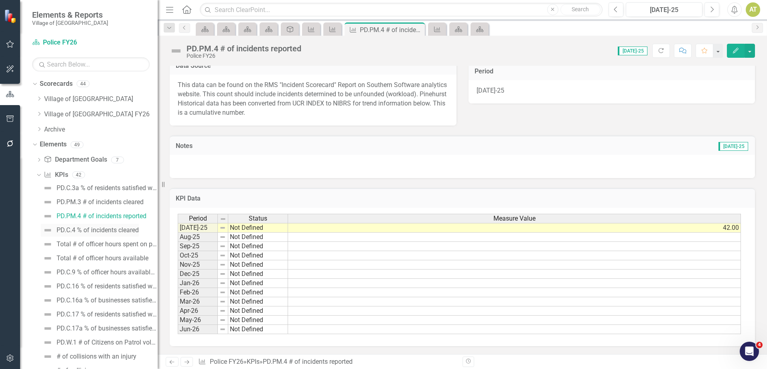
click at [117, 231] on div "PD.C.4 % of incidents cleared" at bounding box center [98, 230] width 82 height 7
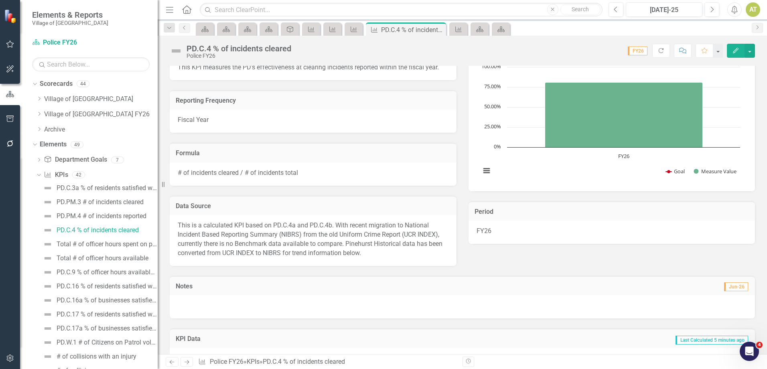
scroll to position [128, 0]
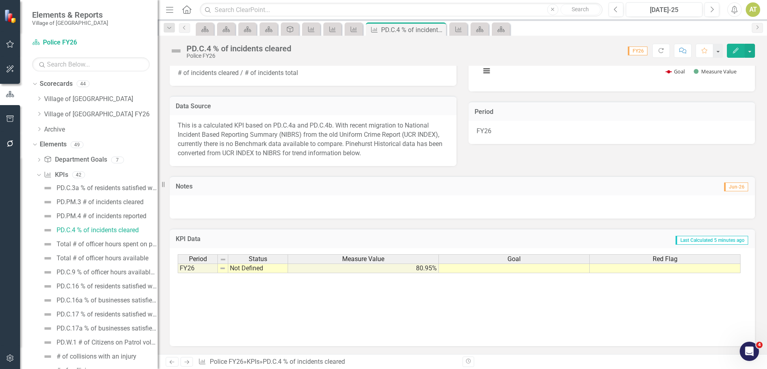
click at [413, 323] on div "Period Status Measure Value Goal Red Flag FY26 Not Defined 80.95% Period Status…" at bounding box center [462, 294] width 569 height 80
click at [429, 270] on td "80.95%" at bounding box center [363, 268] width 151 height 10
click at [430, 270] on td "80.95%" at bounding box center [363, 268] width 151 height 10
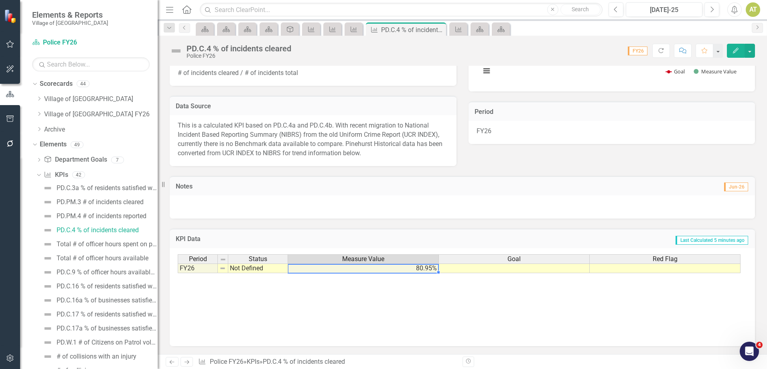
scroll to position [0, 0]
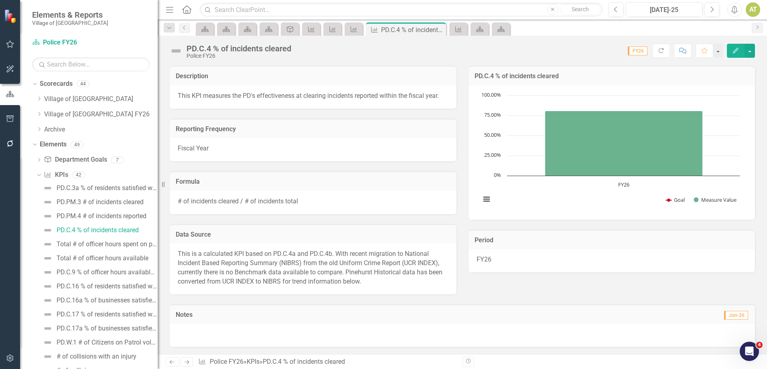
click at [736, 51] on icon "button" at bounding box center [736, 51] width 6 height 6
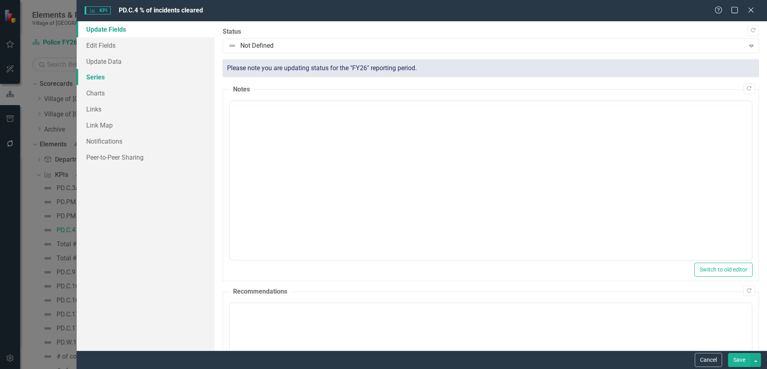
click at [103, 78] on link "Series" at bounding box center [146, 77] width 138 height 16
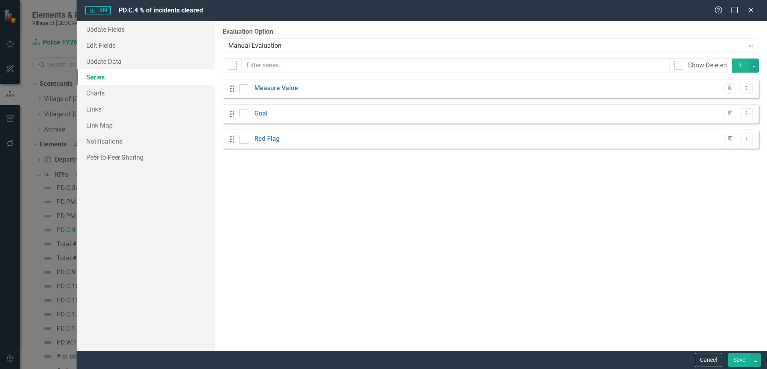
click at [103, 77] on link "Series" at bounding box center [146, 77] width 138 height 16
checkbox input "false"
click at [750, 87] on button "Dropdown Menu" at bounding box center [746, 88] width 12 height 11
click at [740, 104] on link "Edit Edit Measure Series" at bounding box center [706, 101] width 91 height 15
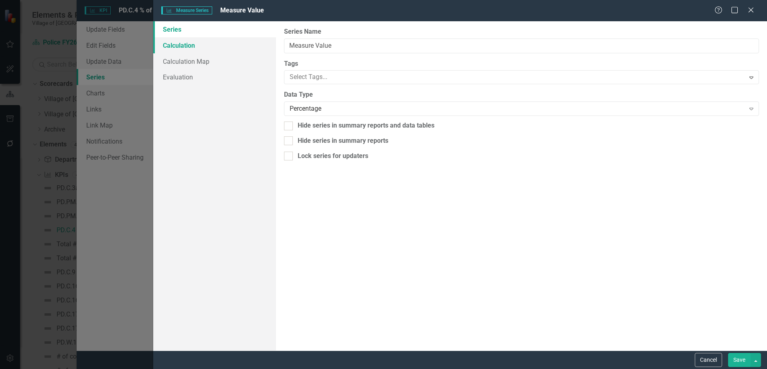
click at [197, 46] on link "Calculation" at bounding box center [214, 45] width 123 height 16
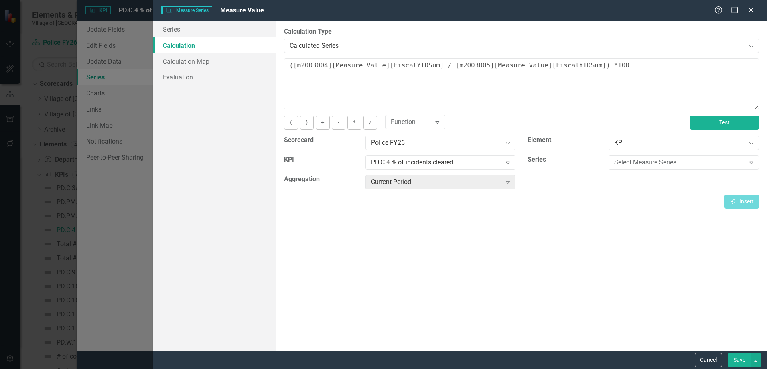
click at [732, 124] on button "Test" at bounding box center [724, 123] width 69 height 14
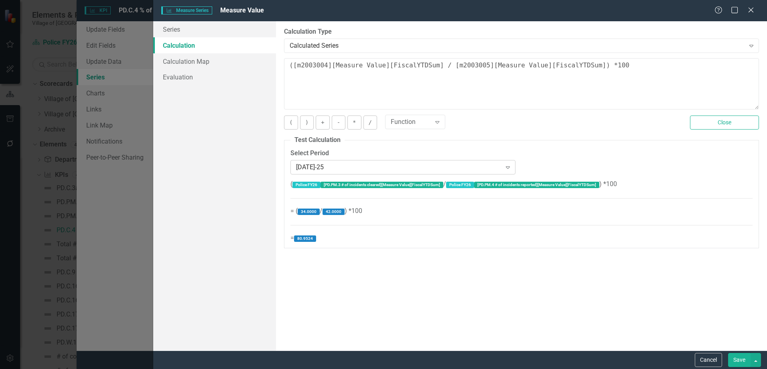
click at [381, 168] on div "[DATE]-25" at bounding box center [398, 166] width 205 height 9
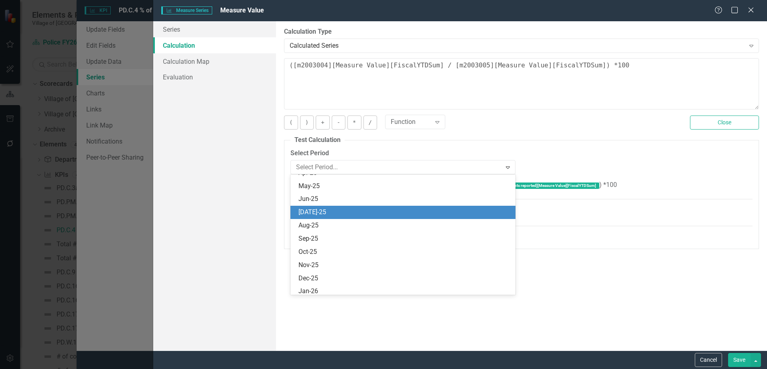
scroll to position [1107, 0]
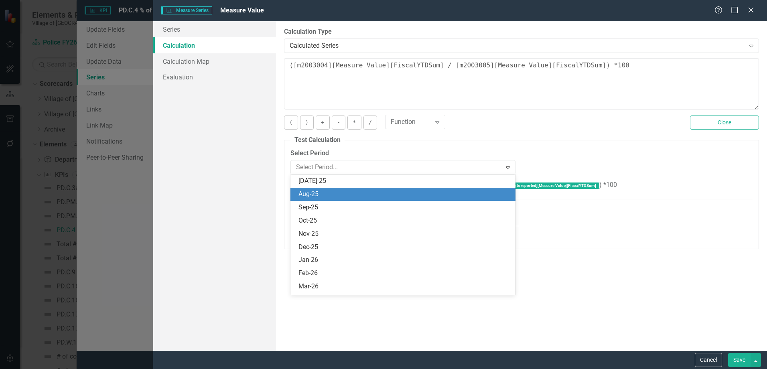
click at [373, 189] on div "Aug-25" at bounding box center [402, 194] width 225 height 13
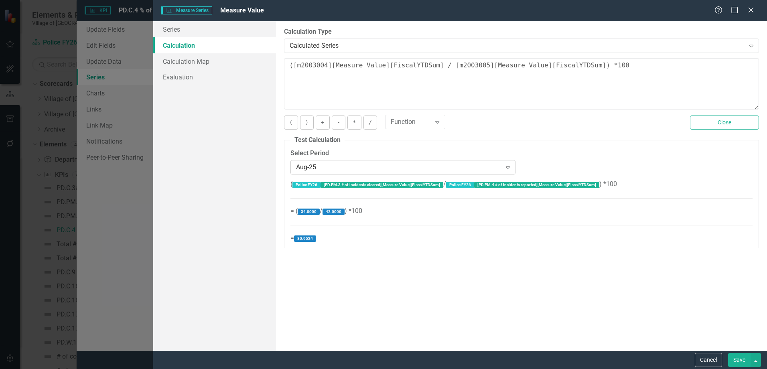
click at [375, 166] on div "Aug-25" at bounding box center [398, 166] width 205 height 9
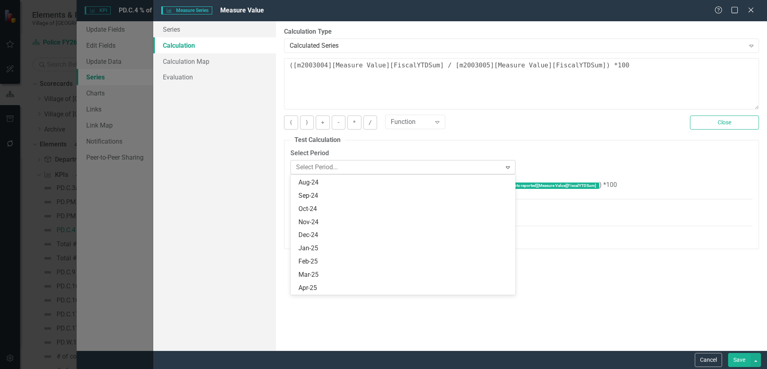
scroll to position [1120, 0]
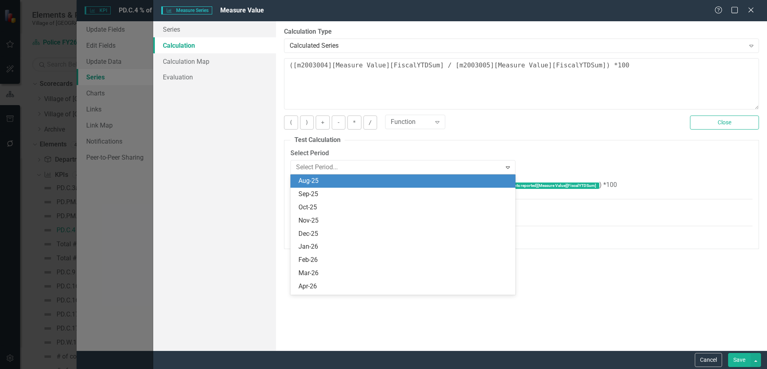
click at [399, 151] on label "Select Period" at bounding box center [402, 153] width 225 height 9
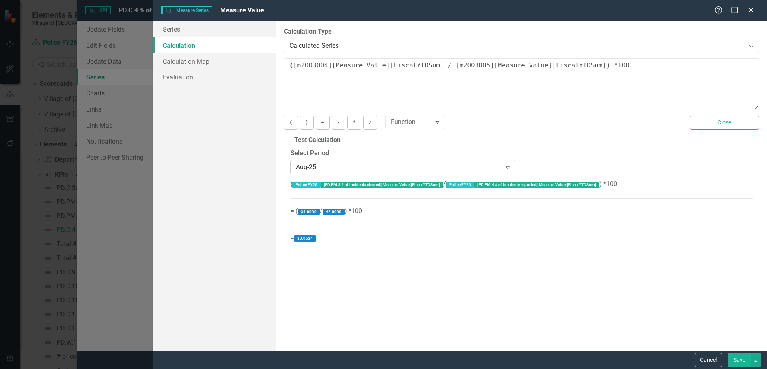
click at [375, 168] on div "Aug-25" at bounding box center [398, 166] width 205 height 9
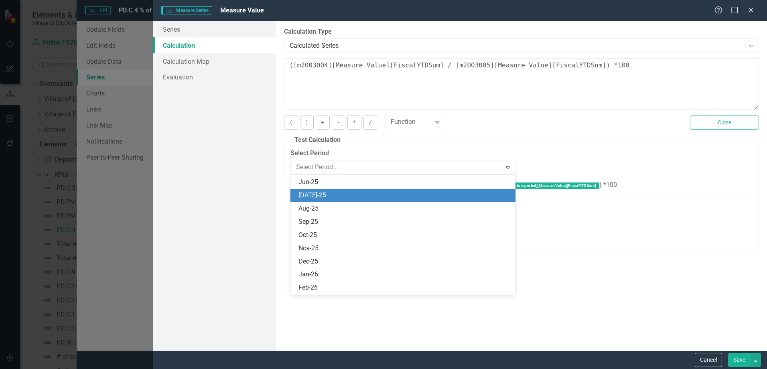
scroll to position [1080, 0]
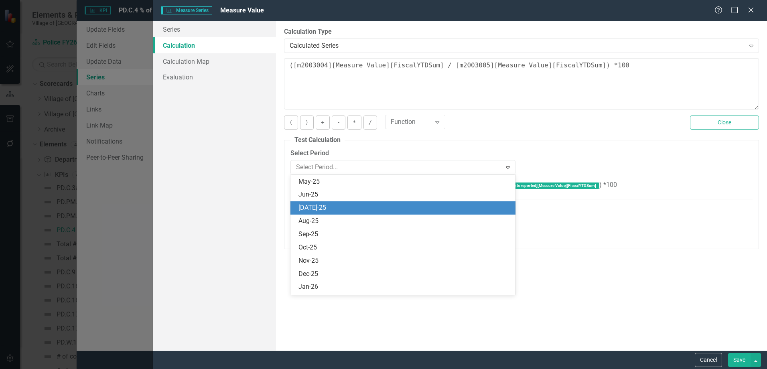
click at [328, 209] on div "[DATE]-25" at bounding box center [404, 207] width 212 height 9
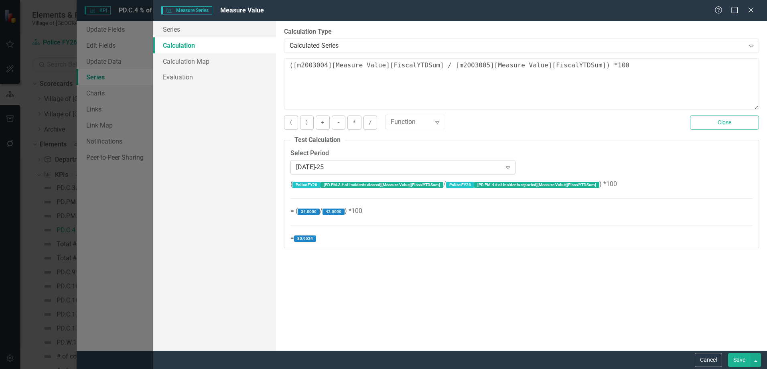
click at [322, 167] on div "[DATE]-25" at bounding box center [398, 166] width 205 height 9
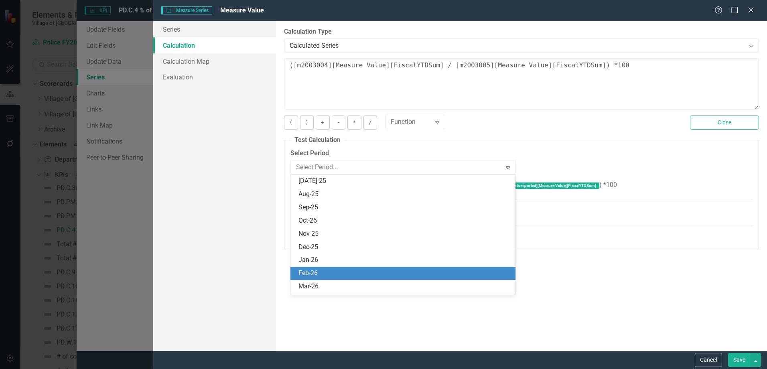
scroll to position [1144, 0]
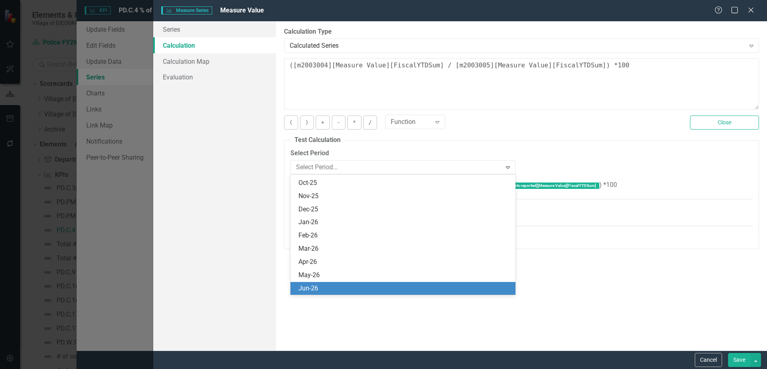
click at [324, 282] on div "Jun-26" at bounding box center [402, 288] width 225 height 13
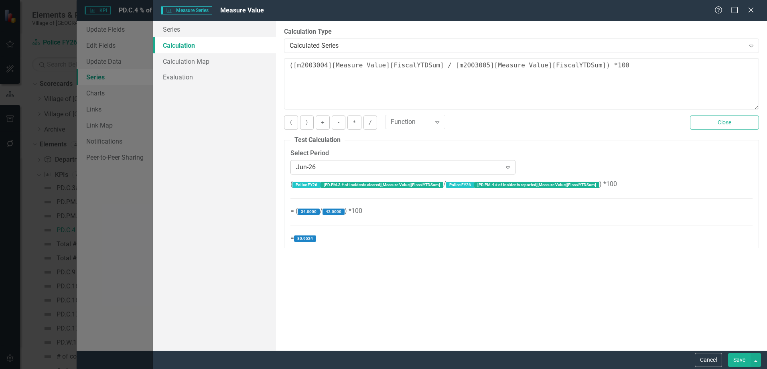
click at [327, 171] on div "Jun-26" at bounding box center [398, 166] width 205 height 9
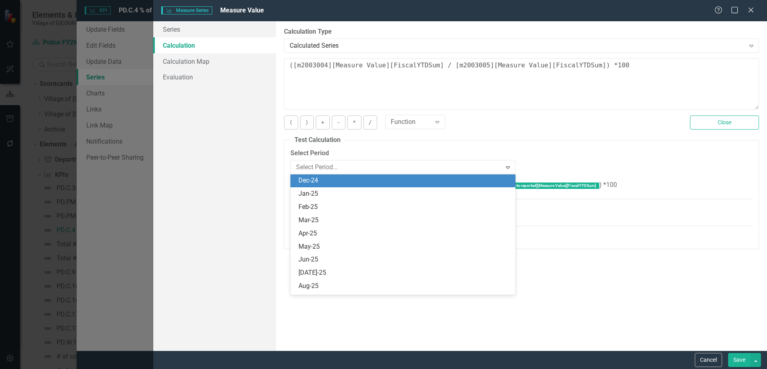
scroll to position [1024, 0]
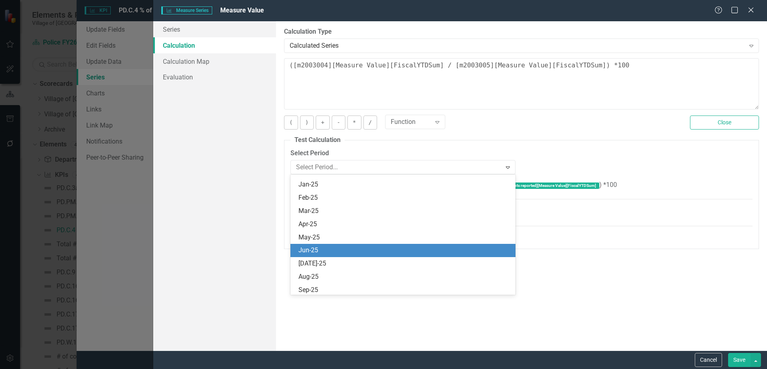
click at [320, 245] on div "Jun-25" at bounding box center [402, 250] width 225 height 13
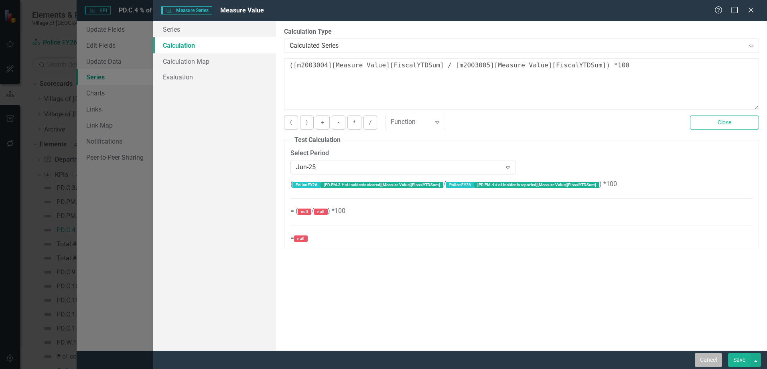
click at [702, 362] on button "Cancel" at bounding box center [708, 360] width 27 height 14
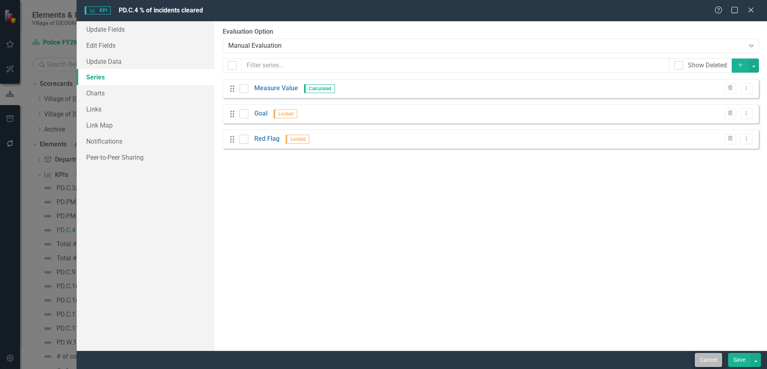
click at [697, 361] on div "Cancel Save" at bounding box center [727, 360] width 68 height 14
click at [699, 360] on button "Cancel" at bounding box center [708, 360] width 27 height 14
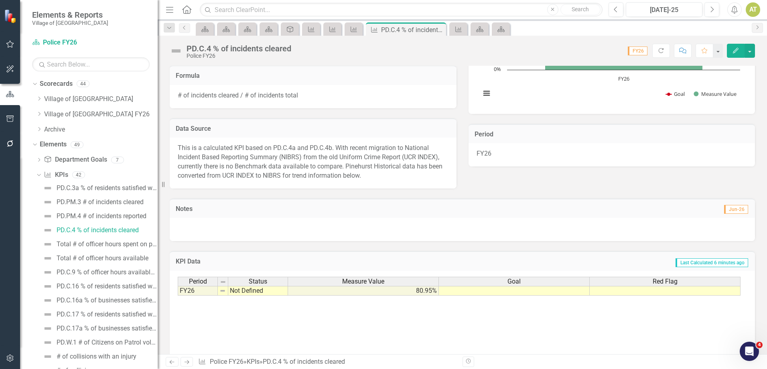
scroll to position [128, 0]
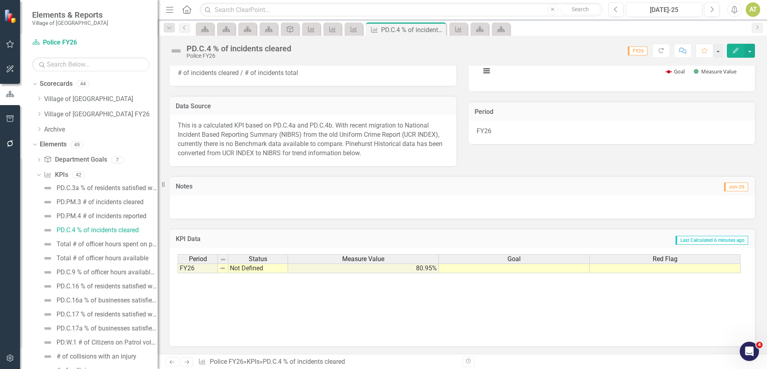
click at [178, 272] on div "Period Status Measure Value Goal Red Flag FY26 Not Defined 80.95%" at bounding box center [178, 263] width 0 height 19
click at [539, 273] on div at bounding box center [513, 273] width 151 height 1
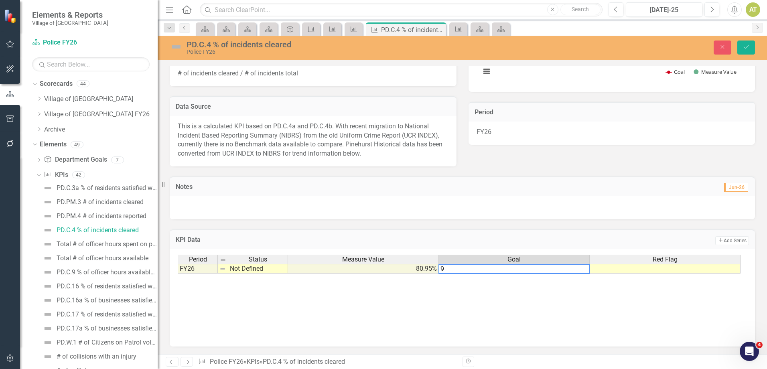
type textarea "90"
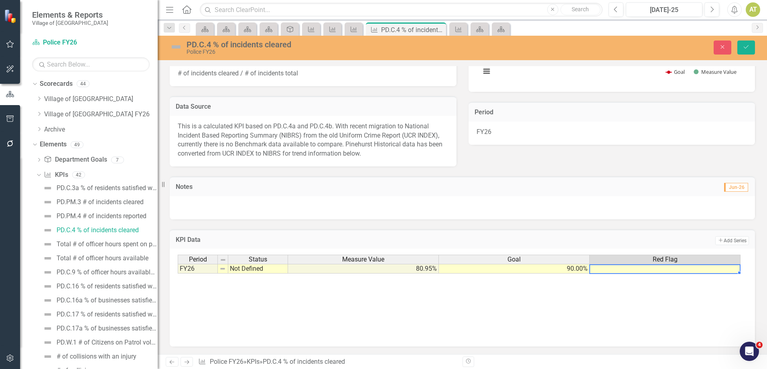
click at [700, 271] on td at bounding box center [665, 269] width 151 height 10
type textarea "85"
click at [750, 45] on button "Save" at bounding box center [746, 48] width 18 height 14
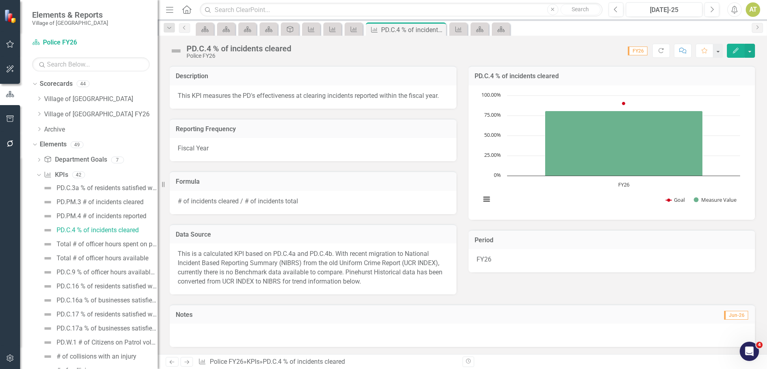
click at [348, 199] on div "# of incidents cleared / # of incidents total" at bounding box center [313, 202] width 287 height 23
click at [445, 166] on div "Formula # of incidents cleared / # of incidents total" at bounding box center [313, 187] width 299 height 53
click at [91, 187] on div "PD.C.3a % of residents satisfied with the enforcement of local traffic laws" at bounding box center [107, 187] width 101 height 7
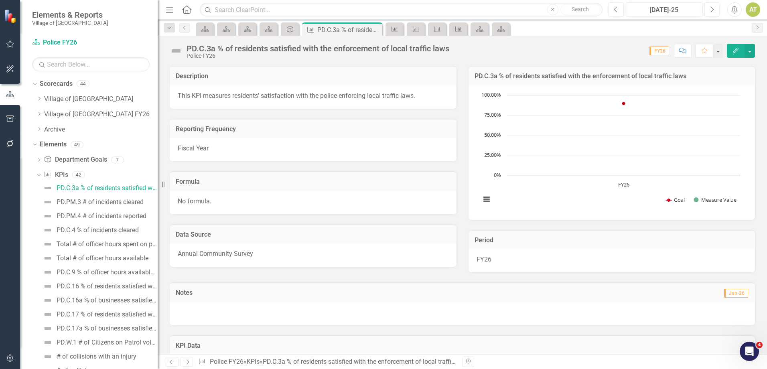
click at [734, 49] on icon "Edit" at bounding box center [735, 51] width 7 height 6
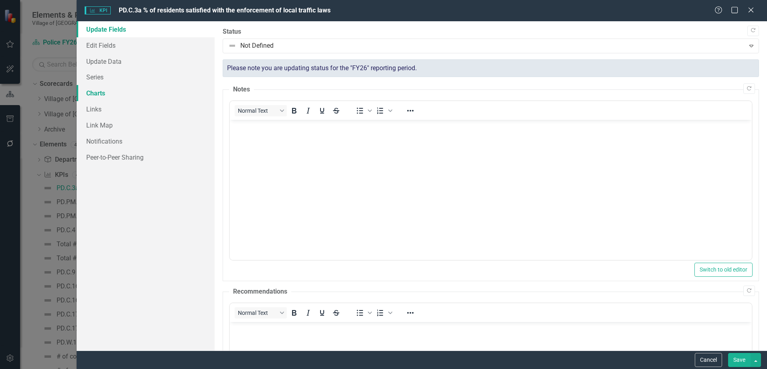
click at [102, 91] on link "Charts" at bounding box center [146, 93] width 138 height 16
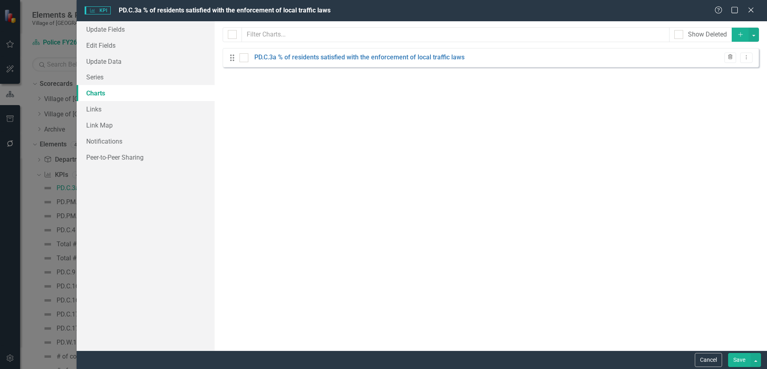
click at [730, 56] on icon "Trash" at bounding box center [730, 57] width 6 height 5
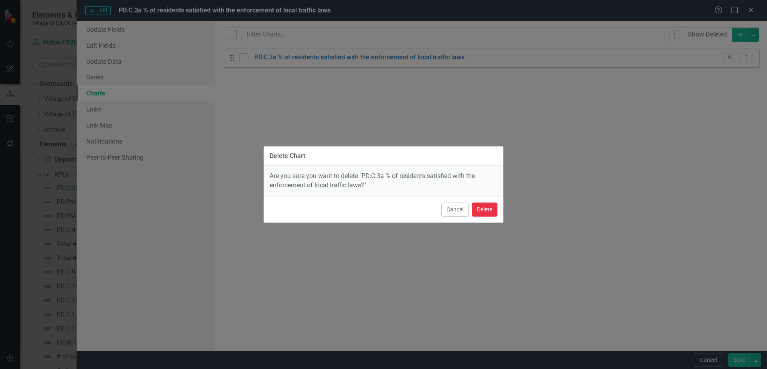
click at [484, 211] on button "Delete" at bounding box center [485, 210] width 26 height 14
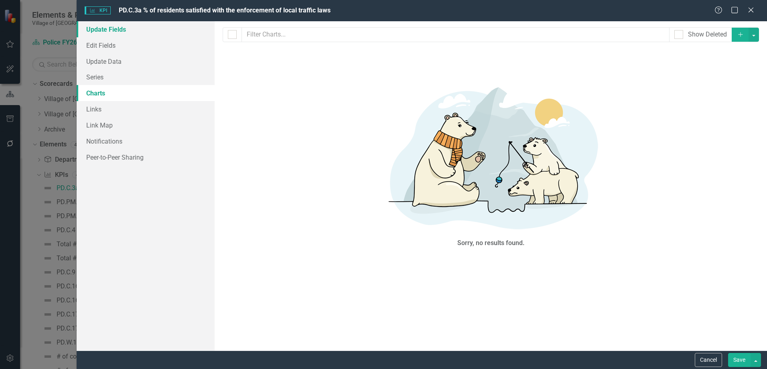
click at [142, 34] on link "Update Fields" at bounding box center [146, 29] width 138 height 16
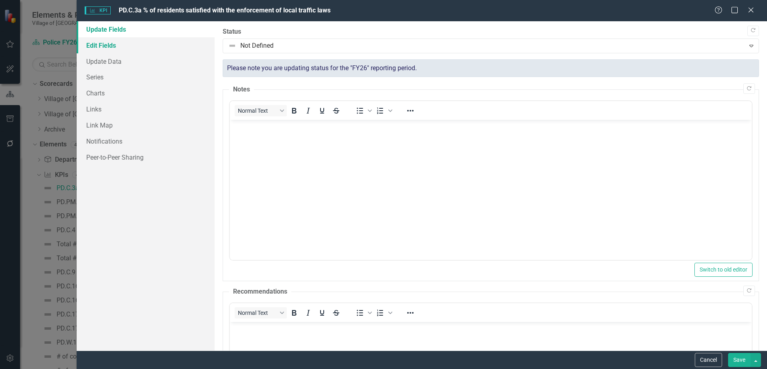
click at [114, 46] on link "Edit Fields" at bounding box center [146, 45] width 138 height 16
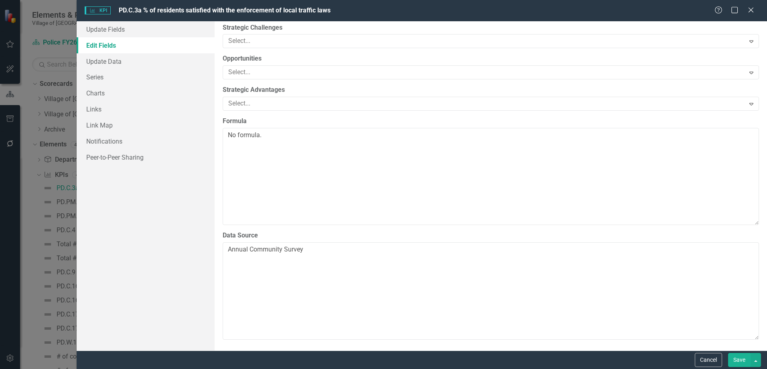
scroll to position [369, 0]
click at [126, 65] on link "Update Data" at bounding box center [146, 61] width 138 height 16
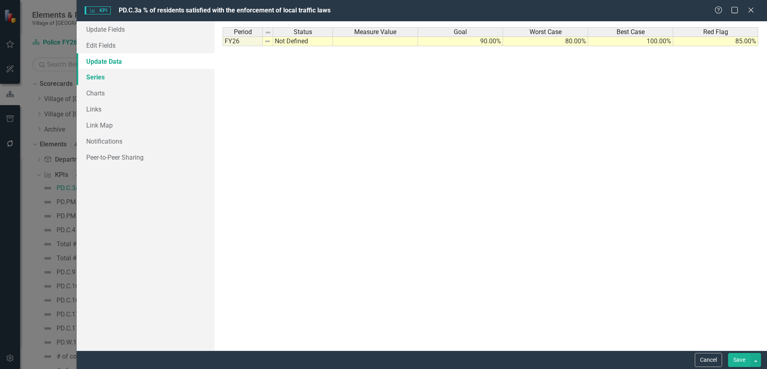
click at [140, 73] on link "Series" at bounding box center [146, 77] width 138 height 16
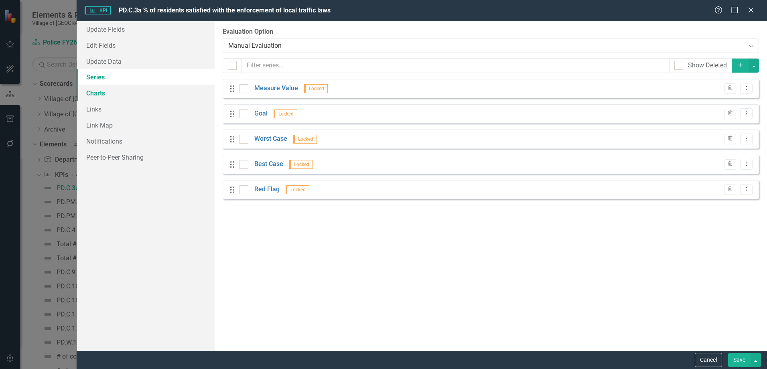
click at [130, 94] on link "Charts" at bounding box center [146, 93] width 138 height 16
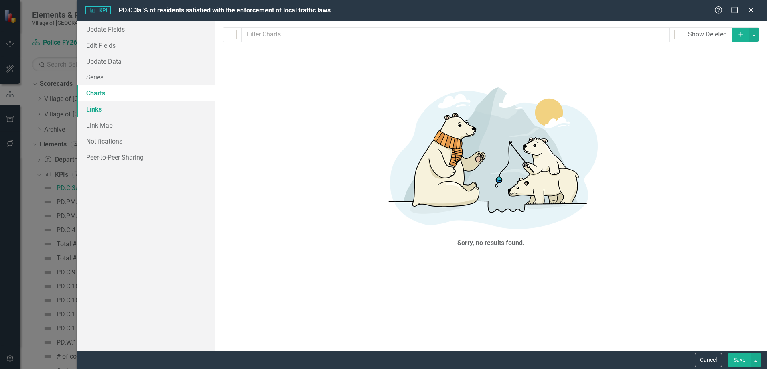
click at [134, 112] on link "Links" at bounding box center [146, 109] width 138 height 16
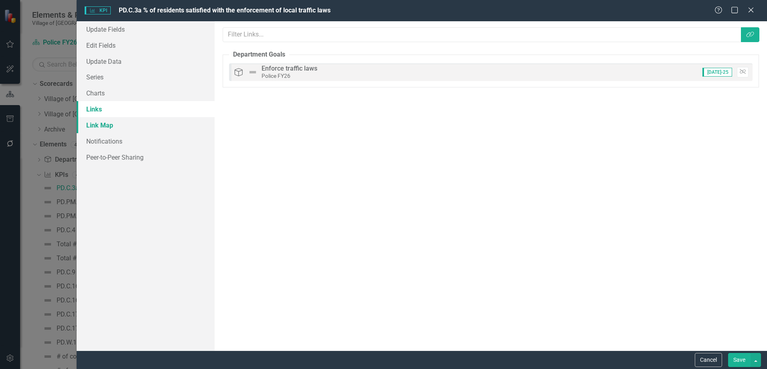
click at [93, 126] on link "Link Map" at bounding box center [146, 125] width 138 height 16
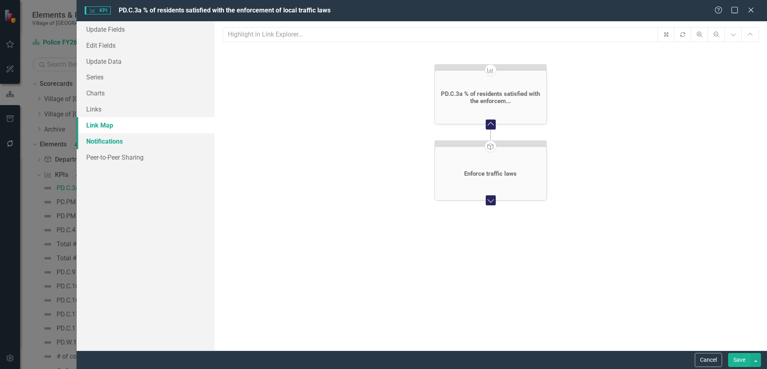
click at [99, 143] on link "Notifications" at bounding box center [146, 141] width 138 height 16
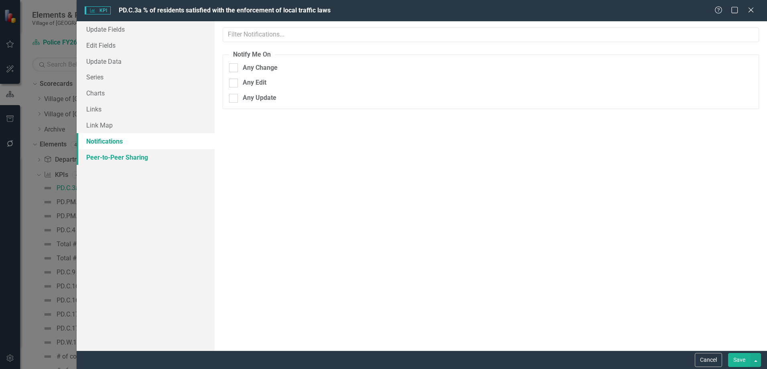
click at [109, 157] on link "Peer-to-Peer Sharing" at bounding box center [146, 157] width 138 height 16
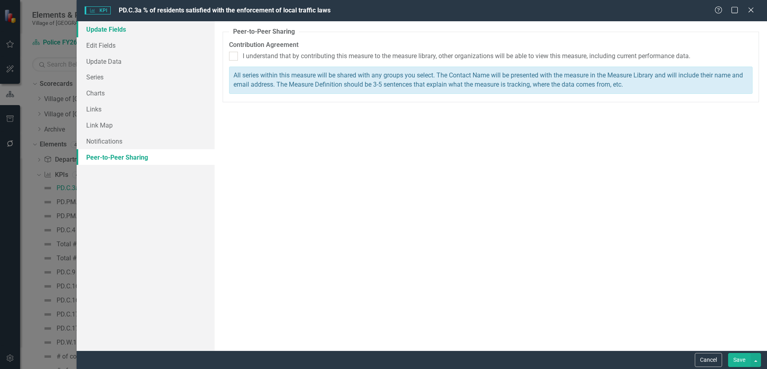
click at [109, 33] on link "Update Fields" at bounding box center [146, 29] width 138 height 16
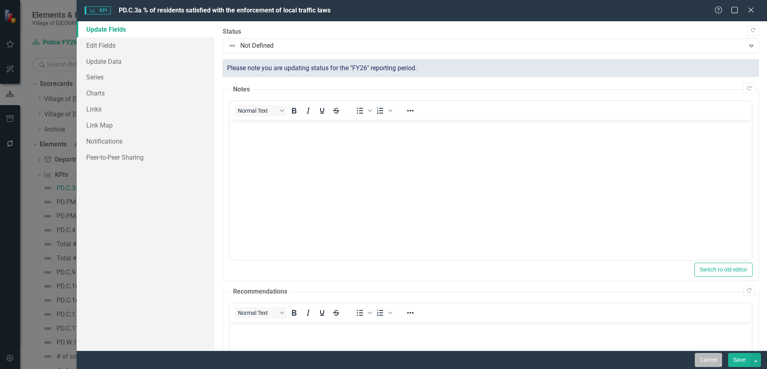
click at [710, 360] on button "Cancel" at bounding box center [708, 360] width 27 height 14
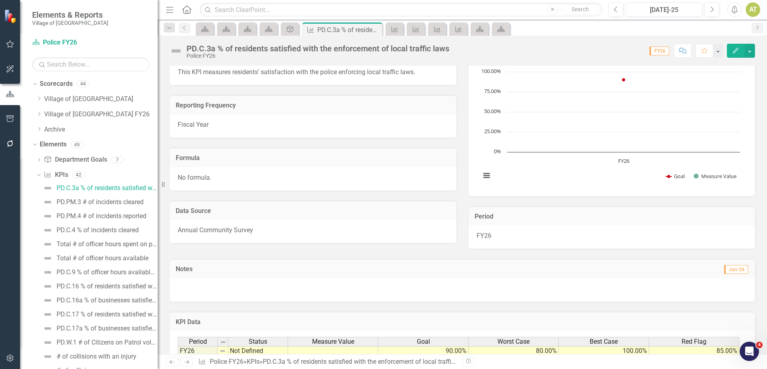
scroll to position [0, 0]
